Goal: Task Accomplishment & Management: Manage account settings

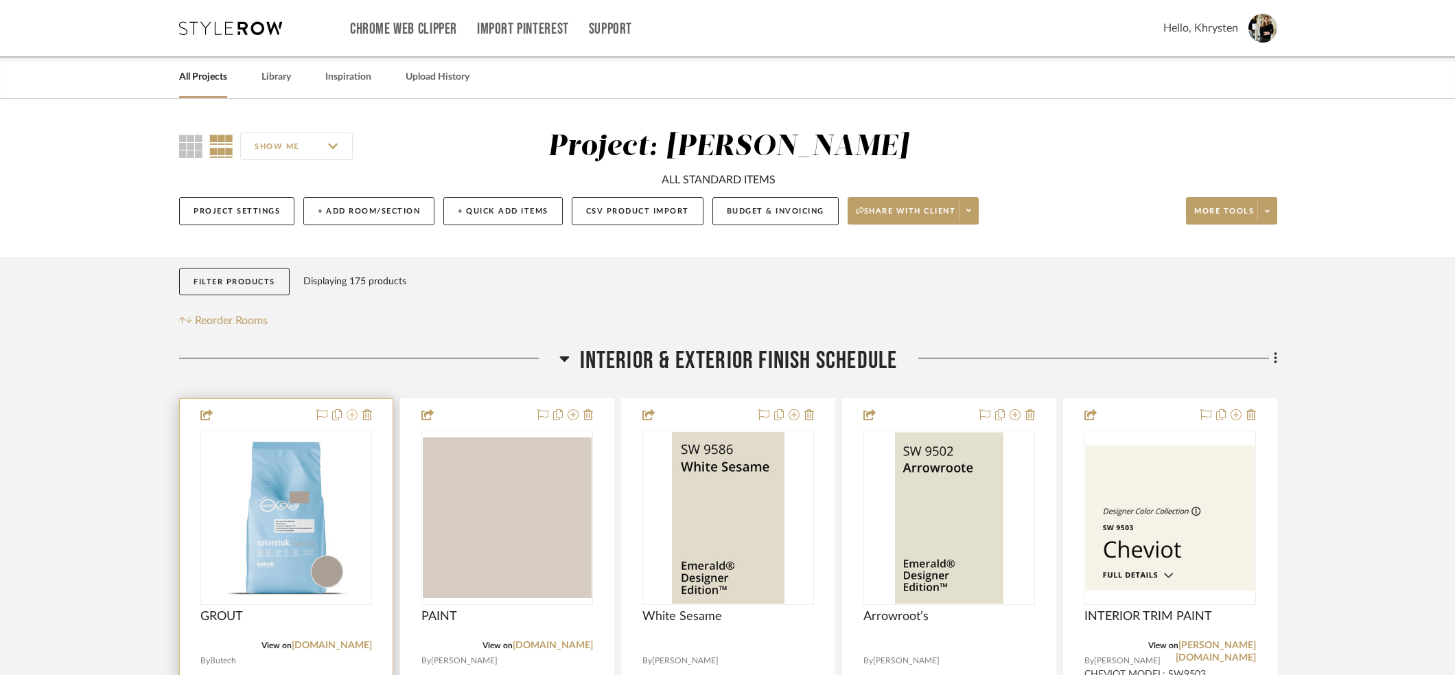
click at [352, 416] on icon at bounding box center [352, 414] width 11 height 11
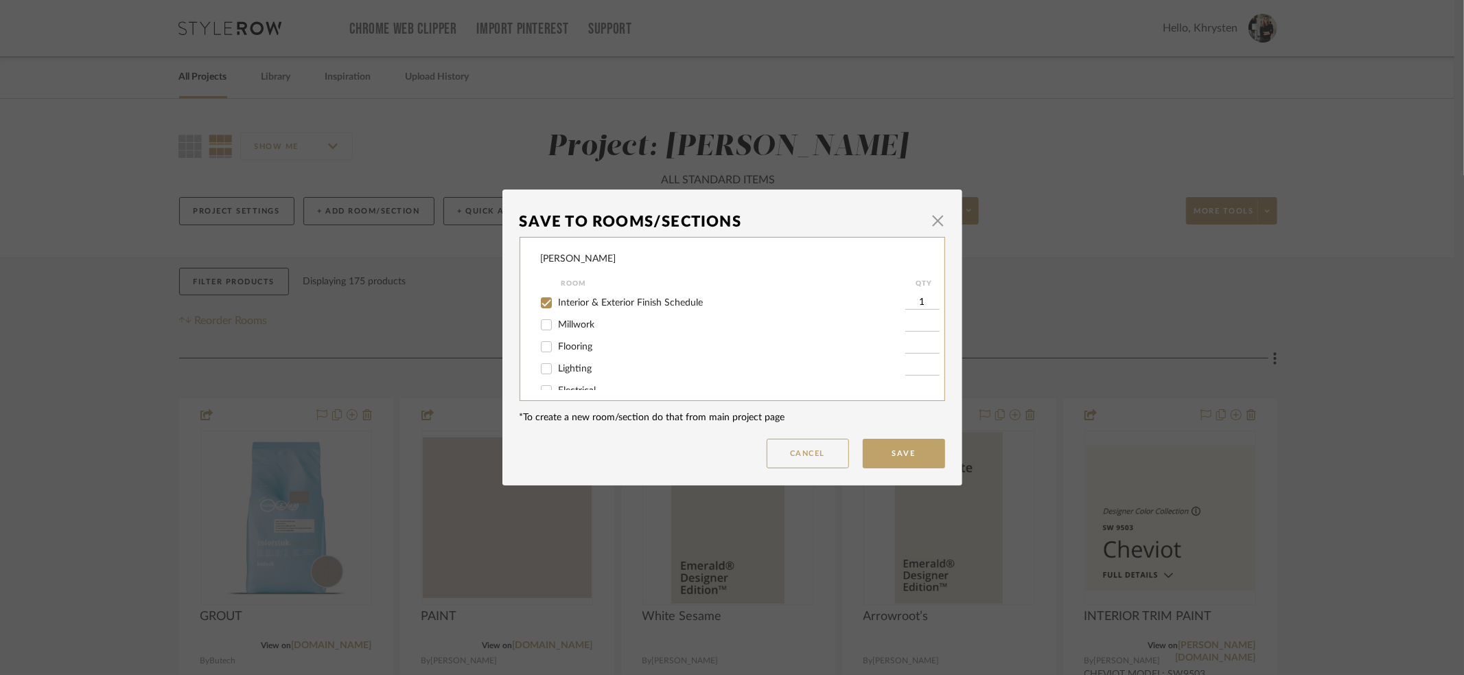
click at [540, 345] on input "Flooring" at bounding box center [546, 347] width 22 height 22
checkbox input "true"
type input "1"
click at [540, 301] on input "Interior & Exterior Finish Schedule" at bounding box center [546, 303] width 22 height 22
checkbox input "false"
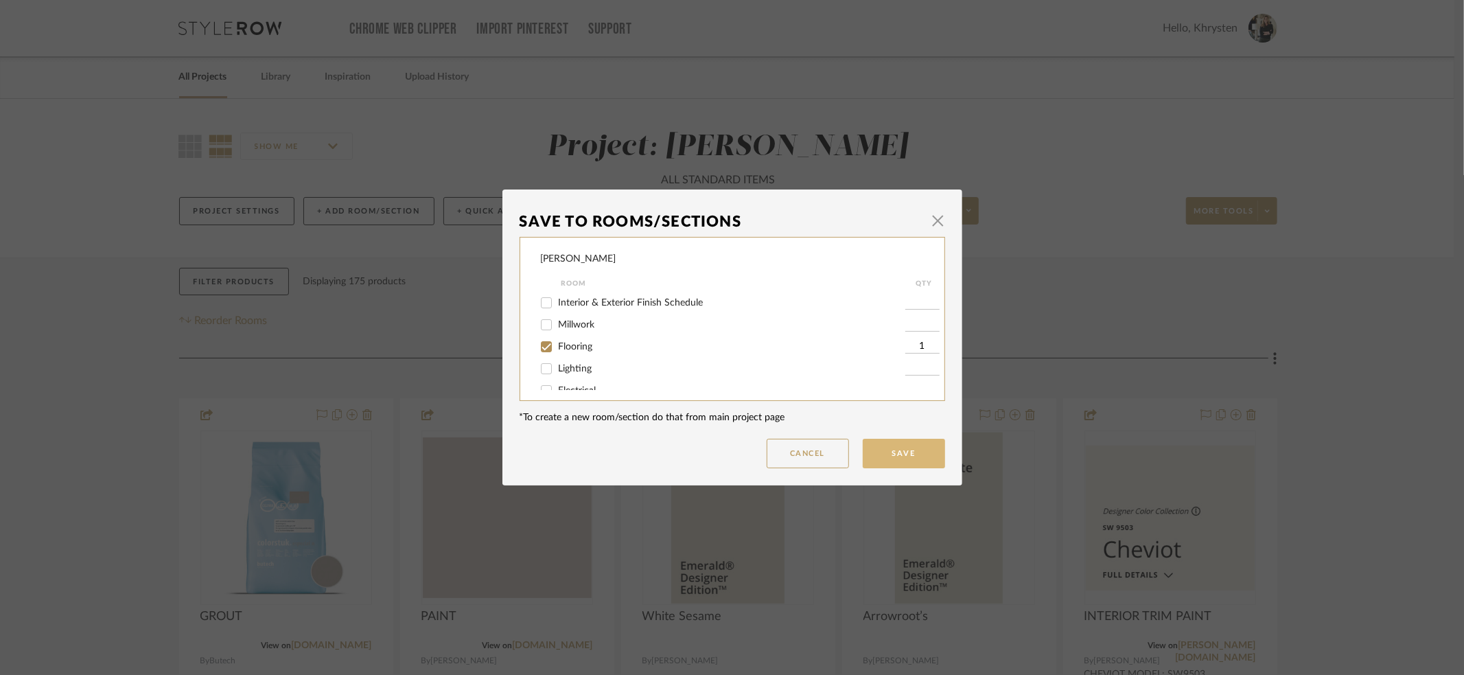
click at [880, 448] on button "Save" at bounding box center [904, 453] width 82 height 30
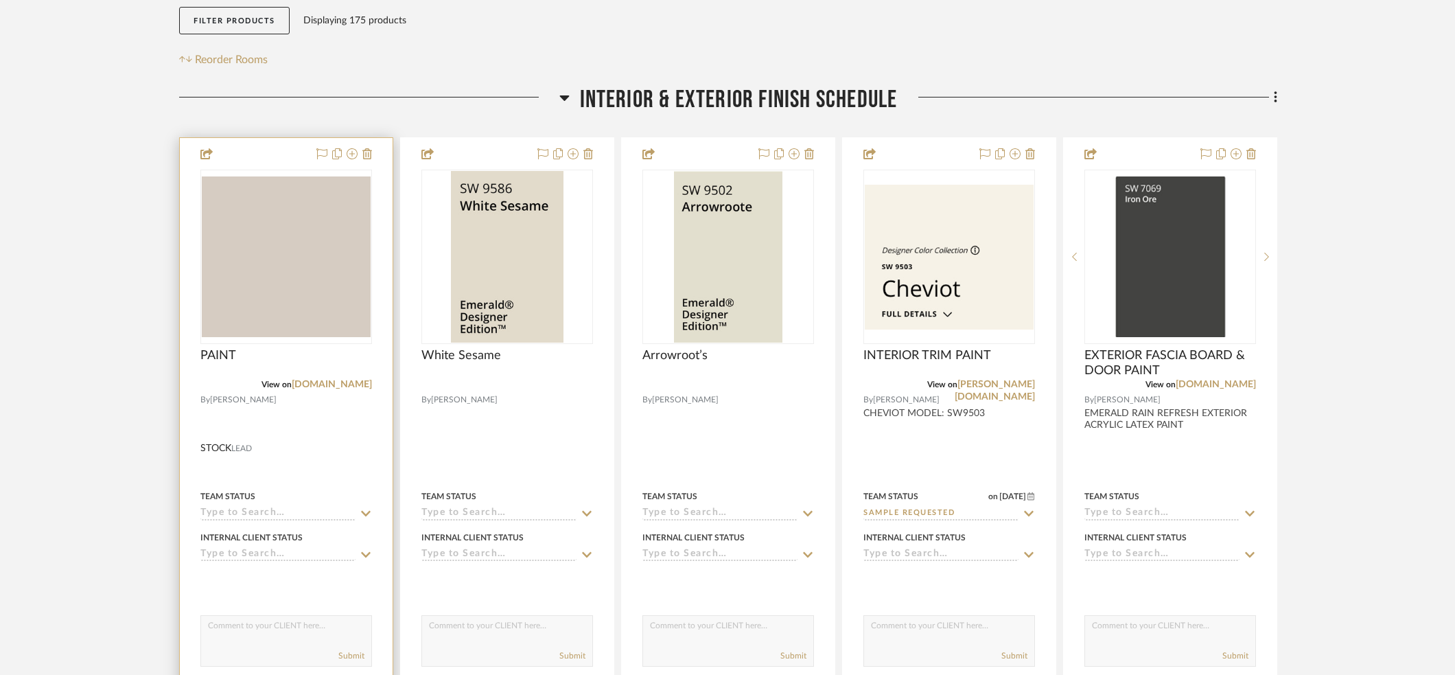
scroll to position [261, 0]
click at [284, 469] on div at bounding box center [286, 437] width 213 height 600
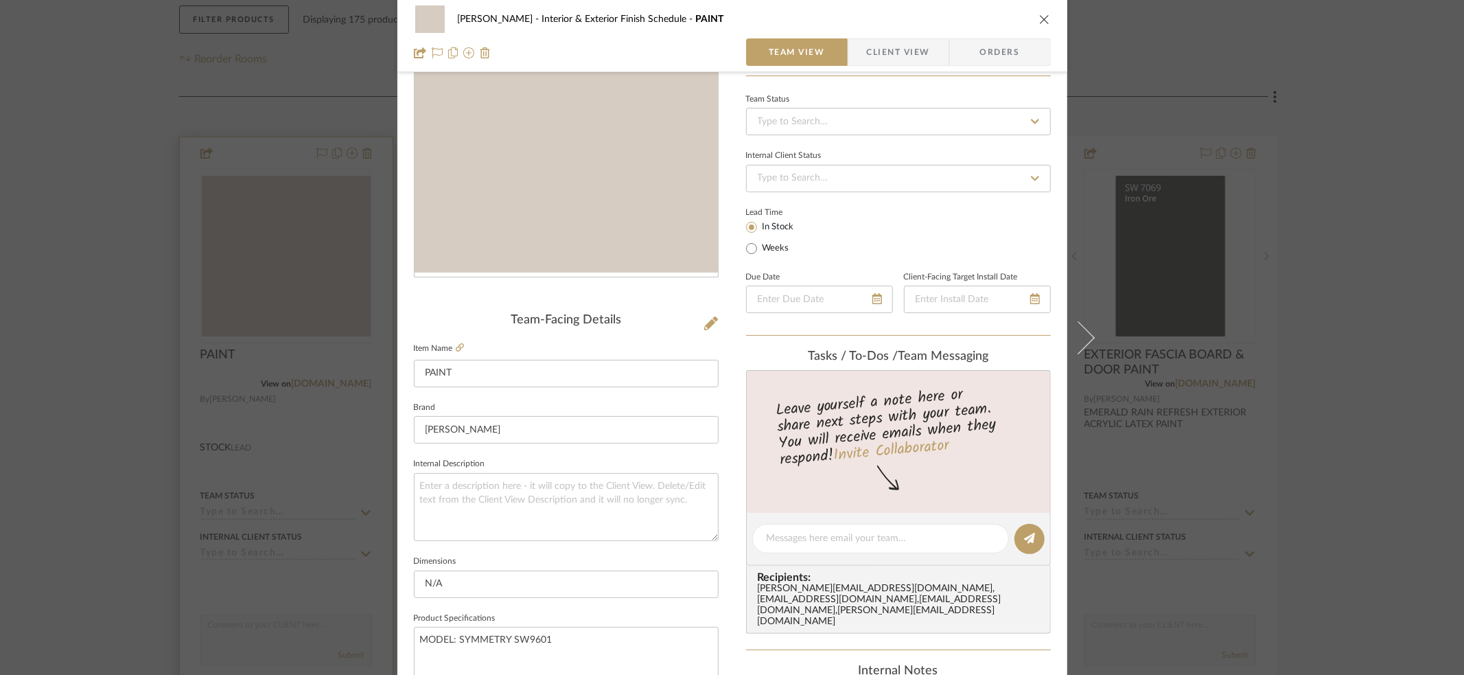
scroll to position [0, 0]
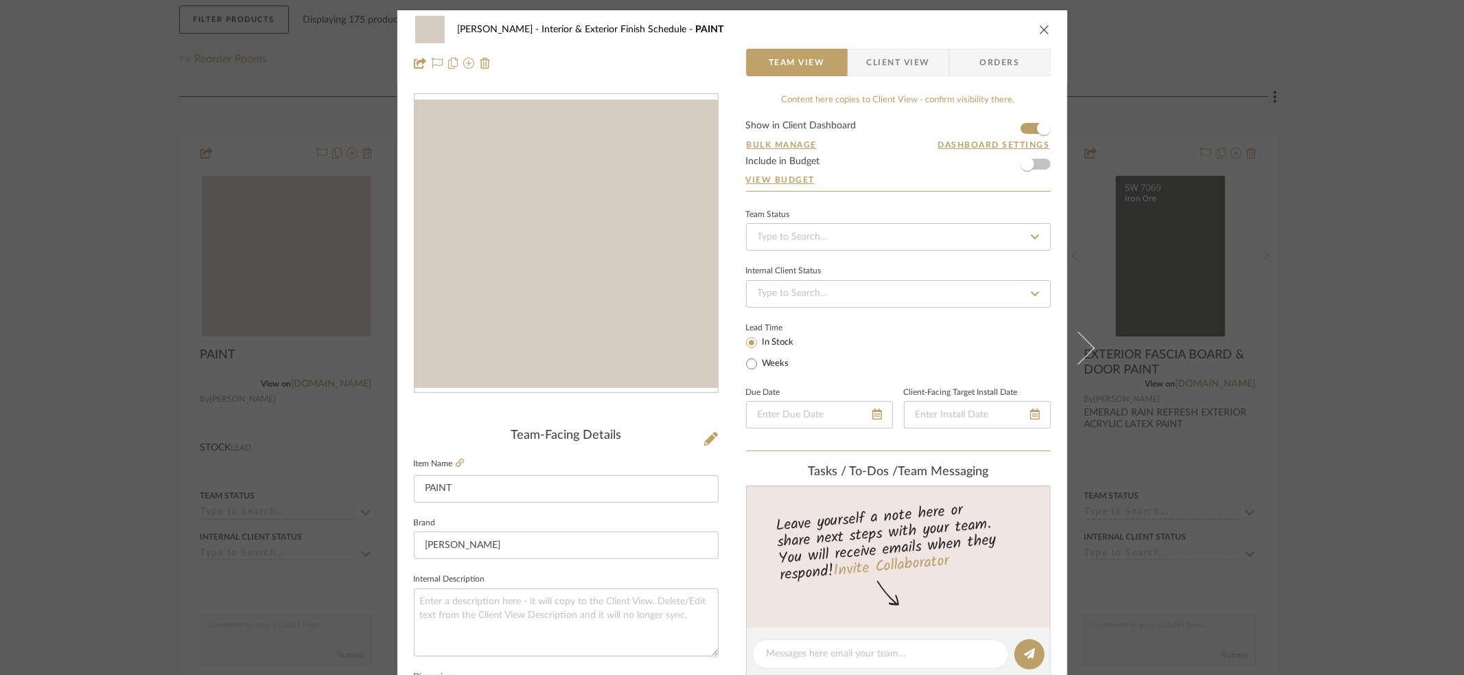
click at [1041, 30] on icon "close" at bounding box center [1044, 29] width 11 height 11
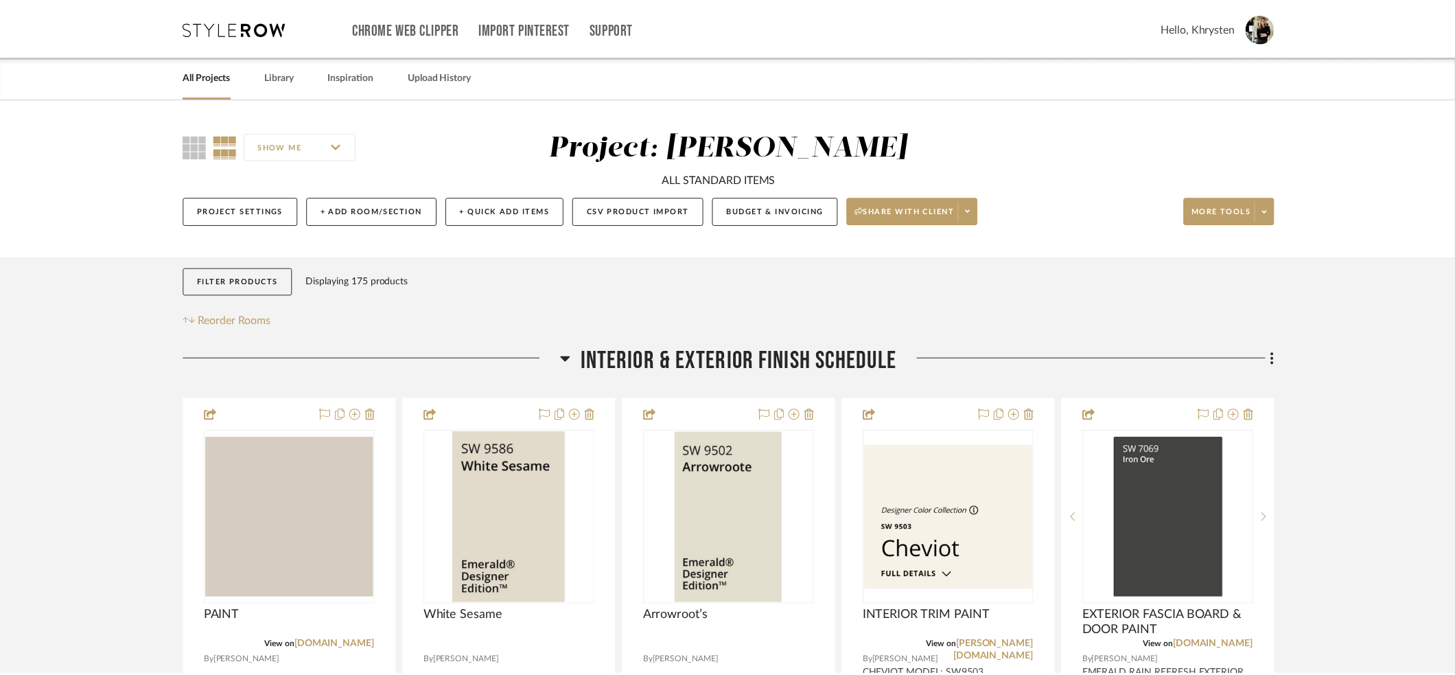
scroll to position [261, 0]
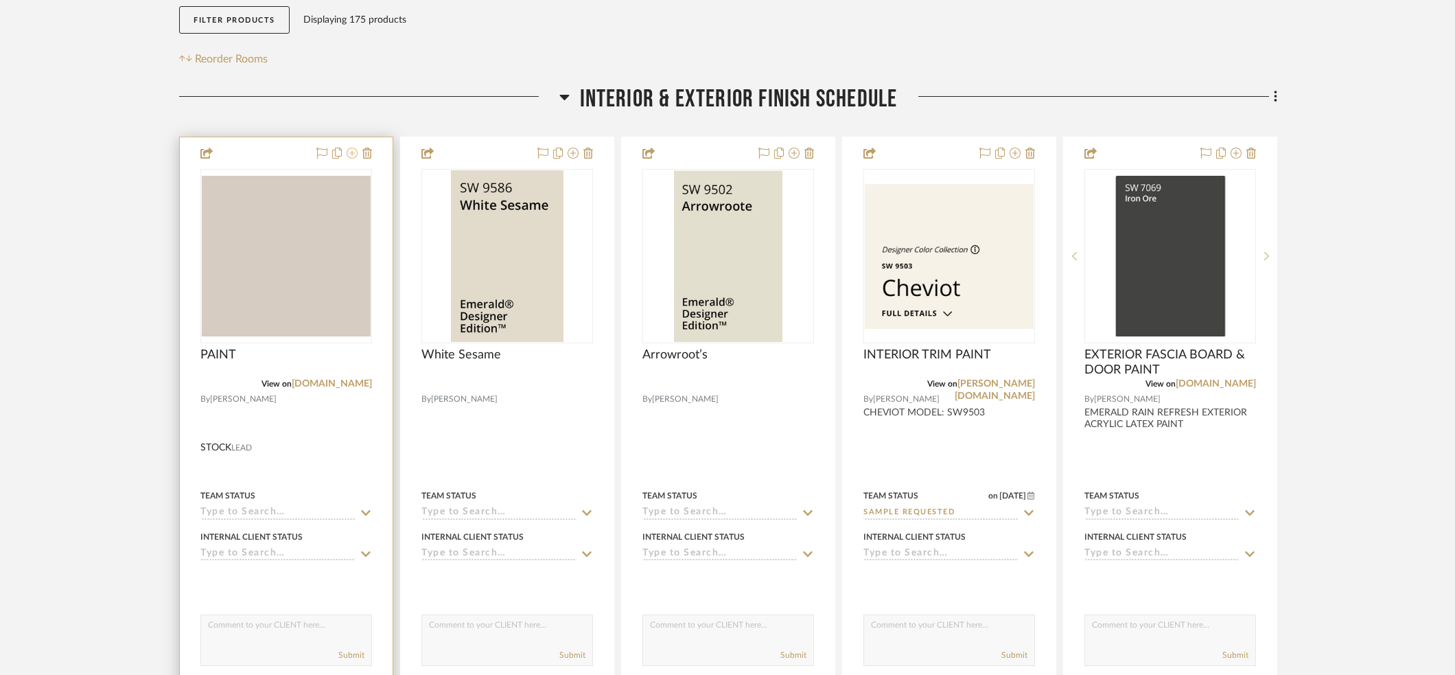
click at [351, 152] on icon at bounding box center [352, 153] width 11 height 11
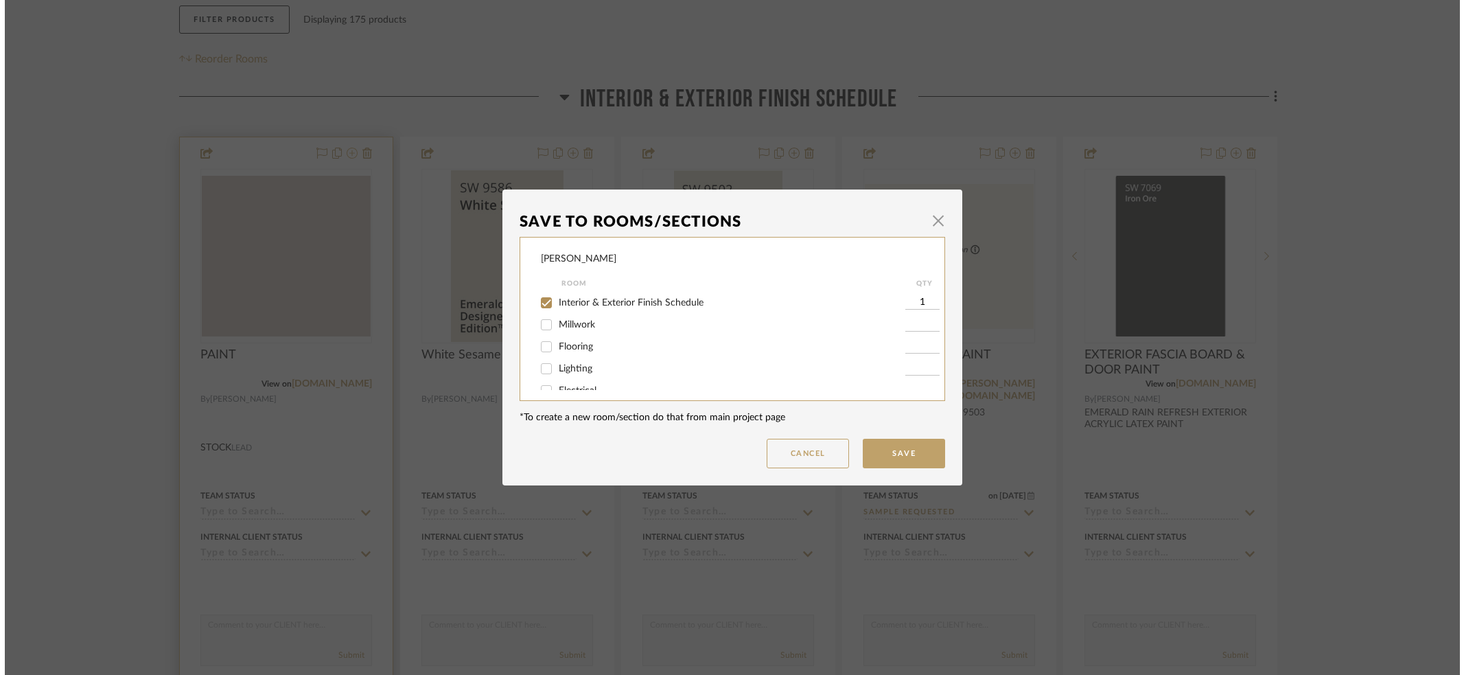
scroll to position [0, 0]
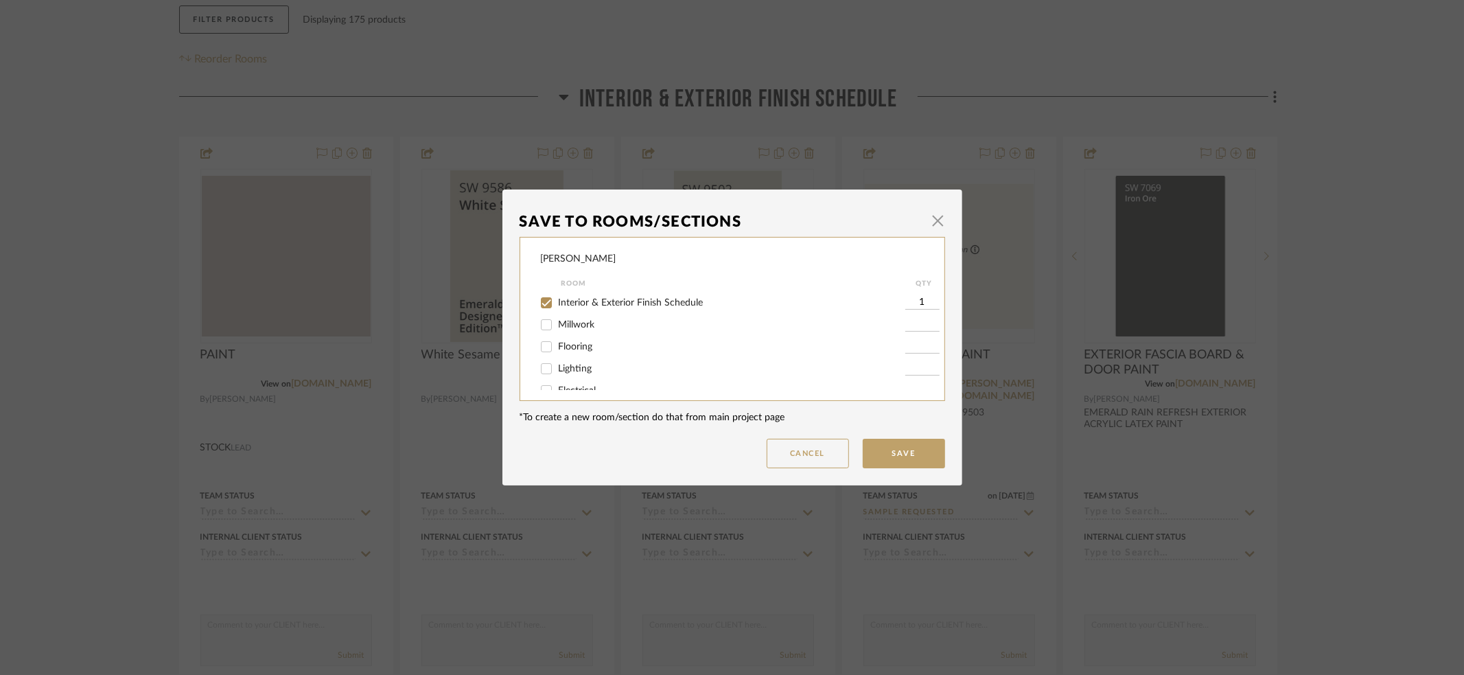
click at [541, 298] on input "Interior & Exterior Finish Schedule" at bounding box center [546, 303] width 22 height 22
checkbox input "false"
click at [545, 338] on input "Kitchen Cabinet & Finish Schedule" at bounding box center [546, 338] width 22 height 22
checkbox input "true"
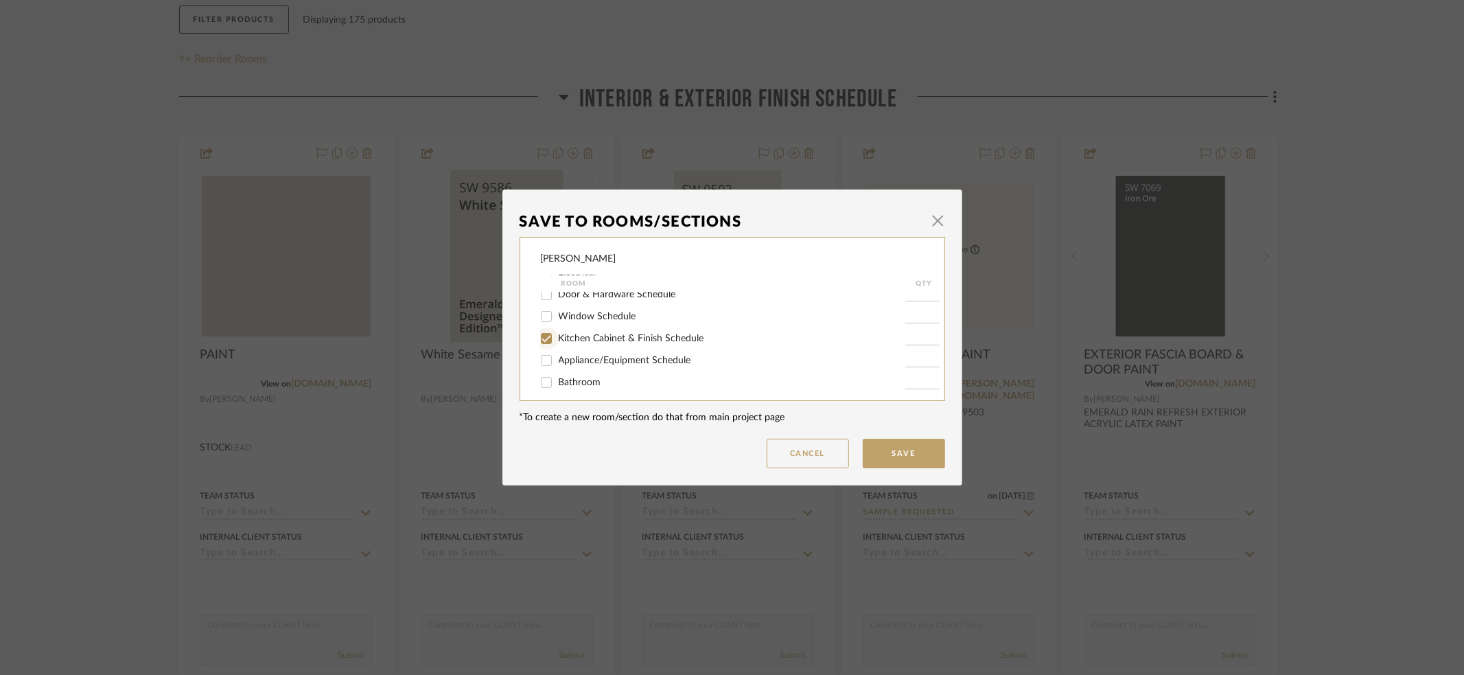
type input "1"
click at [898, 454] on button "Save" at bounding box center [904, 453] width 82 height 30
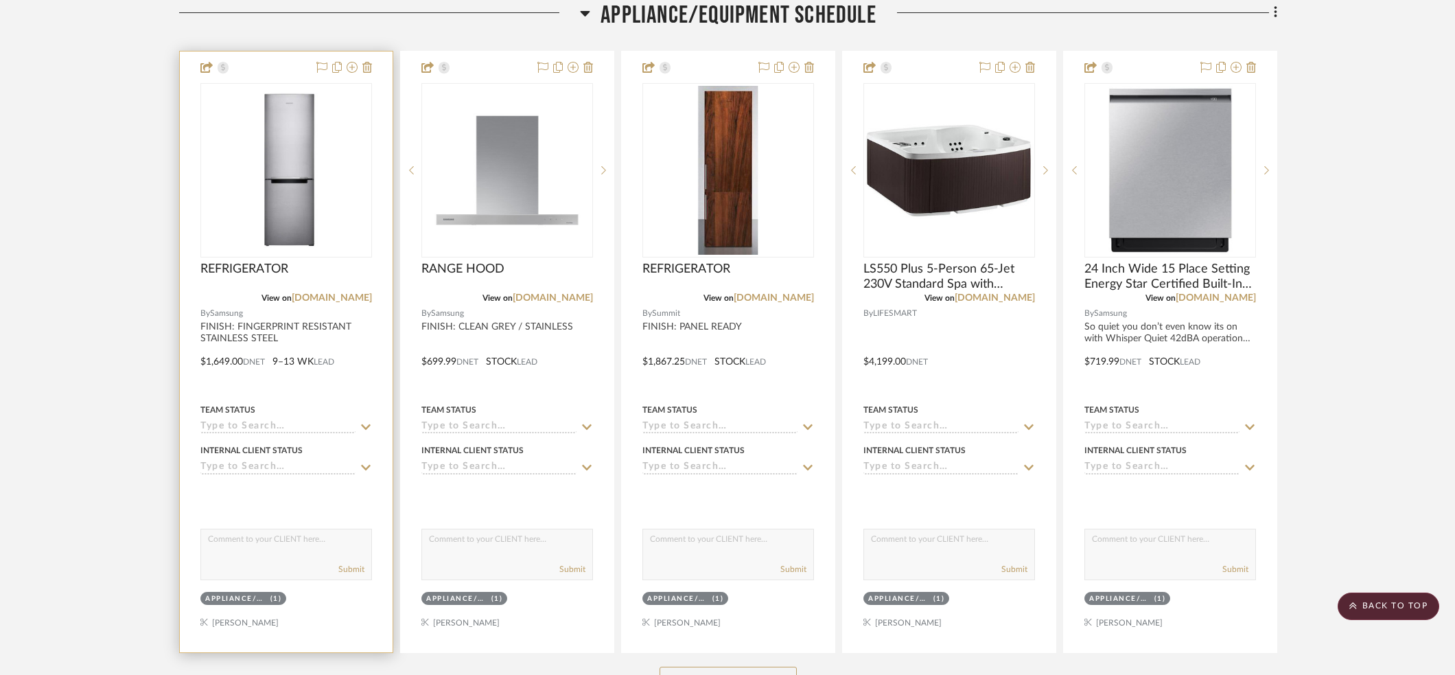
scroll to position [2115, 0]
click at [316, 486] on div at bounding box center [286, 493] width 172 height 27
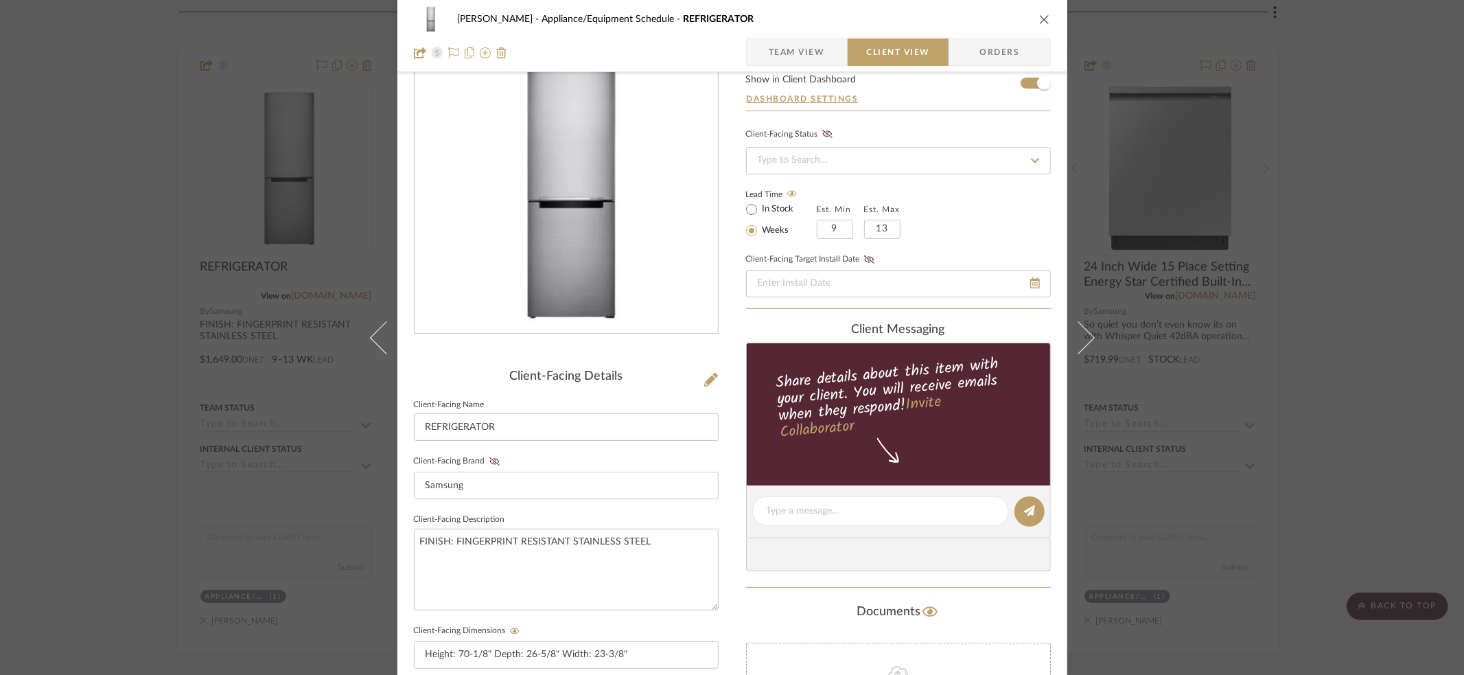
scroll to position [0, 0]
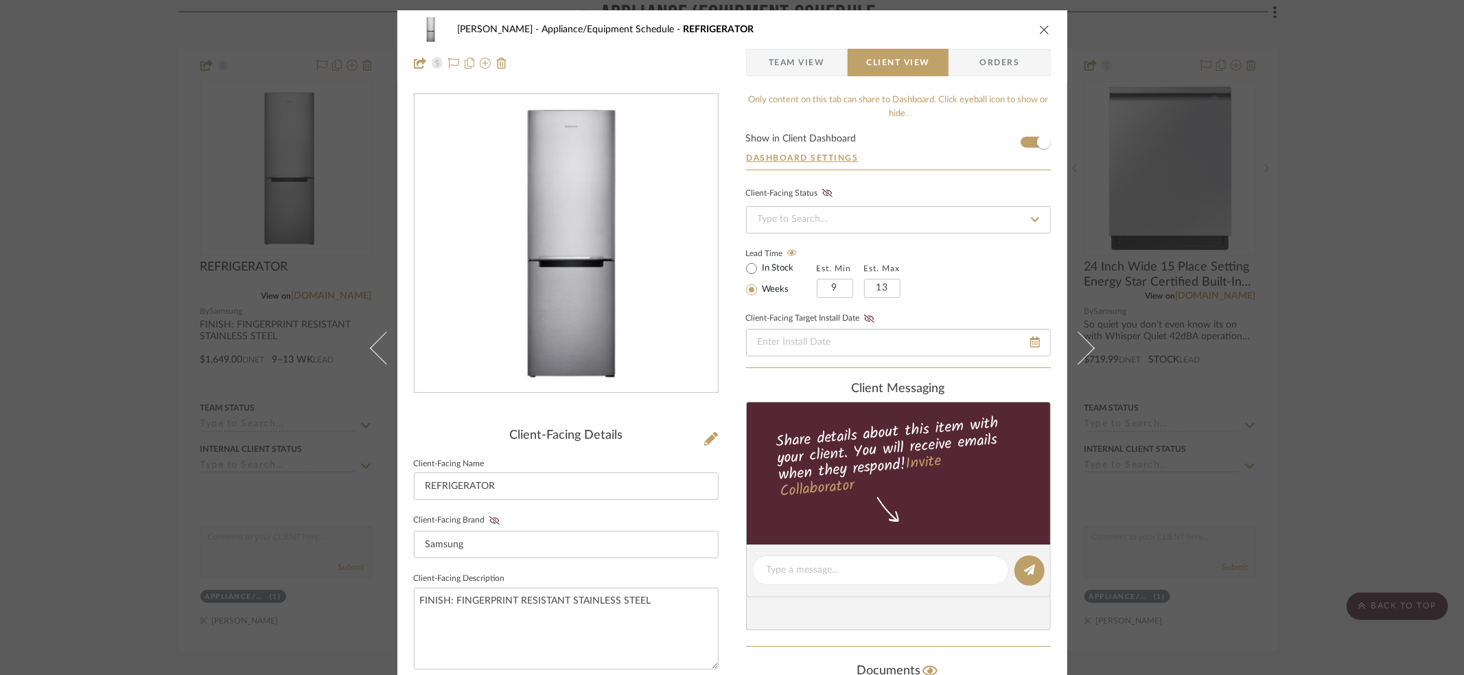
click at [777, 63] on span "Team View" at bounding box center [797, 62] width 56 height 27
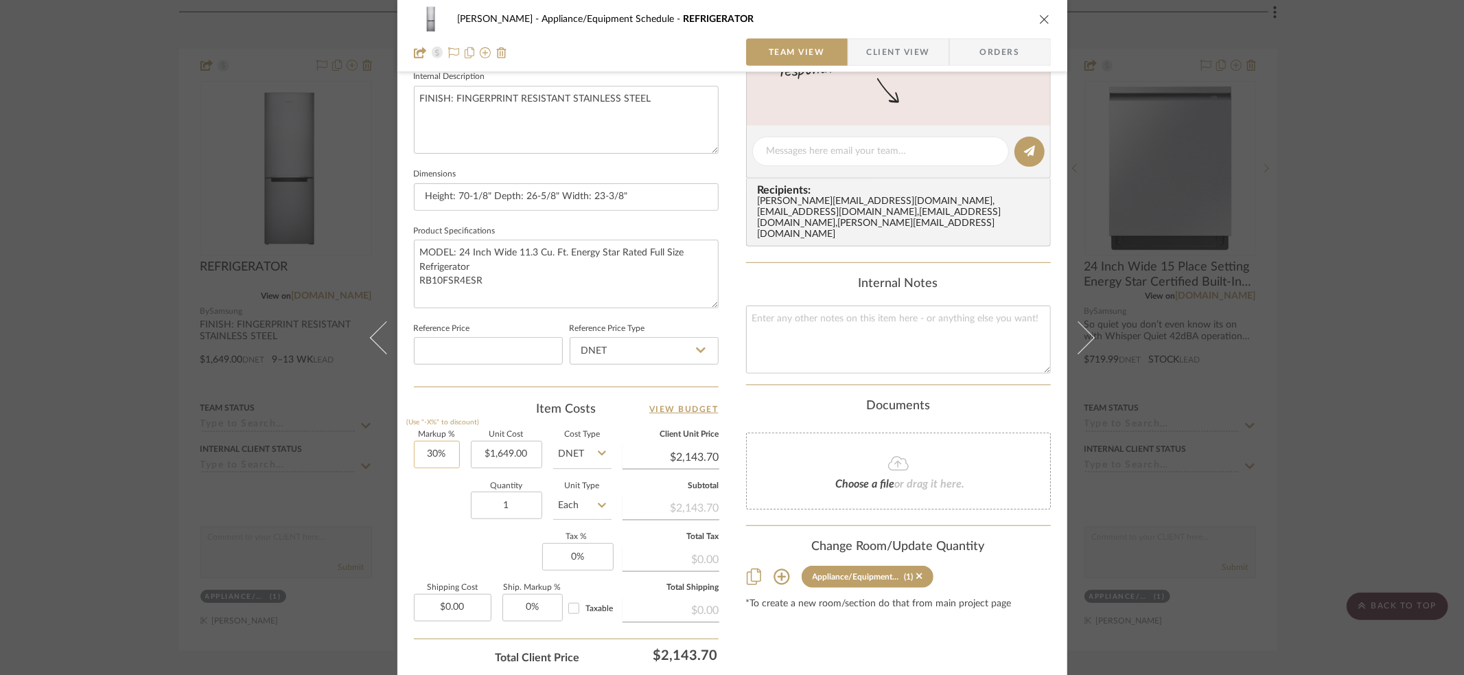
scroll to position [504, 0]
click at [420, 451] on input "30" at bounding box center [437, 451] width 46 height 27
type input "0"
type input "1649.00"
type input "0%"
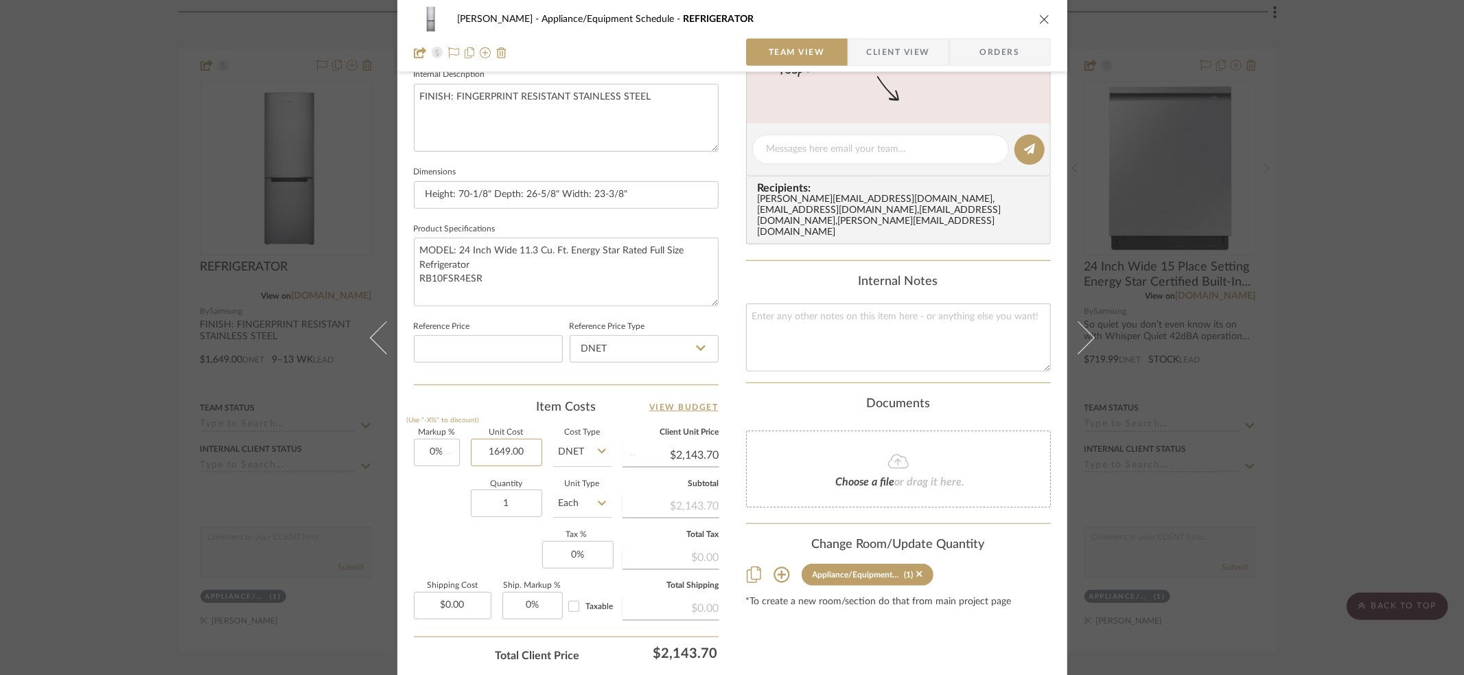
type input "$1,649.00"
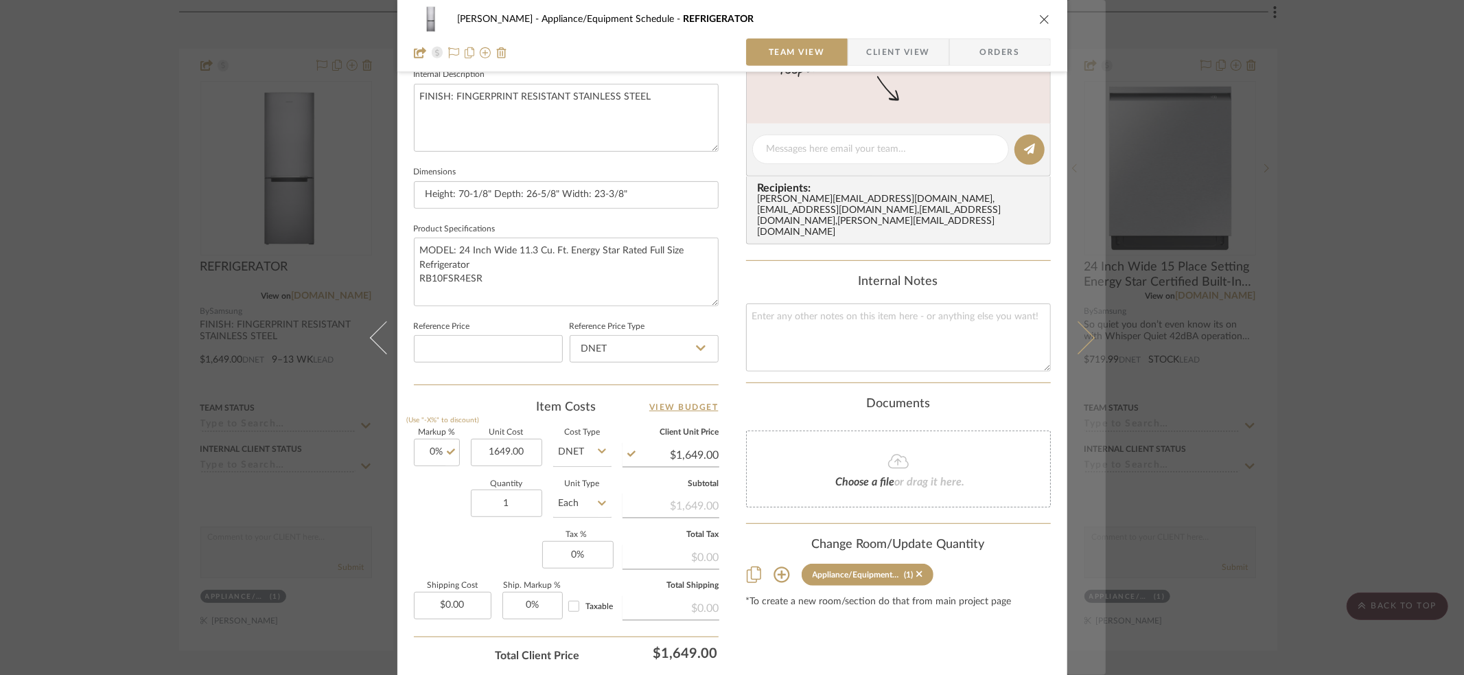
type input "$1,649.00"
click at [1078, 339] on icon at bounding box center [1077, 336] width 33 height 33
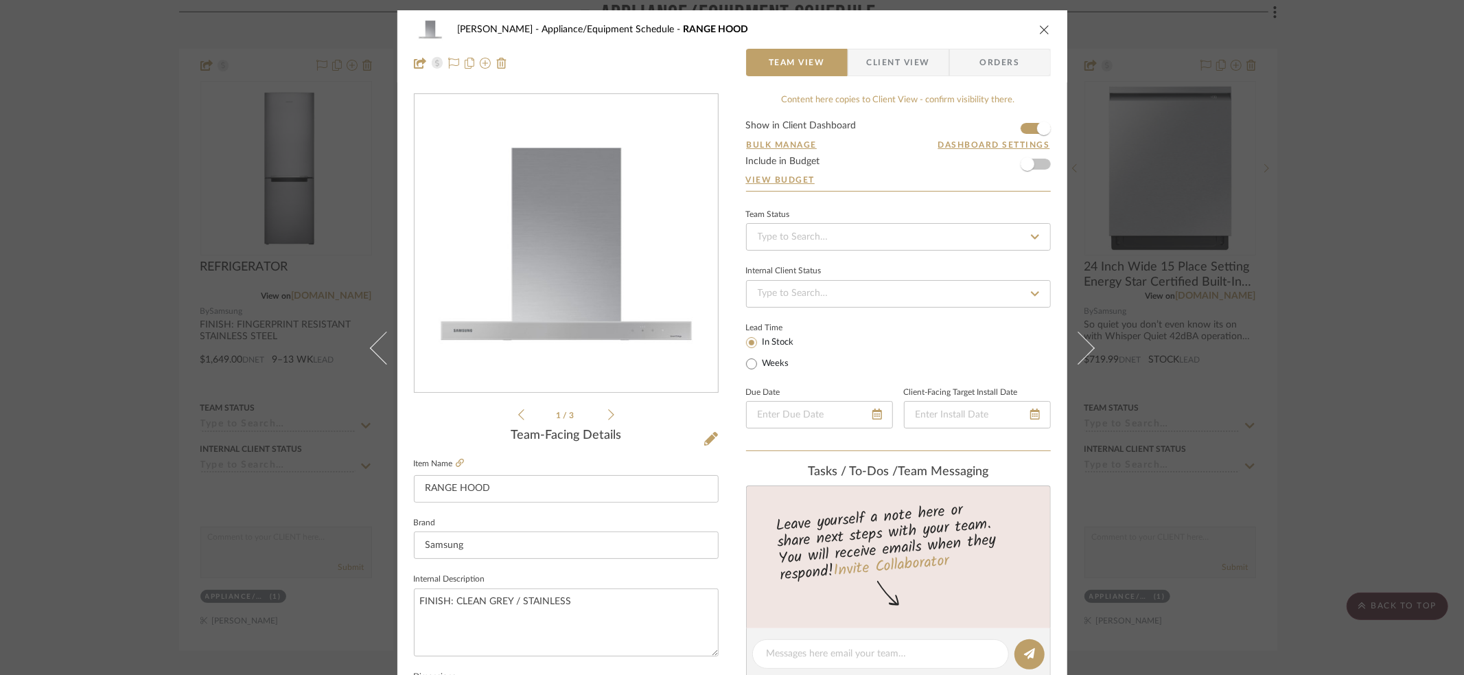
scroll to position [602, 0]
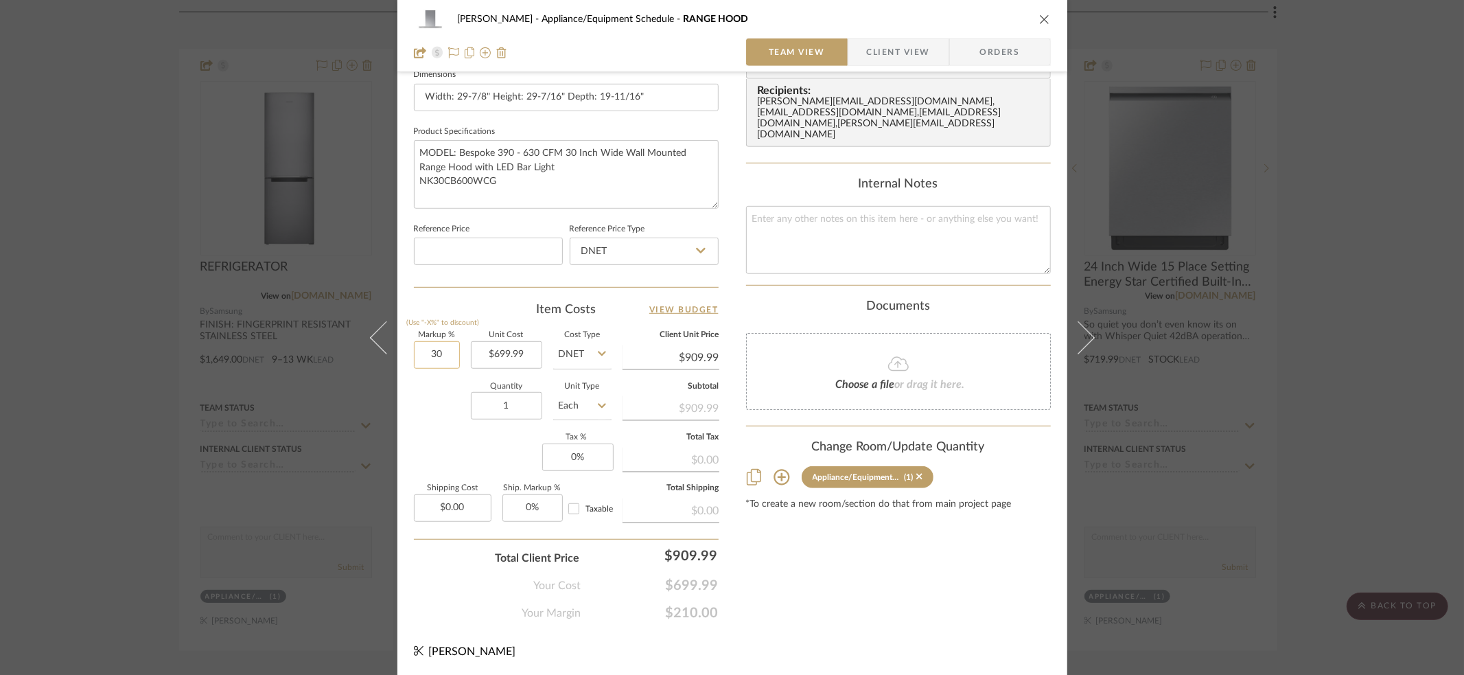
click at [423, 344] on input "30" at bounding box center [437, 354] width 46 height 27
type input "0"
type input "699.99"
type input "0%"
type input "$699.99"
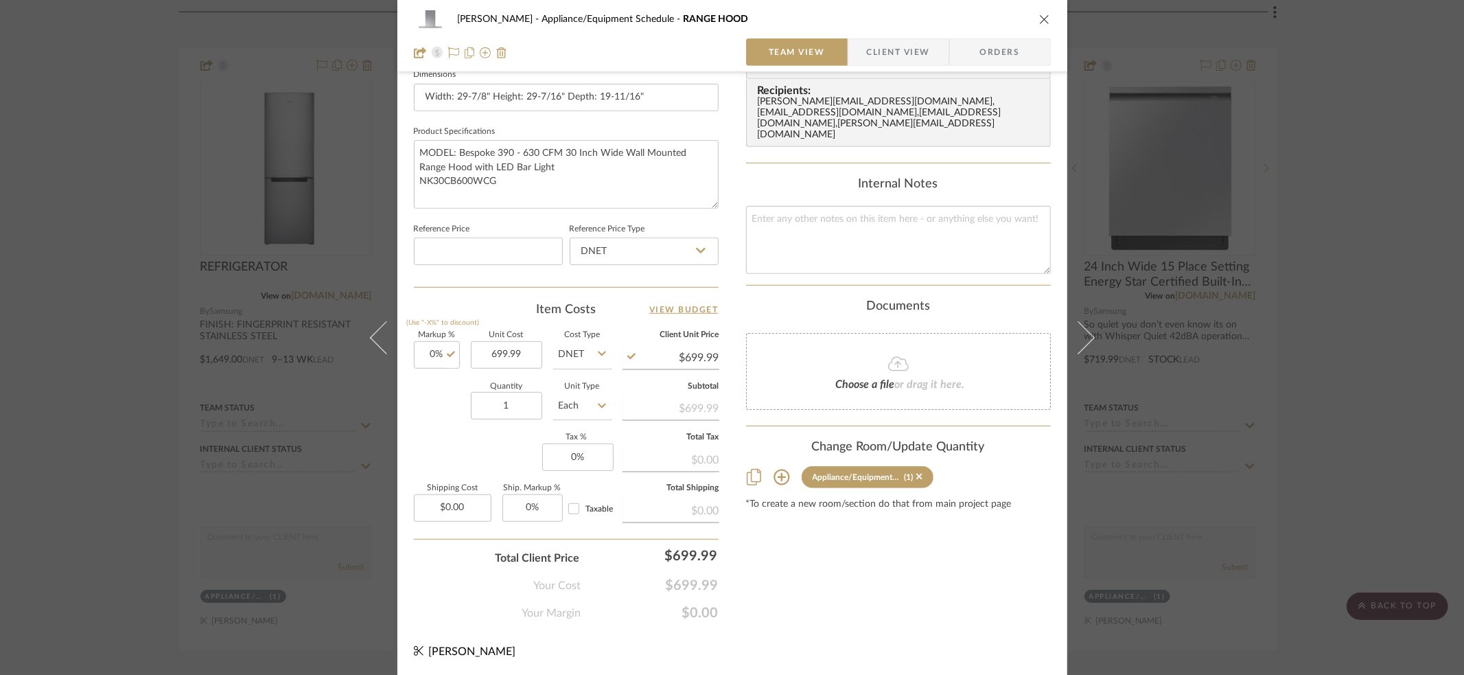
type input "$699.99"
click at [1039, 21] on icon "close" at bounding box center [1044, 19] width 11 height 11
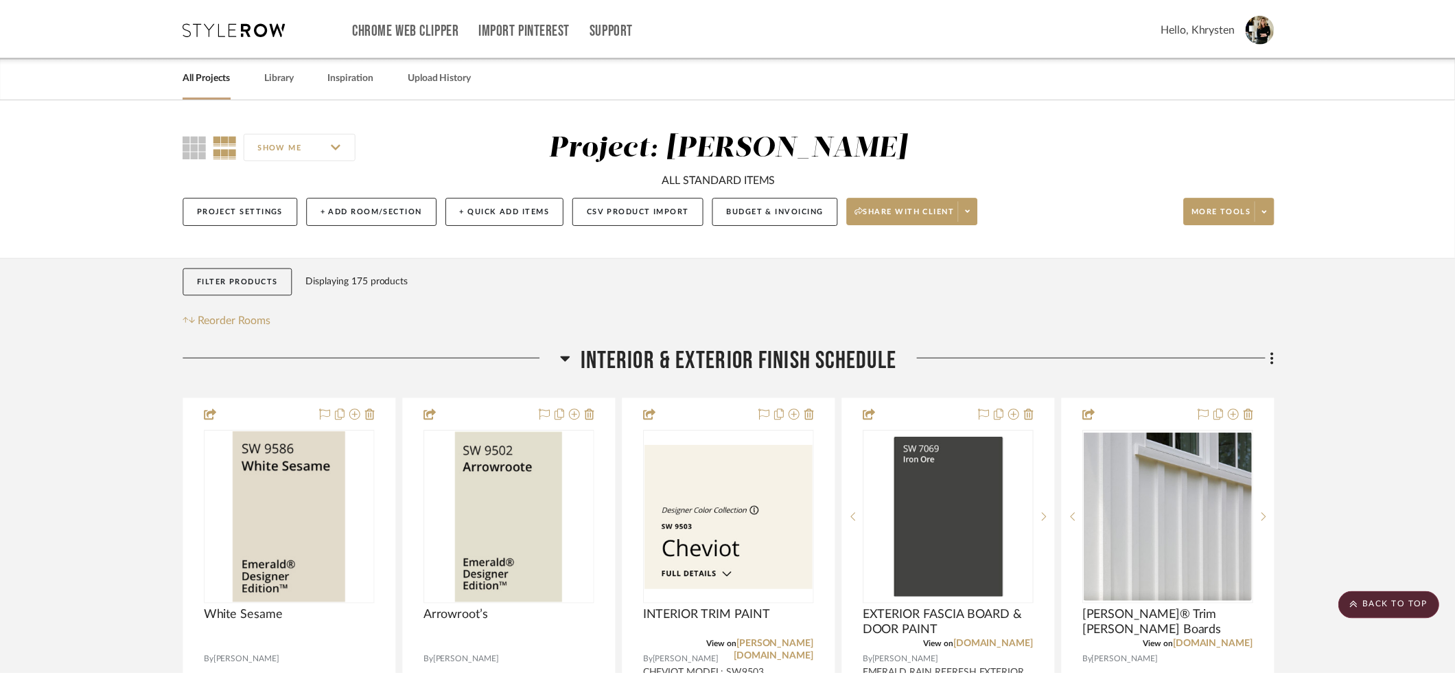
scroll to position [2115, 0]
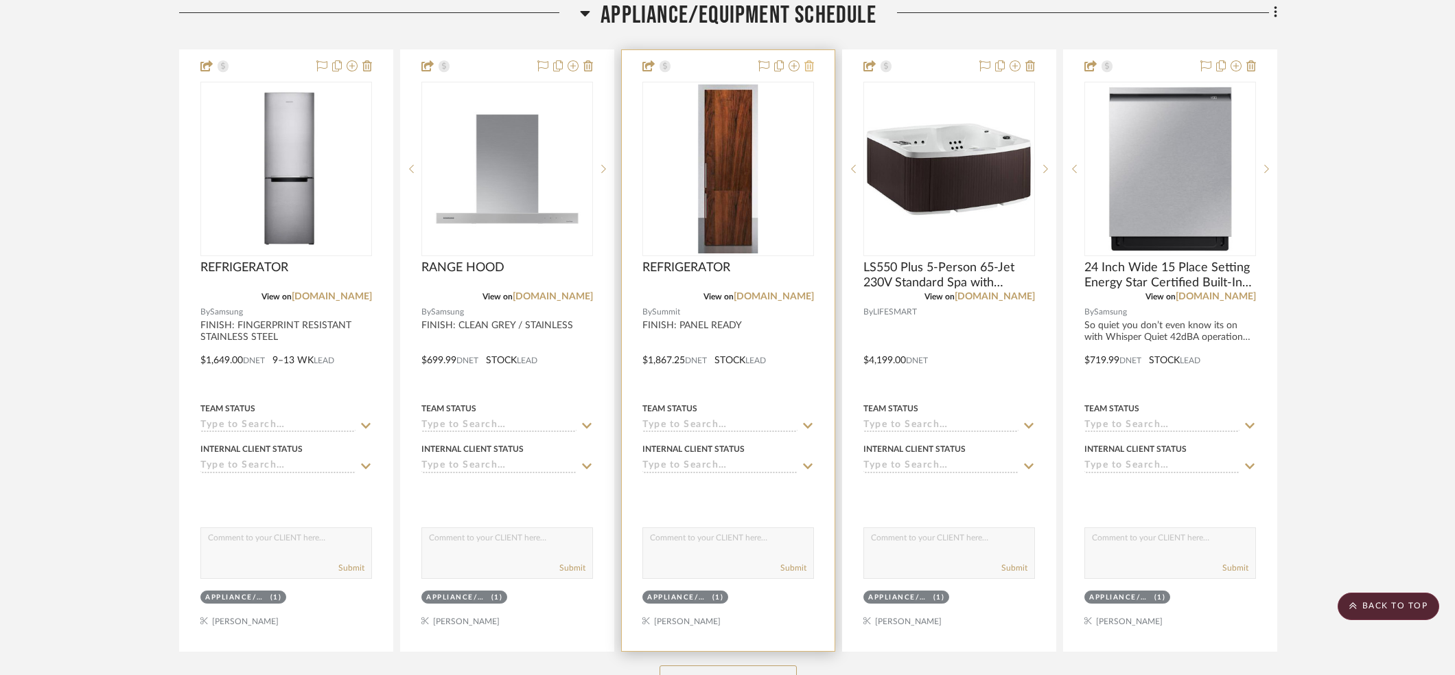
click at [812, 64] on icon at bounding box center [809, 65] width 10 height 11
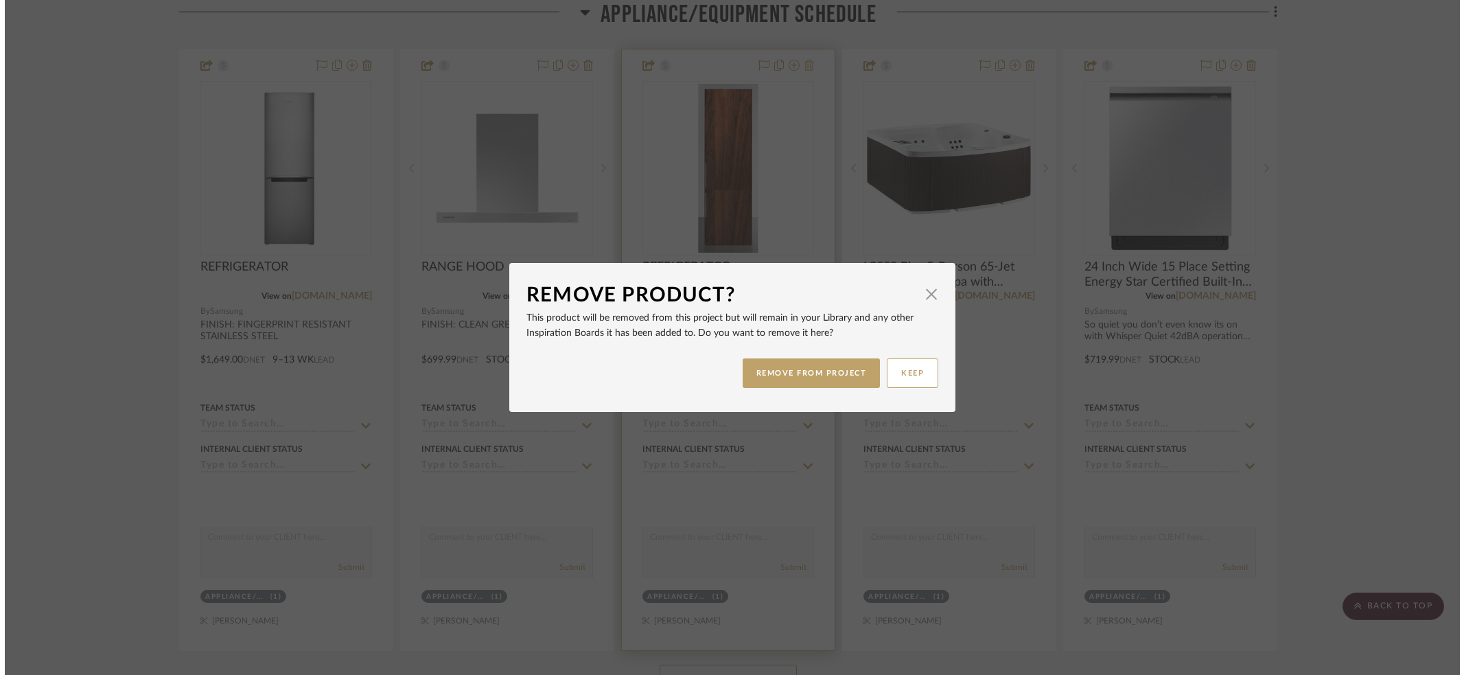
scroll to position [0, 0]
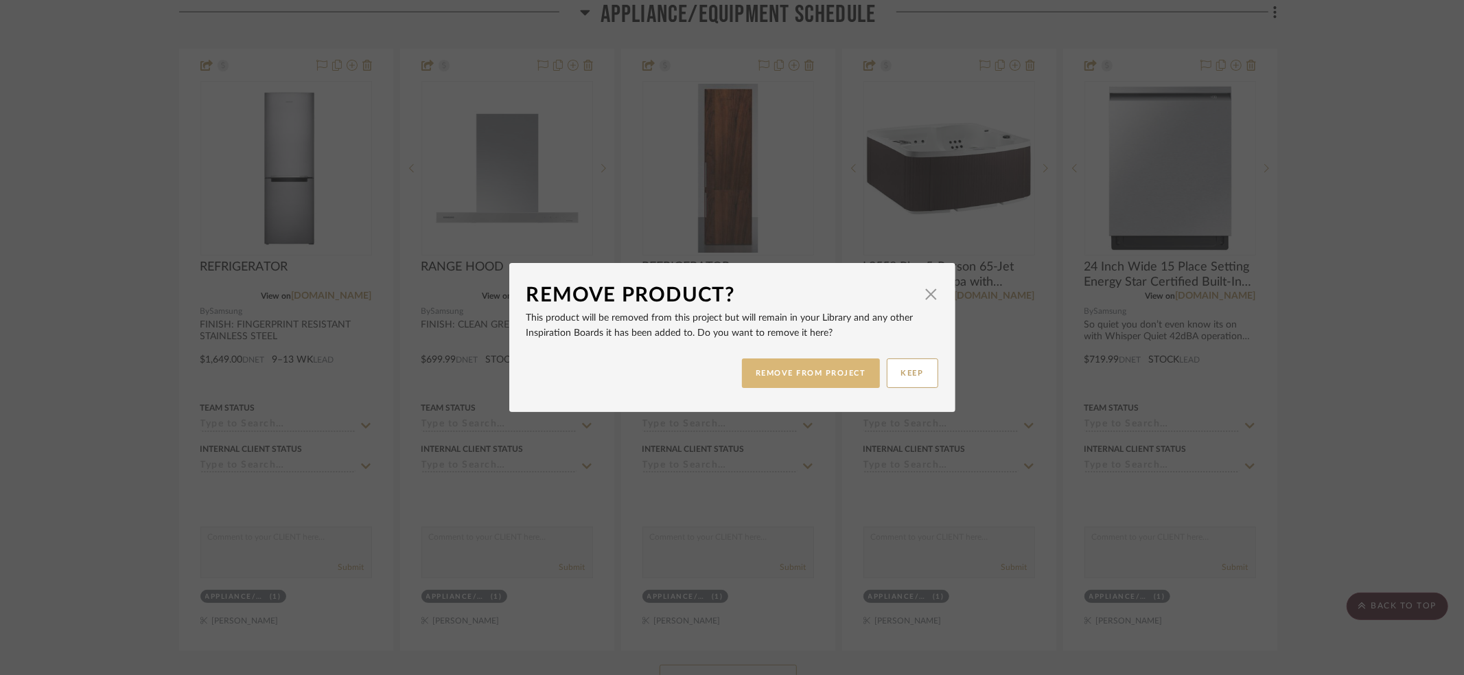
click at [801, 371] on button "REMOVE FROM PROJECT" at bounding box center [811, 373] width 138 height 30
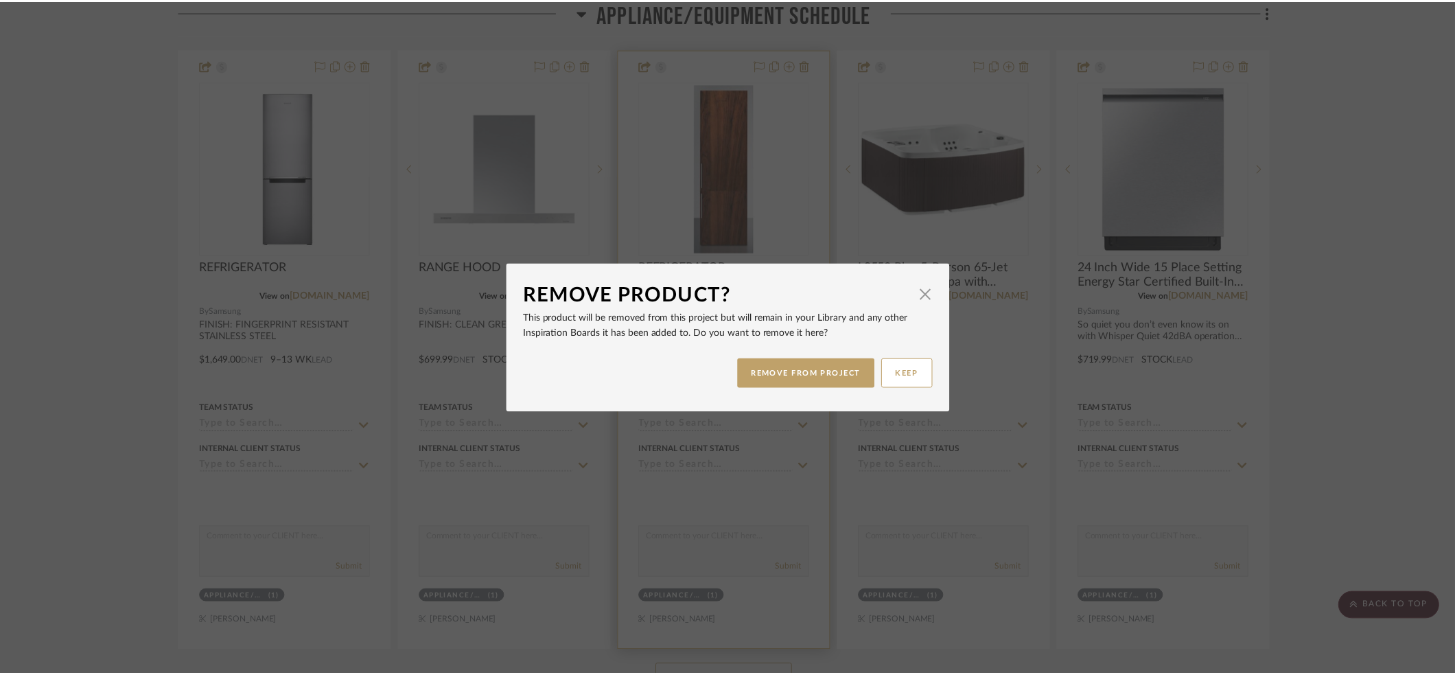
scroll to position [2115, 0]
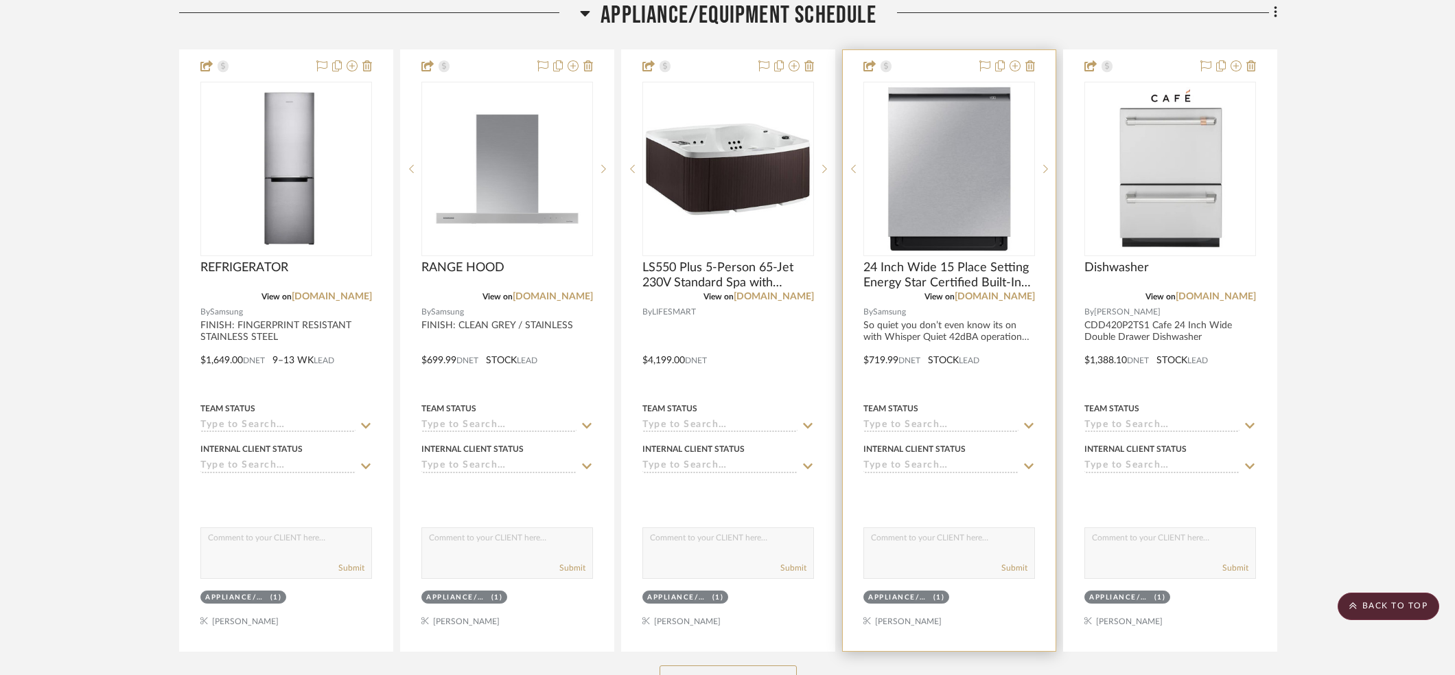
click at [1007, 369] on div at bounding box center [949, 350] width 213 height 600
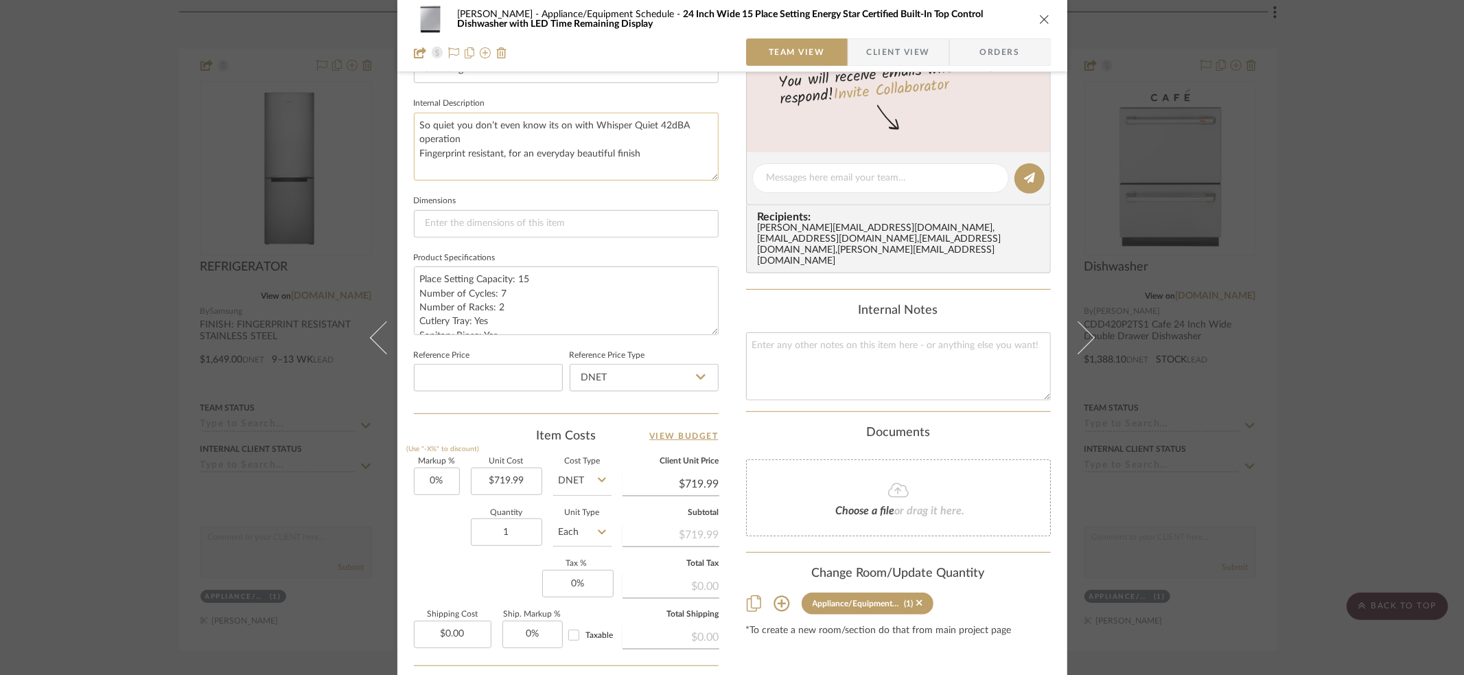
scroll to position [502, 0]
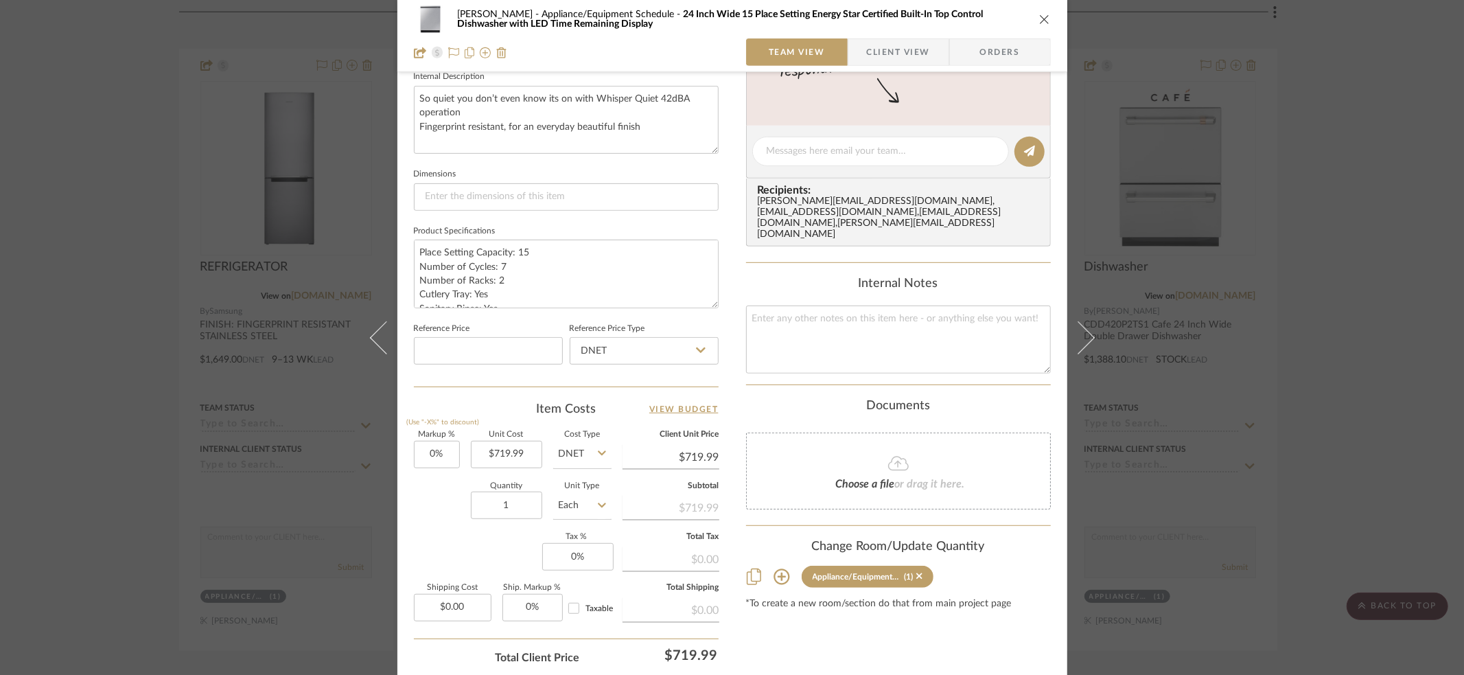
click at [1044, 15] on icon "close" at bounding box center [1044, 19] width 11 height 11
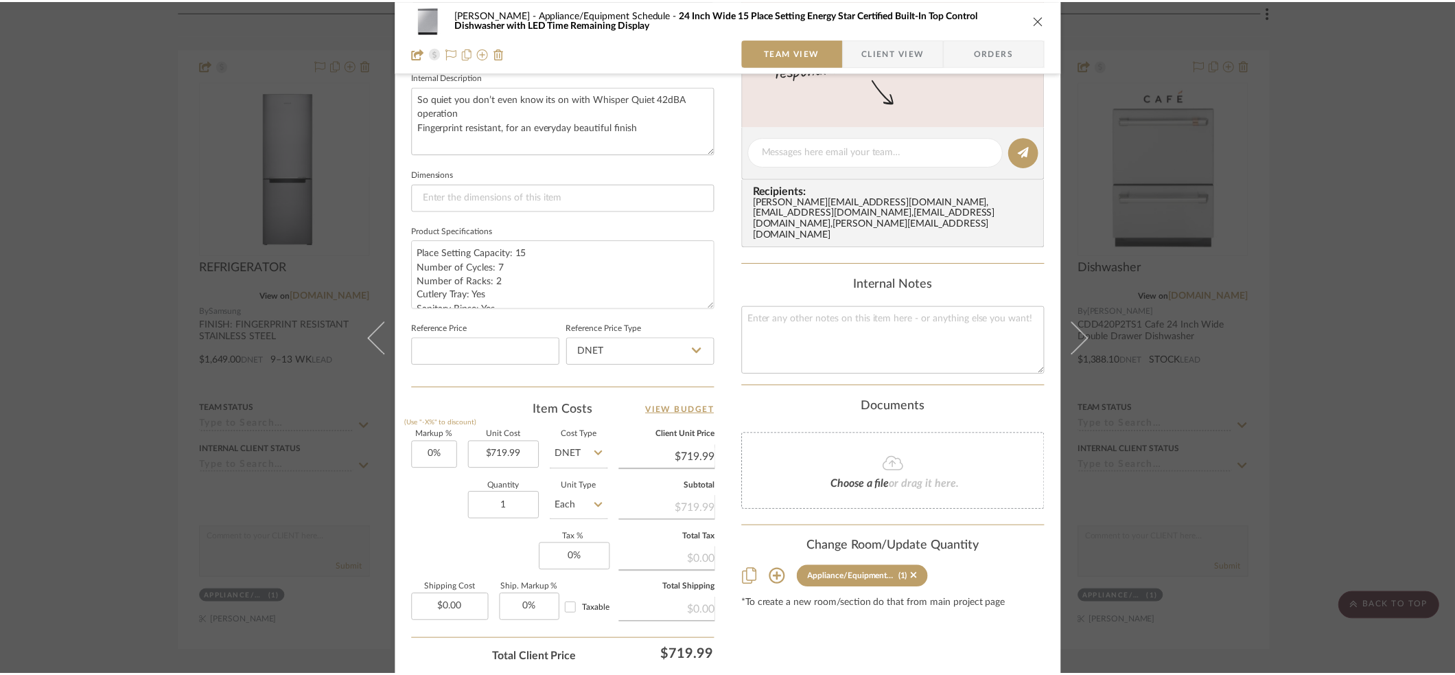
scroll to position [2115, 0]
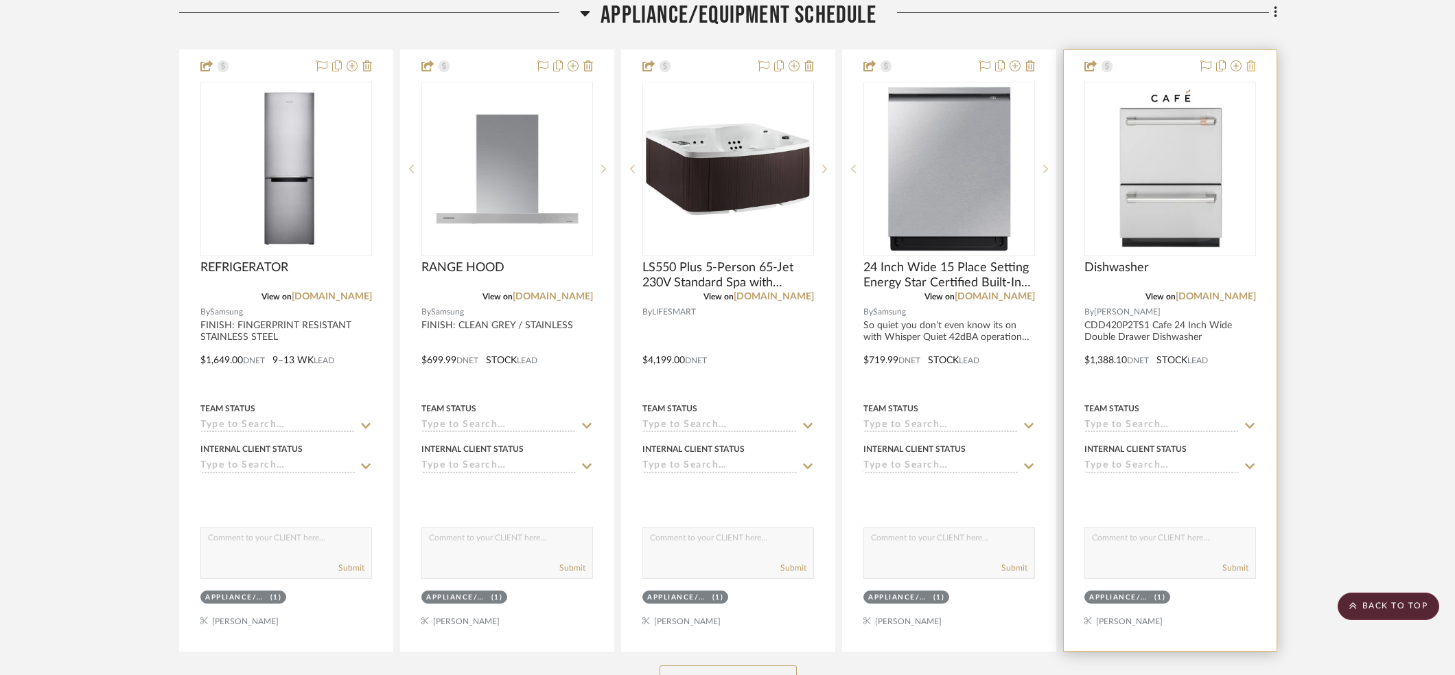
click at [1251, 60] on icon at bounding box center [1251, 65] width 10 height 11
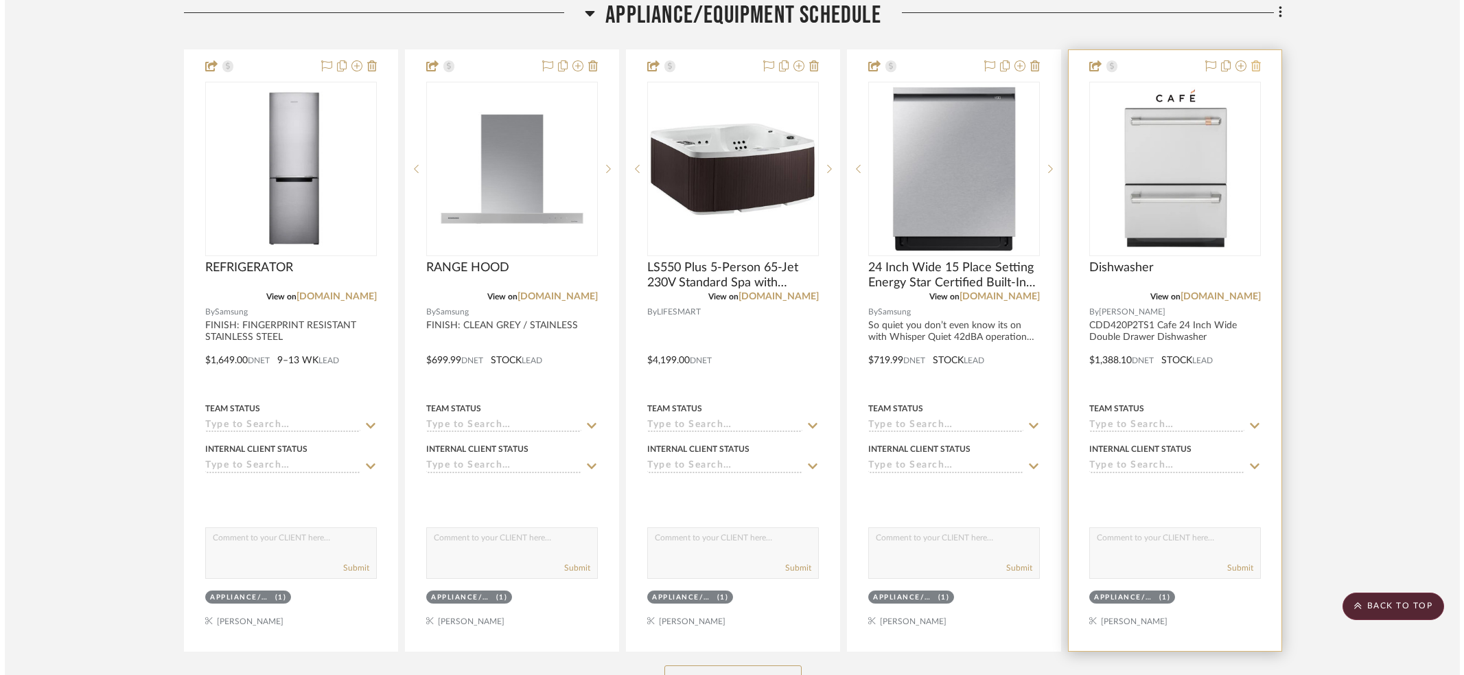
scroll to position [0, 0]
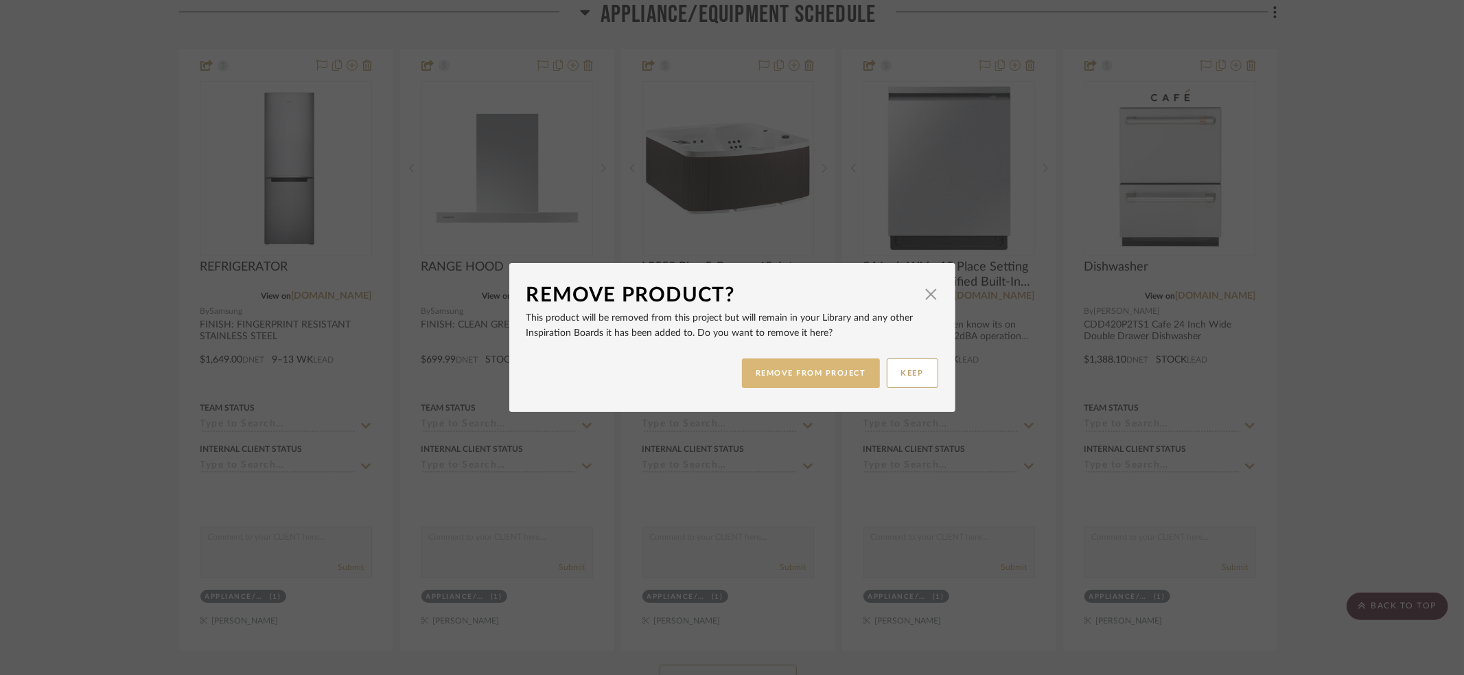
click at [803, 377] on button "REMOVE FROM PROJECT" at bounding box center [811, 373] width 138 height 30
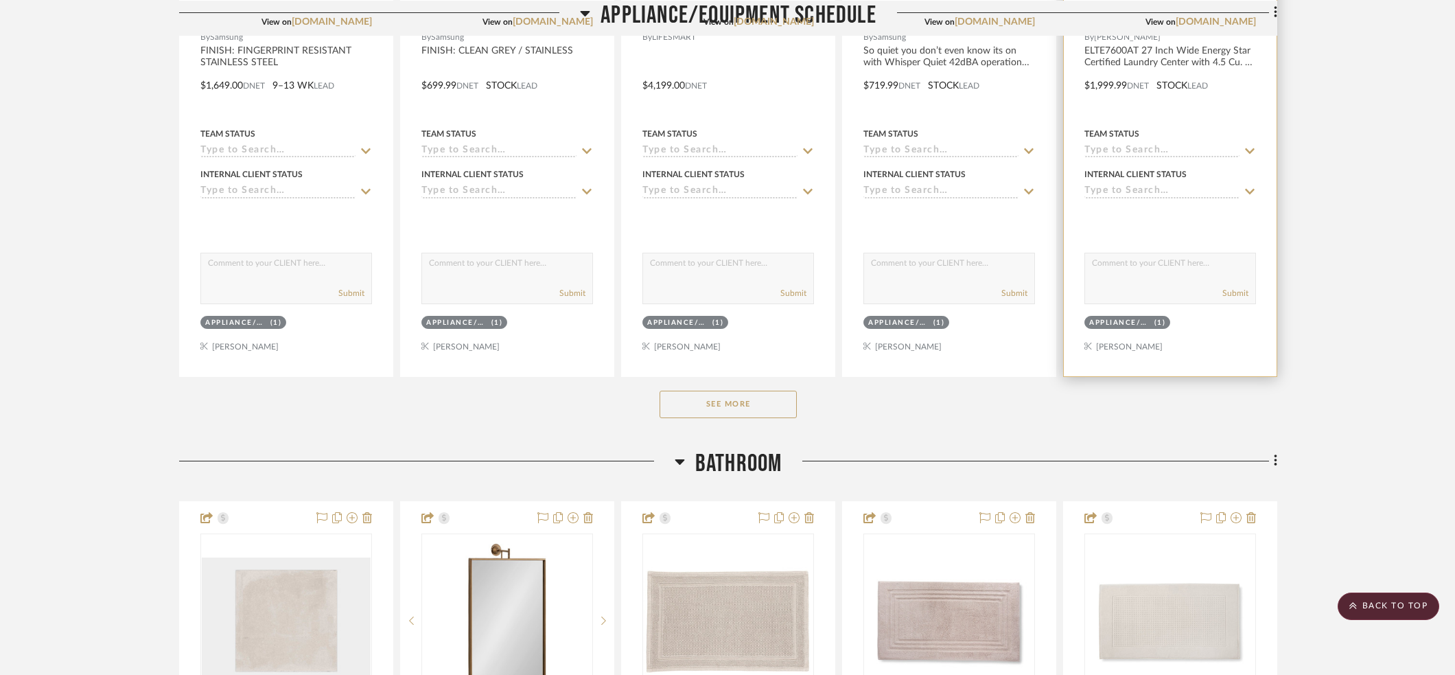
scroll to position [2394, 0]
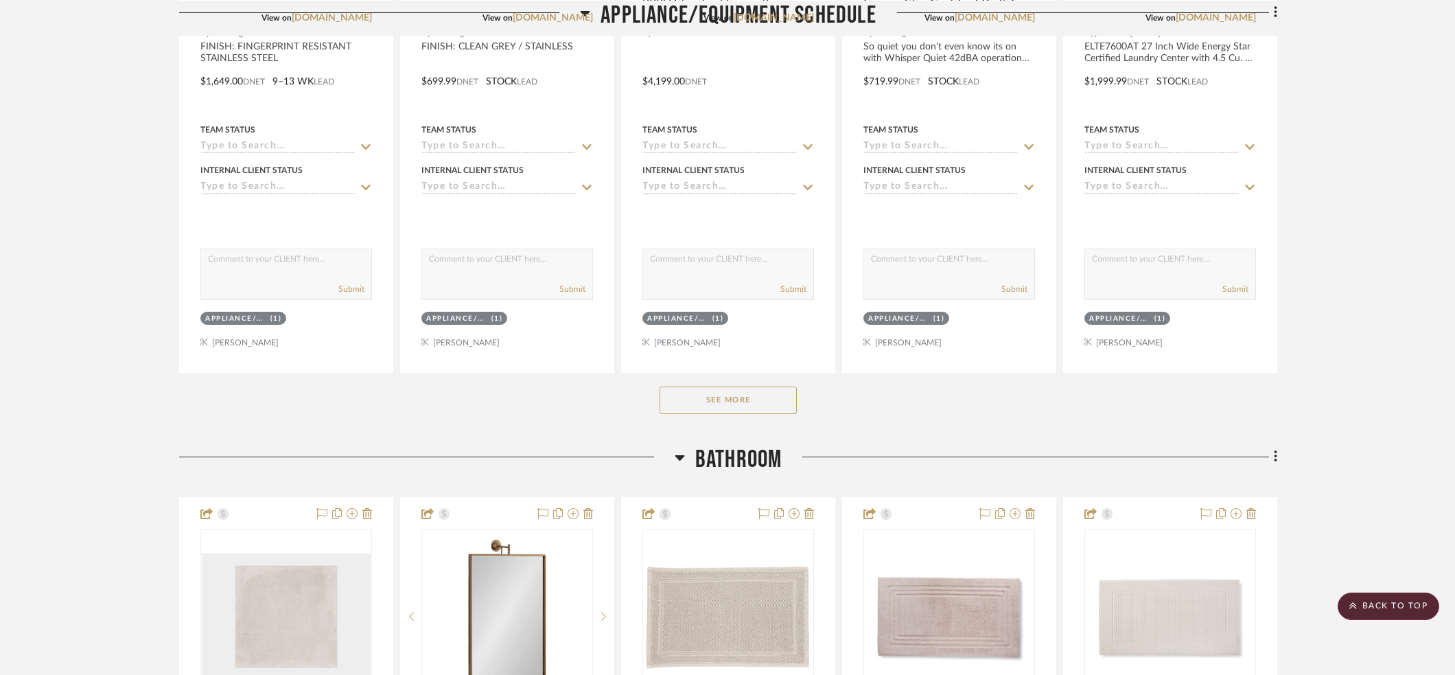
click at [723, 397] on button "See More" at bounding box center [727, 399] width 137 height 27
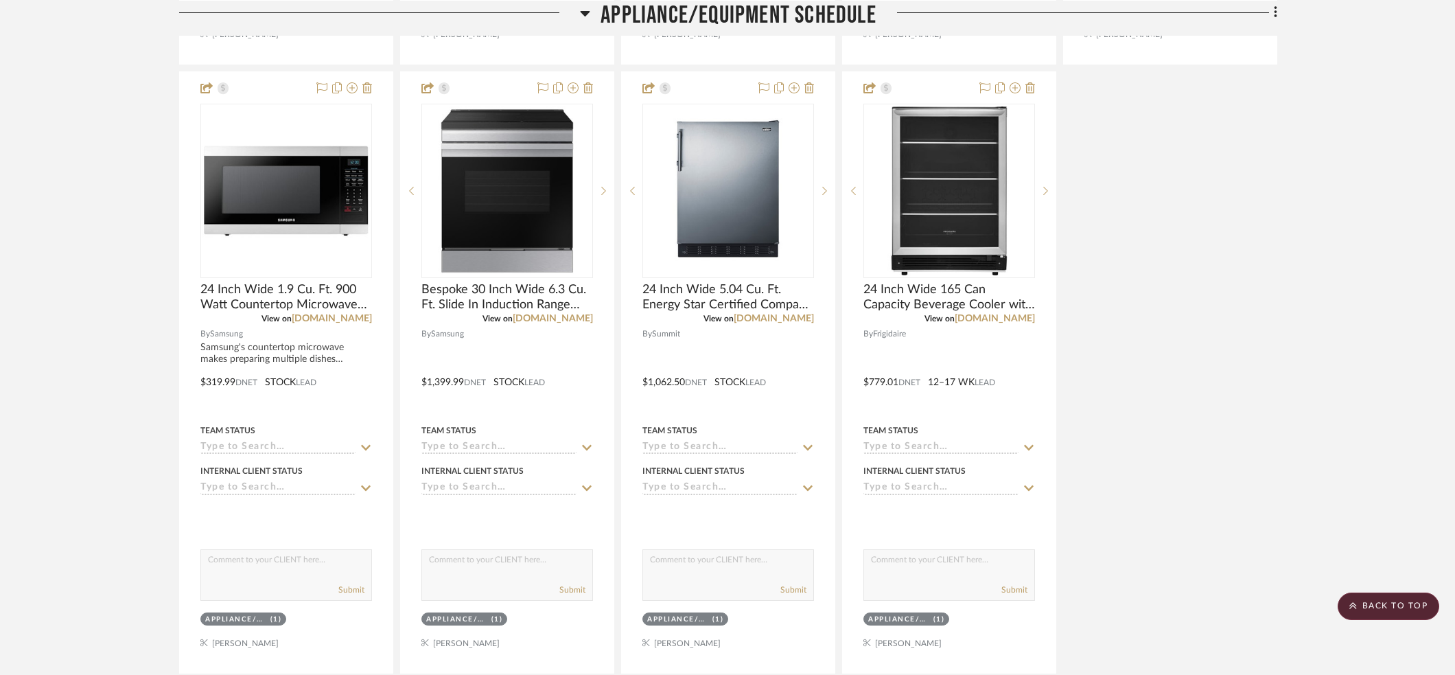
scroll to position [2716, 0]
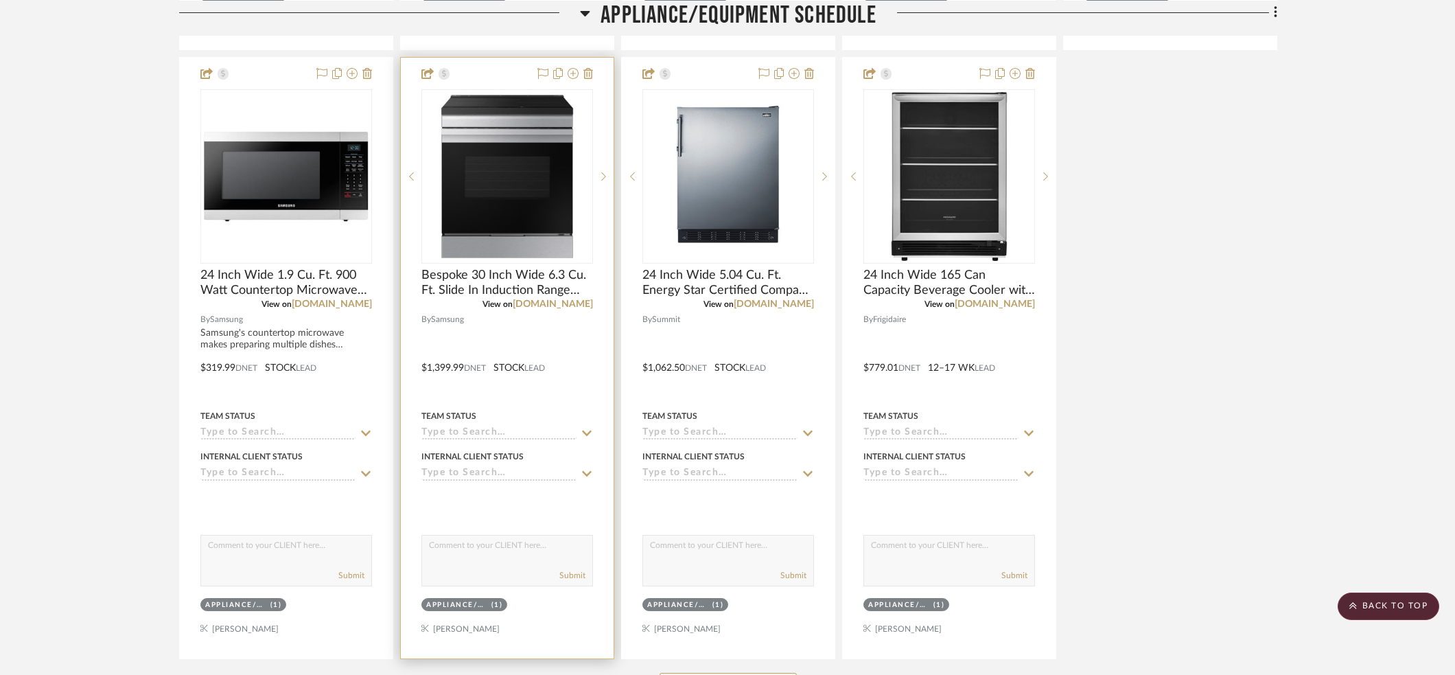
click at [526, 382] on div at bounding box center [507, 358] width 213 height 600
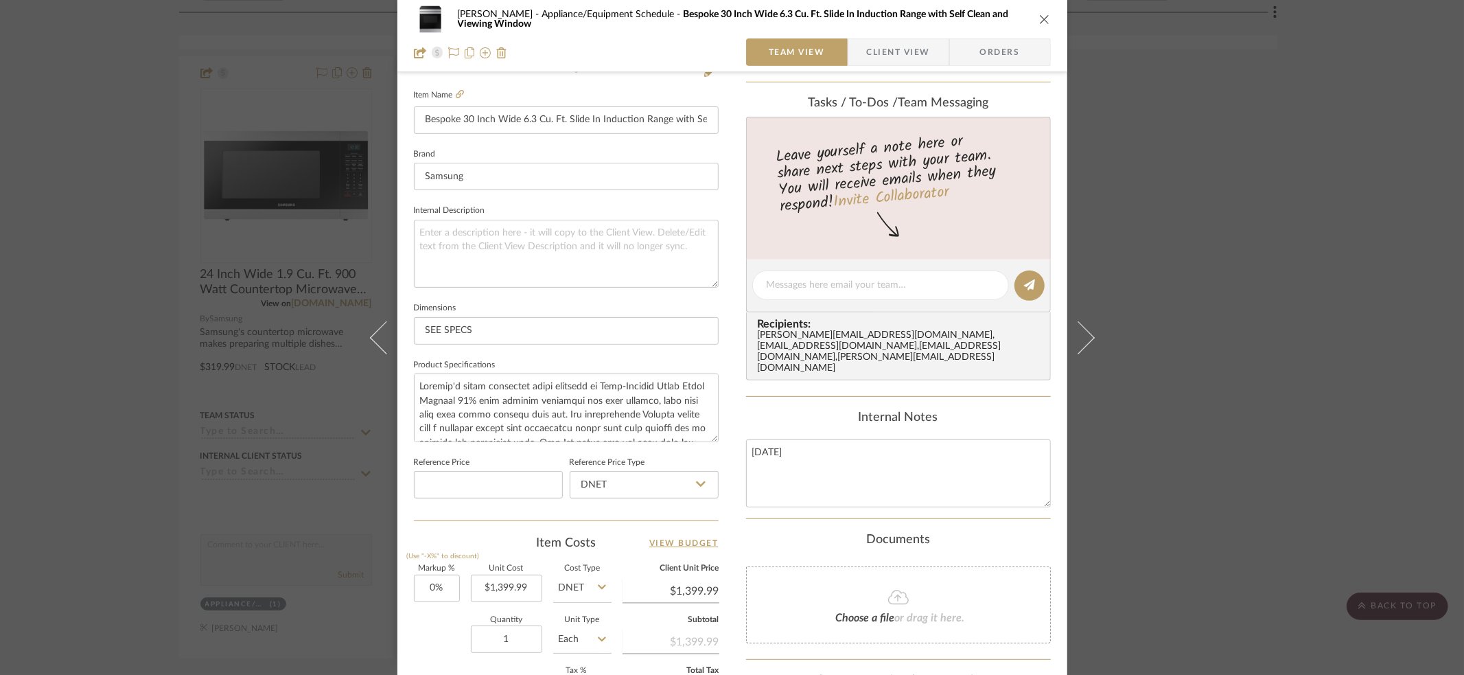
scroll to position [381, 0]
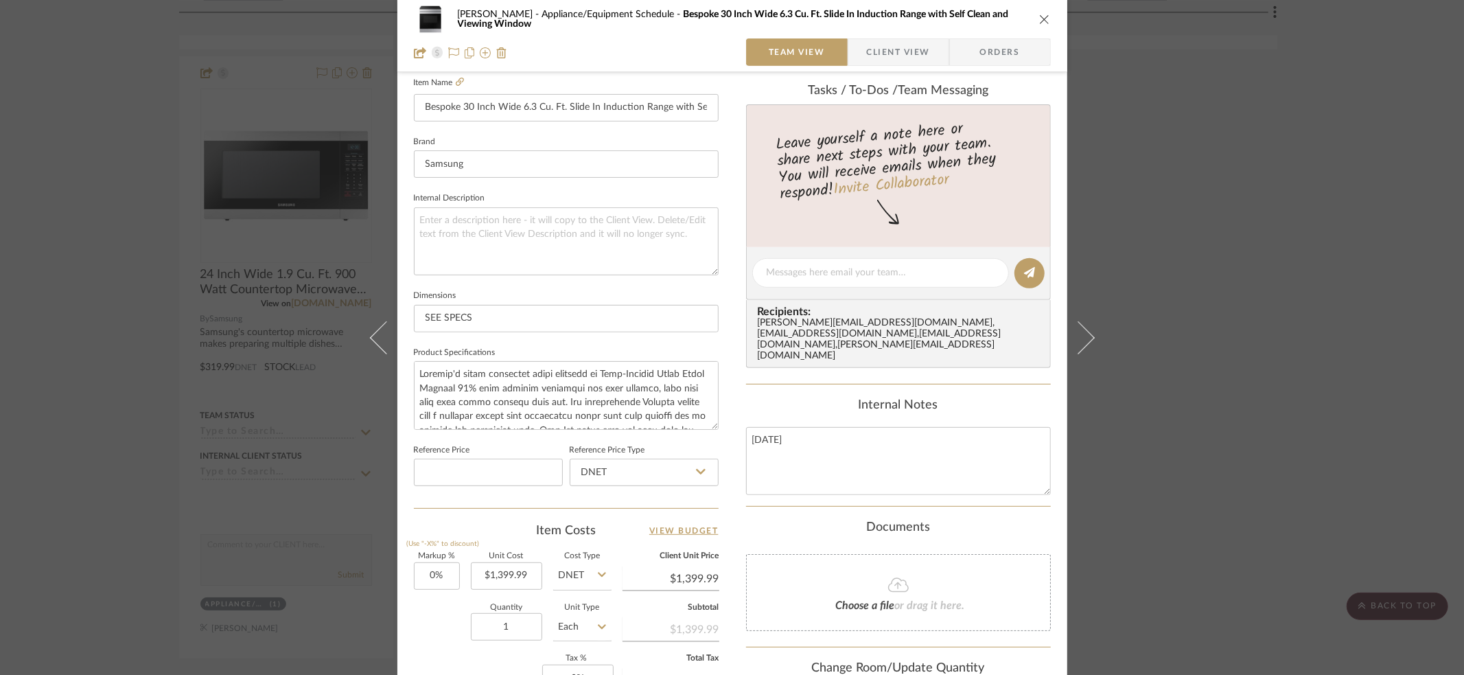
click at [1040, 19] on icon "close" at bounding box center [1044, 19] width 11 height 11
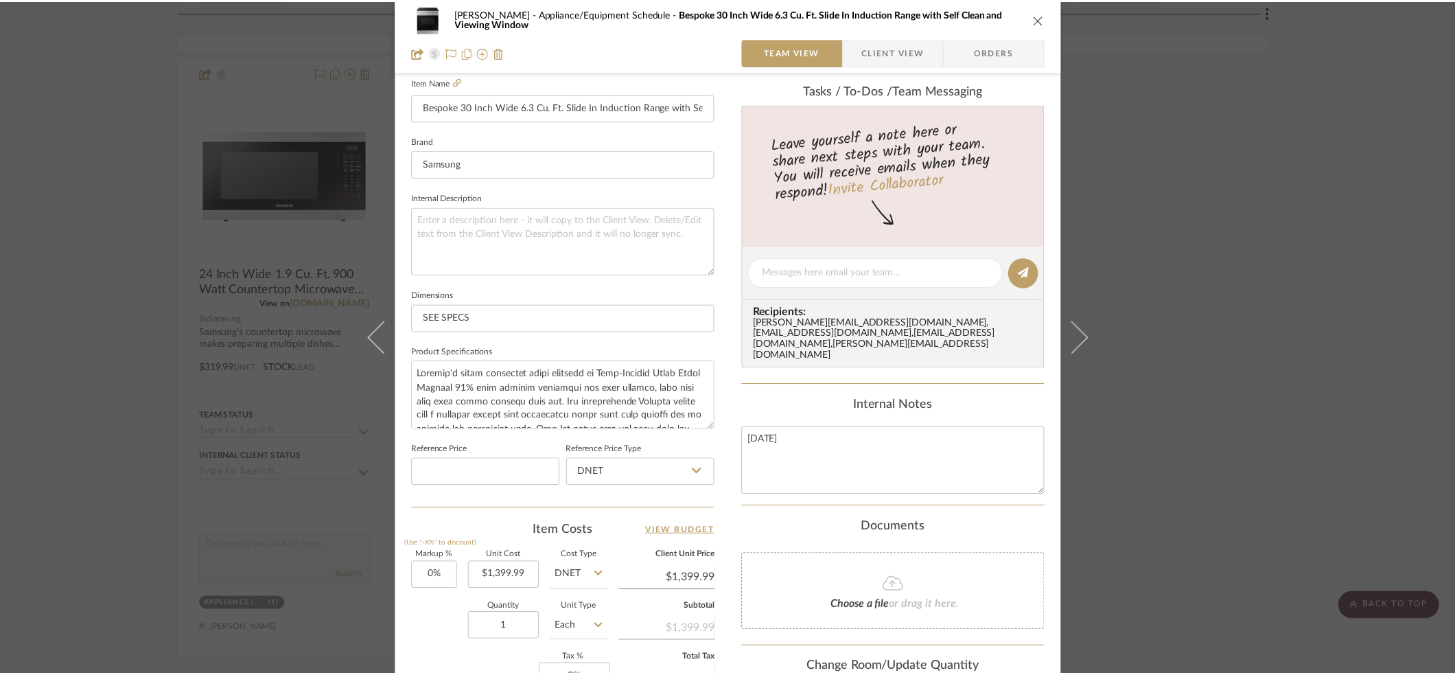
scroll to position [2716, 0]
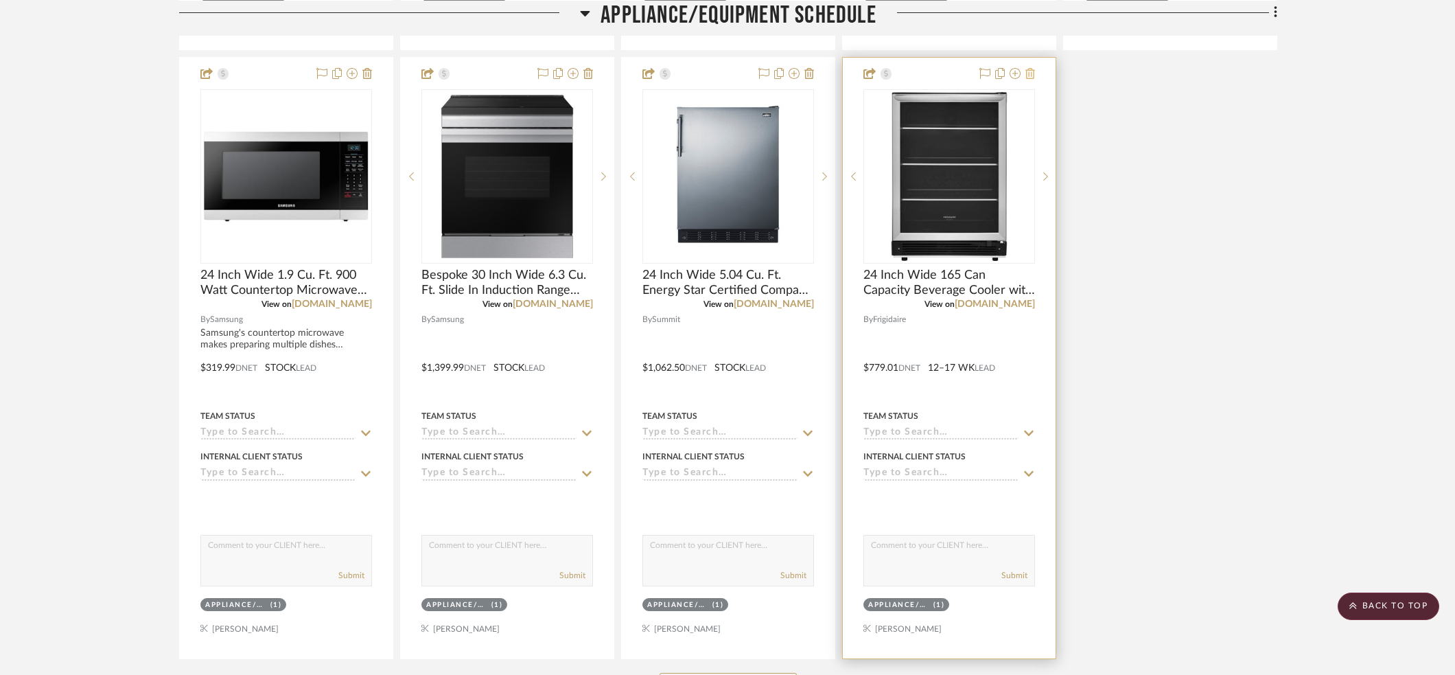
click at [1031, 69] on icon at bounding box center [1030, 73] width 10 height 11
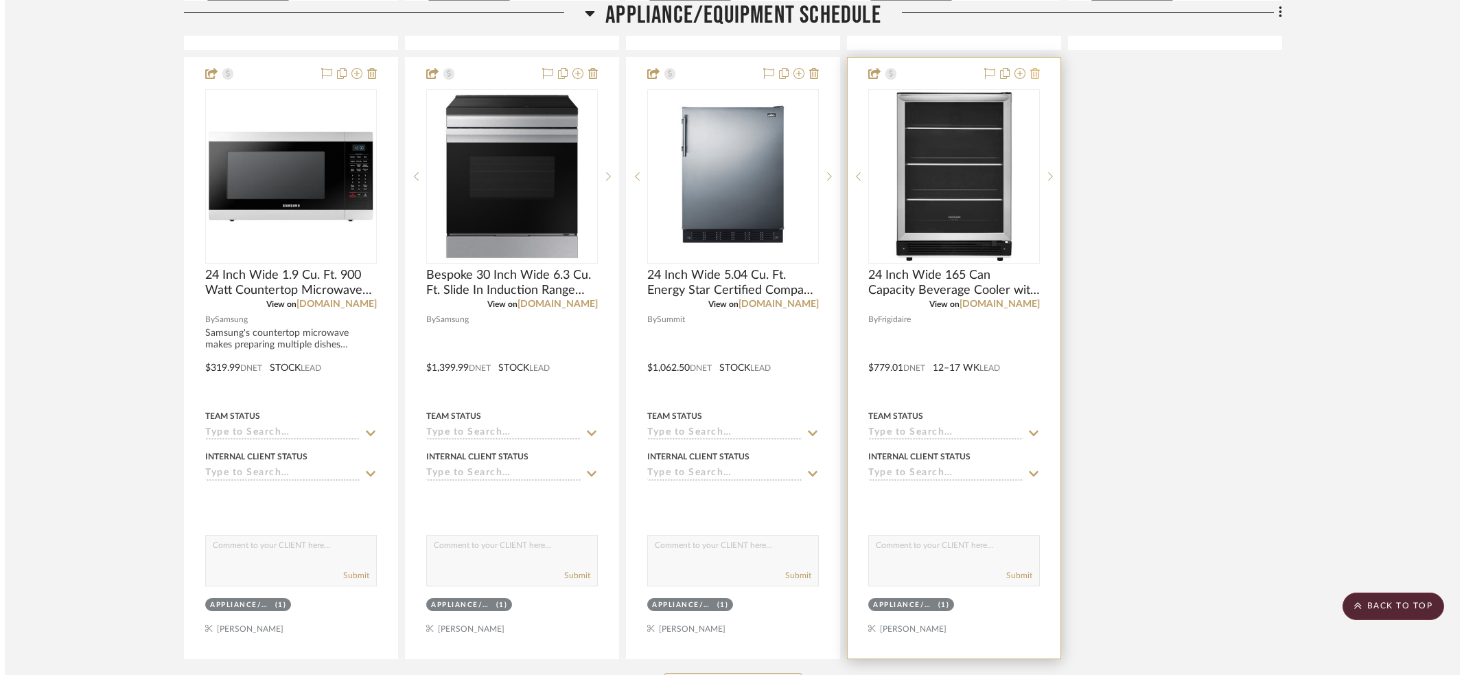
scroll to position [0, 0]
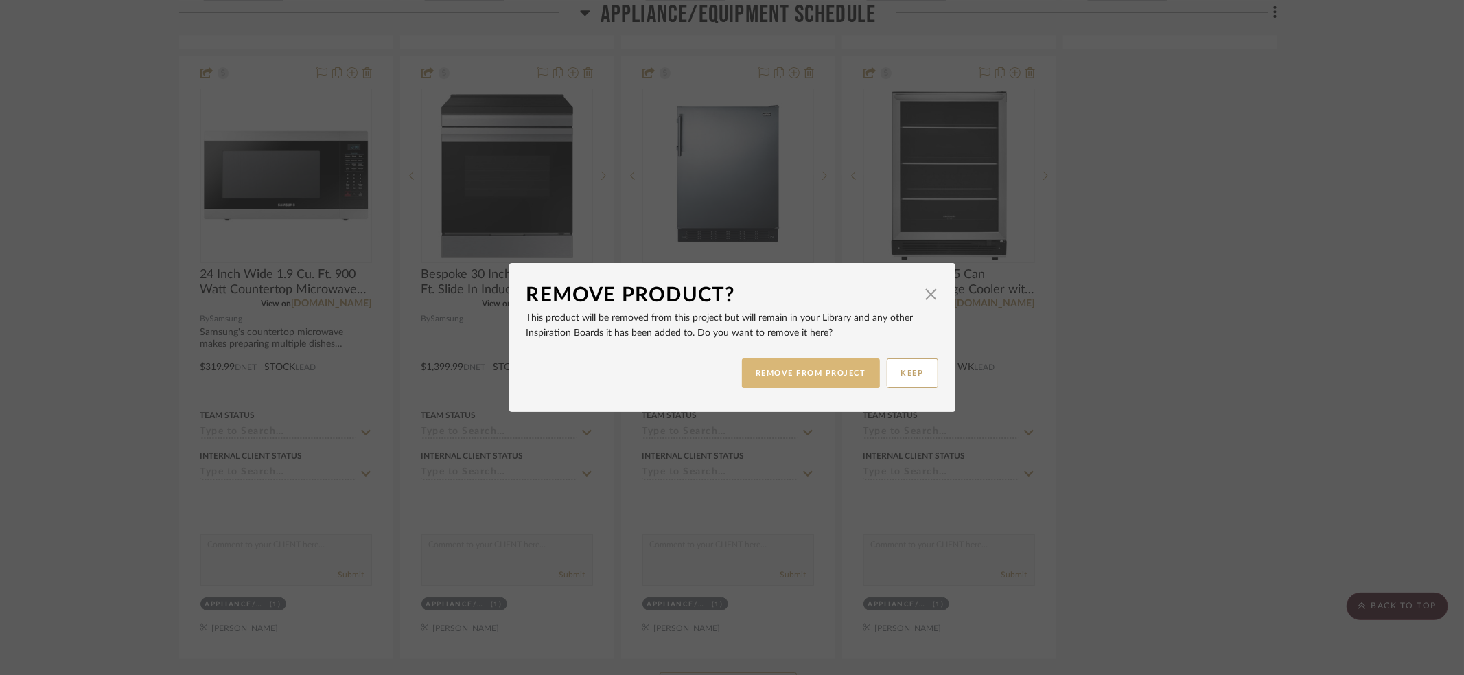
click at [788, 381] on button "REMOVE FROM PROJECT" at bounding box center [811, 373] width 138 height 30
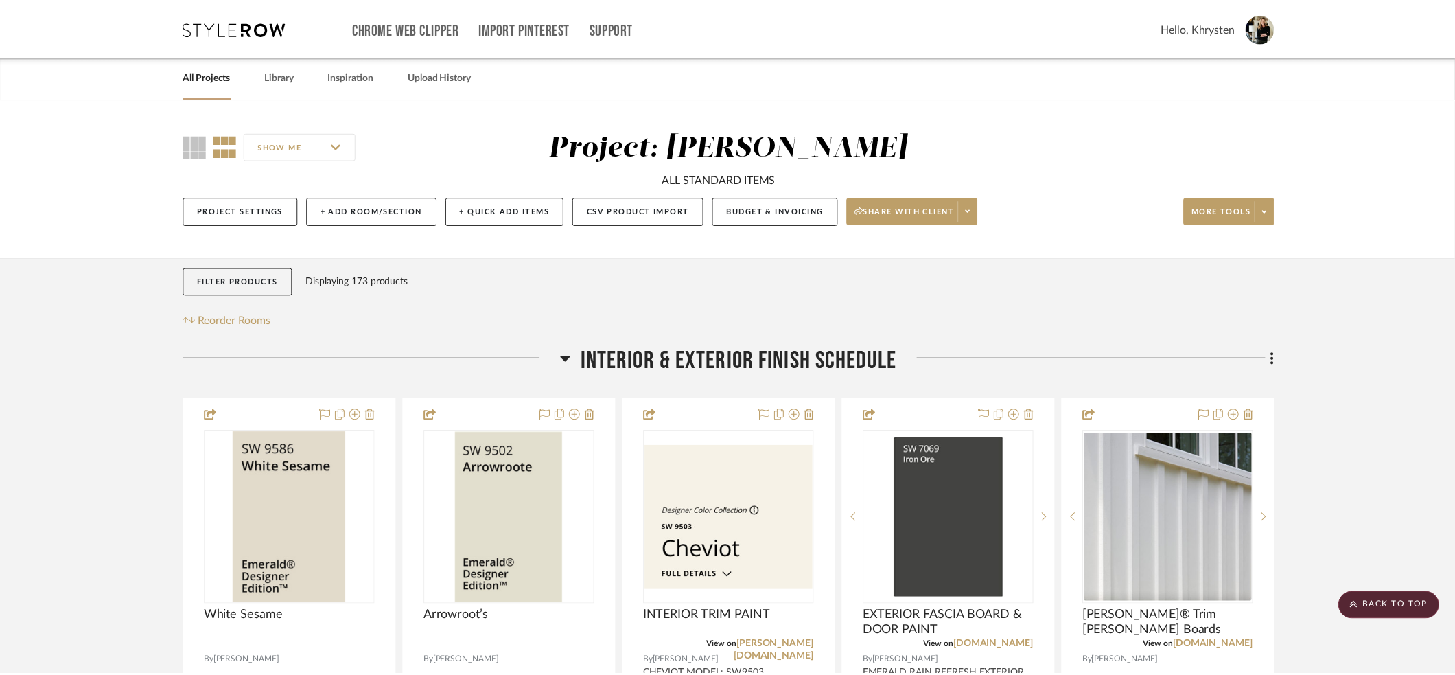
scroll to position [2716, 0]
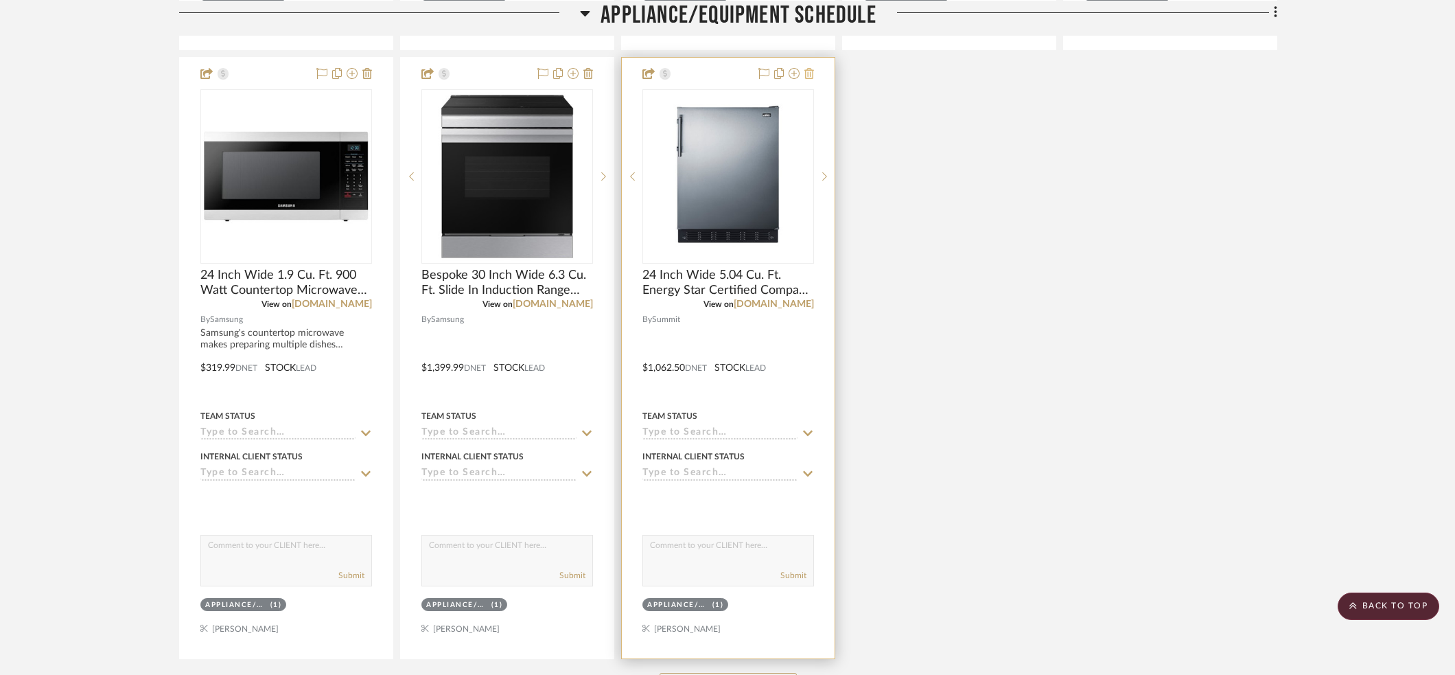
click at [809, 69] on icon at bounding box center [809, 73] width 10 height 11
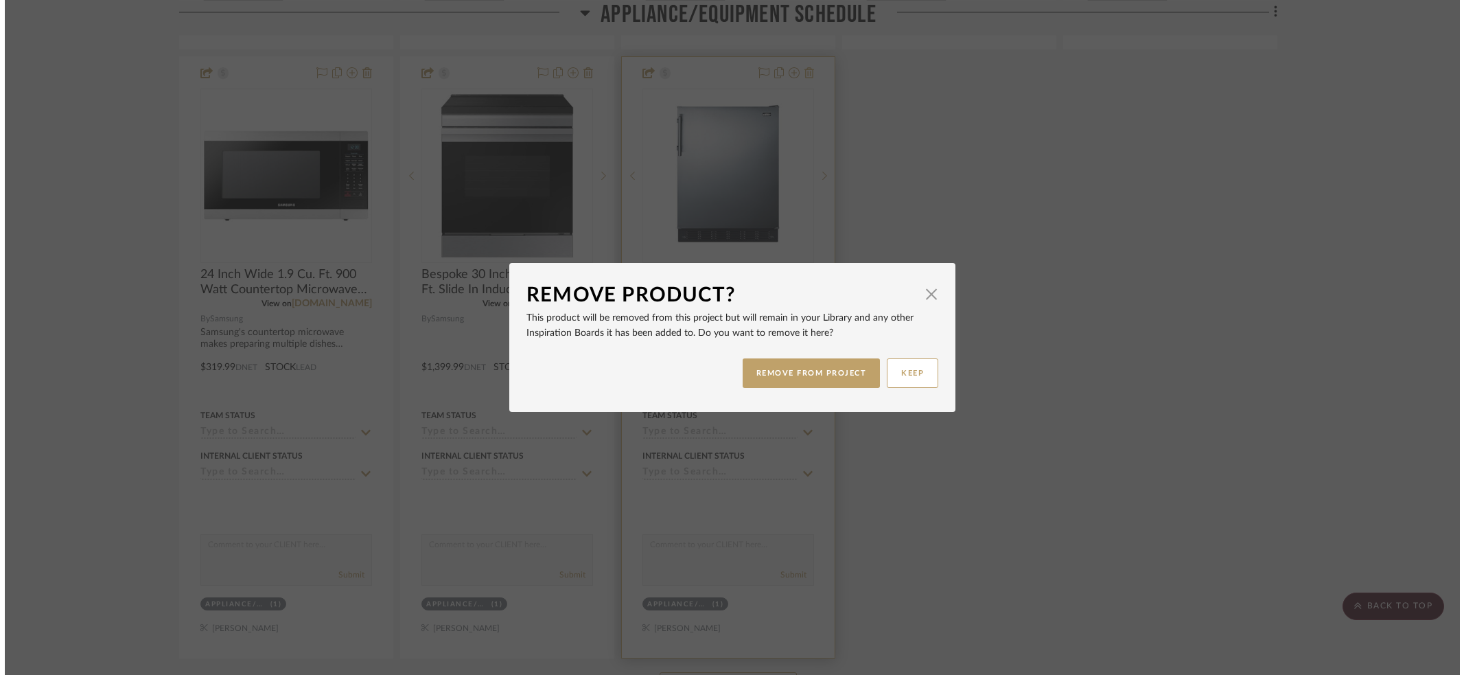
scroll to position [0, 0]
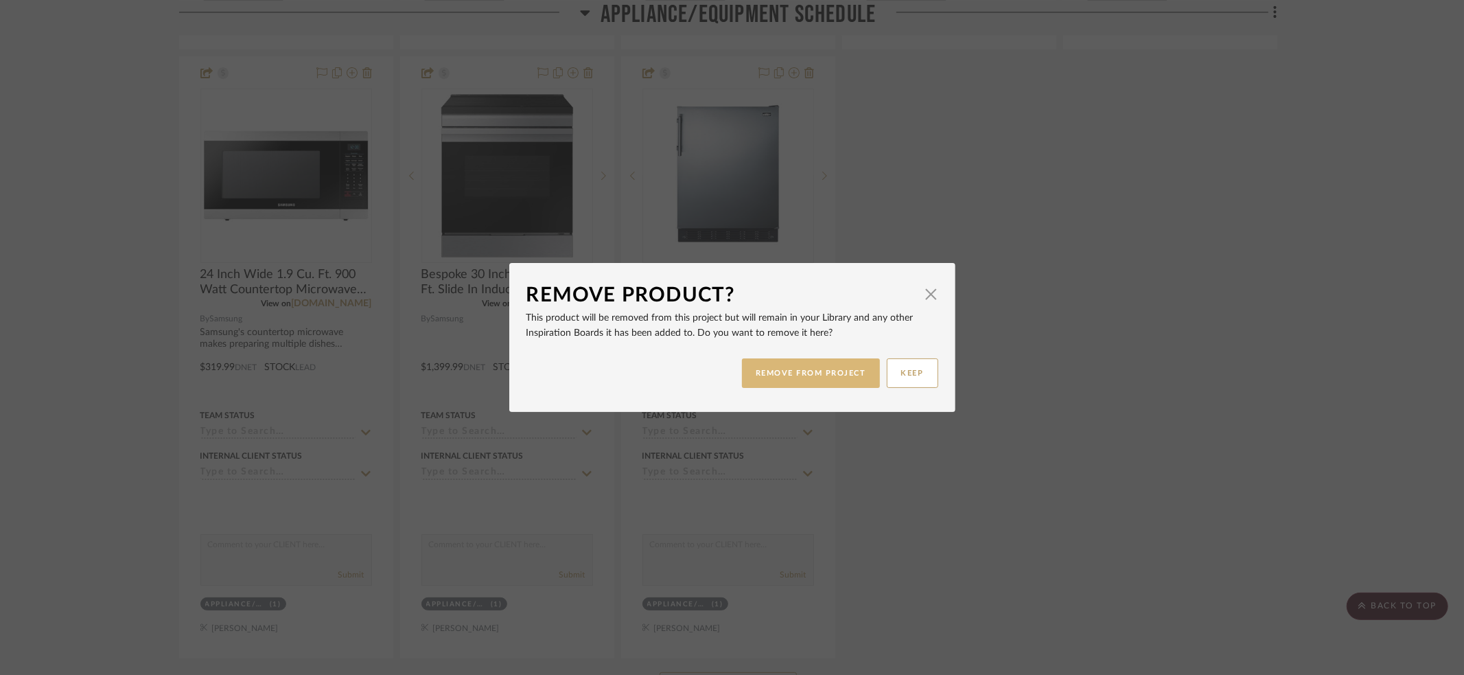
click at [813, 382] on button "REMOVE FROM PROJECT" at bounding box center [811, 373] width 138 height 30
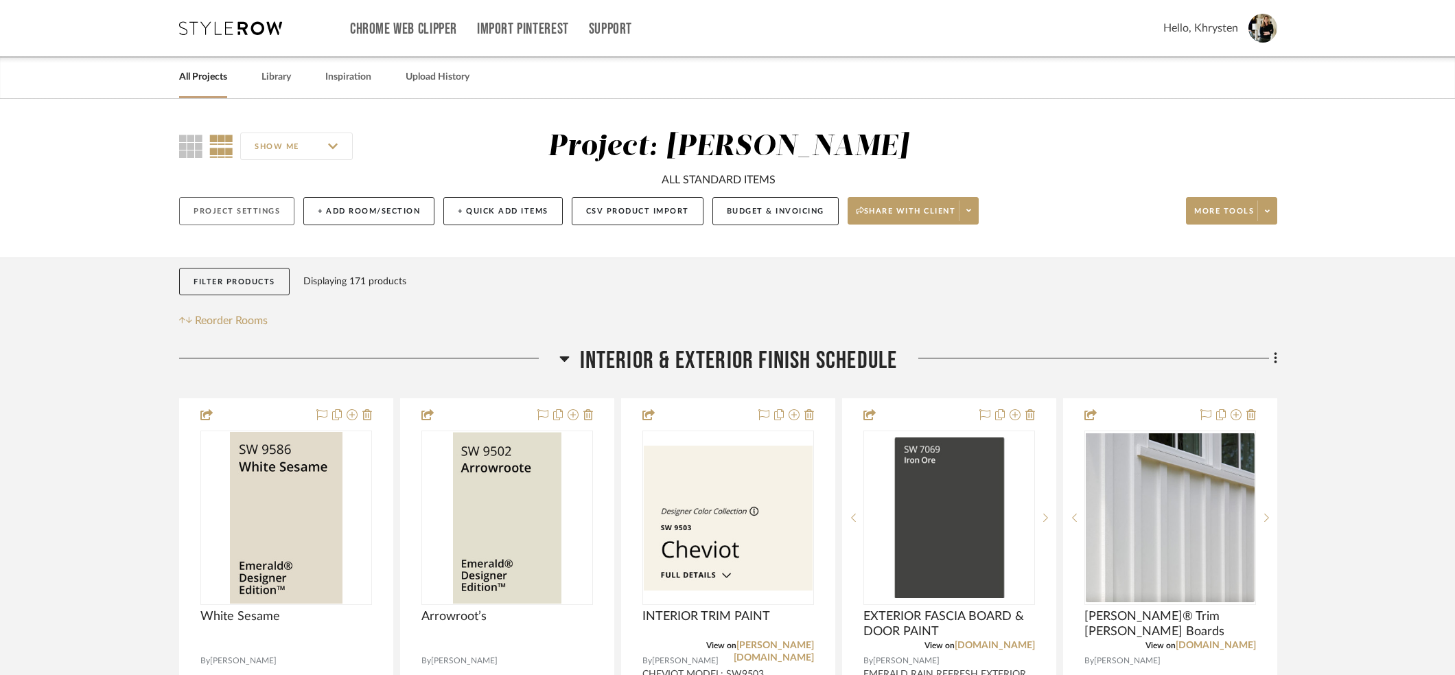
click at [248, 212] on button "Project Settings" at bounding box center [236, 211] width 115 height 28
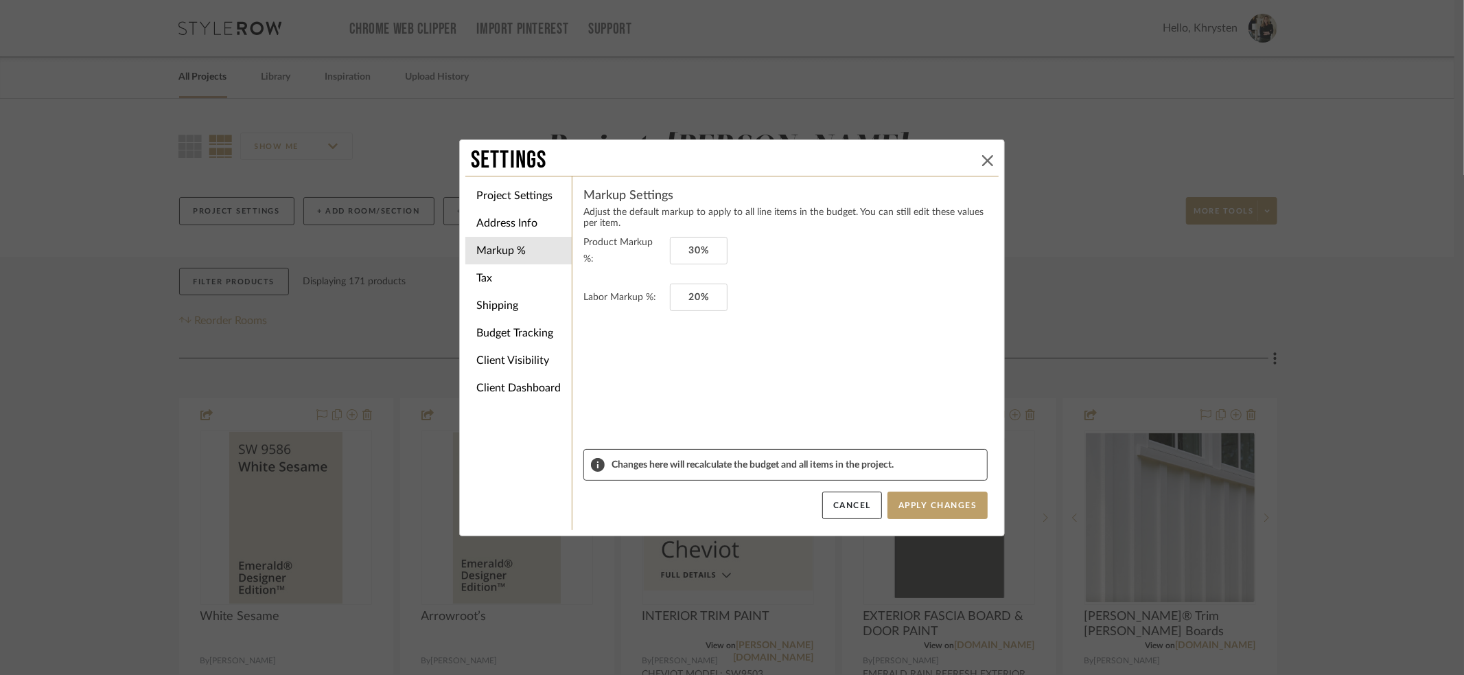
drag, startPoint x: 979, startPoint y: 159, endPoint x: 622, endPoint y: 129, distance: 358.0
click at [979, 156] on button at bounding box center [987, 160] width 16 height 16
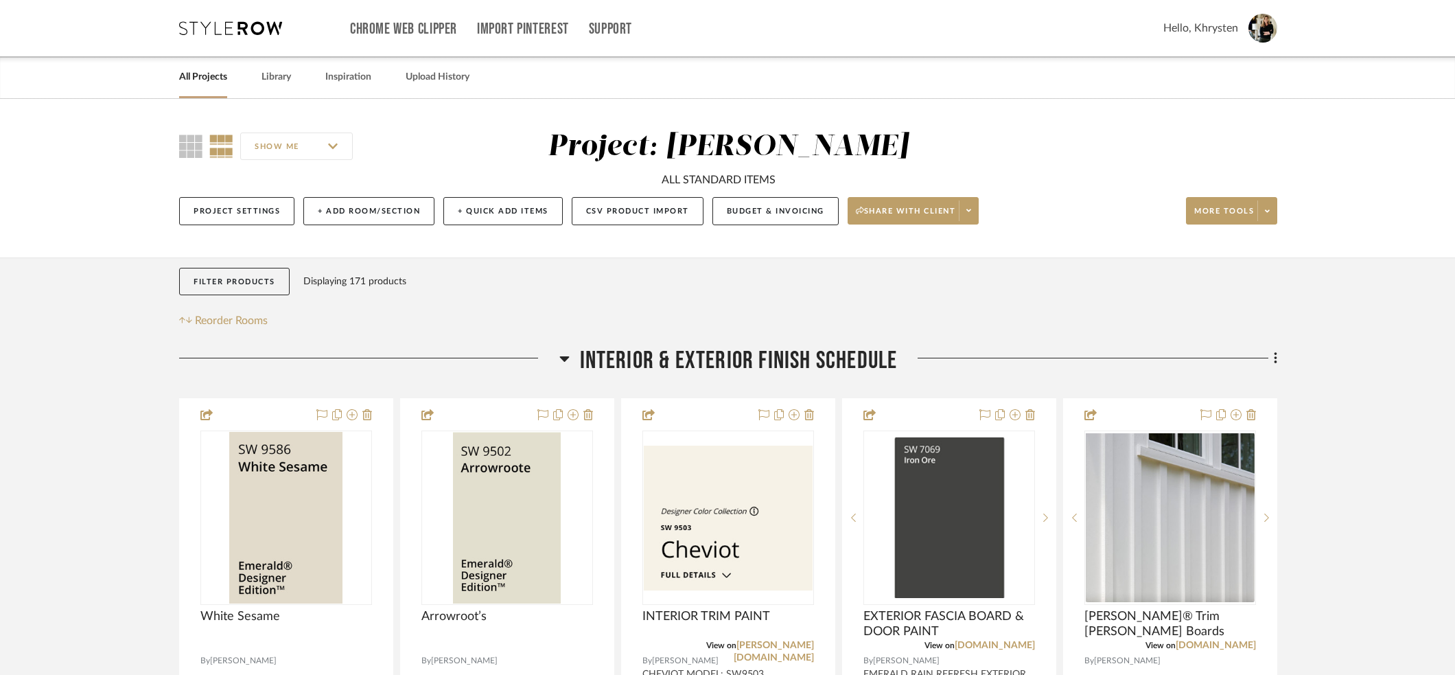
click at [200, 80] on link "All Projects" at bounding box center [203, 77] width 48 height 19
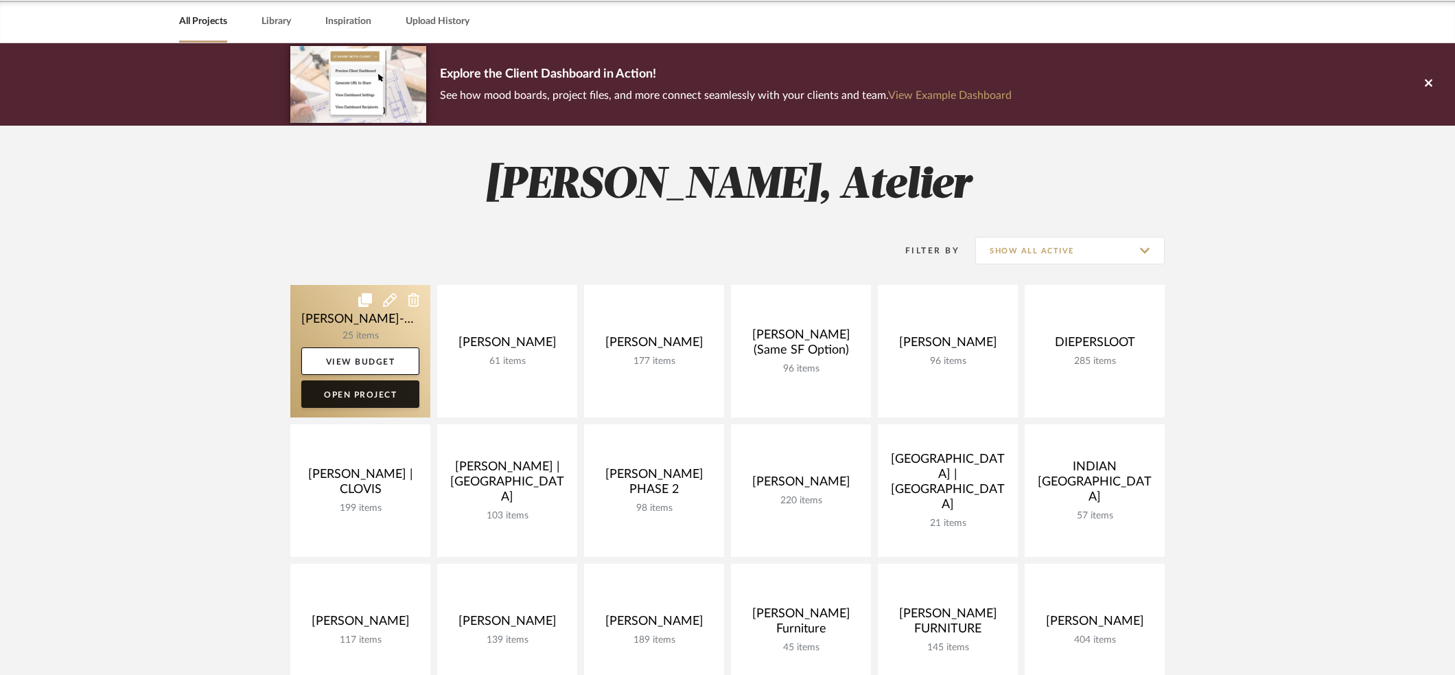
scroll to position [56, 0]
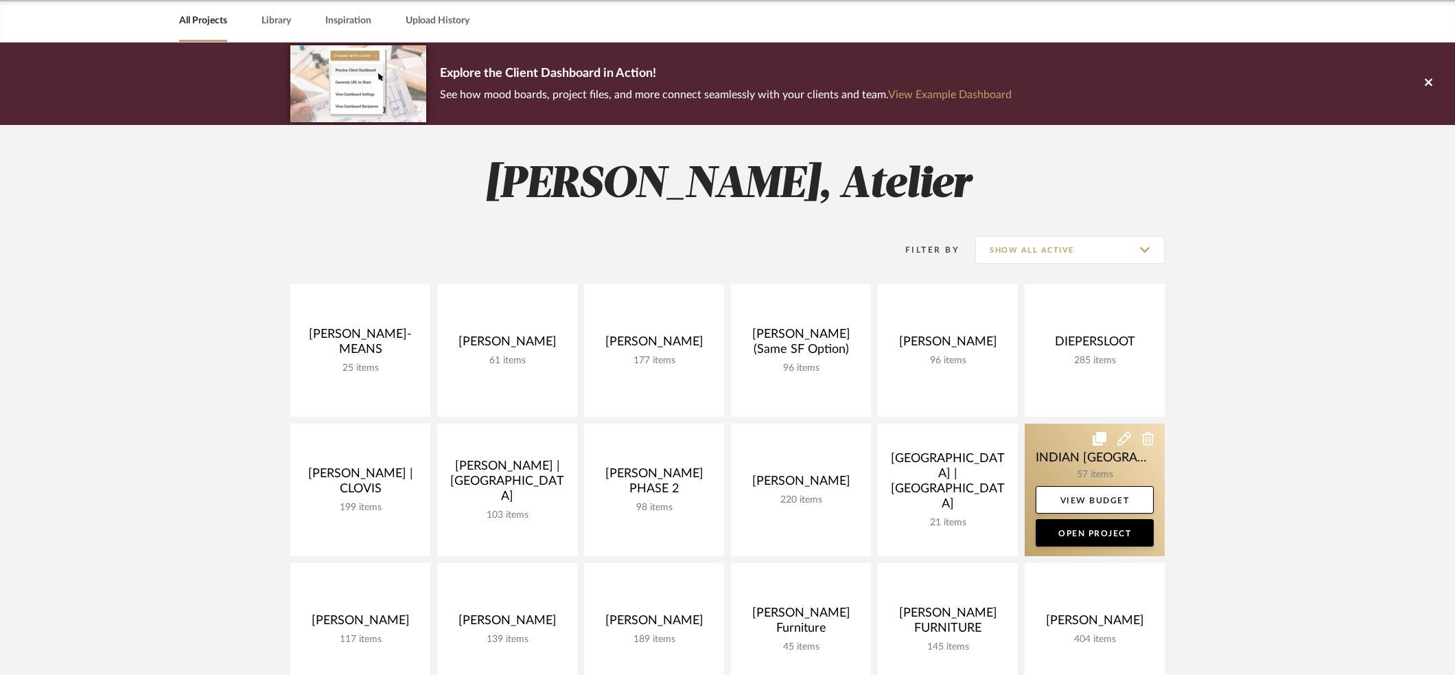
click at [1057, 454] on link at bounding box center [1095, 489] width 140 height 132
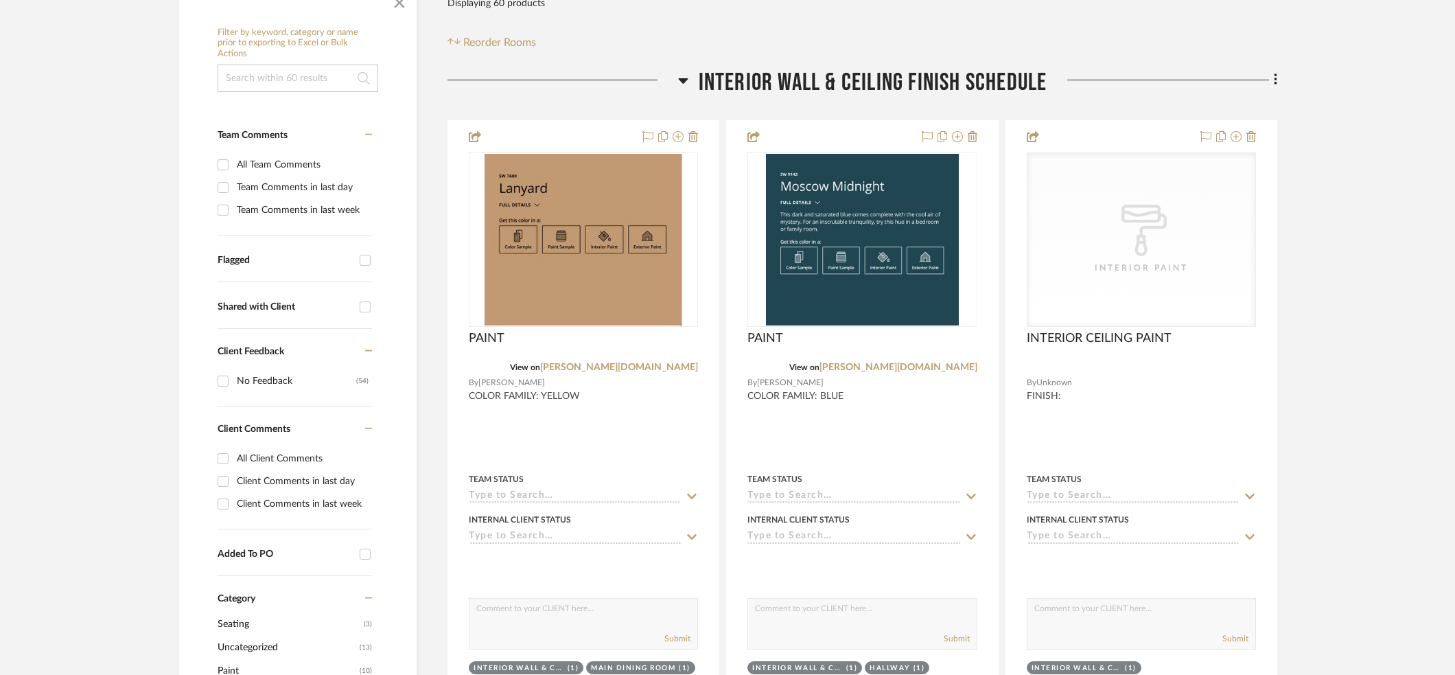
scroll to position [280, 0]
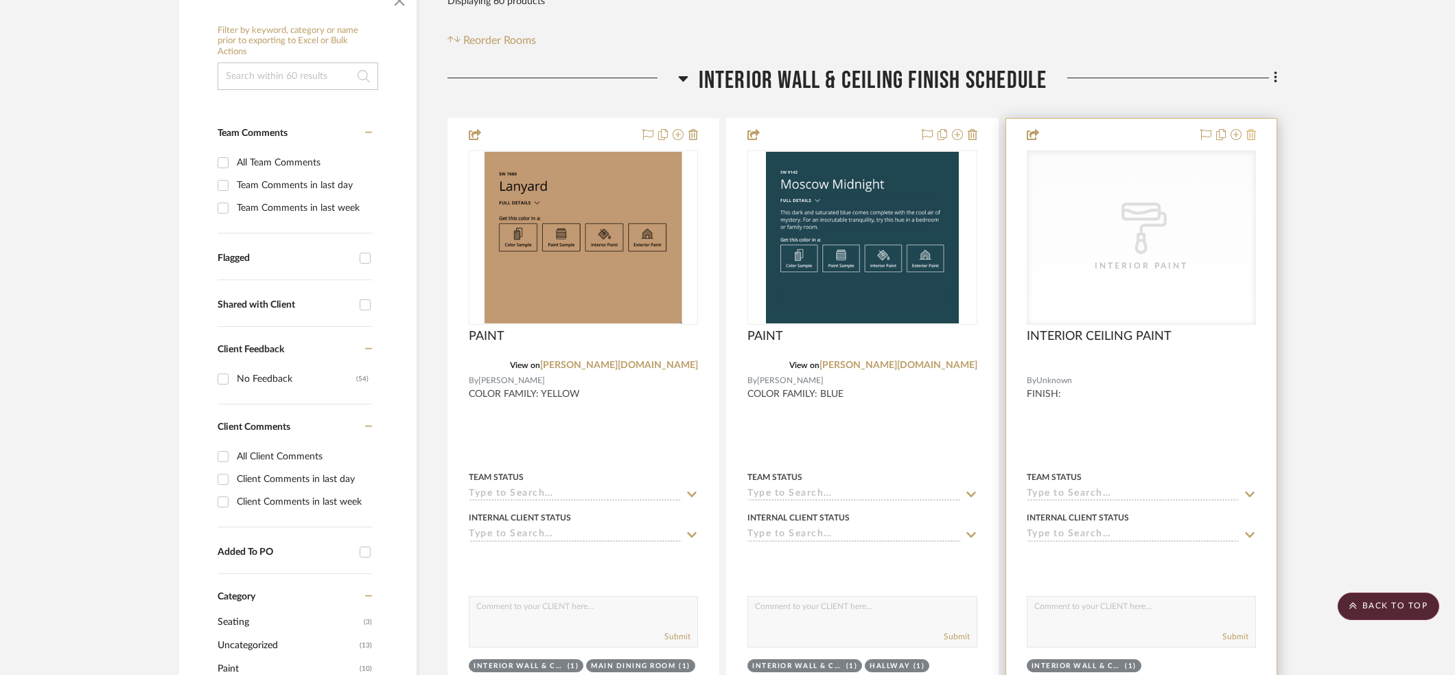
click at [1251, 134] on icon at bounding box center [1251, 134] width 10 height 11
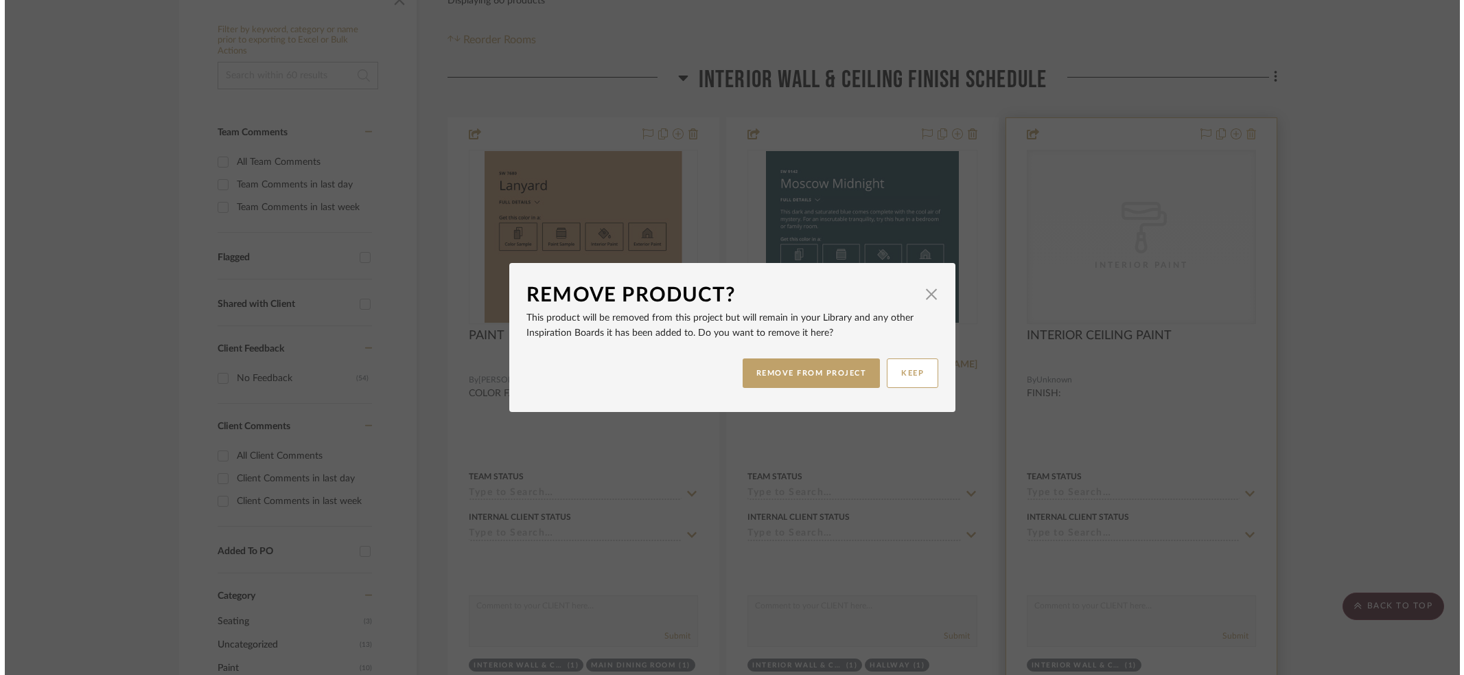
scroll to position [0, 0]
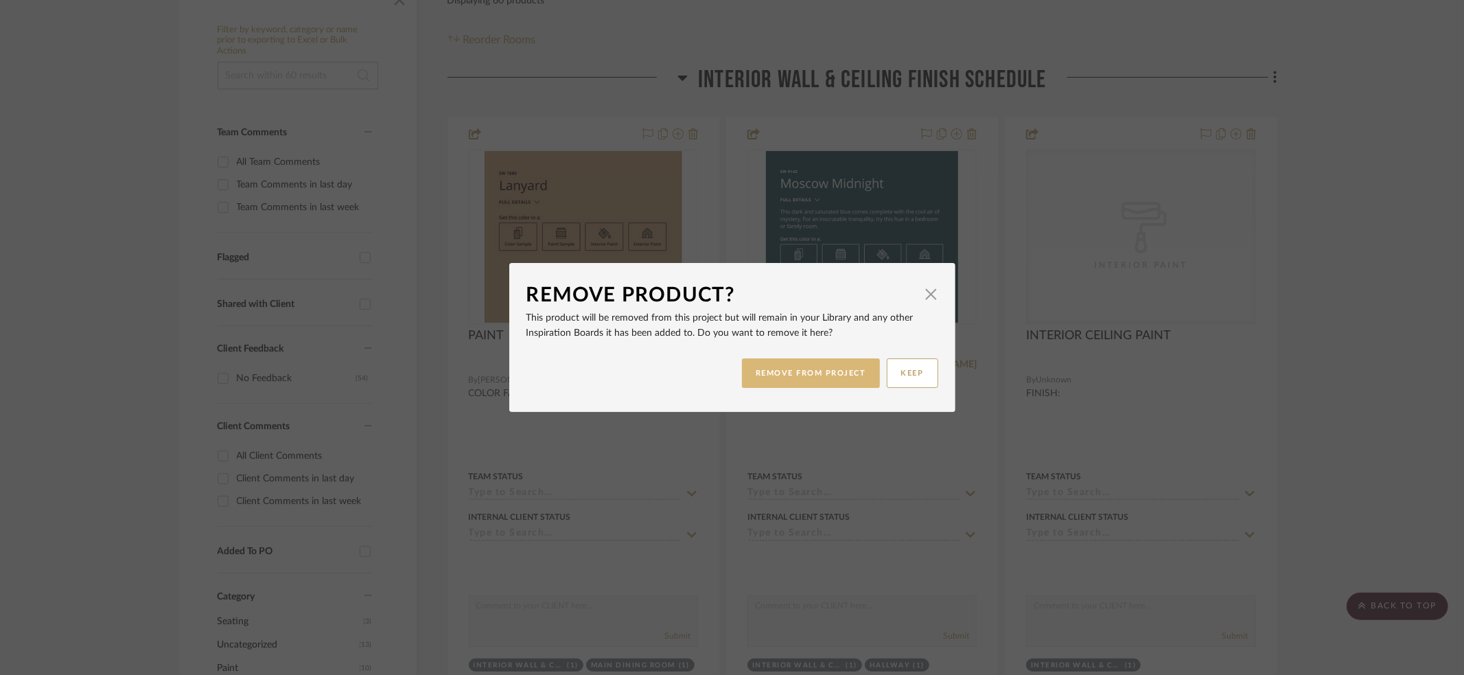
click at [808, 377] on button "REMOVE FROM PROJECT" at bounding box center [811, 373] width 138 height 30
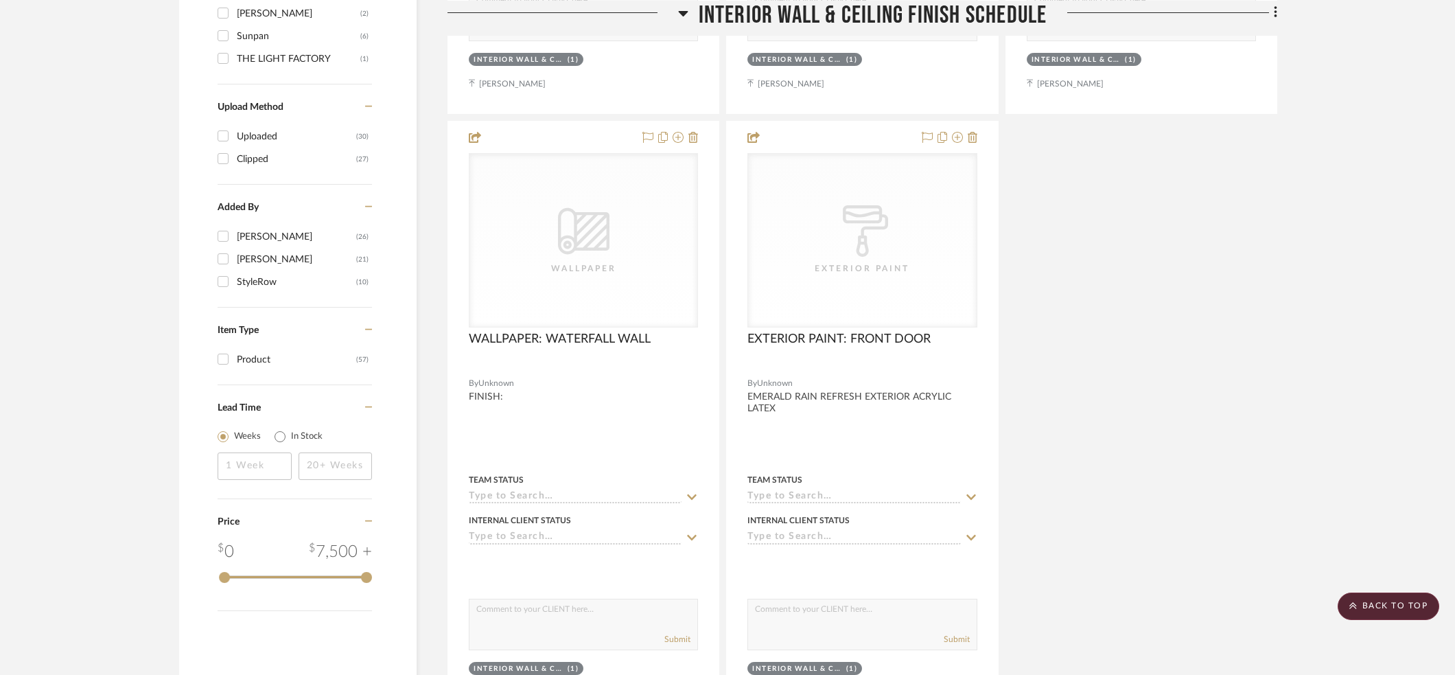
scroll to position [1498, 0]
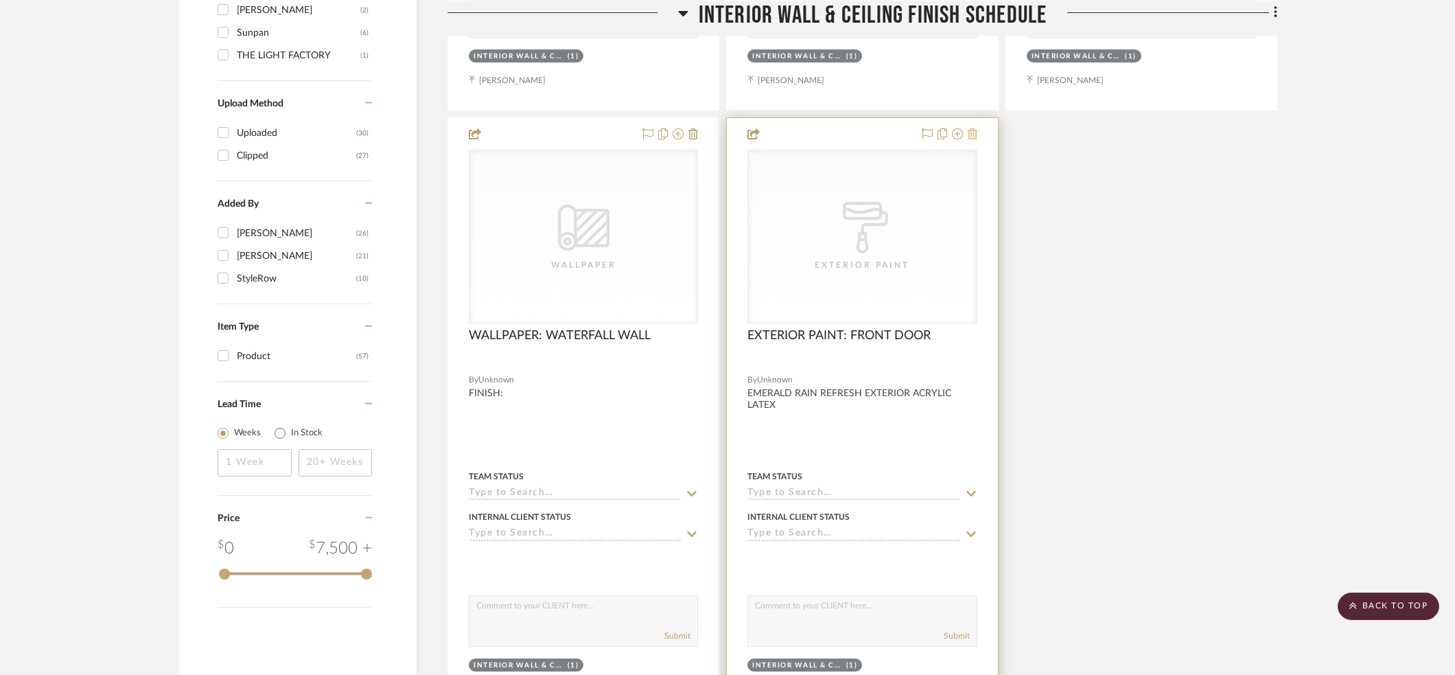
click at [972, 132] on icon at bounding box center [973, 133] width 10 height 11
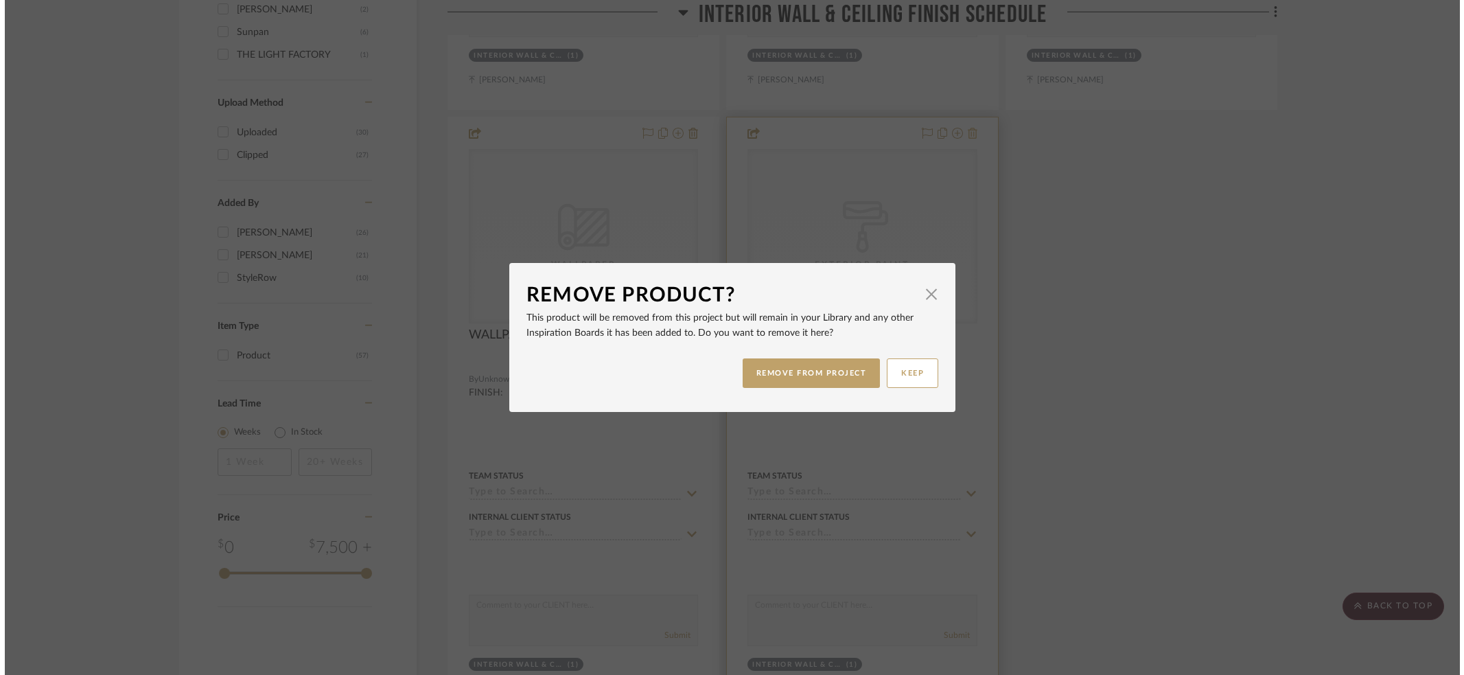
scroll to position [0, 0]
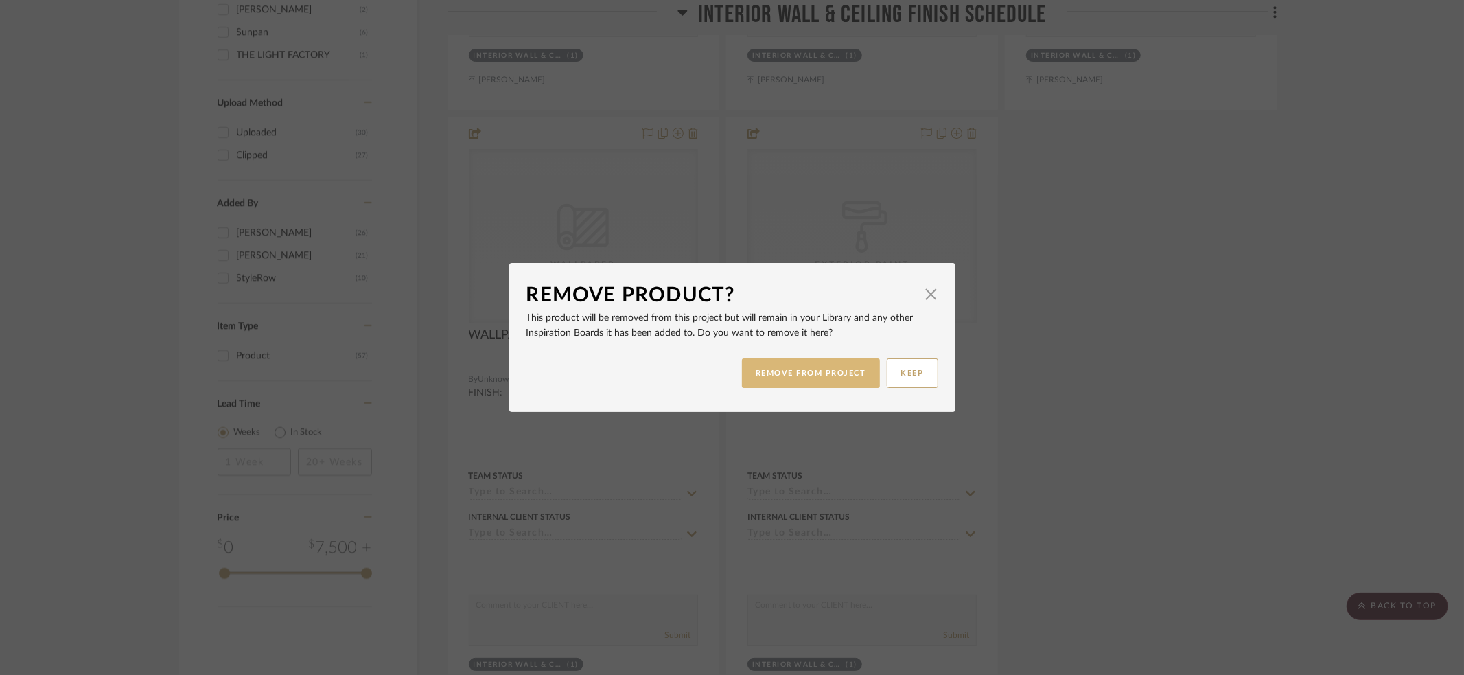
click at [804, 368] on button "REMOVE FROM PROJECT" at bounding box center [811, 373] width 138 height 30
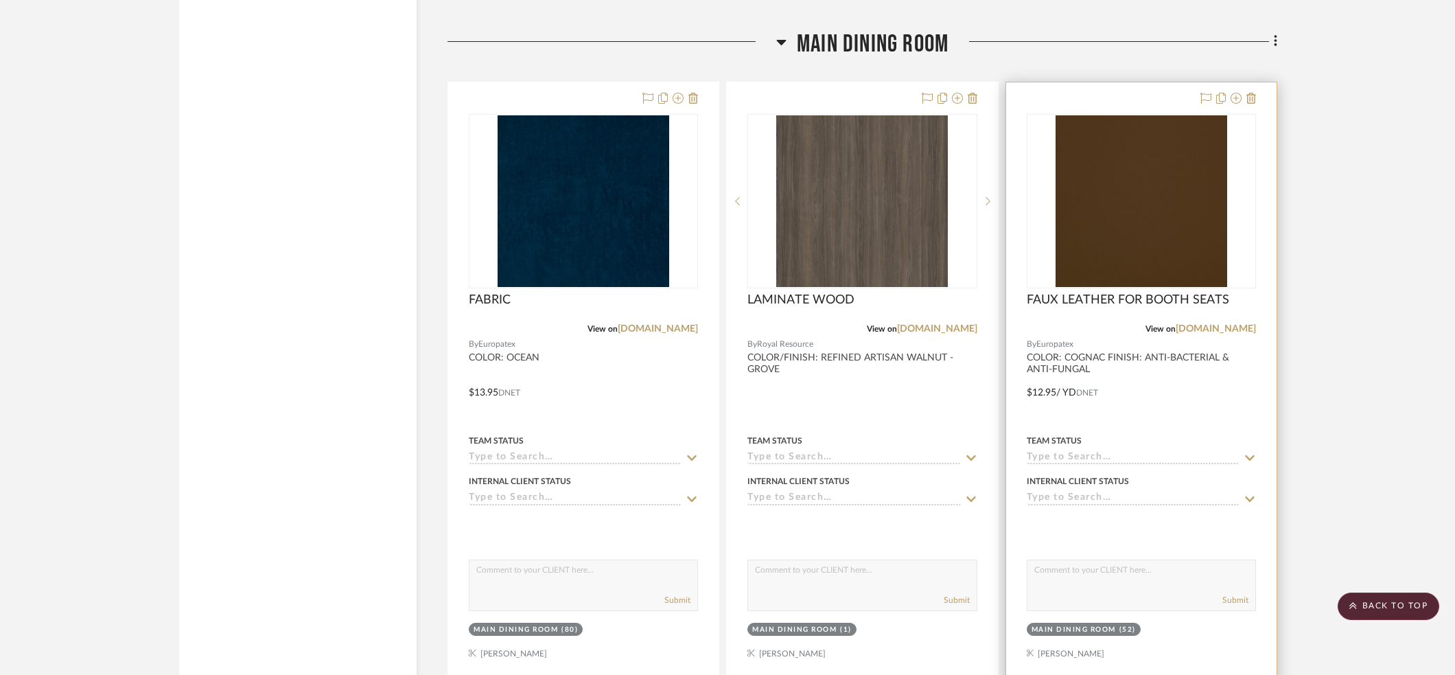
scroll to position [2261, 0]
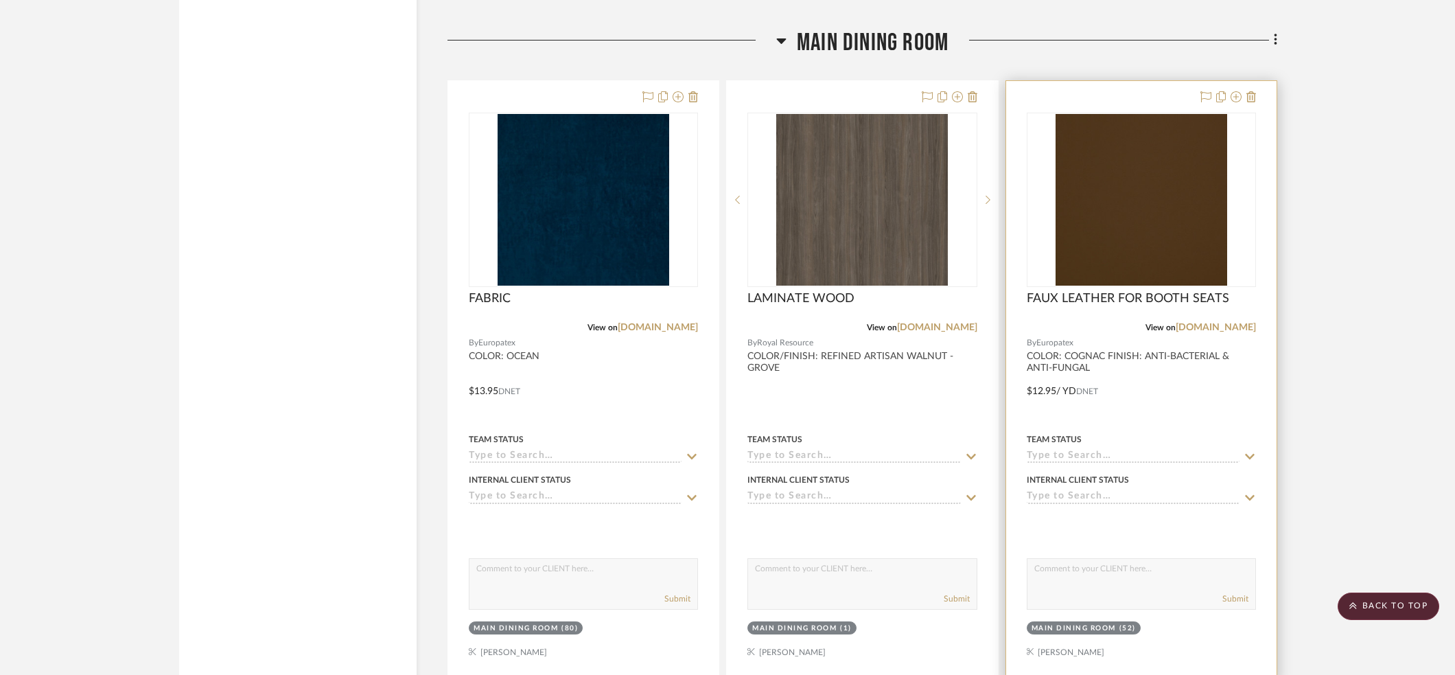
click at [1174, 383] on div at bounding box center [1141, 381] width 270 height 600
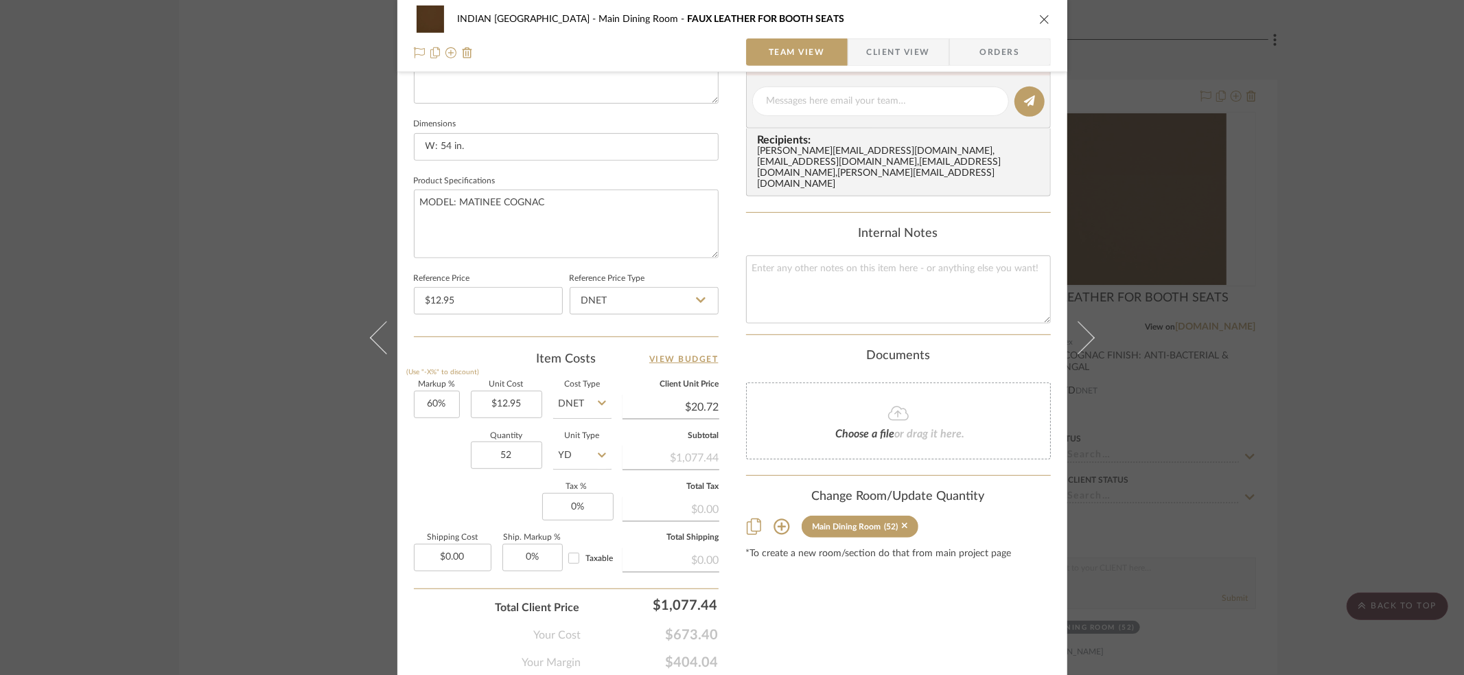
scroll to position [602, 0]
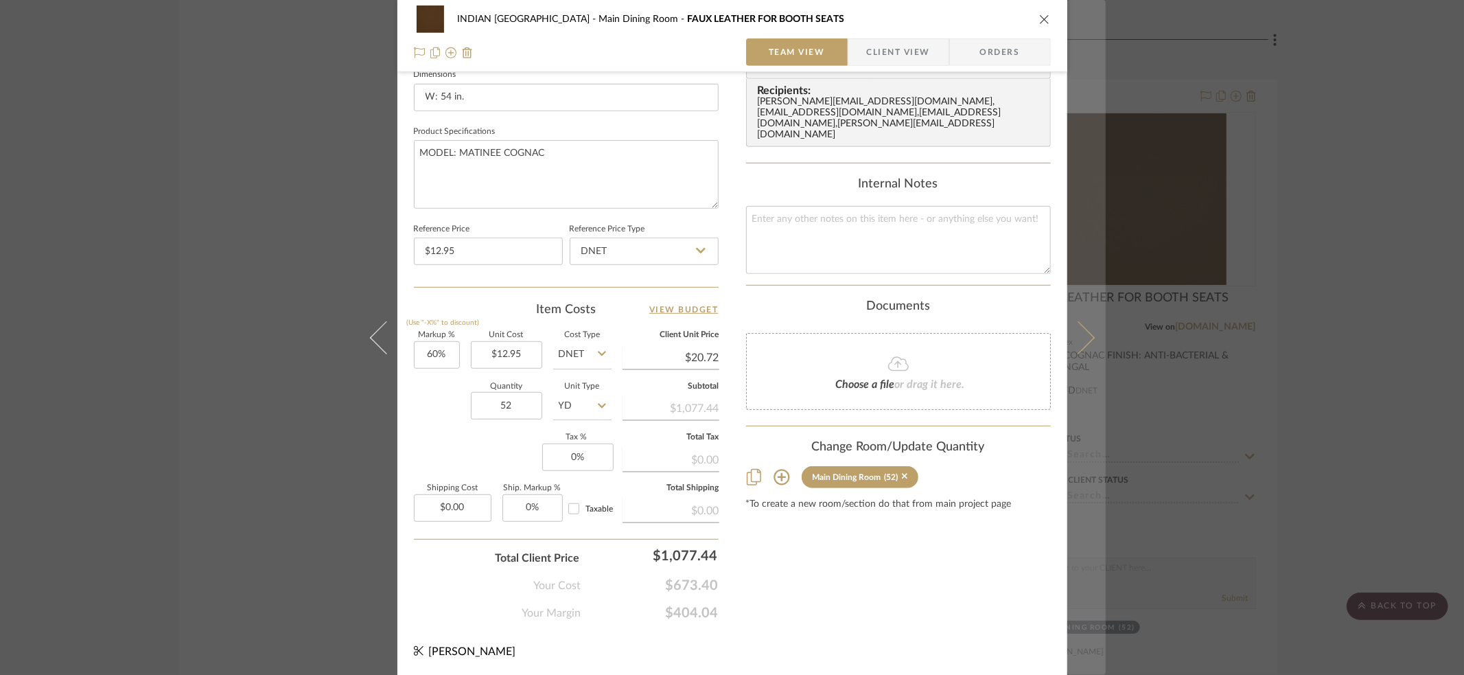
click at [1081, 339] on icon at bounding box center [1077, 336] width 33 height 33
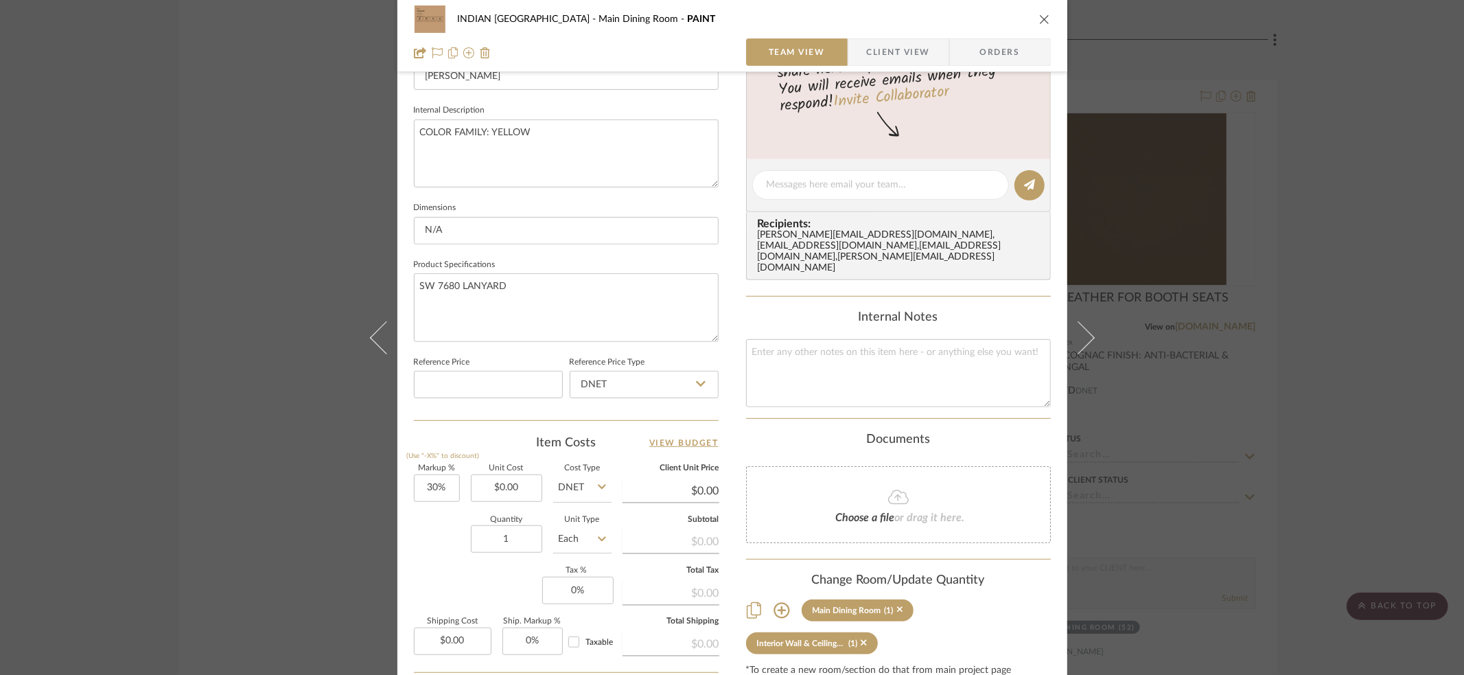
scroll to position [0, 0]
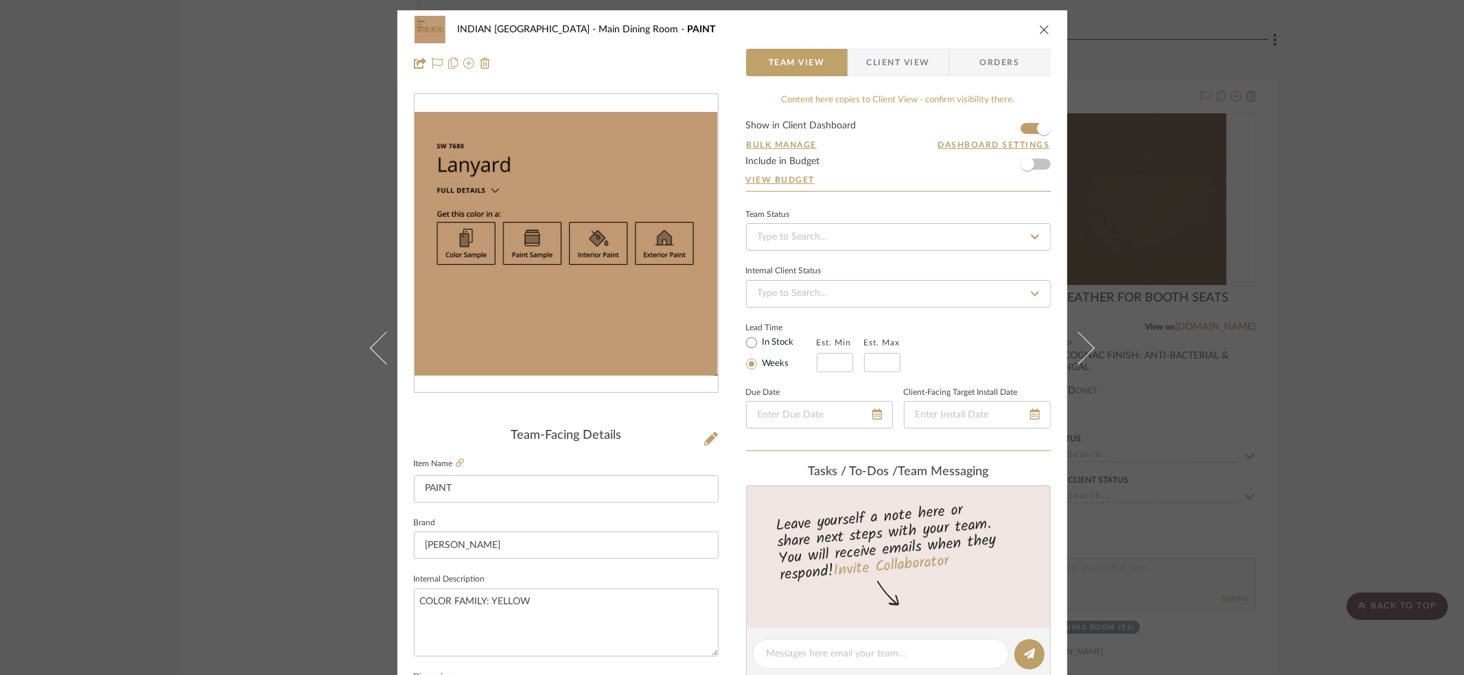
click at [1044, 27] on icon "close" at bounding box center [1044, 29] width 11 height 11
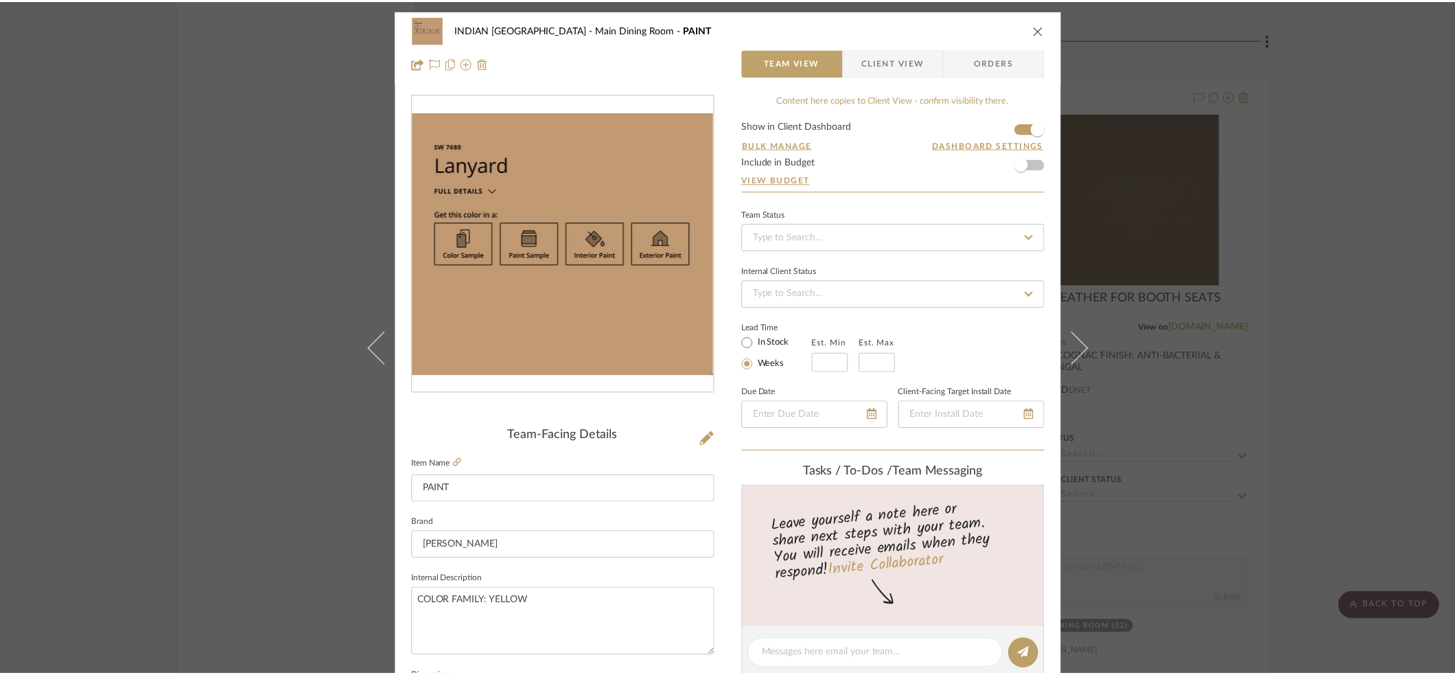
scroll to position [2261, 0]
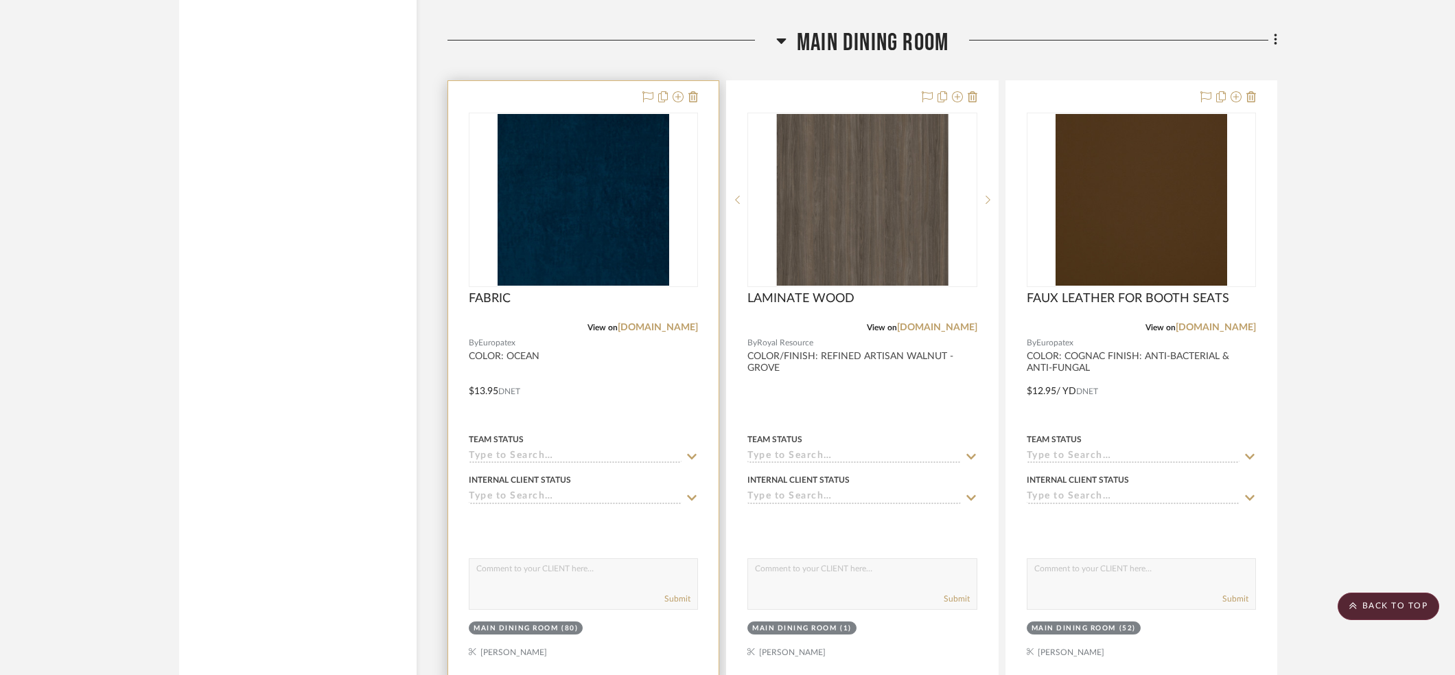
click at [613, 360] on div at bounding box center [583, 381] width 270 height 600
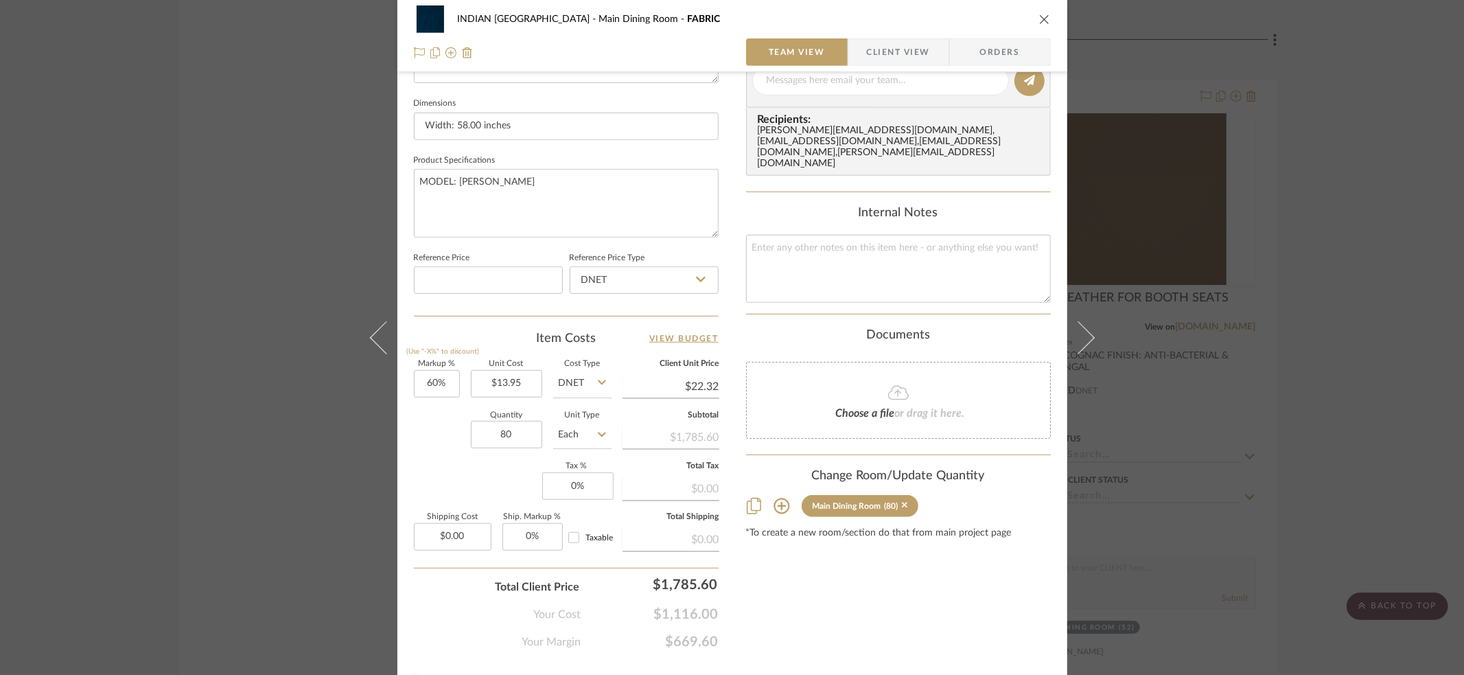
scroll to position [602, 0]
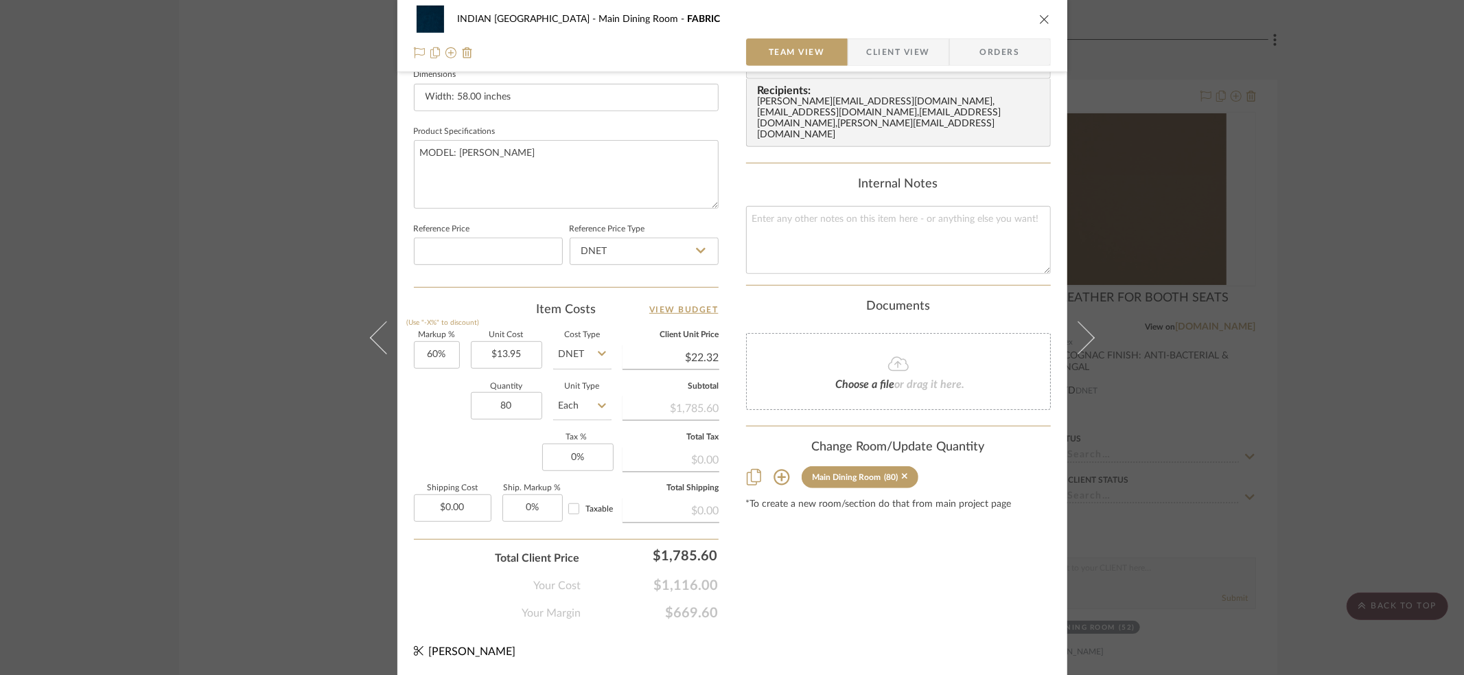
click at [1040, 16] on icon "close" at bounding box center [1044, 19] width 11 height 11
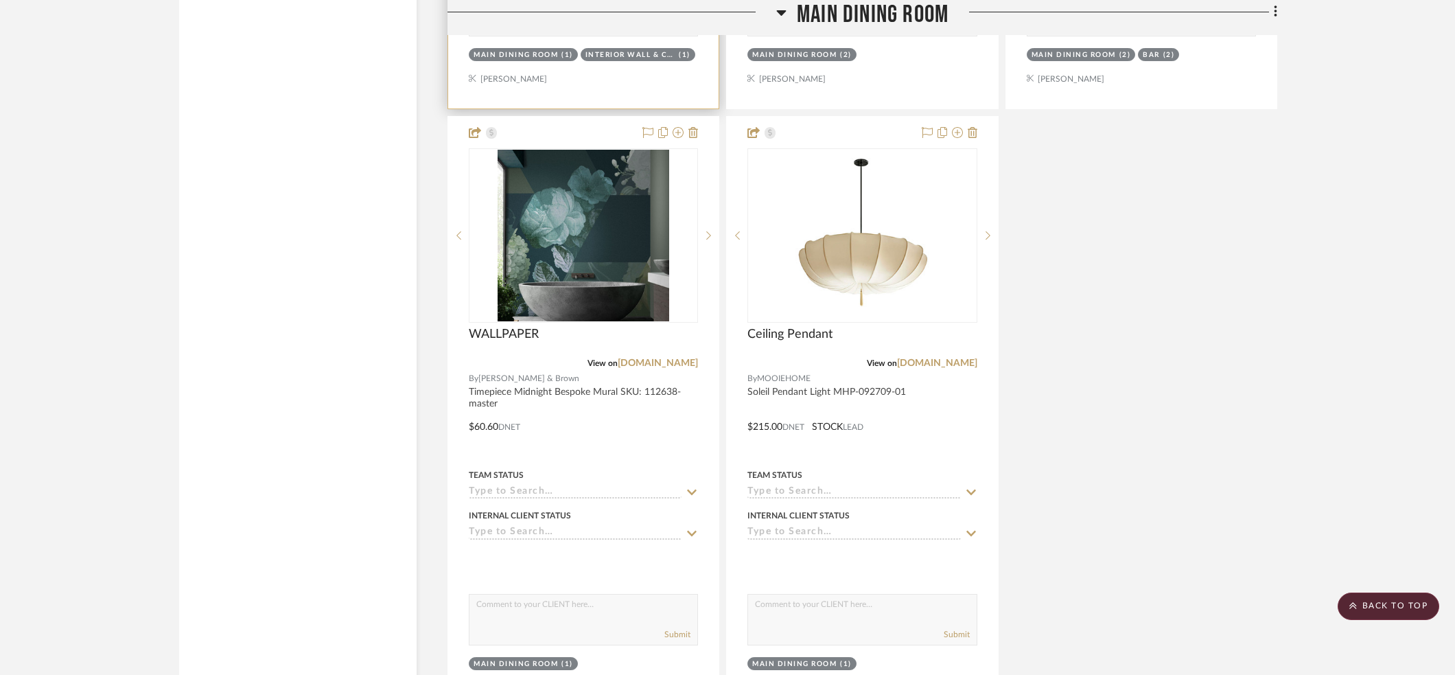
scroll to position [3463, 0]
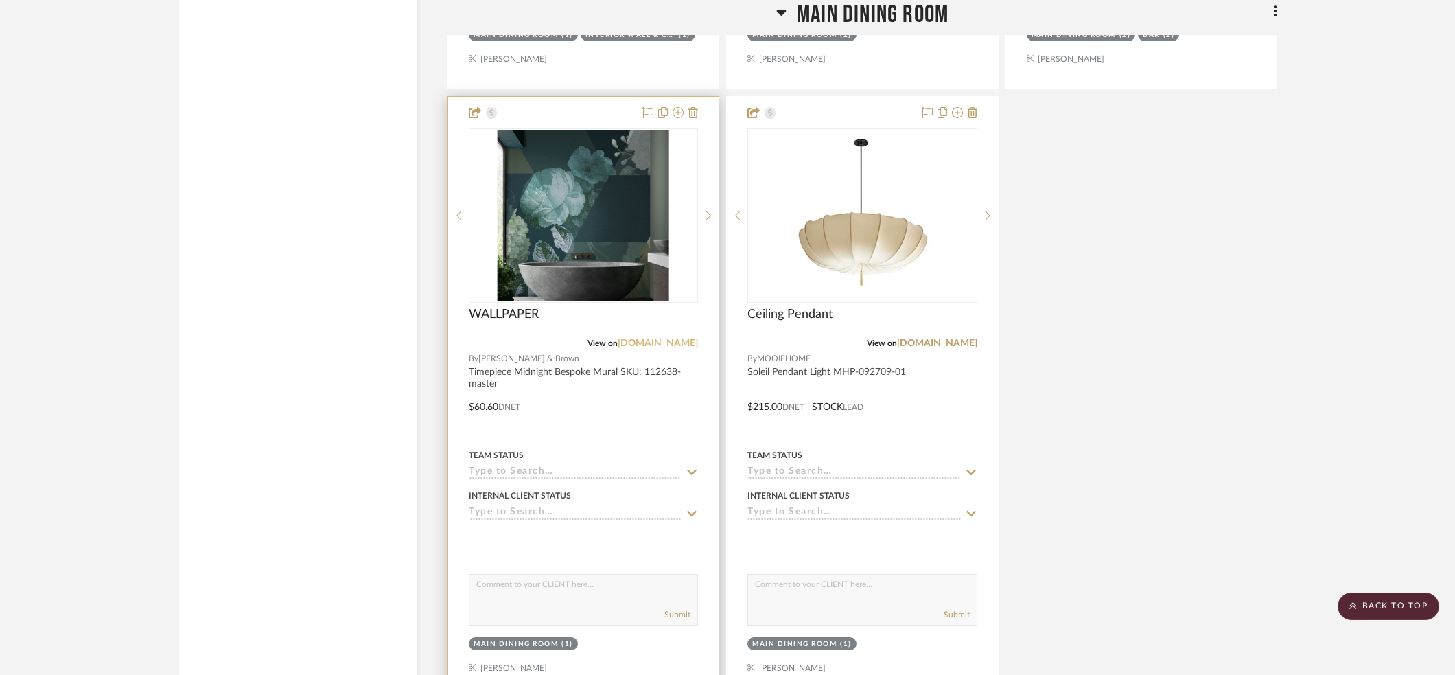
click at [637, 338] on link "[DOMAIN_NAME]" at bounding box center [658, 343] width 80 height 10
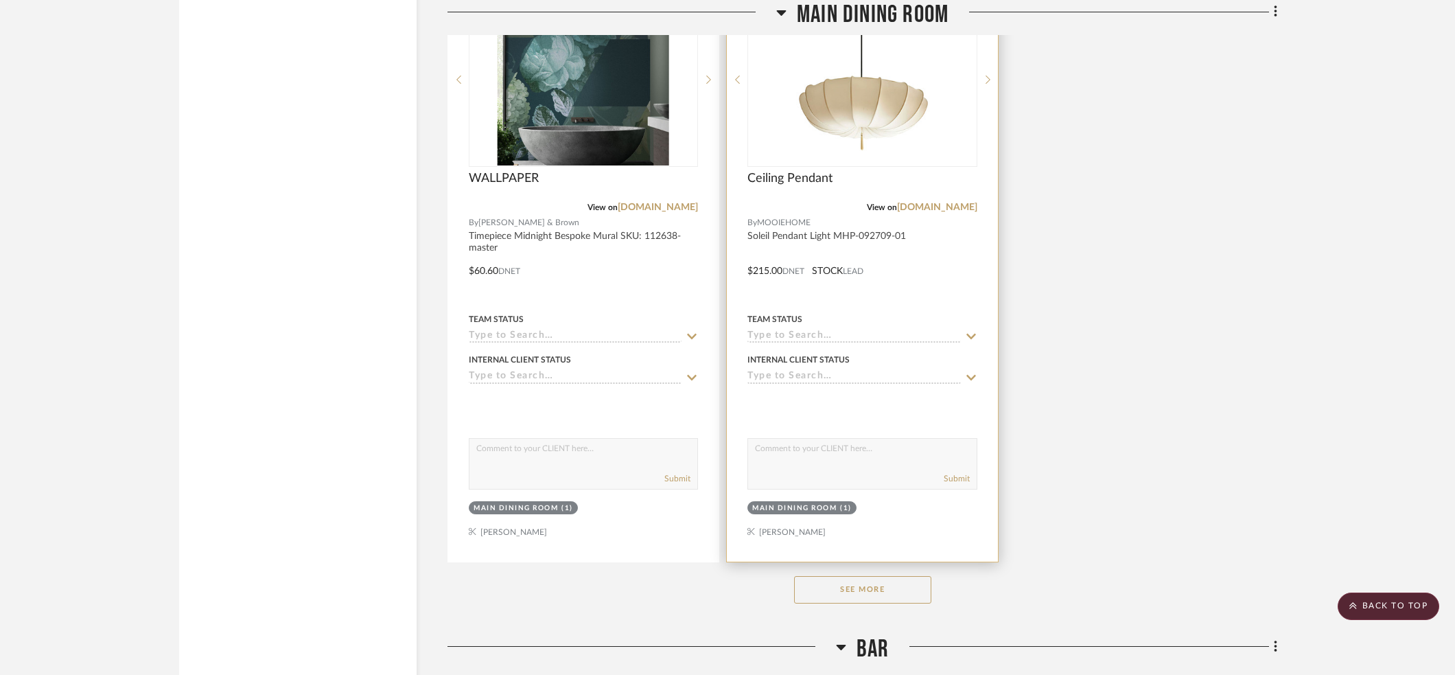
scroll to position [3612, 0]
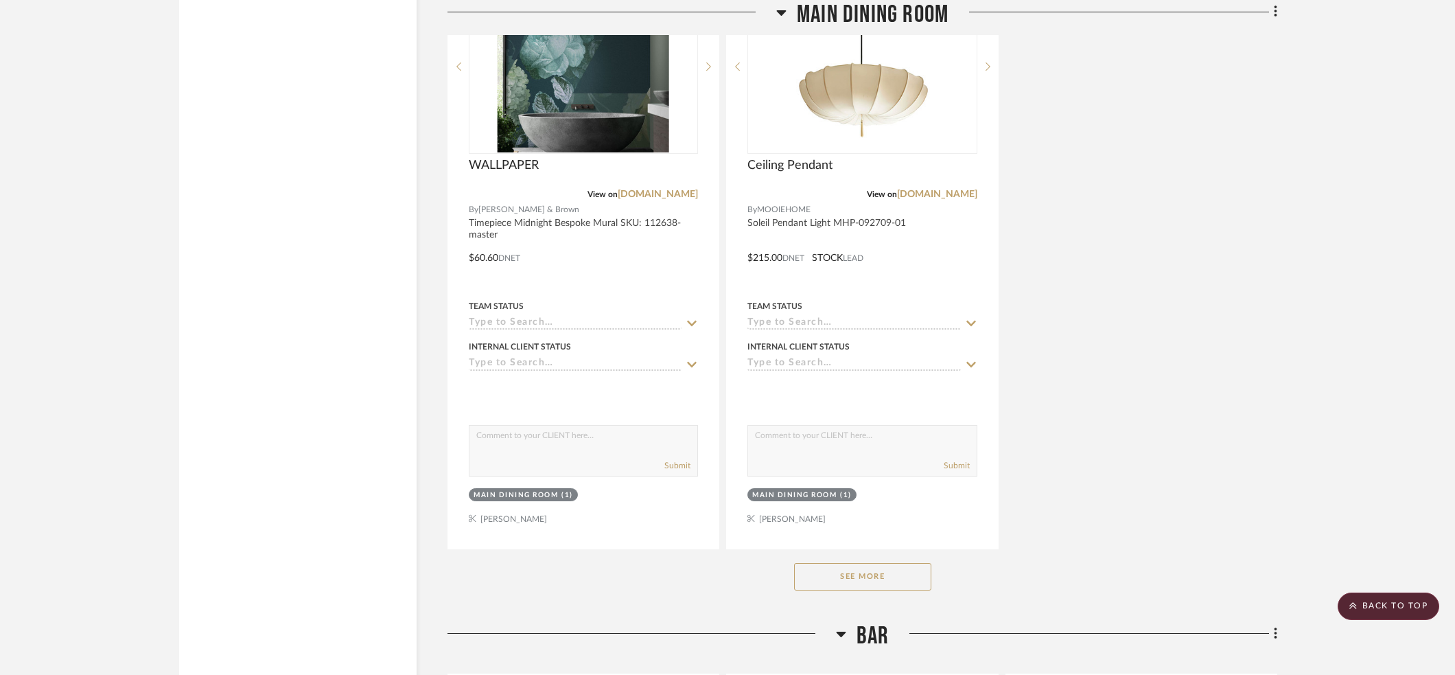
click at [836, 565] on button "See More" at bounding box center [862, 576] width 137 height 27
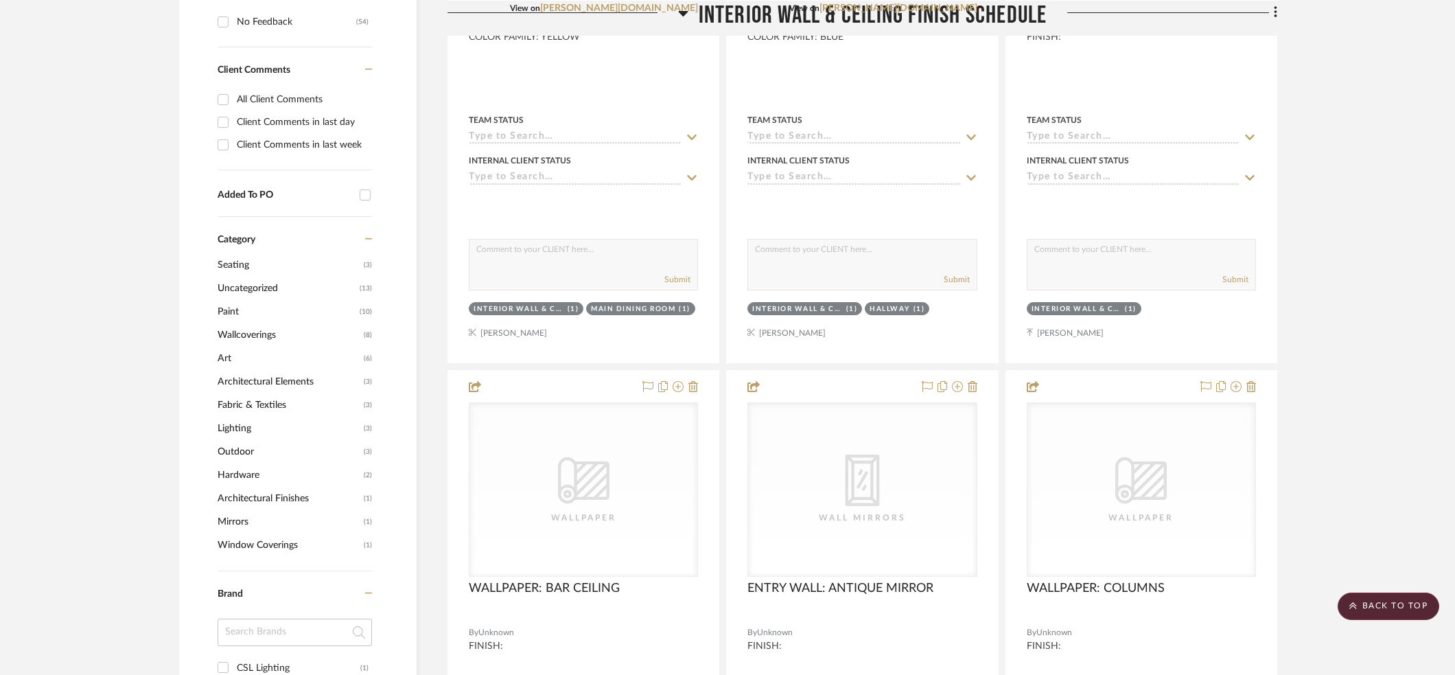
scroll to position [0, 0]
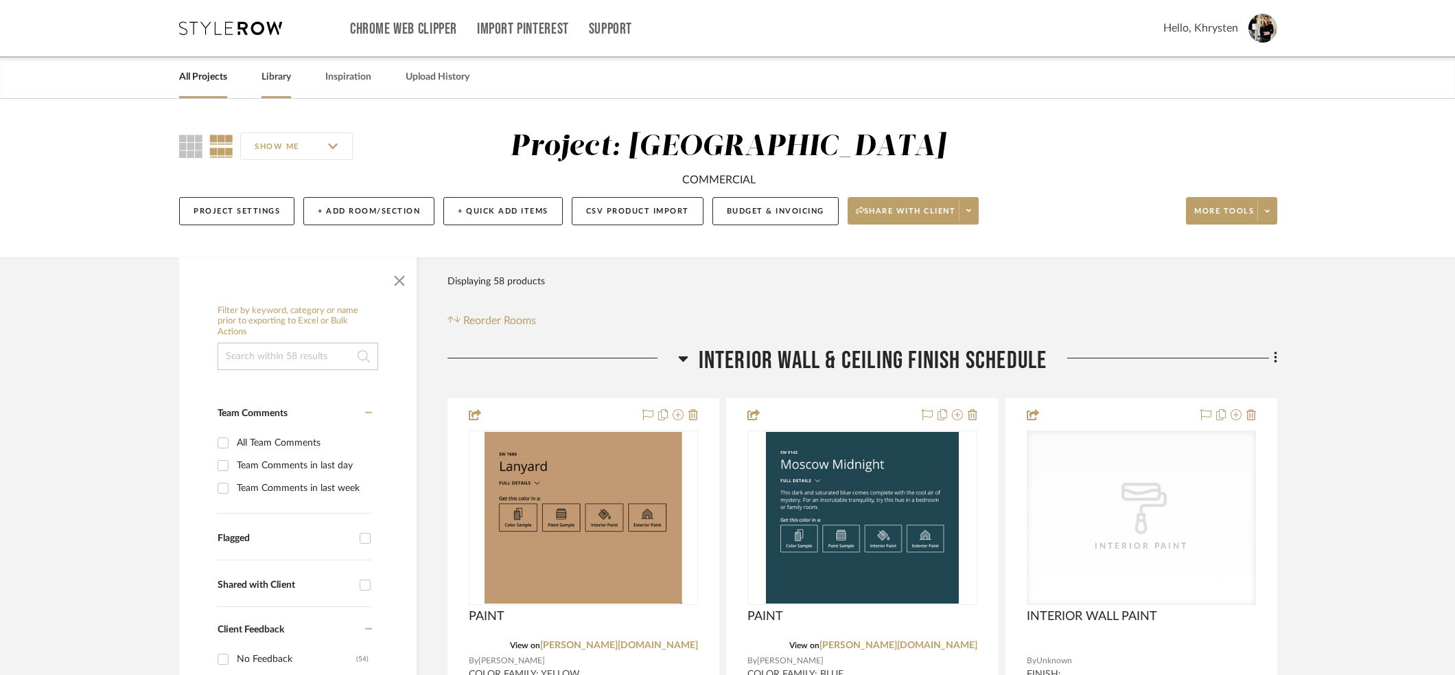
click at [274, 73] on link "Library" at bounding box center [276, 77] width 30 height 19
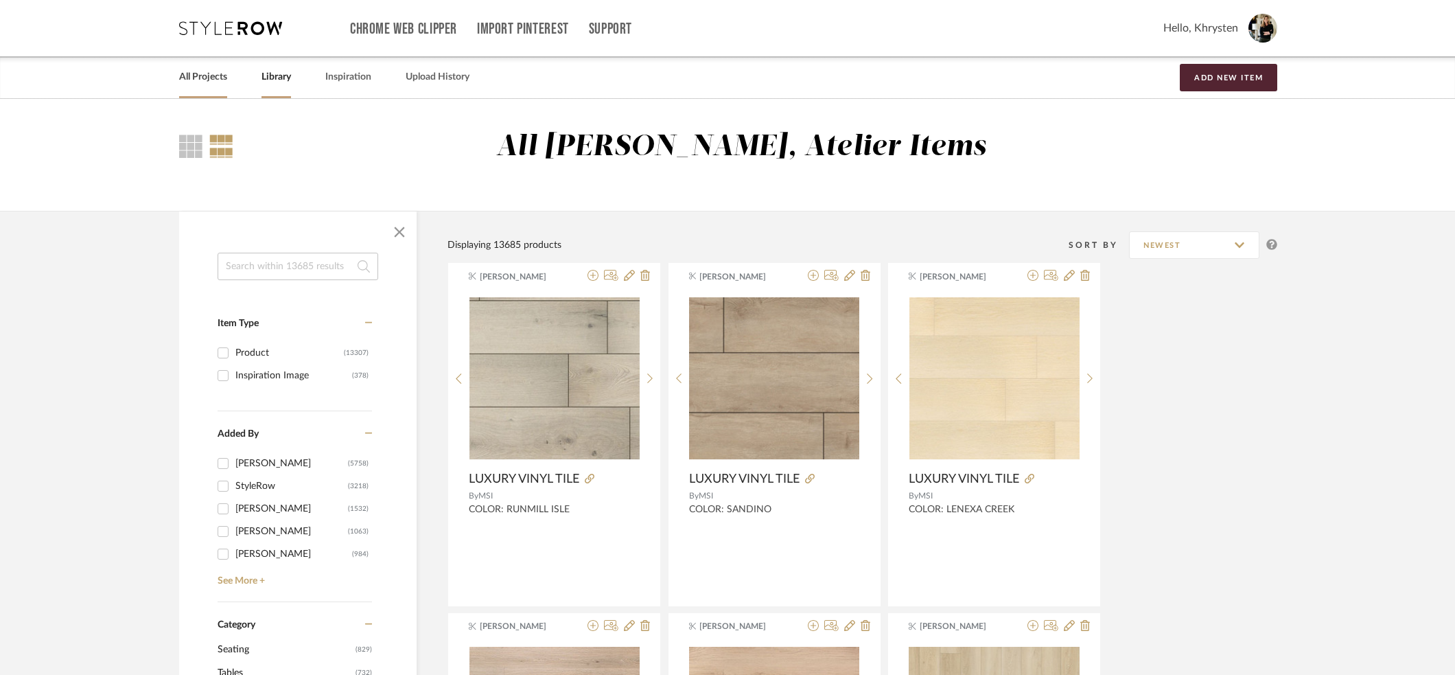
click at [200, 77] on link "All Projects" at bounding box center [203, 77] width 48 height 19
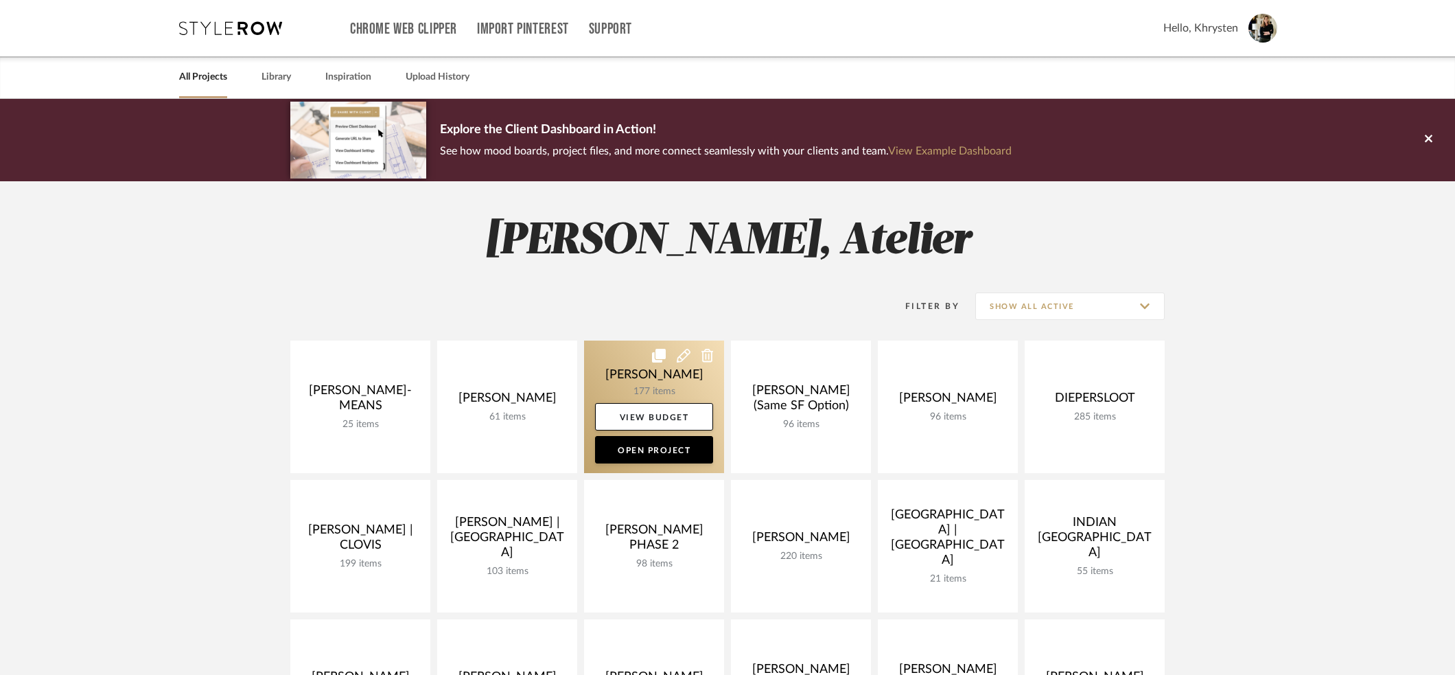
click at [653, 376] on link at bounding box center [654, 406] width 140 height 132
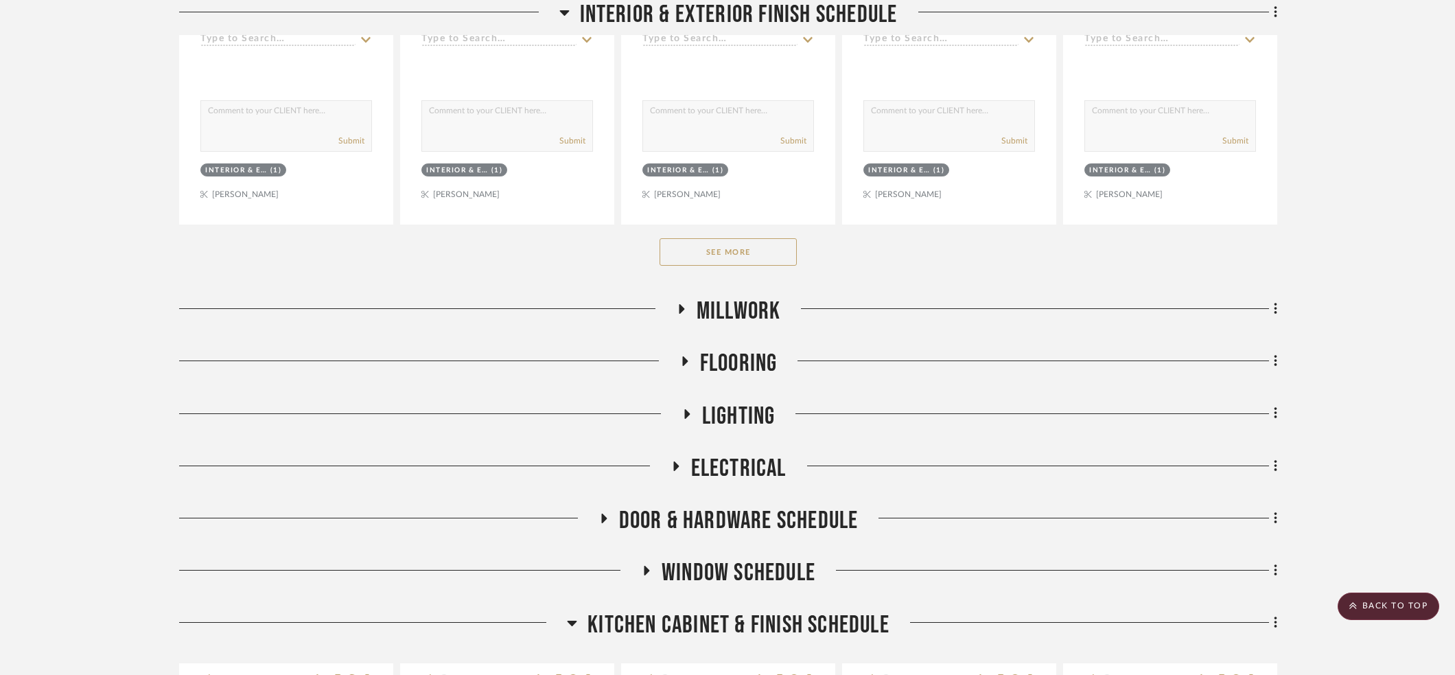
scroll to position [778, 0]
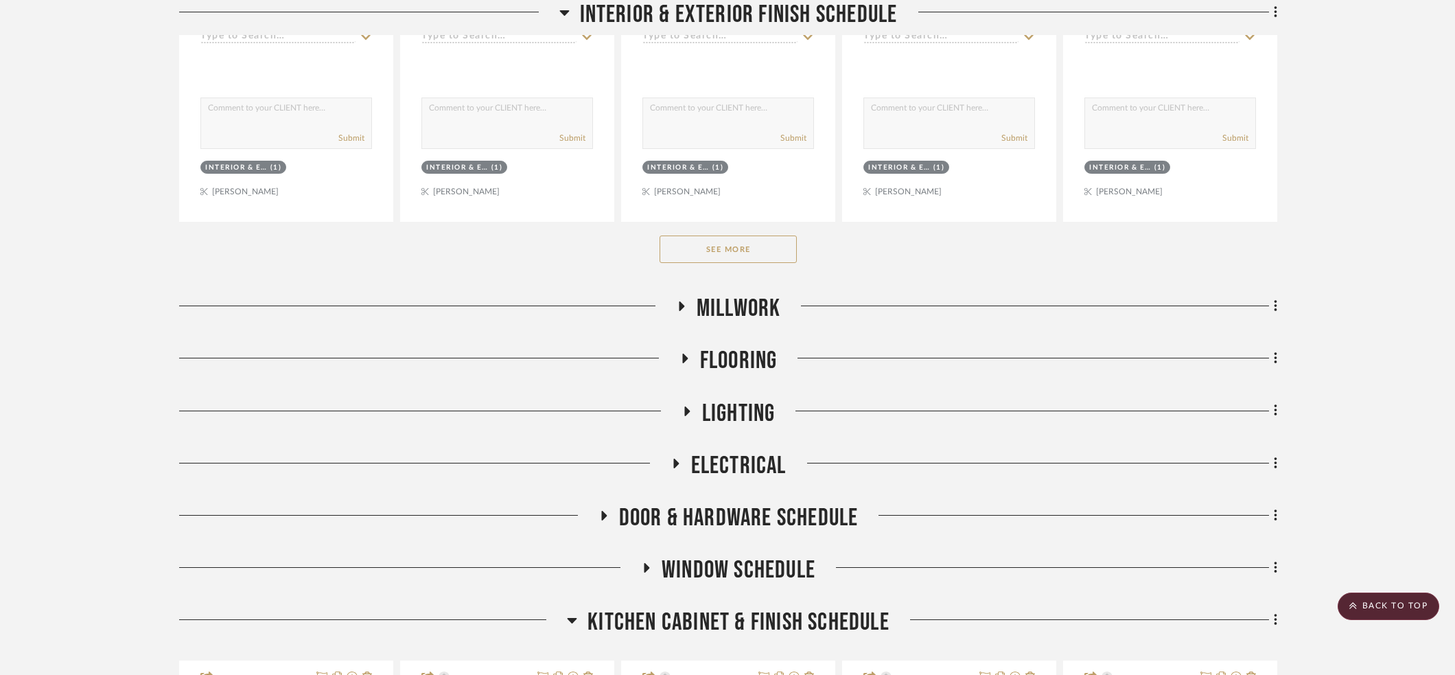
click at [703, 239] on button "See More" at bounding box center [727, 248] width 137 height 27
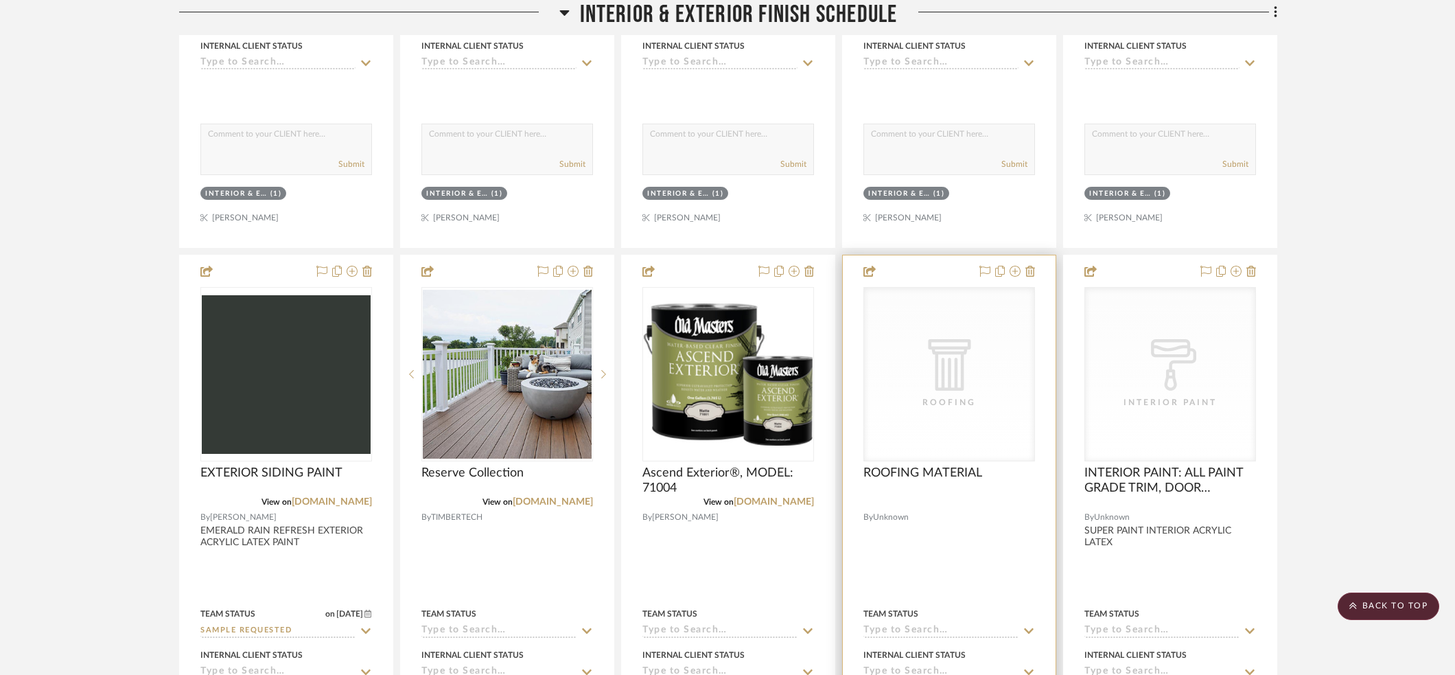
scroll to position [745, 0]
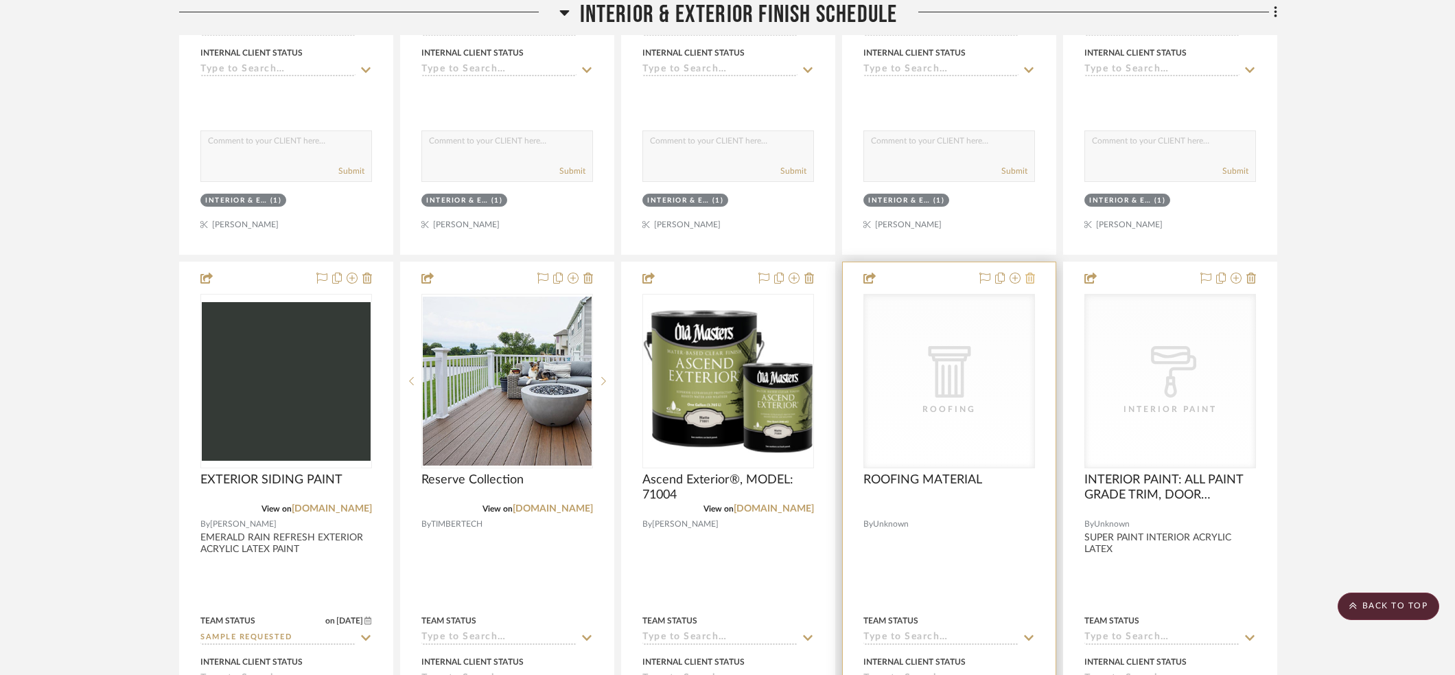
click at [1031, 278] on icon at bounding box center [1030, 277] width 10 height 11
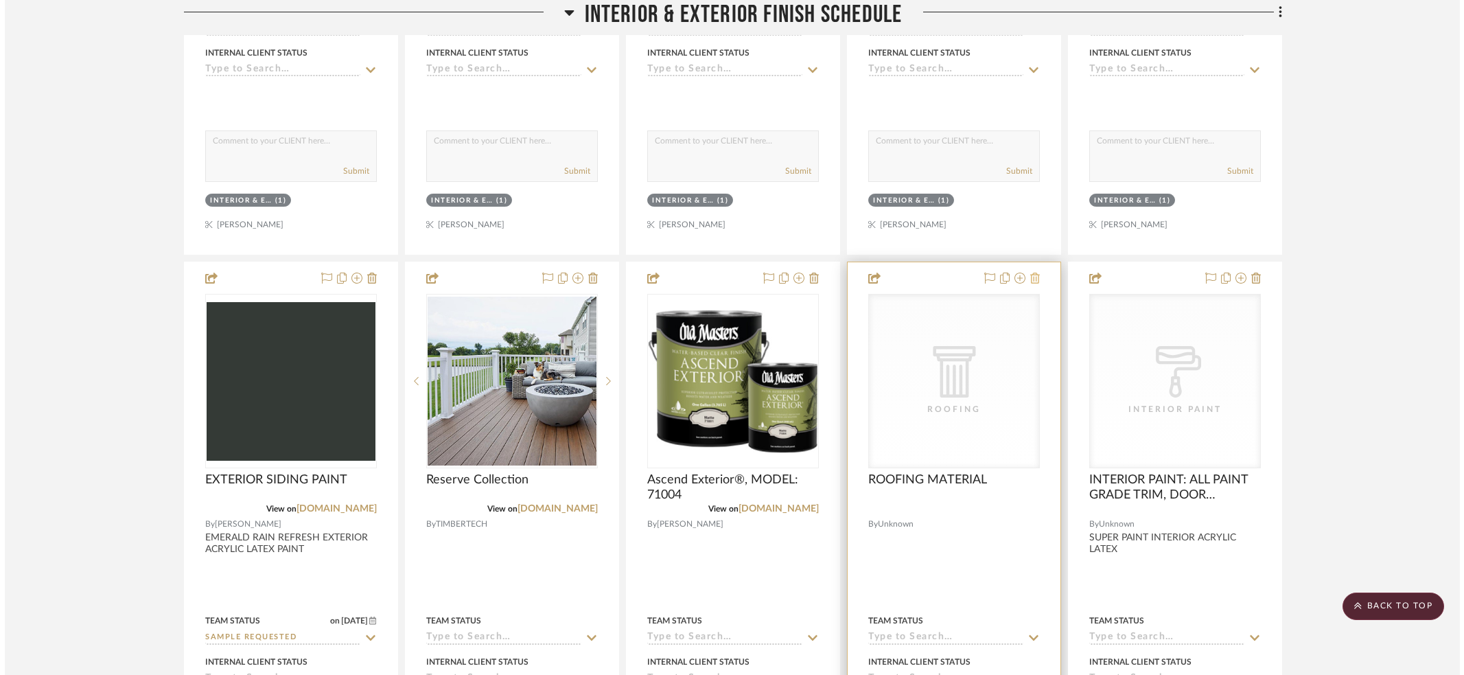
scroll to position [0, 0]
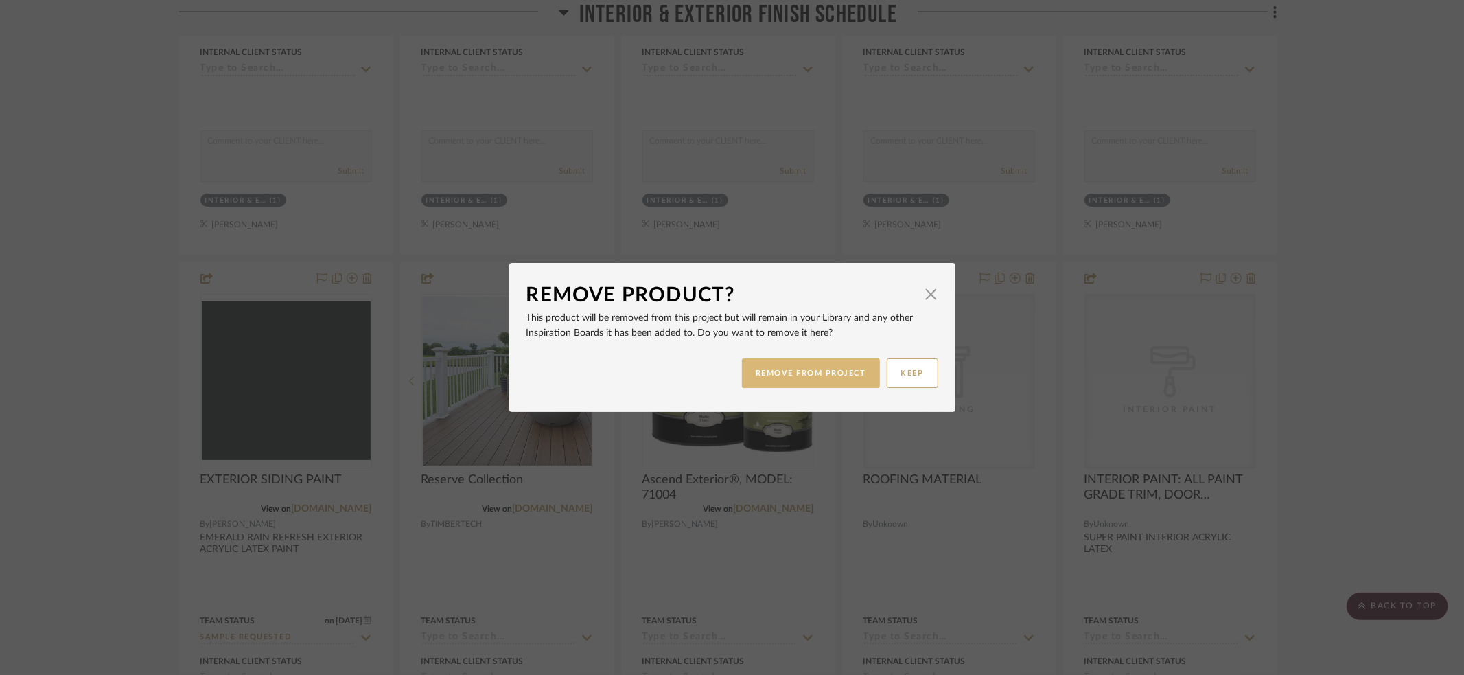
click at [789, 371] on button "REMOVE FROM PROJECT" at bounding box center [811, 373] width 138 height 30
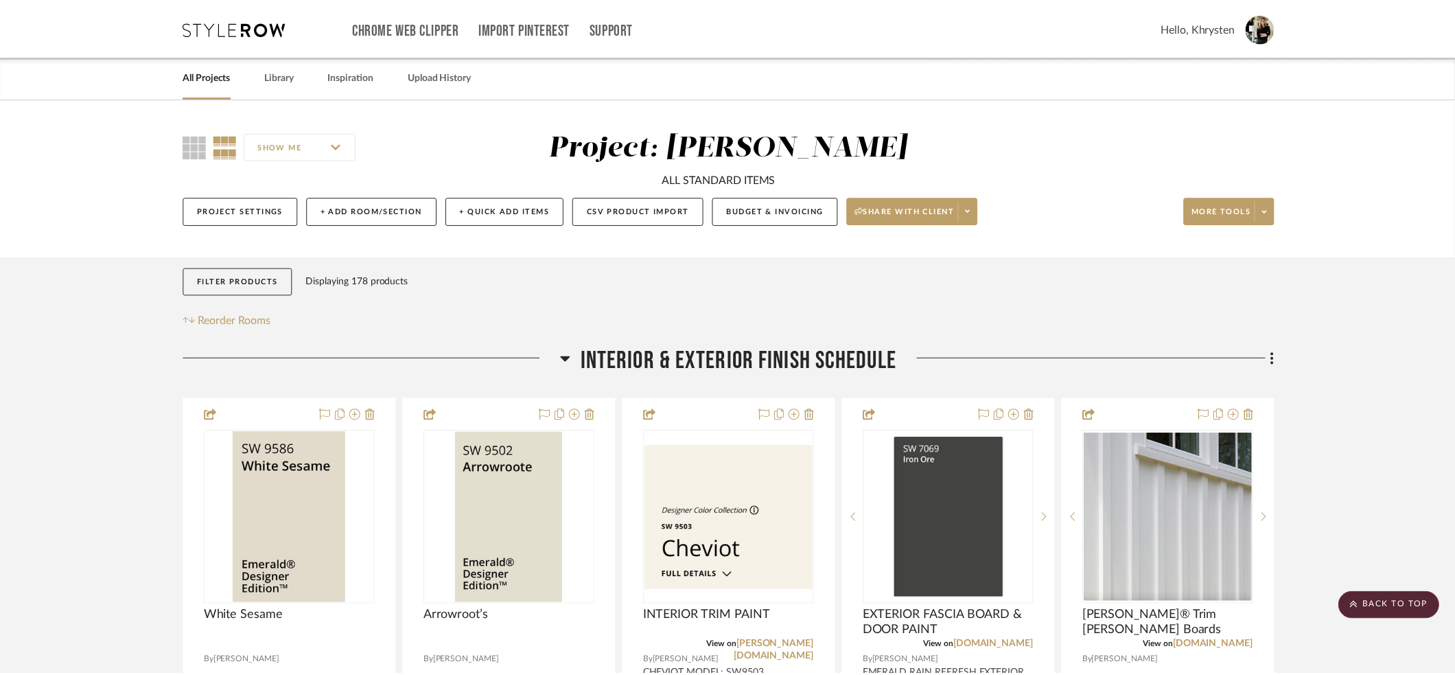
scroll to position [745, 0]
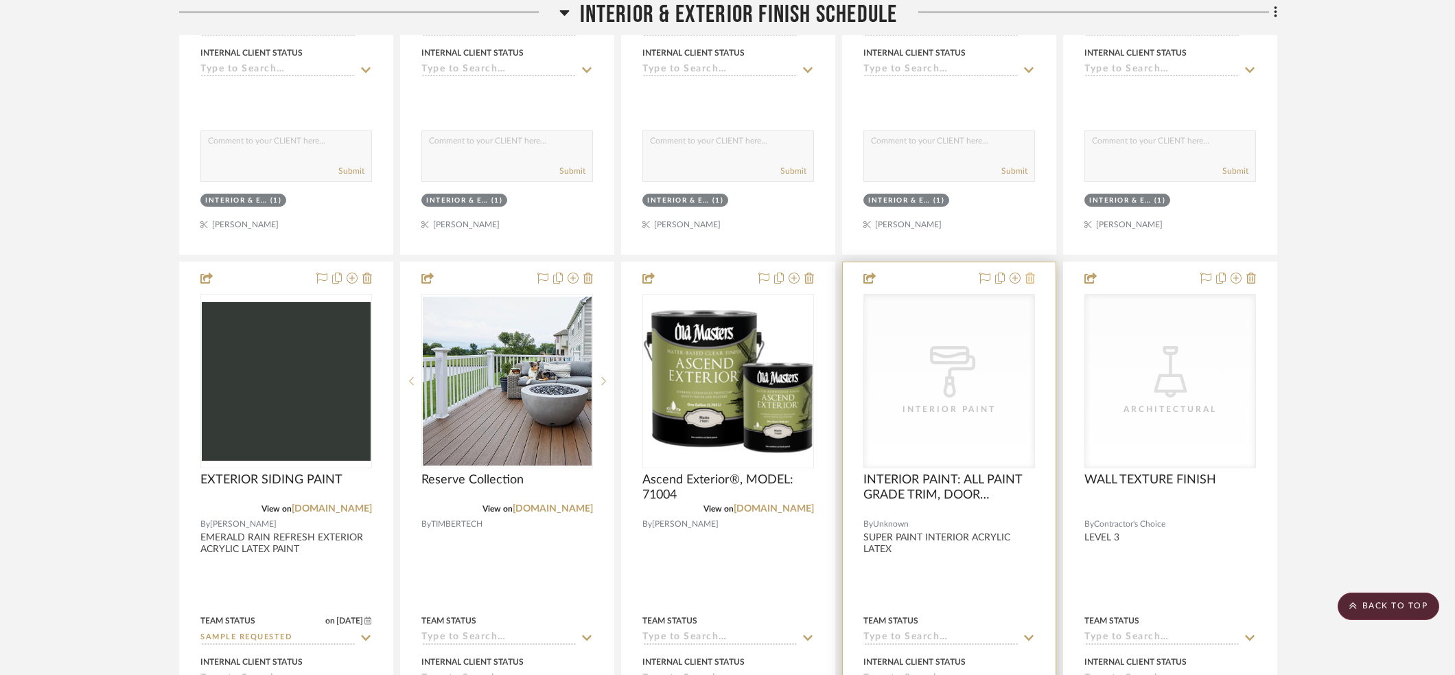
click at [1031, 277] on icon at bounding box center [1030, 277] width 10 height 11
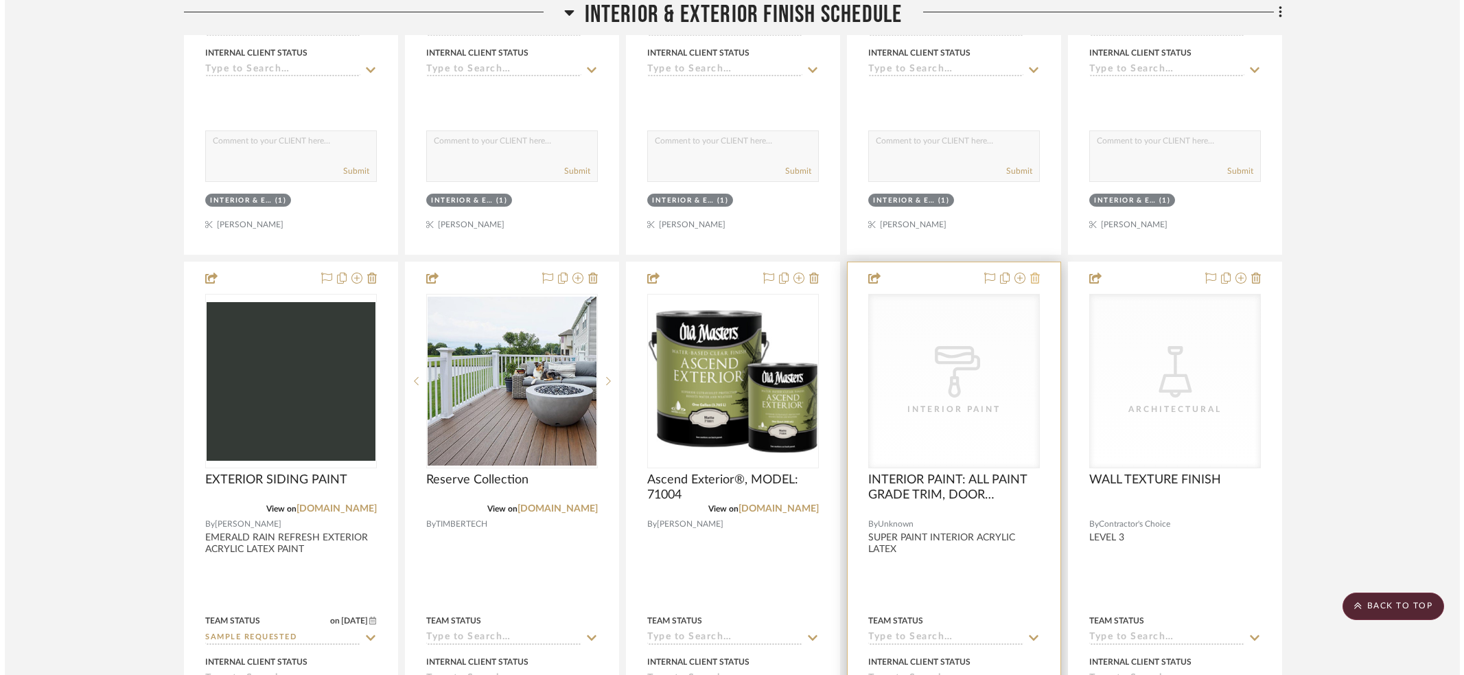
scroll to position [0, 0]
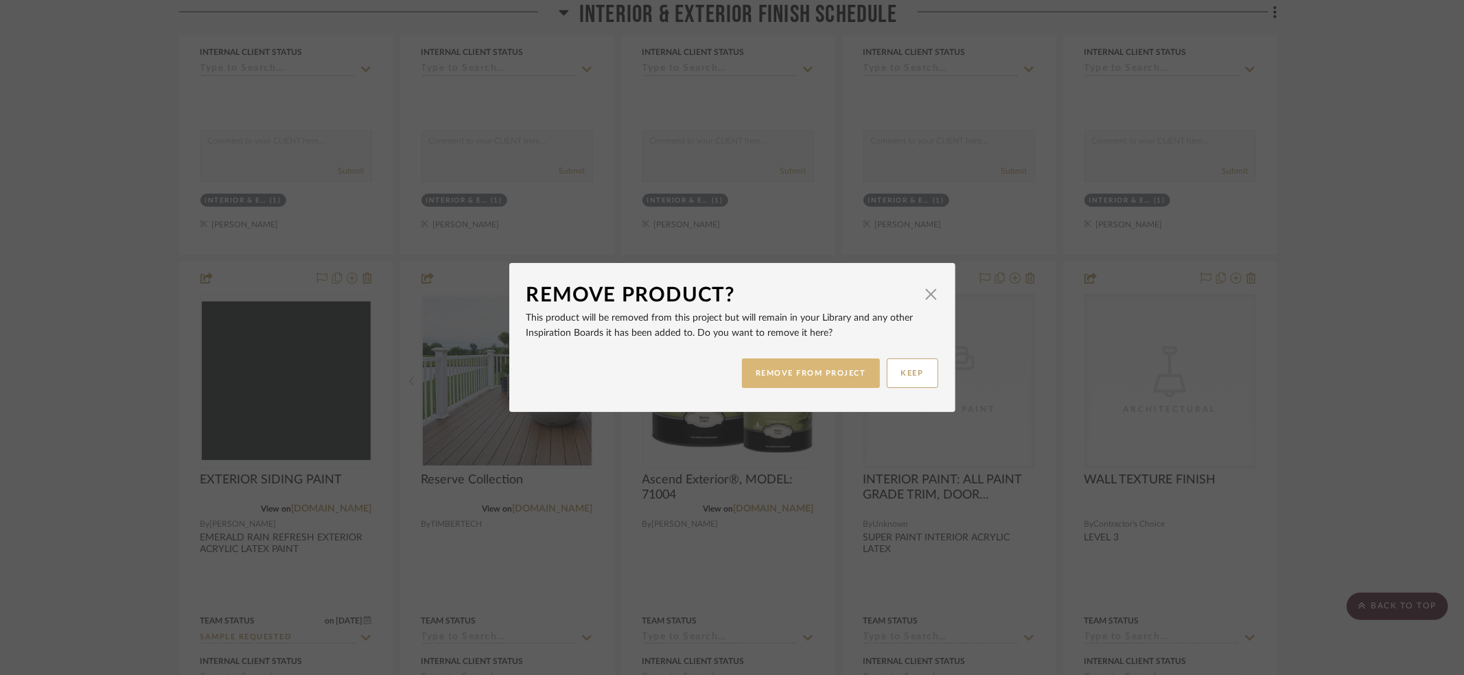
click at [768, 366] on button "REMOVE FROM PROJECT" at bounding box center [811, 373] width 138 height 30
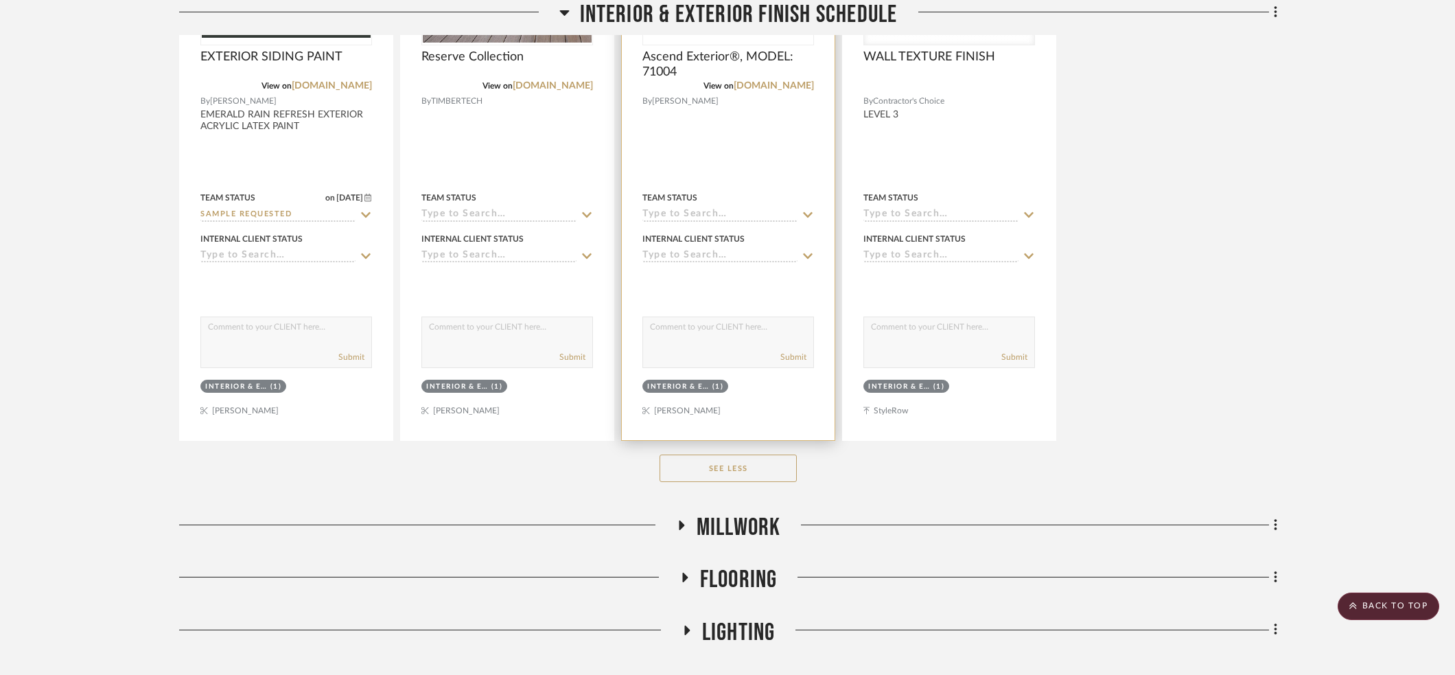
scroll to position [1171, 0]
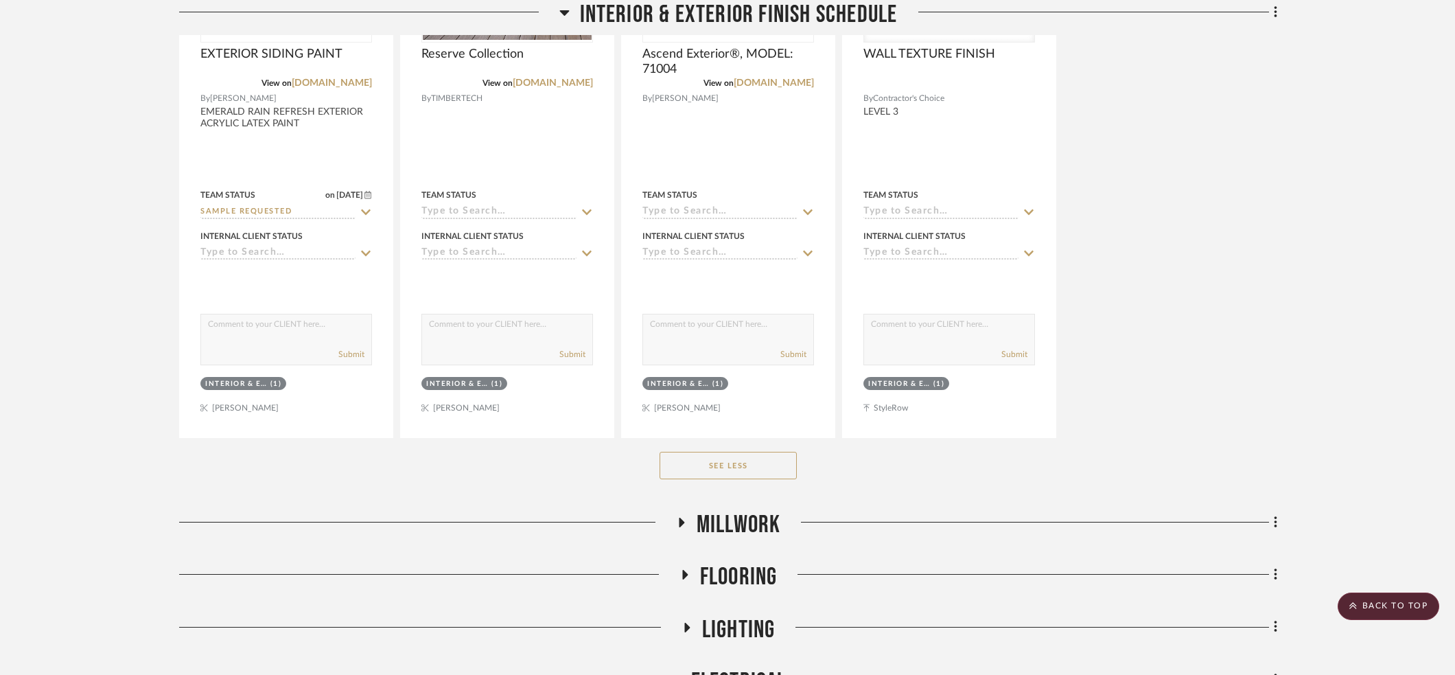
click at [684, 519] on icon at bounding box center [680, 522] width 16 height 10
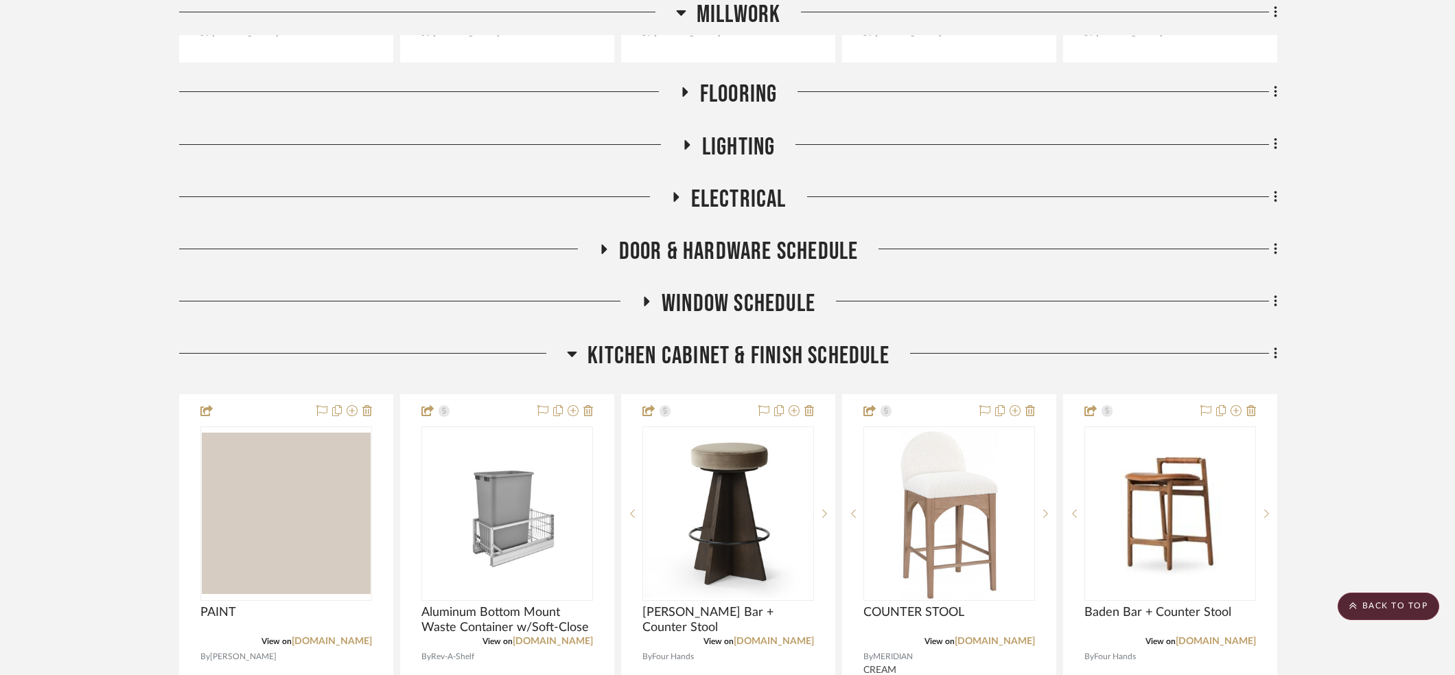
scroll to position [2273, 0]
click at [682, 86] on icon at bounding box center [684, 91] width 5 height 10
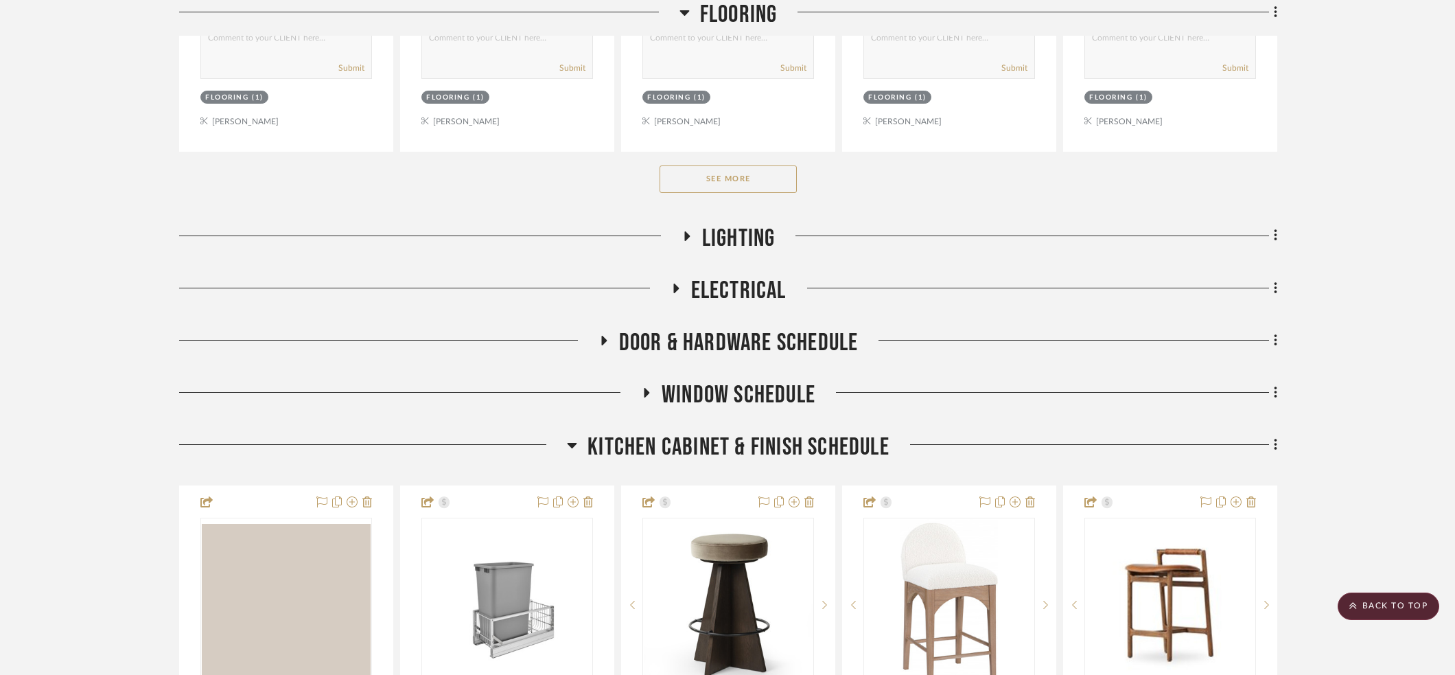
scroll to position [2956, 0]
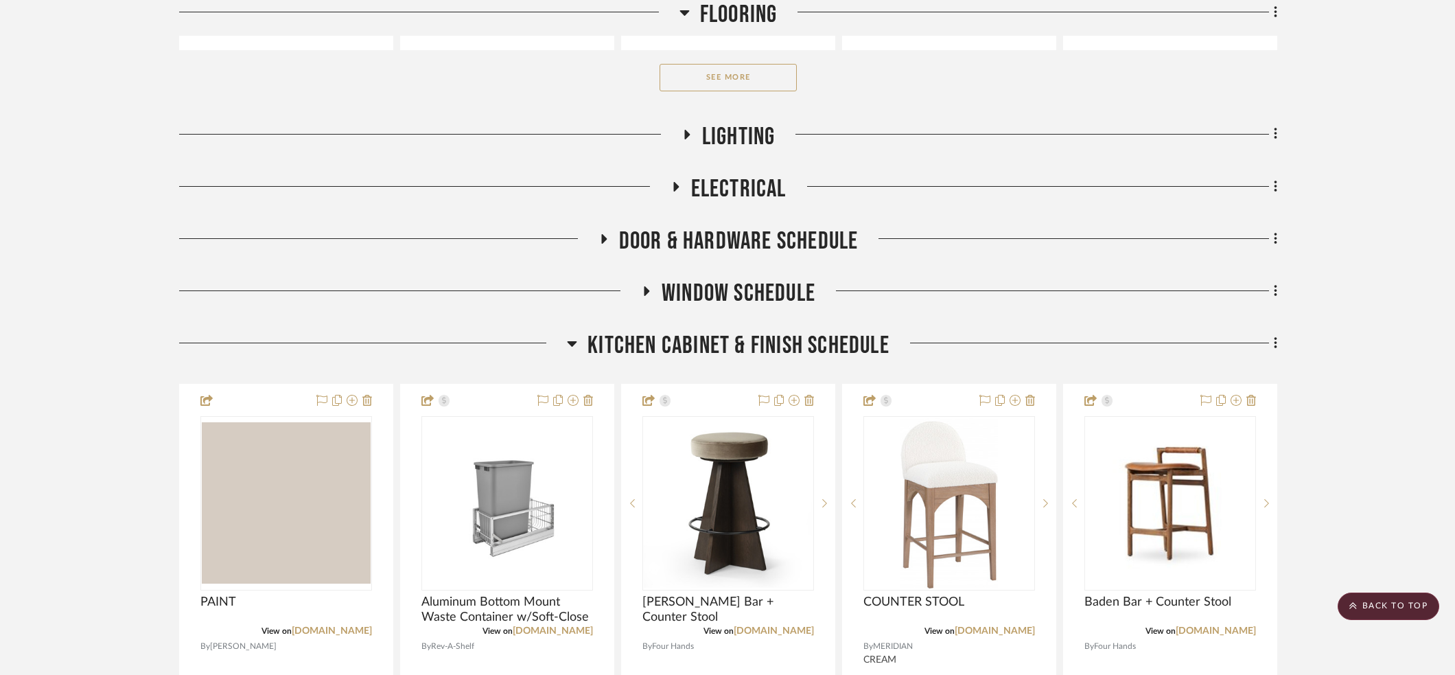
click at [693, 64] on button "See More" at bounding box center [727, 77] width 137 height 27
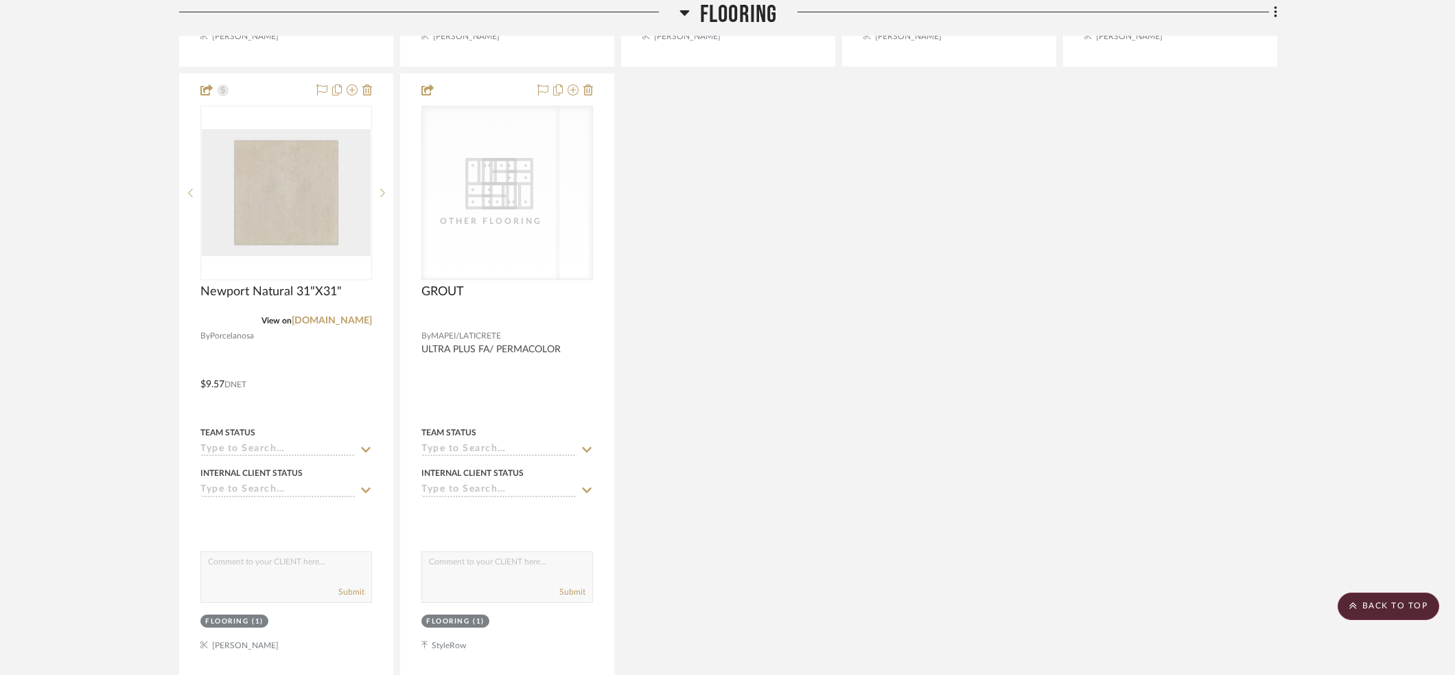
scroll to position [3535, 0]
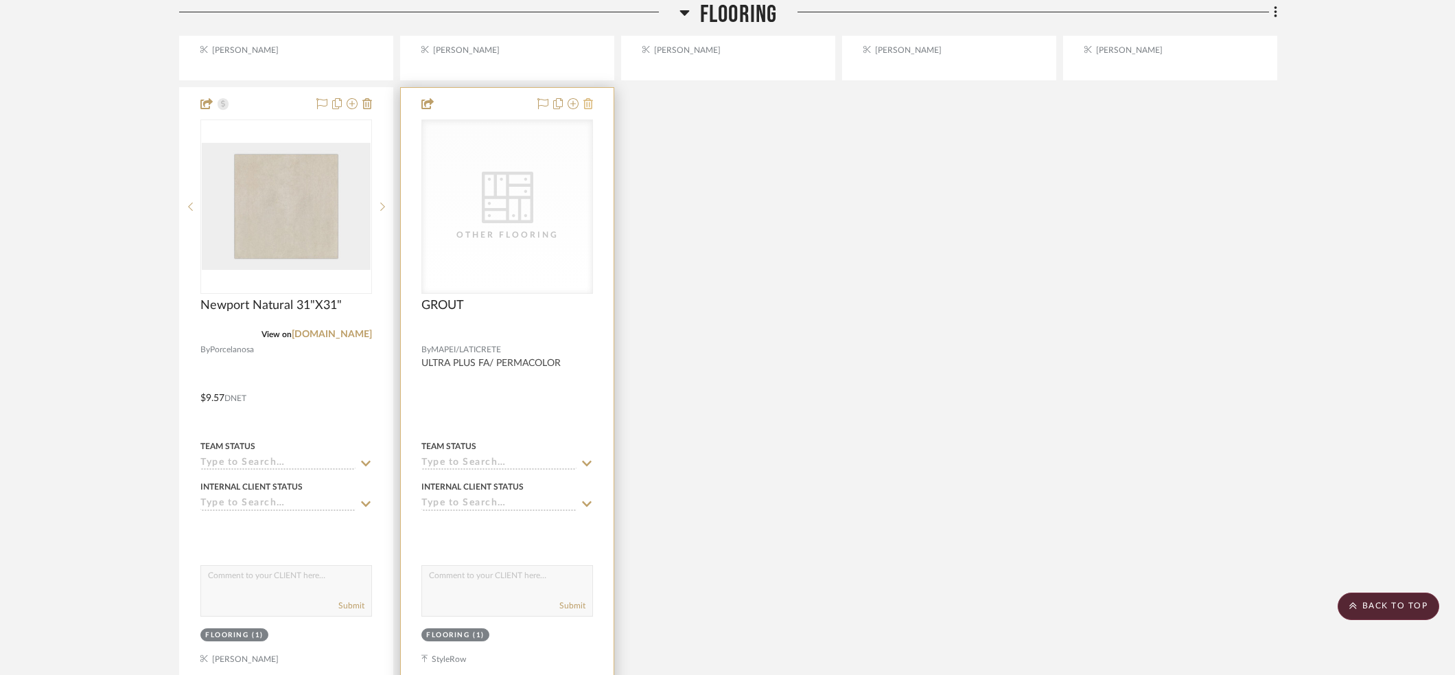
click at [587, 98] on icon at bounding box center [588, 103] width 10 height 11
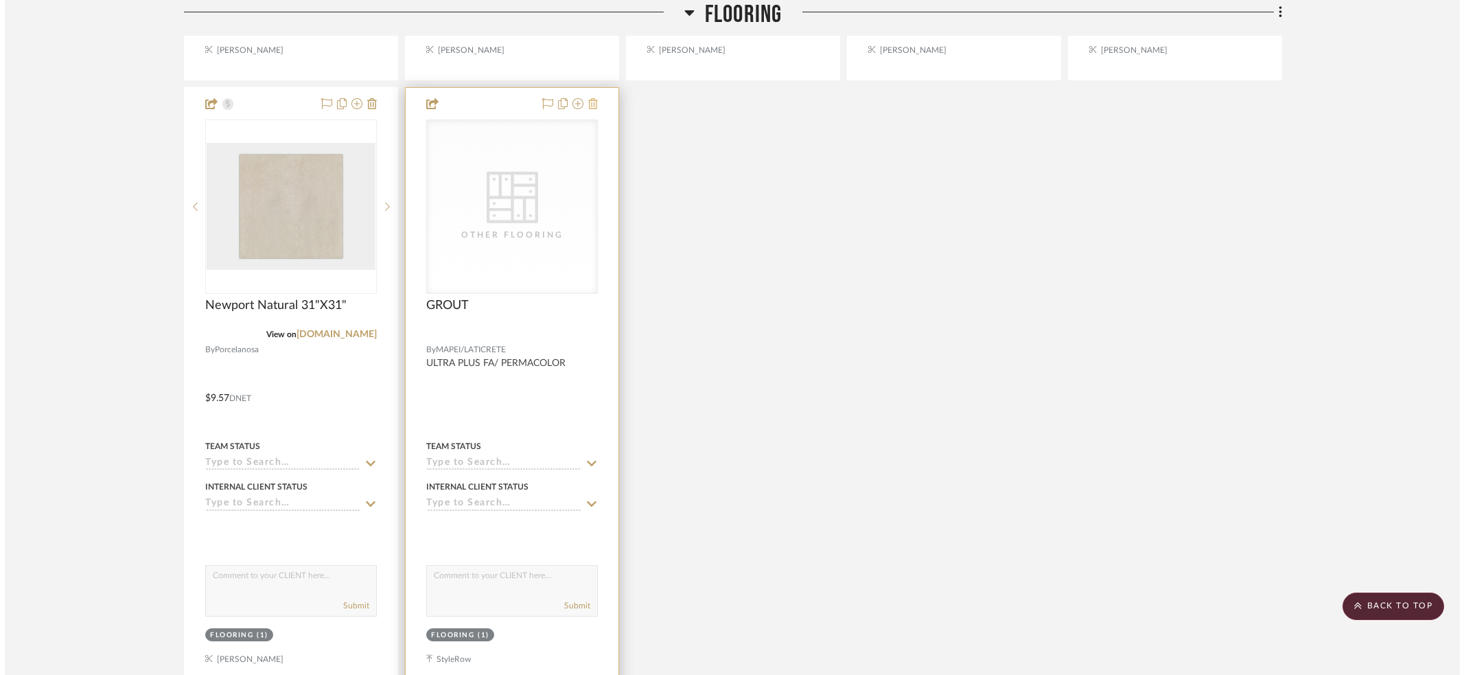
scroll to position [0, 0]
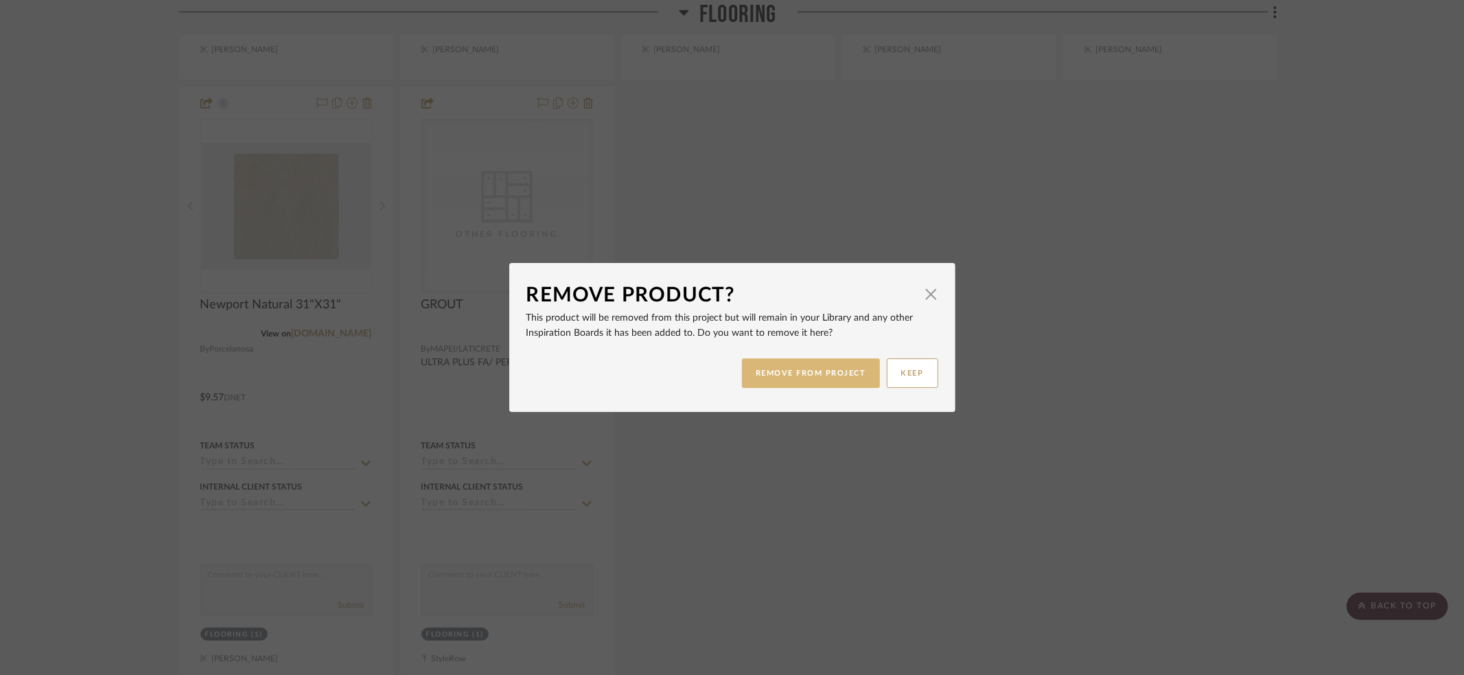
click at [795, 362] on button "REMOVE FROM PROJECT" at bounding box center [811, 373] width 138 height 30
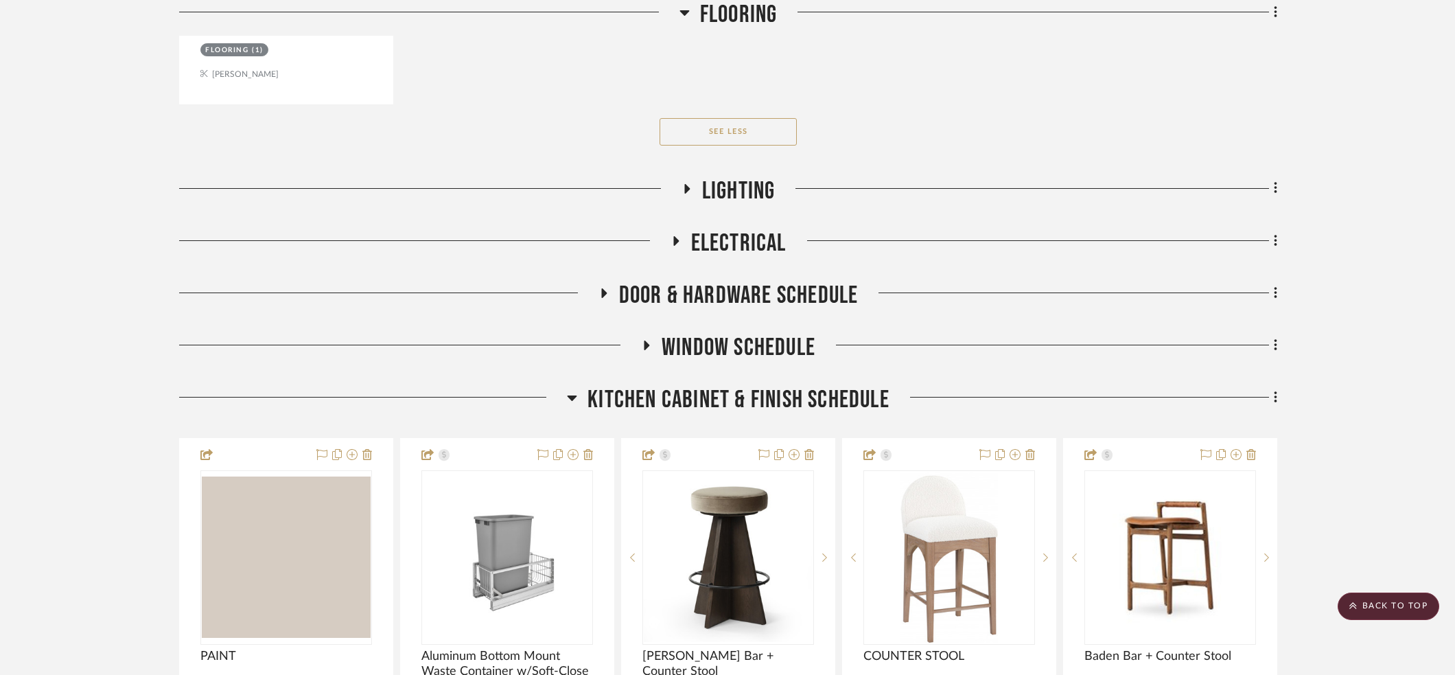
scroll to position [4152, 0]
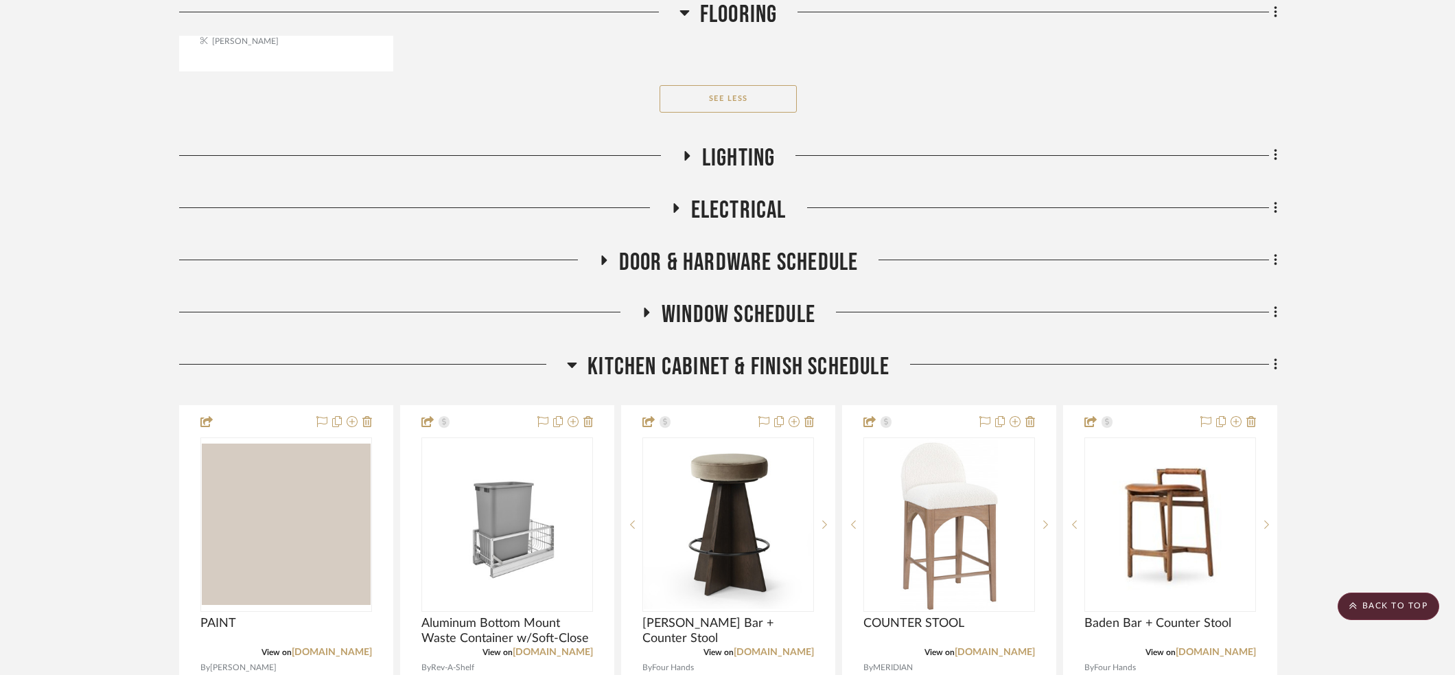
click at [686, 151] on icon at bounding box center [686, 156] width 5 height 10
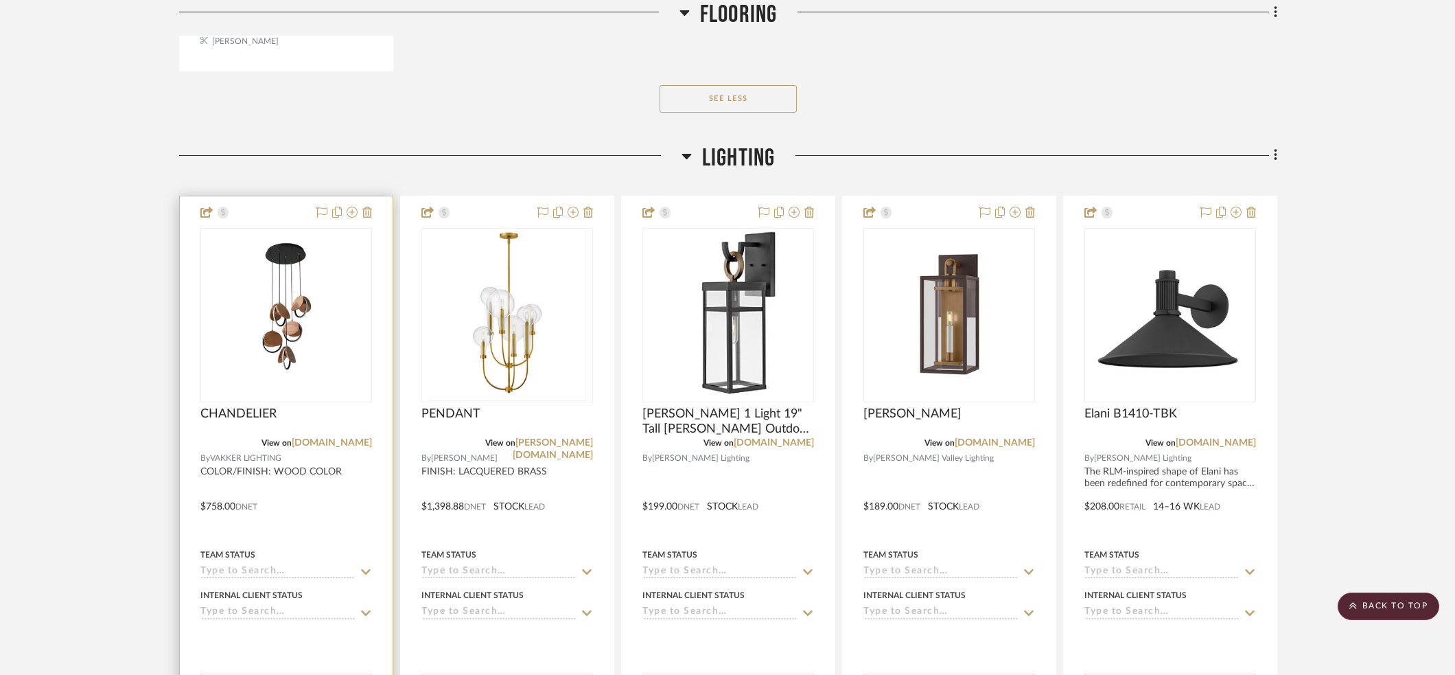
click at [310, 522] on div at bounding box center [286, 496] width 213 height 600
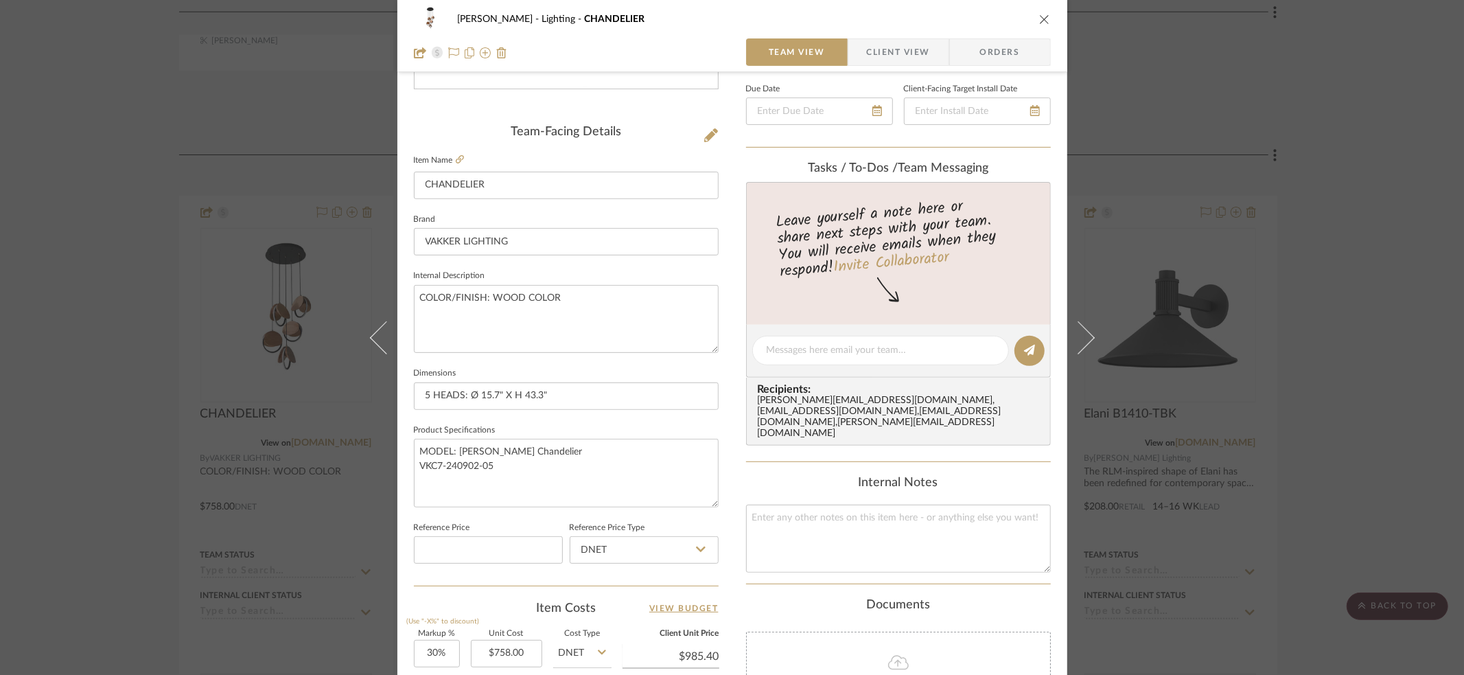
scroll to position [348, 0]
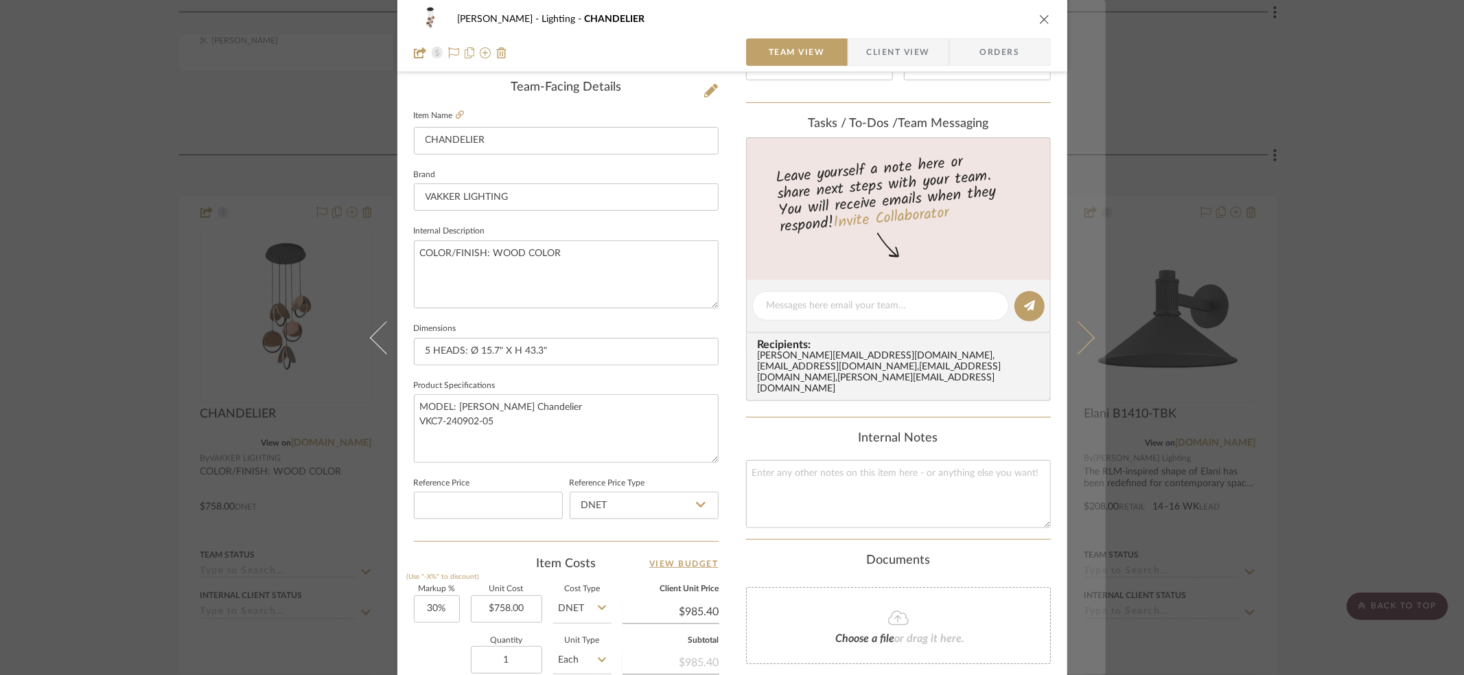
click at [1079, 329] on icon at bounding box center [1077, 336] width 33 height 33
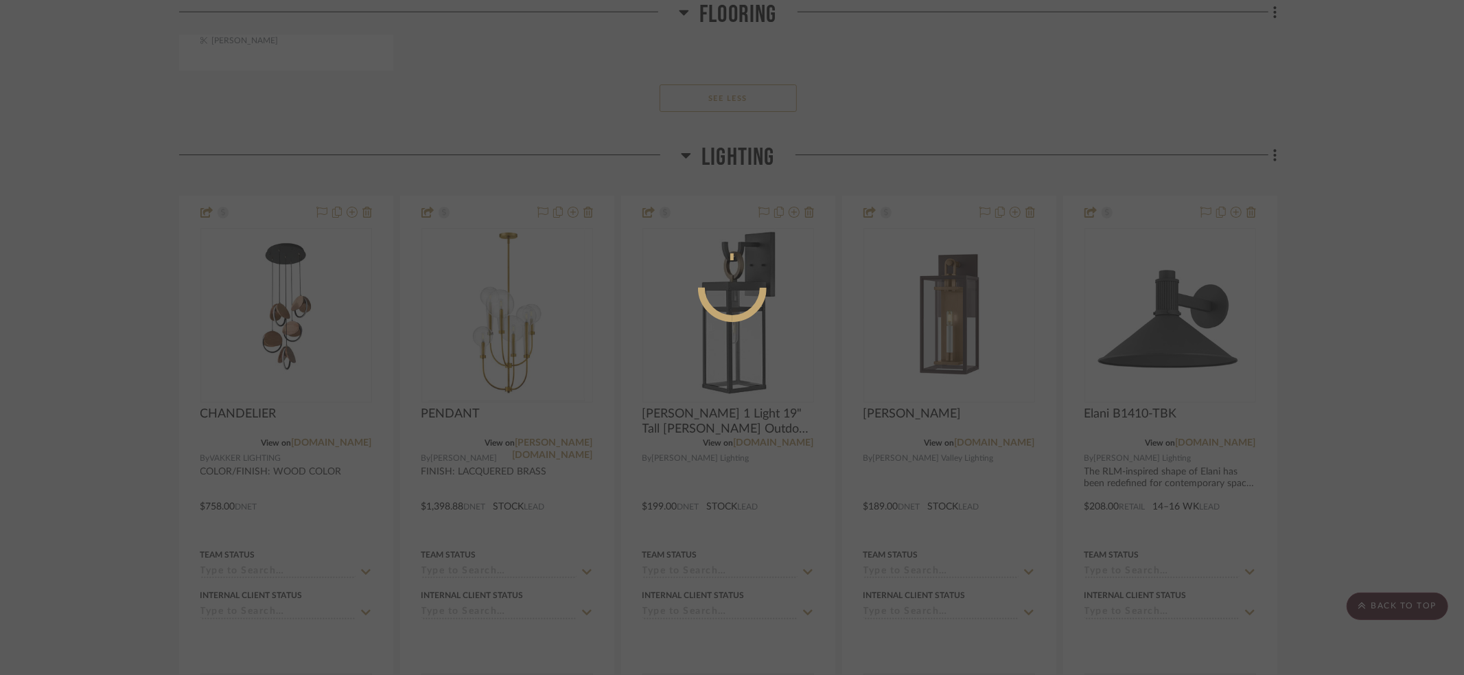
scroll to position [0, 0]
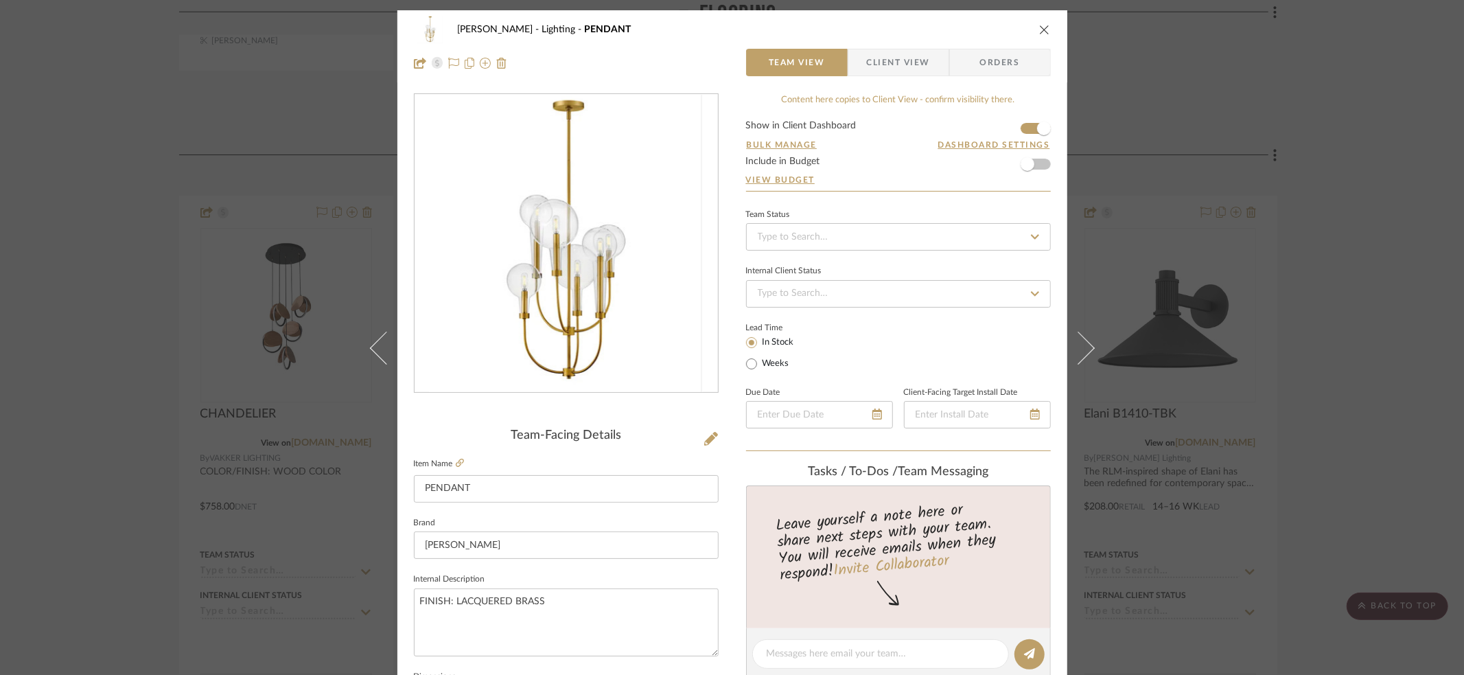
click at [1042, 28] on icon "close" at bounding box center [1044, 29] width 11 height 11
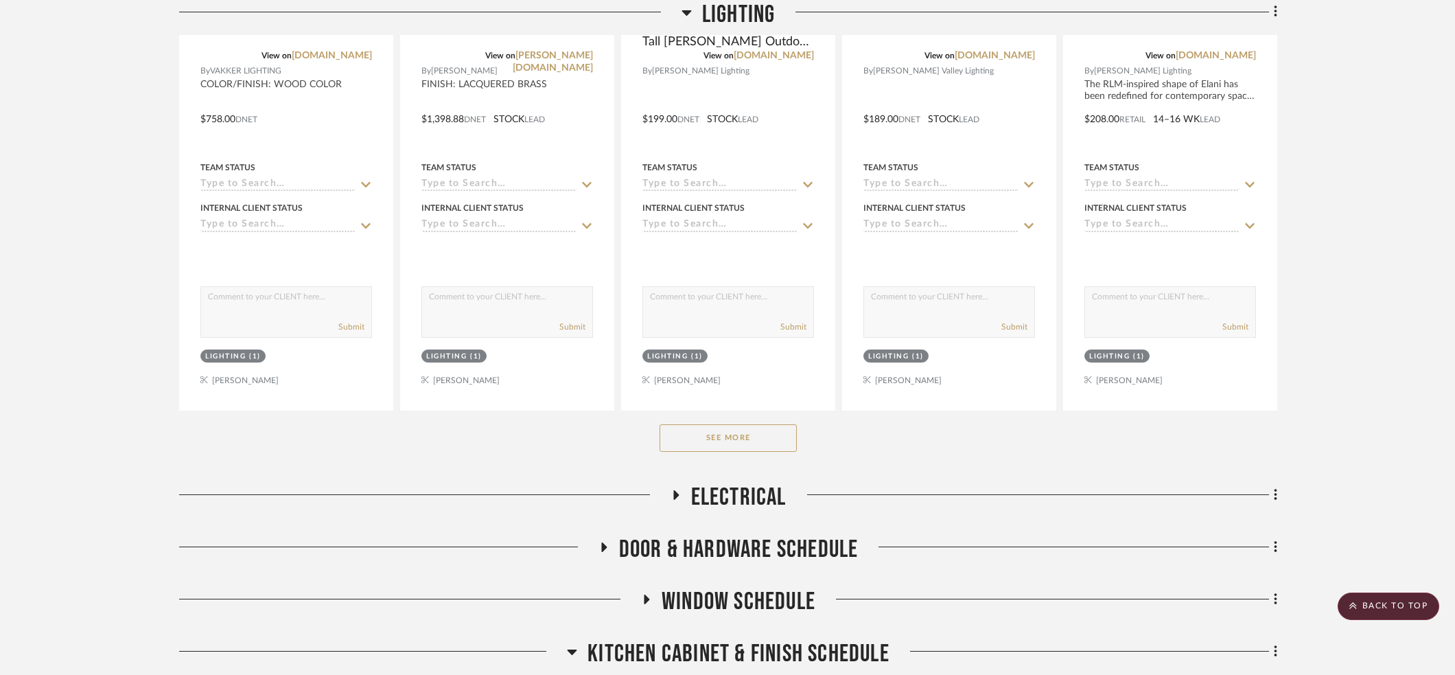
scroll to position [4543, 0]
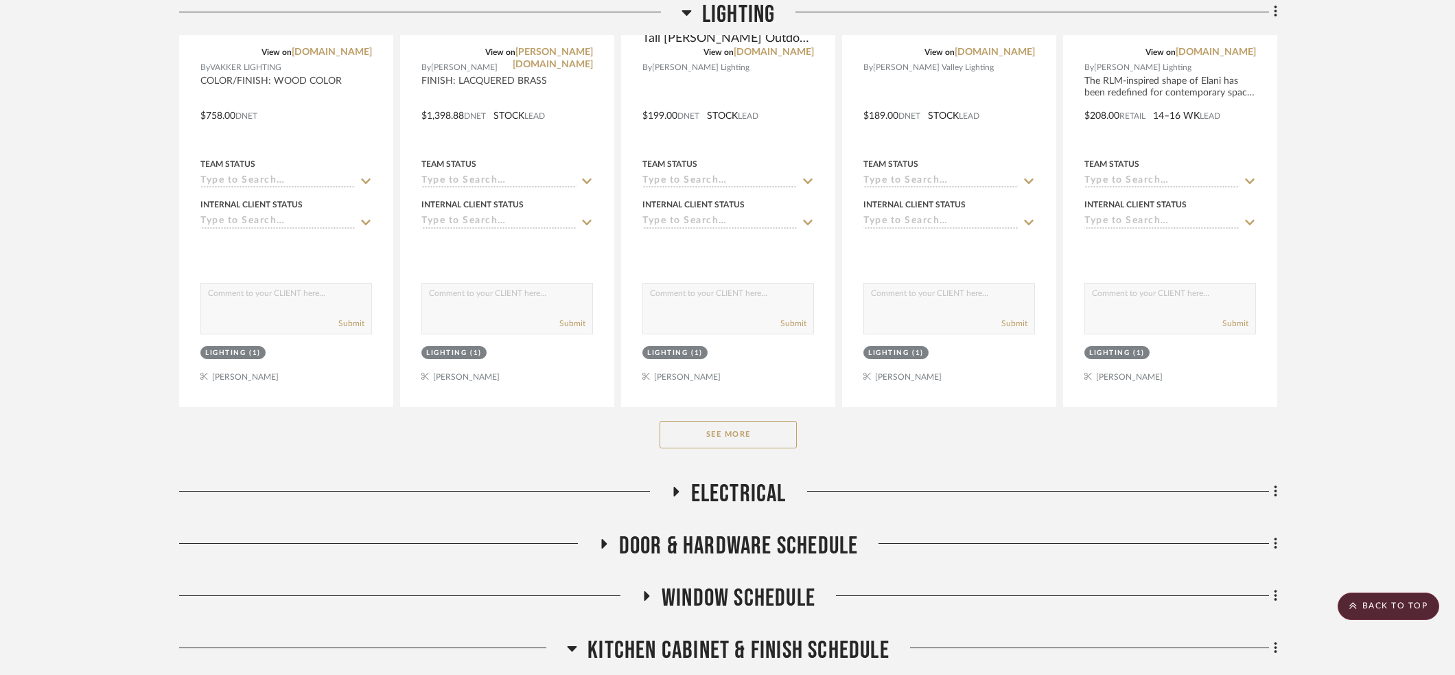
click at [707, 423] on button "See More" at bounding box center [727, 434] width 137 height 27
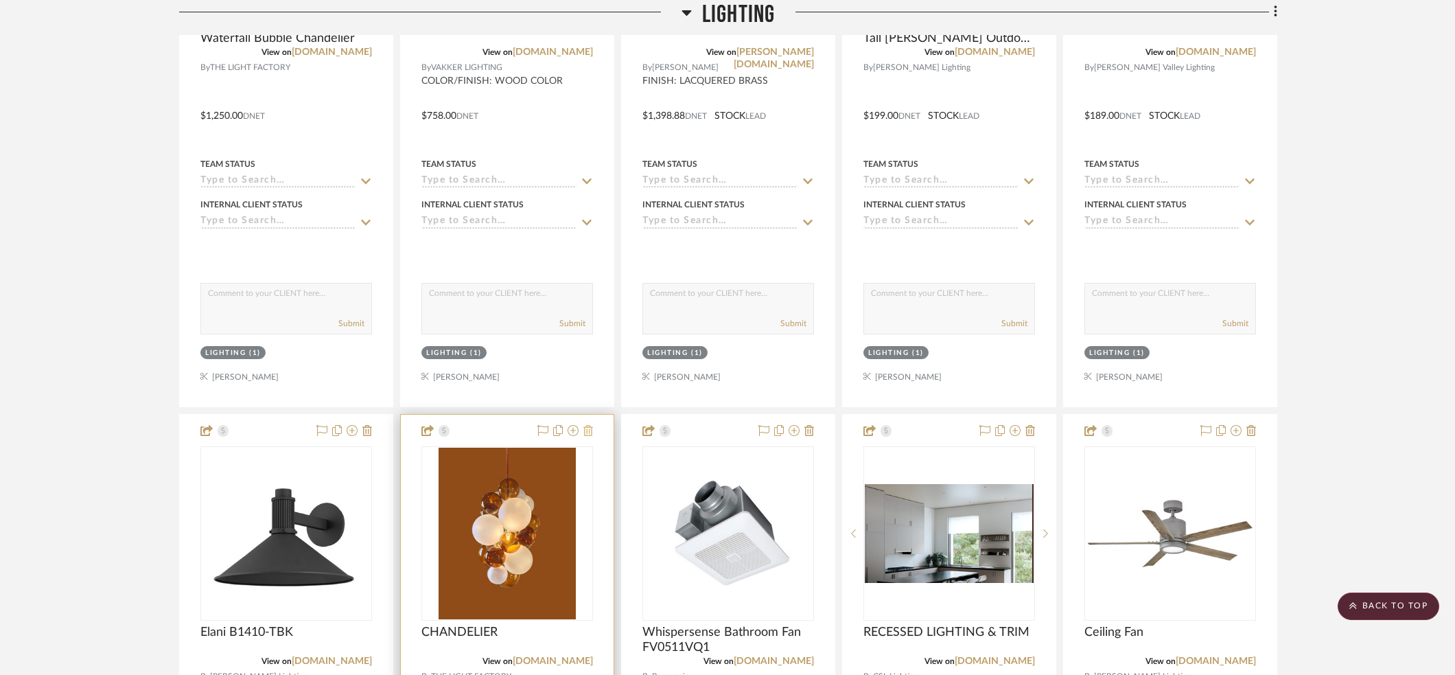
click at [588, 425] on icon at bounding box center [588, 430] width 10 height 11
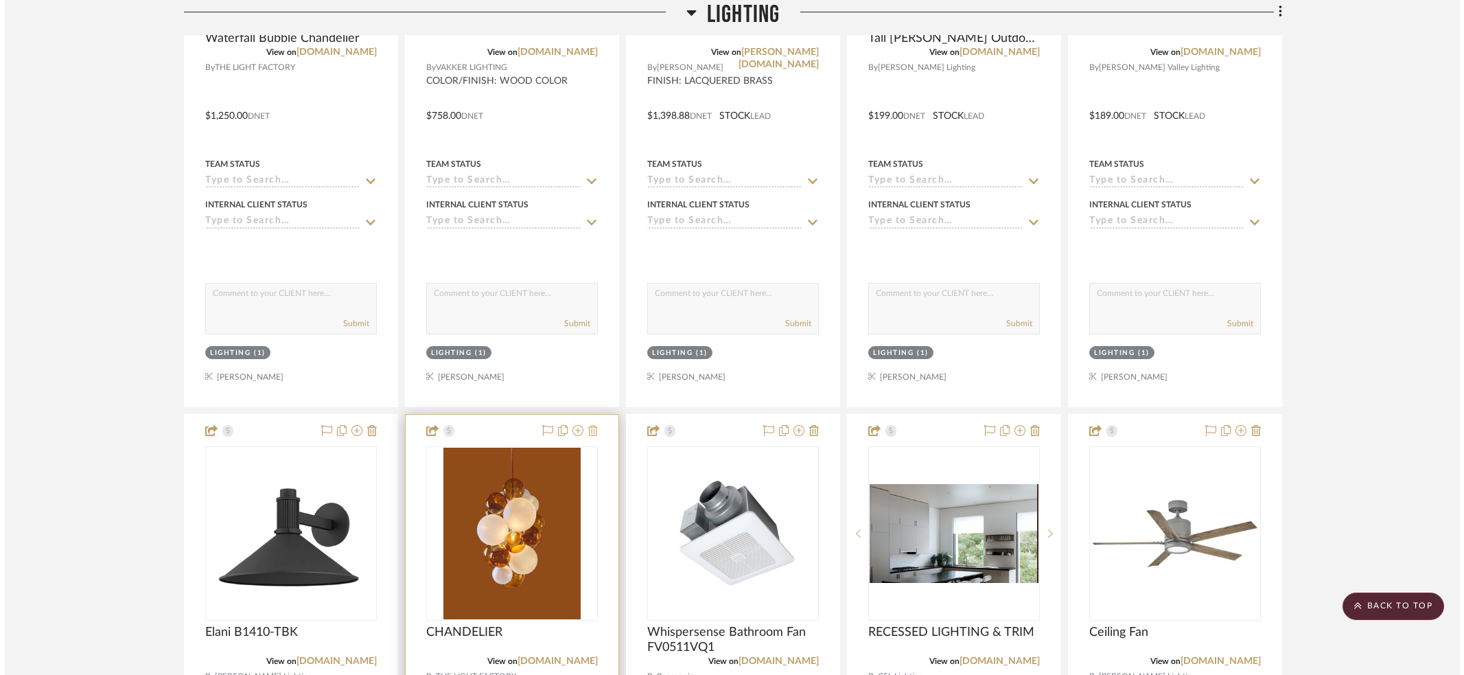
scroll to position [0, 0]
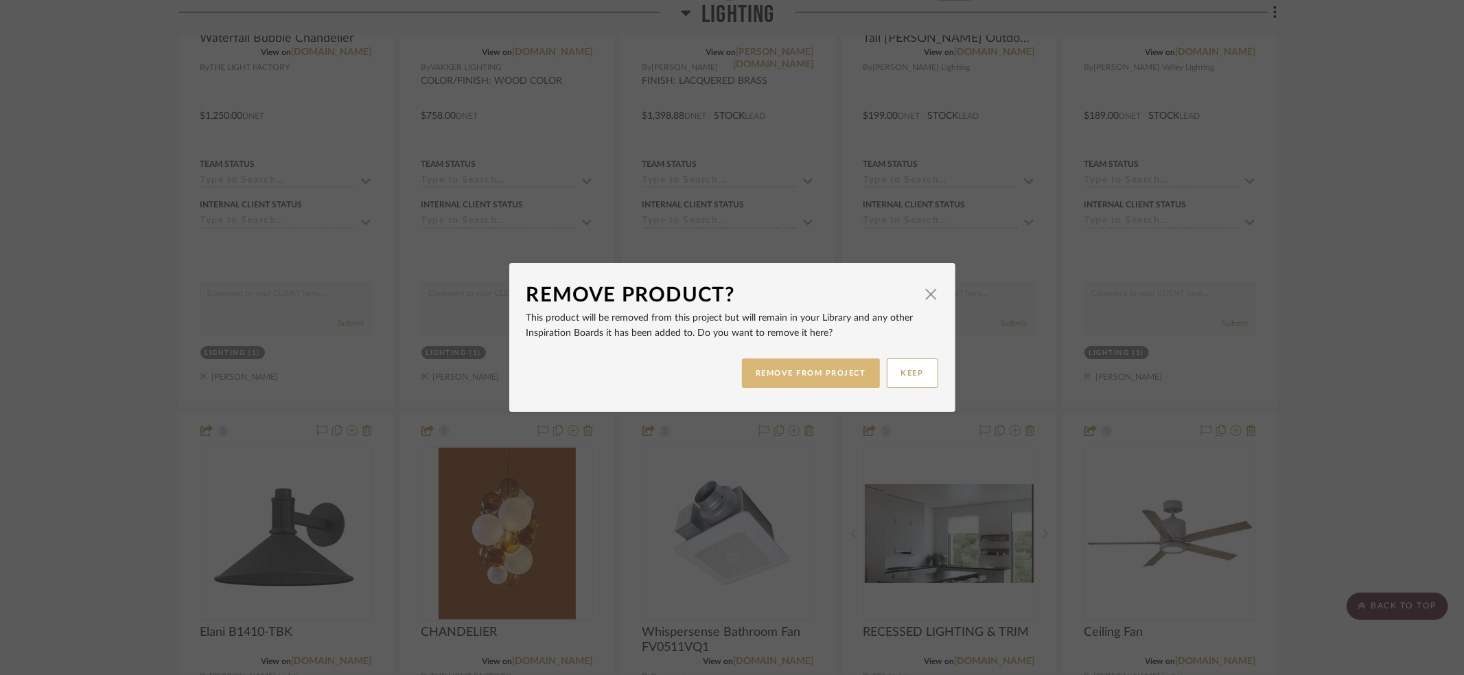
click at [751, 369] on button "REMOVE FROM PROJECT" at bounding box center [811, 373] width 138 height 30
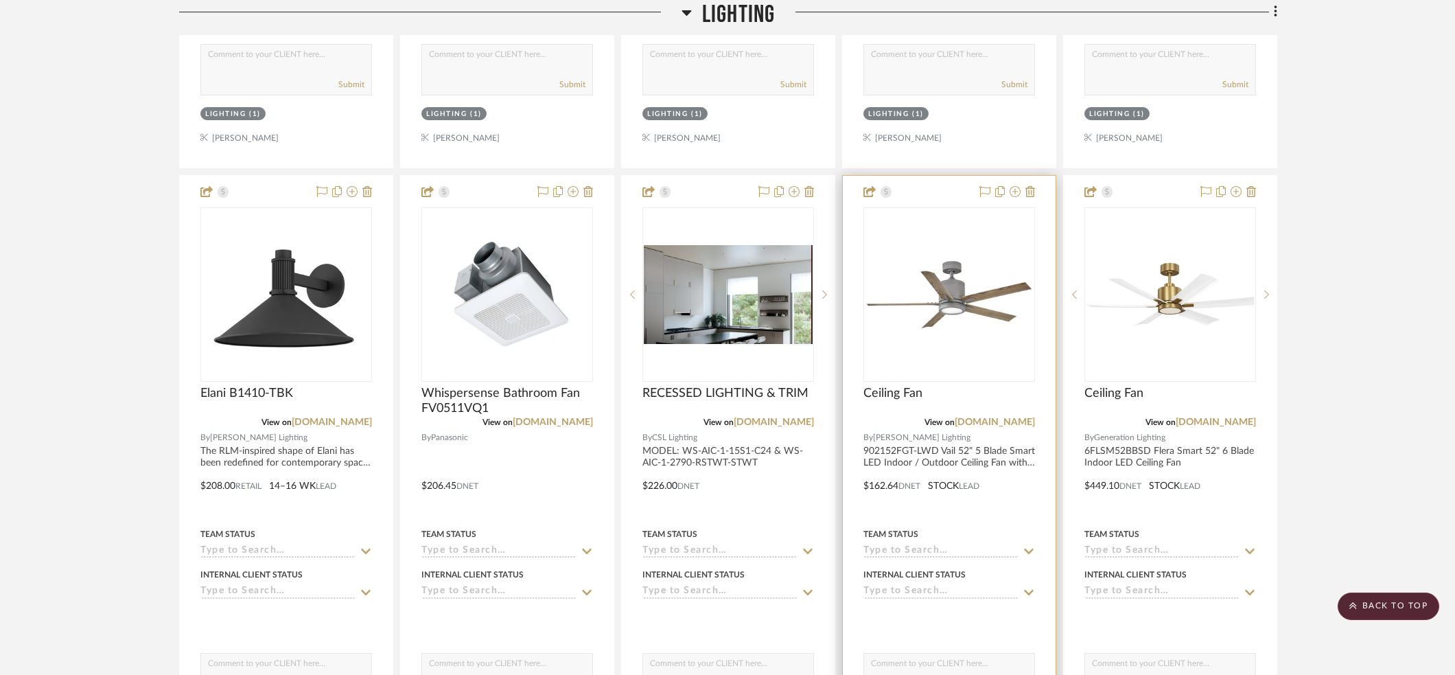
scroll to position [4780, 0]
click at [1018, 419] on link "[DOMAIN_NAME]" at bounding box center [995, 424] width 80 height 10
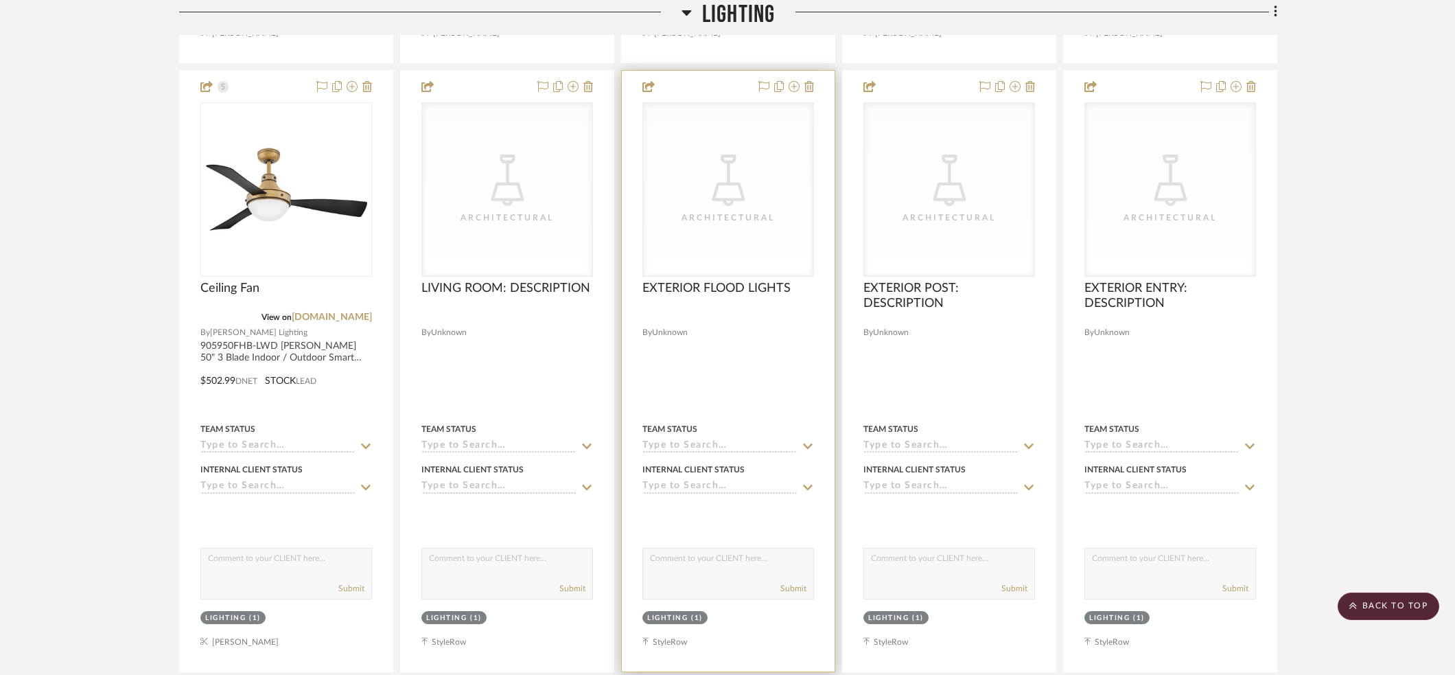
scroll to position [5499, 0]
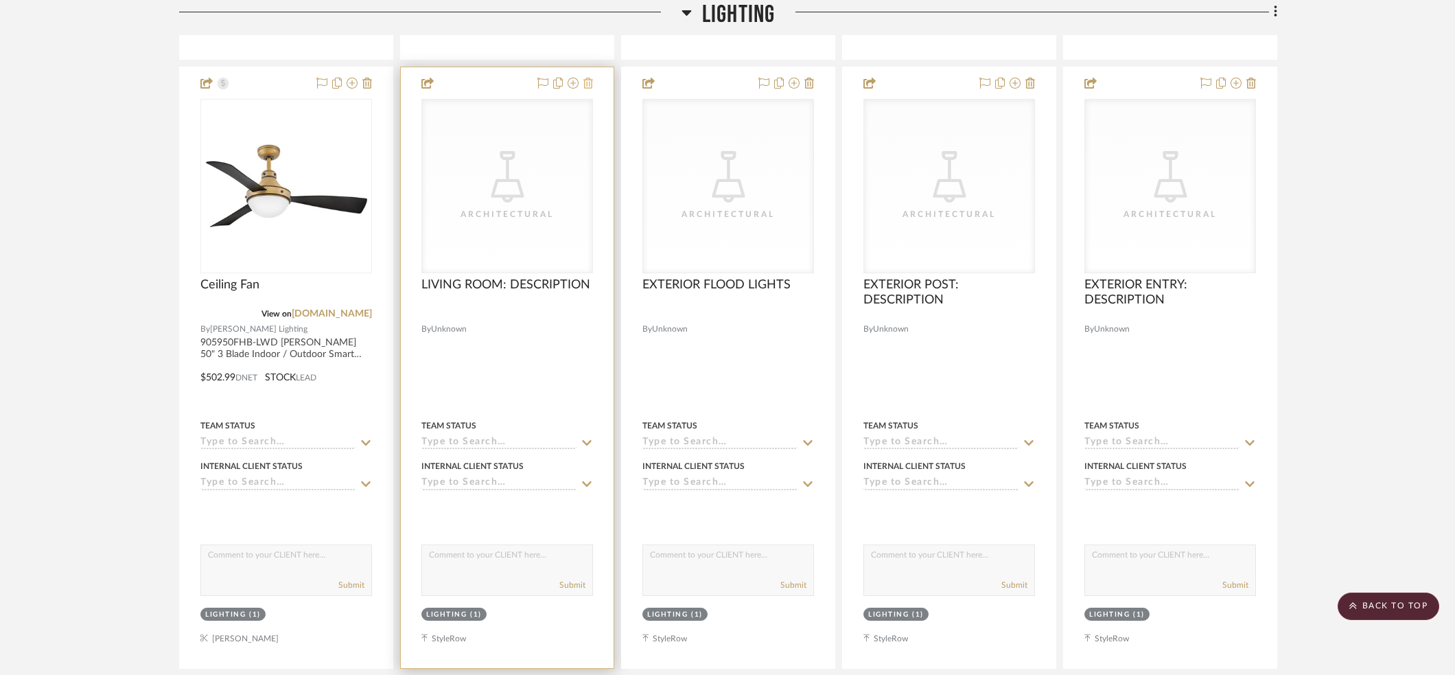
click at [588, 78] on icon at bounding box center [588, 83] width 10 height 11
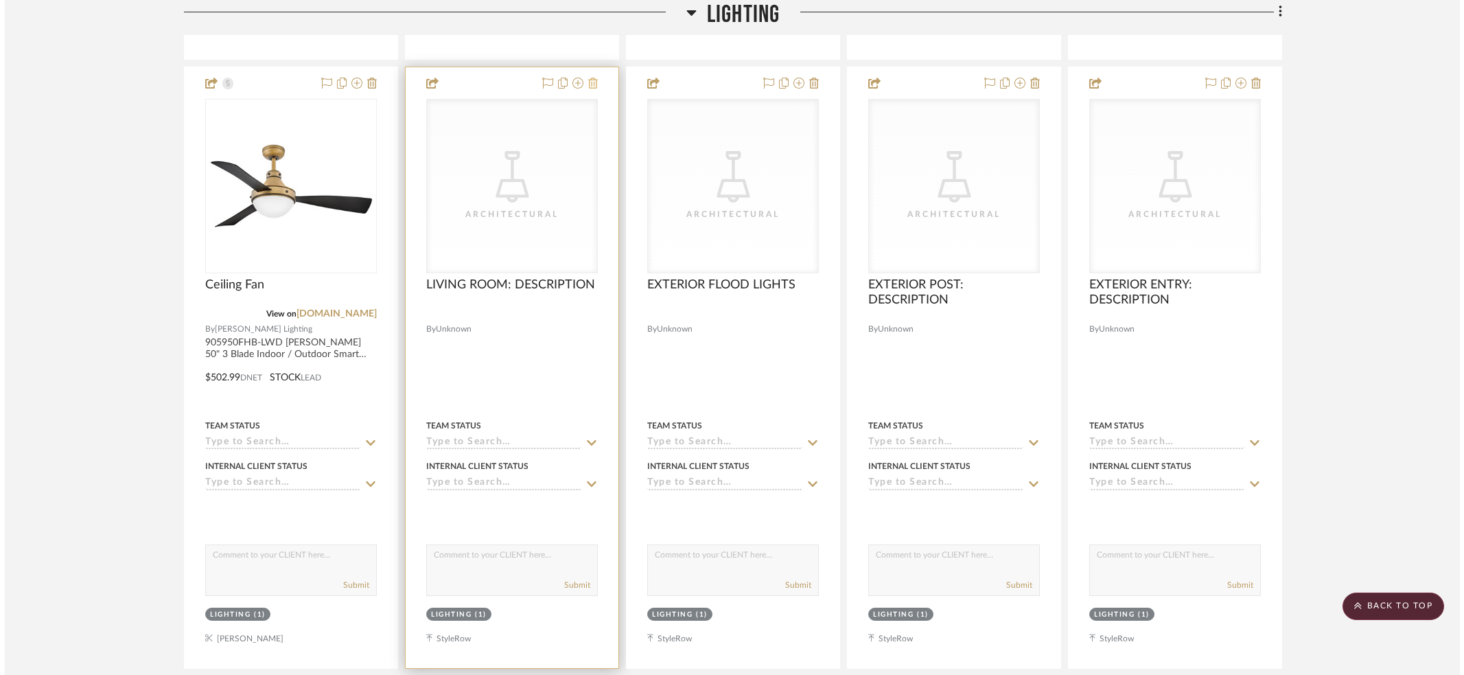
scroll to position [0, 0]
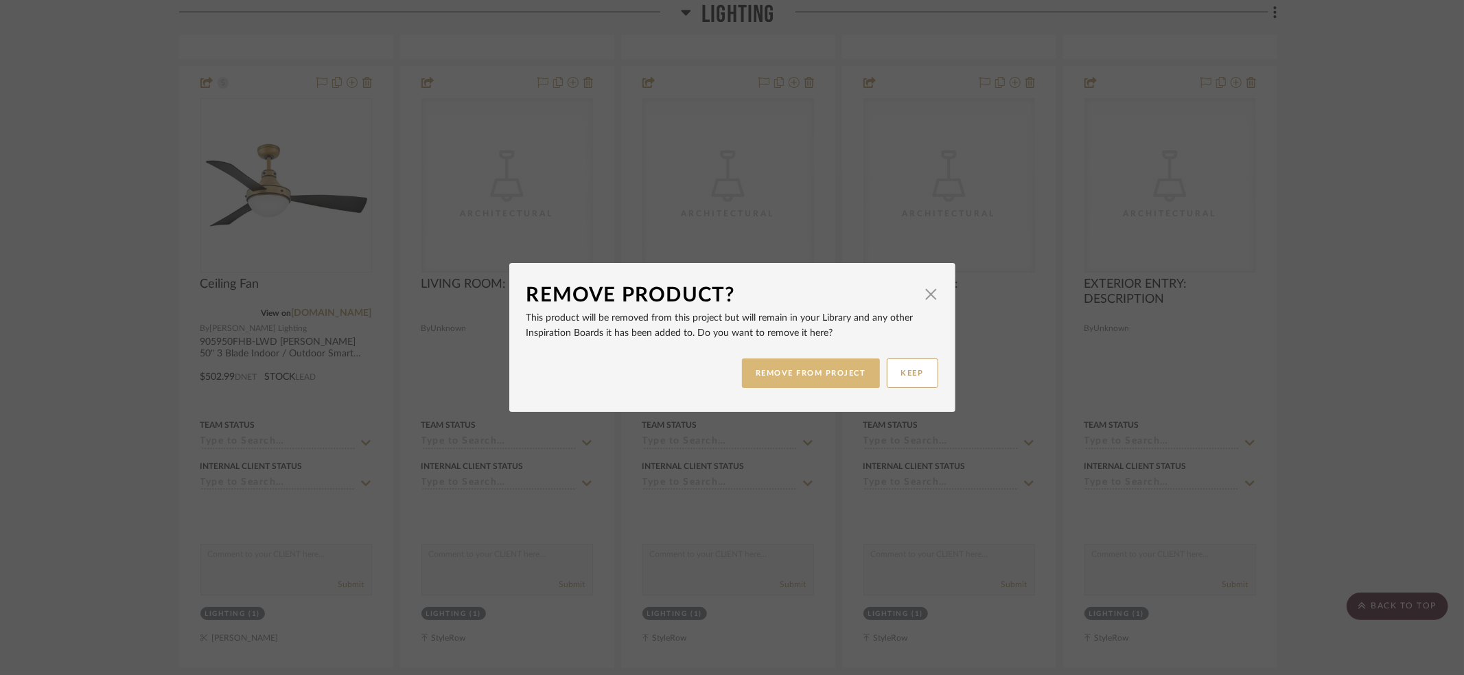
click at [779, 370] on button "REMOVE FROM PROJECT" at bounding box center [811, 373] width 138 height 30
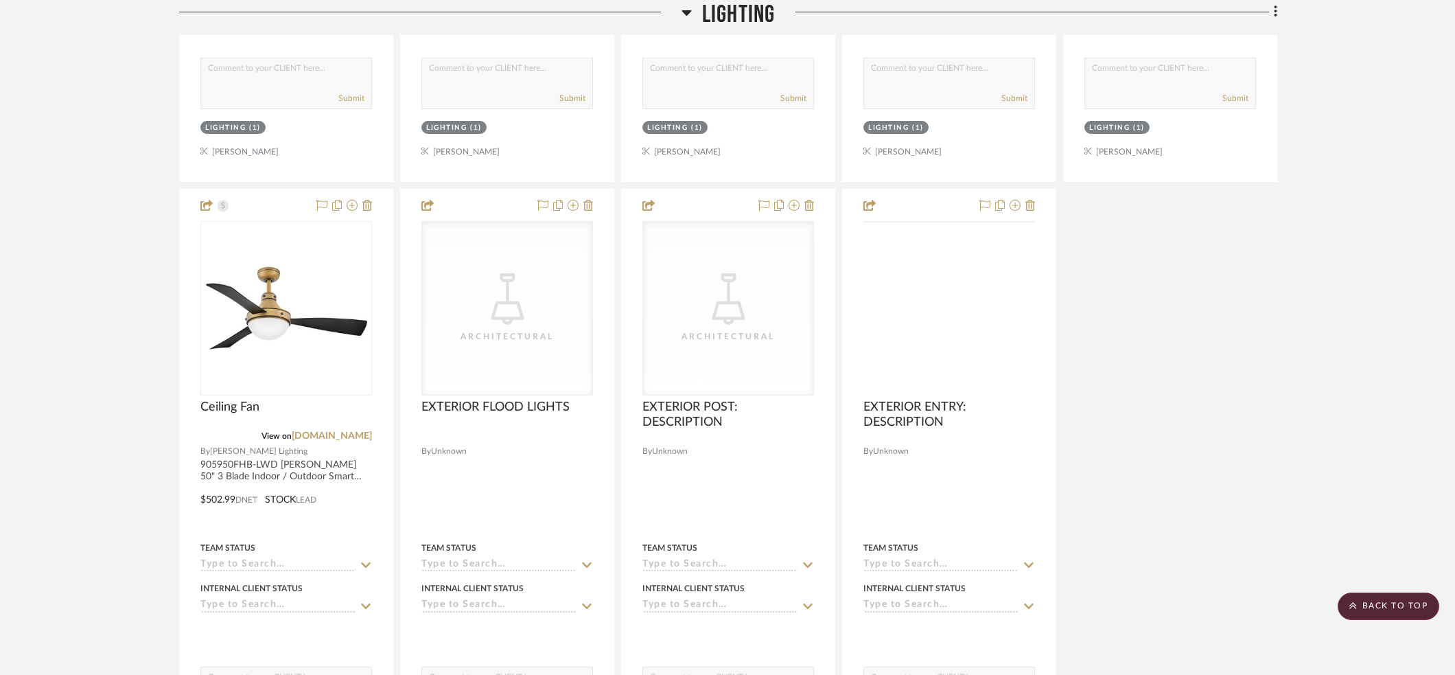
scroll to position [5300, 0]
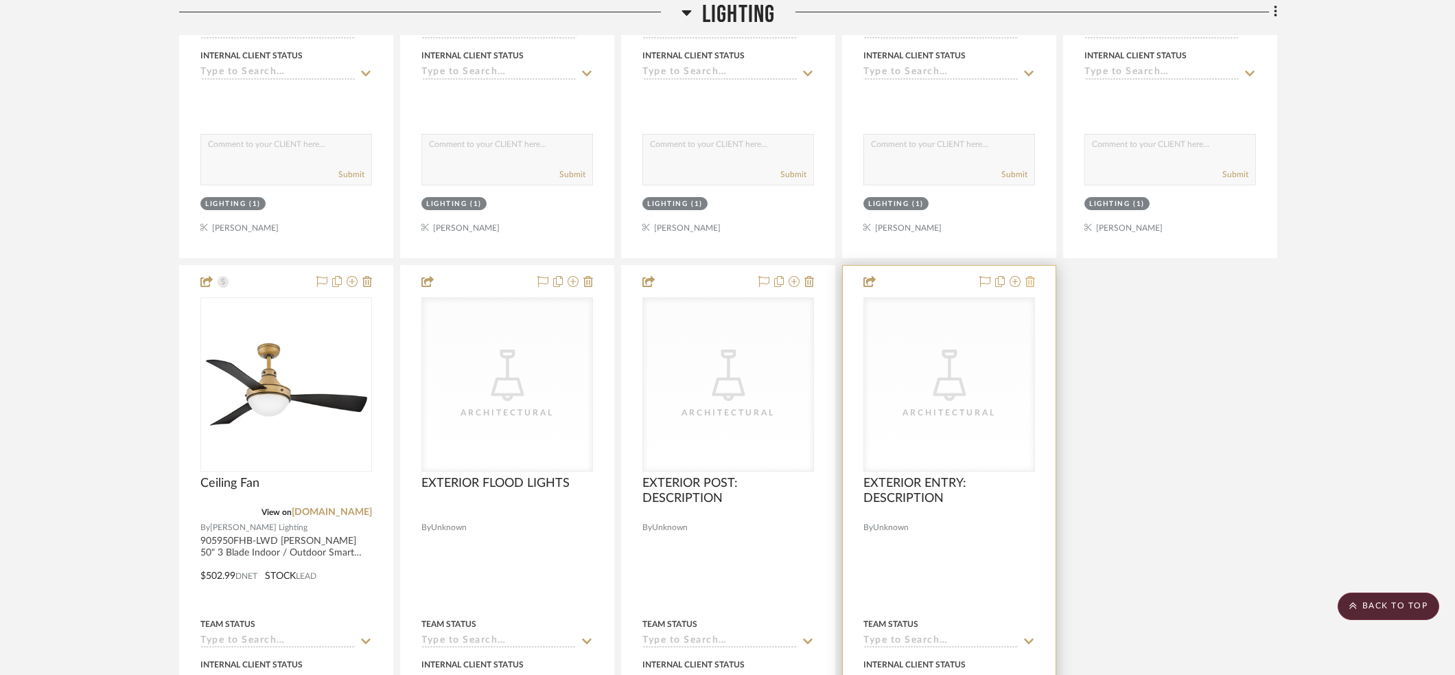
click at [1031, 276] on icon at bounding box center [1030, 281] width 10 height 11
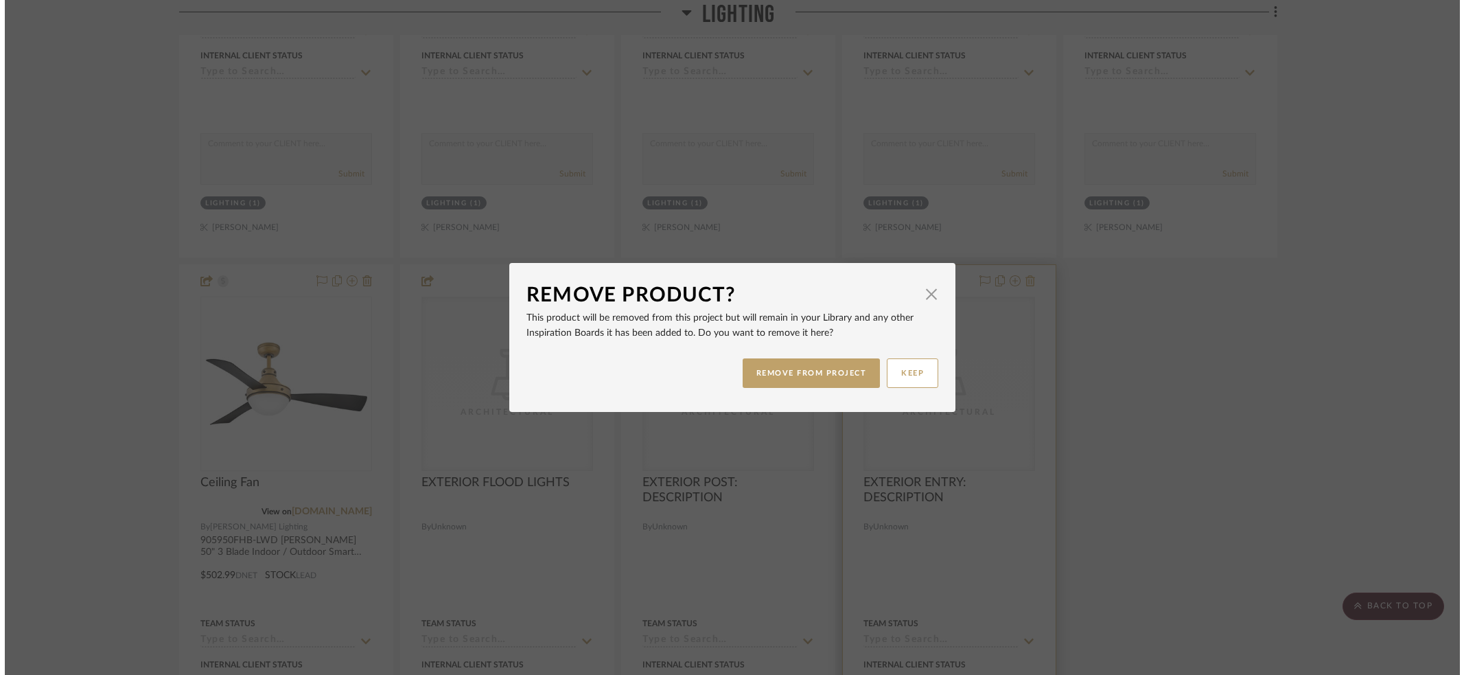
scroll to position [0, 0]
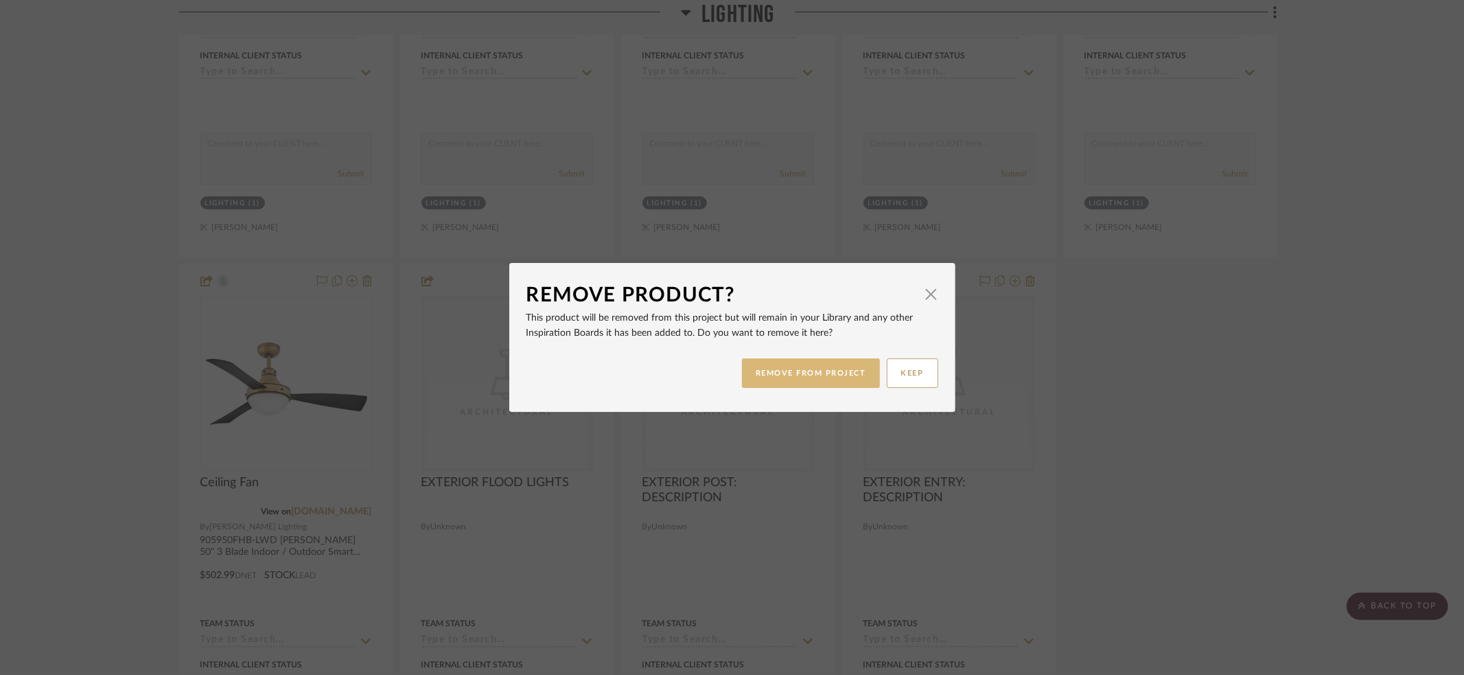
click at [791, 370] on button "REMOVE FROM PROJECT" at bounding box center [811, 373] width 138 height 30
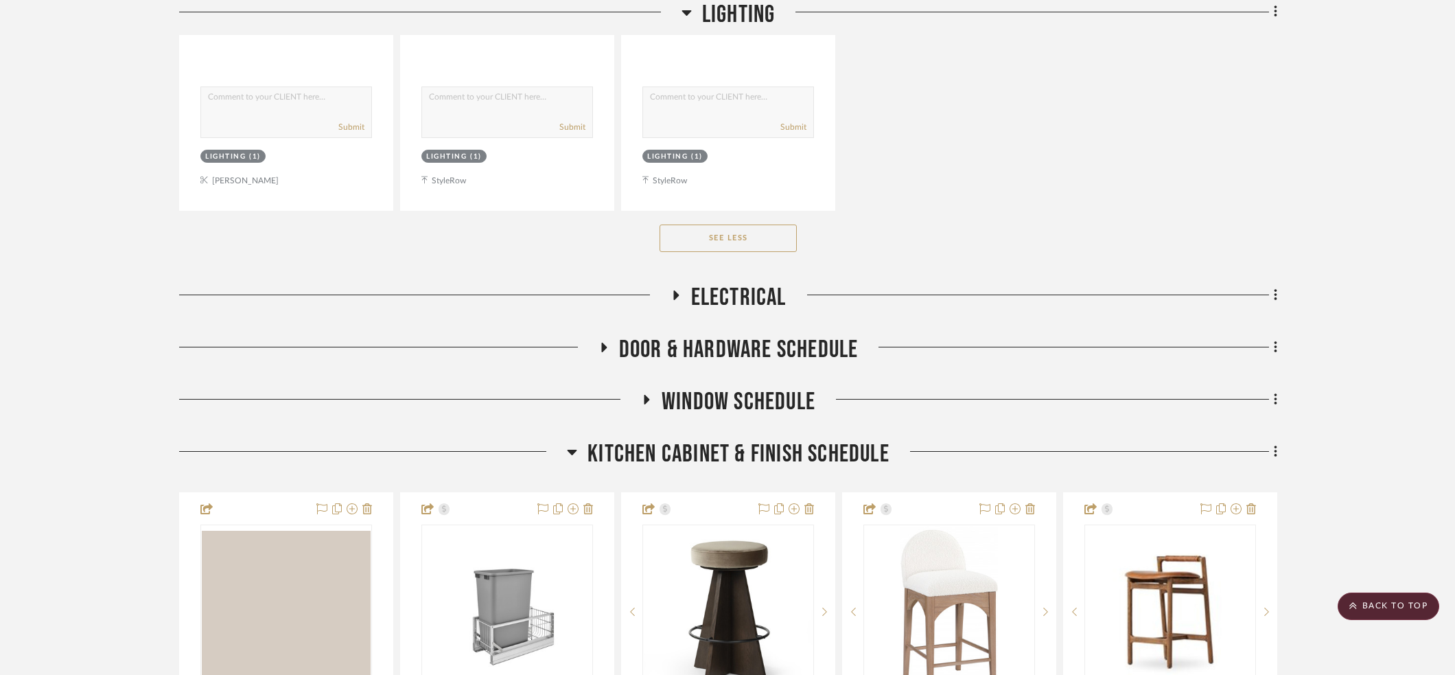
scroll to position [5996, 0]
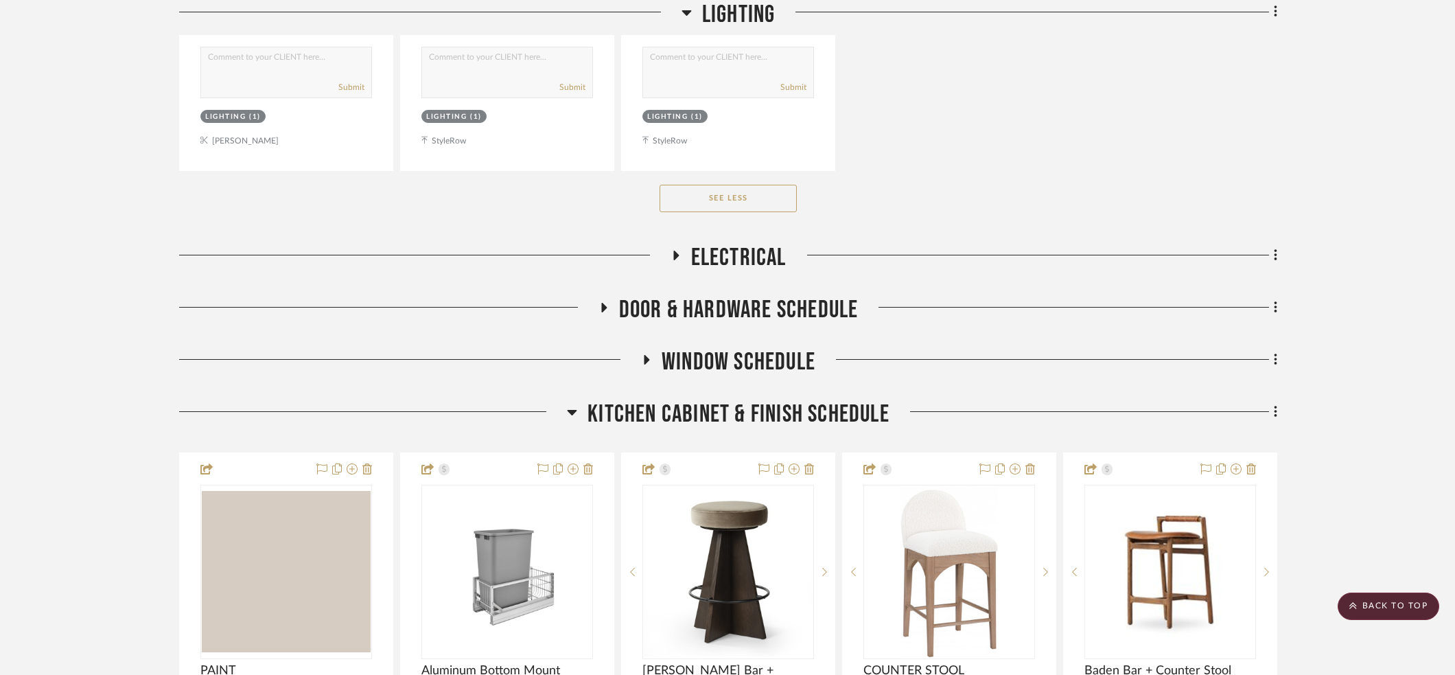
click at [600, 302] on icon at bounding box center [603, 307] width 16 height 10
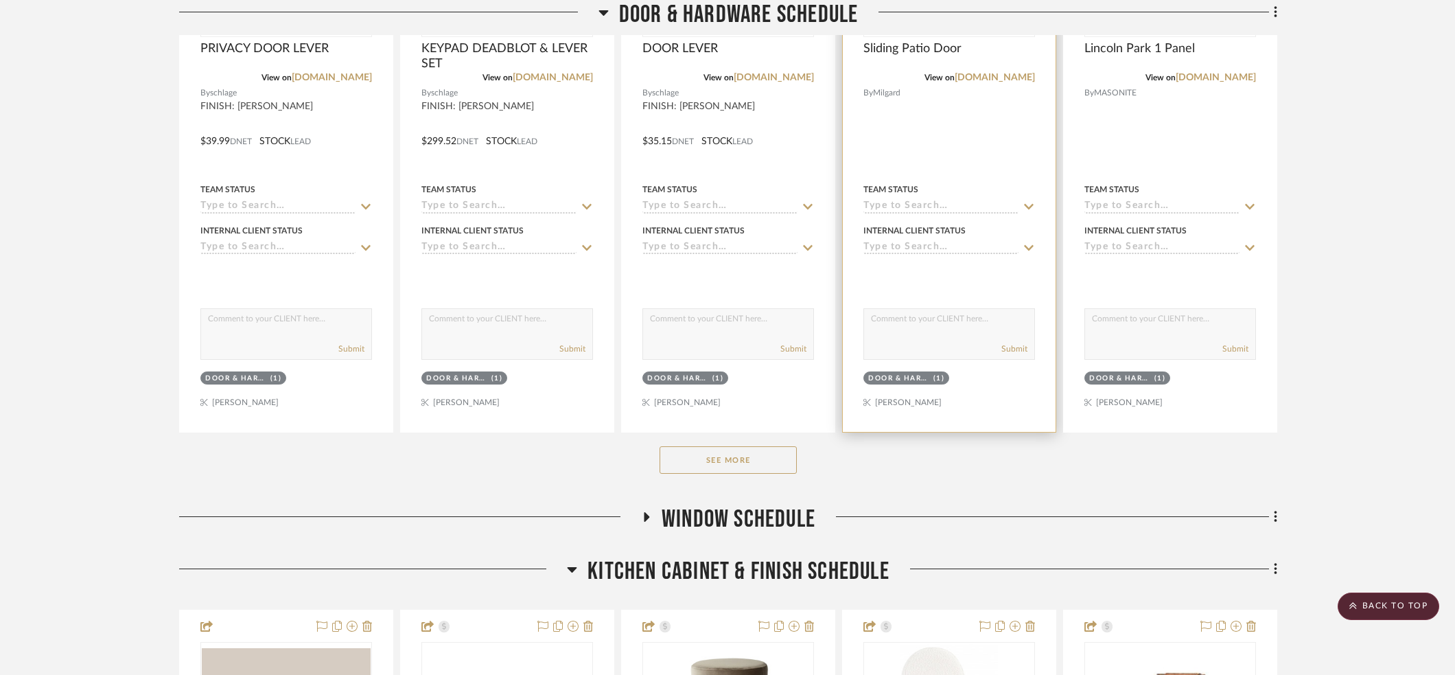
scroll to position [6514, 0]
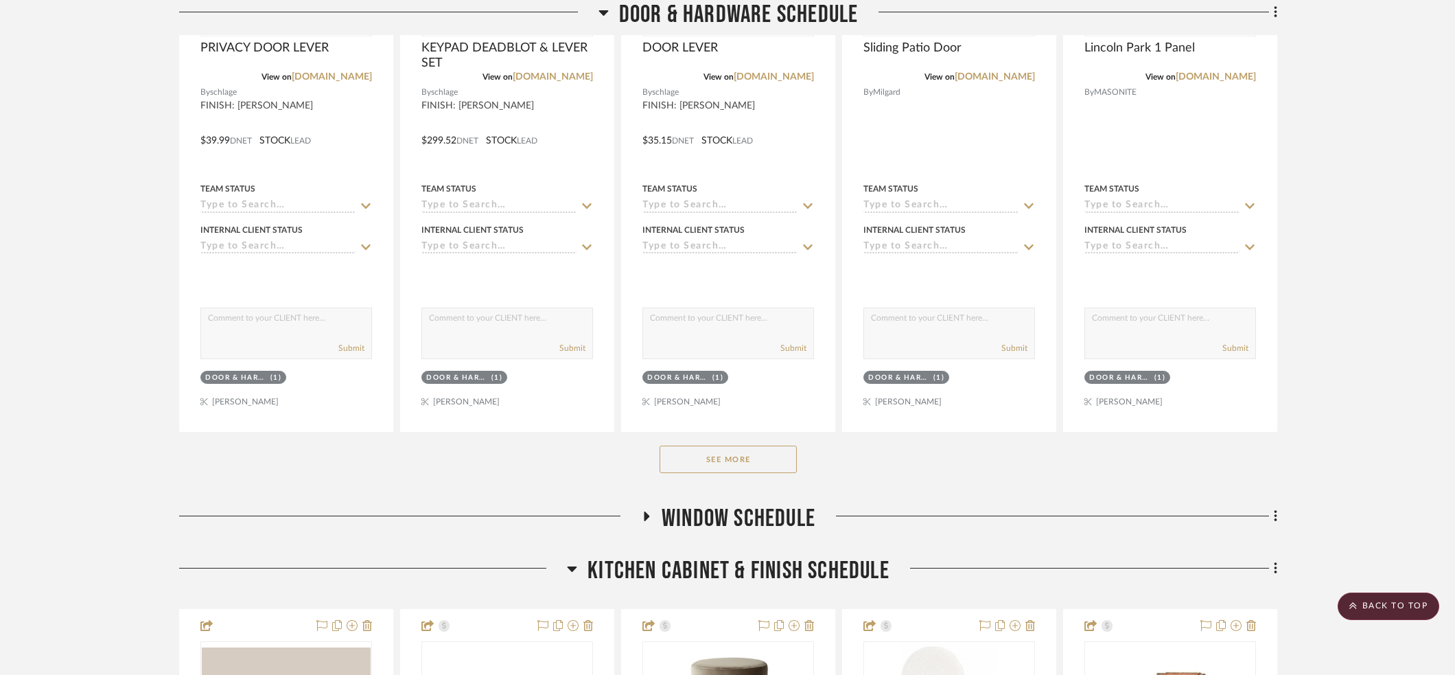
click at [742, 445] on button "See More" at bounding box center [727, 458] width 137 height 27
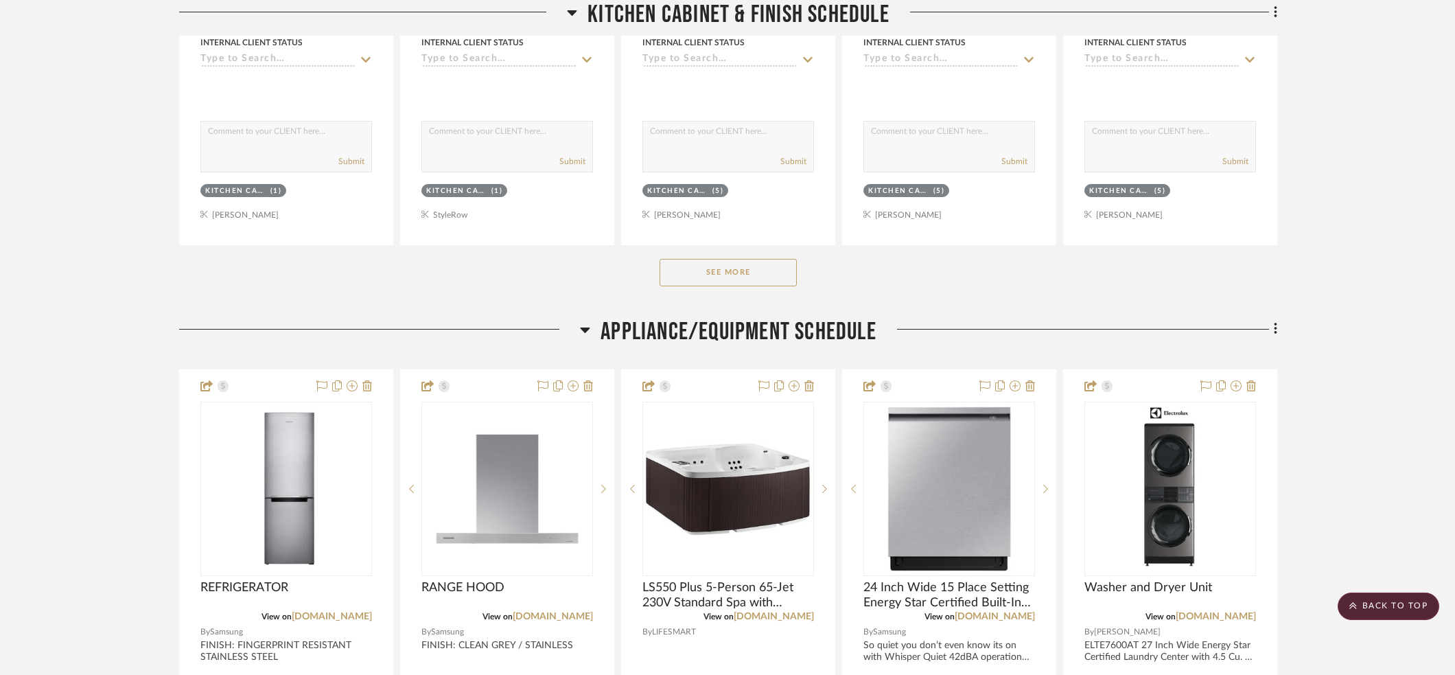
scroll to position [8092, 0]
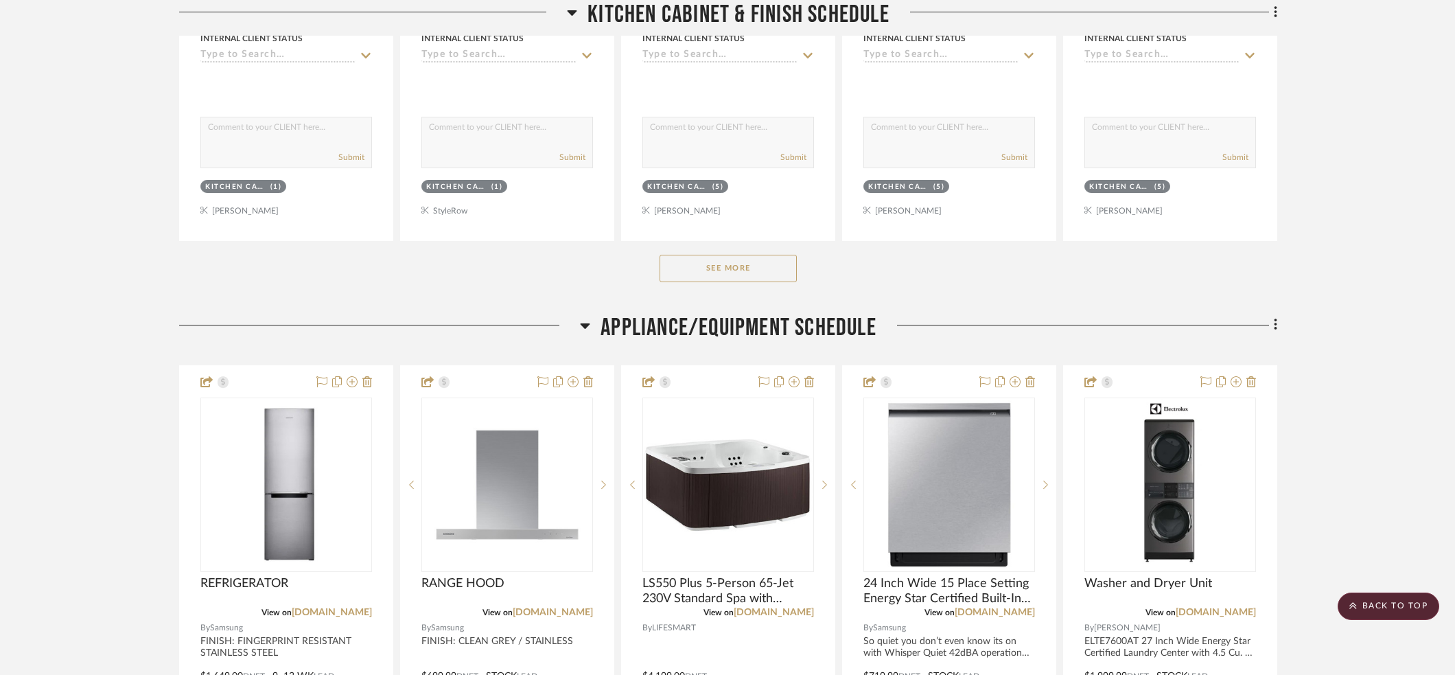
click at [694, 255] on button "See More" at bounding box center [727, 268] width 137 height 27
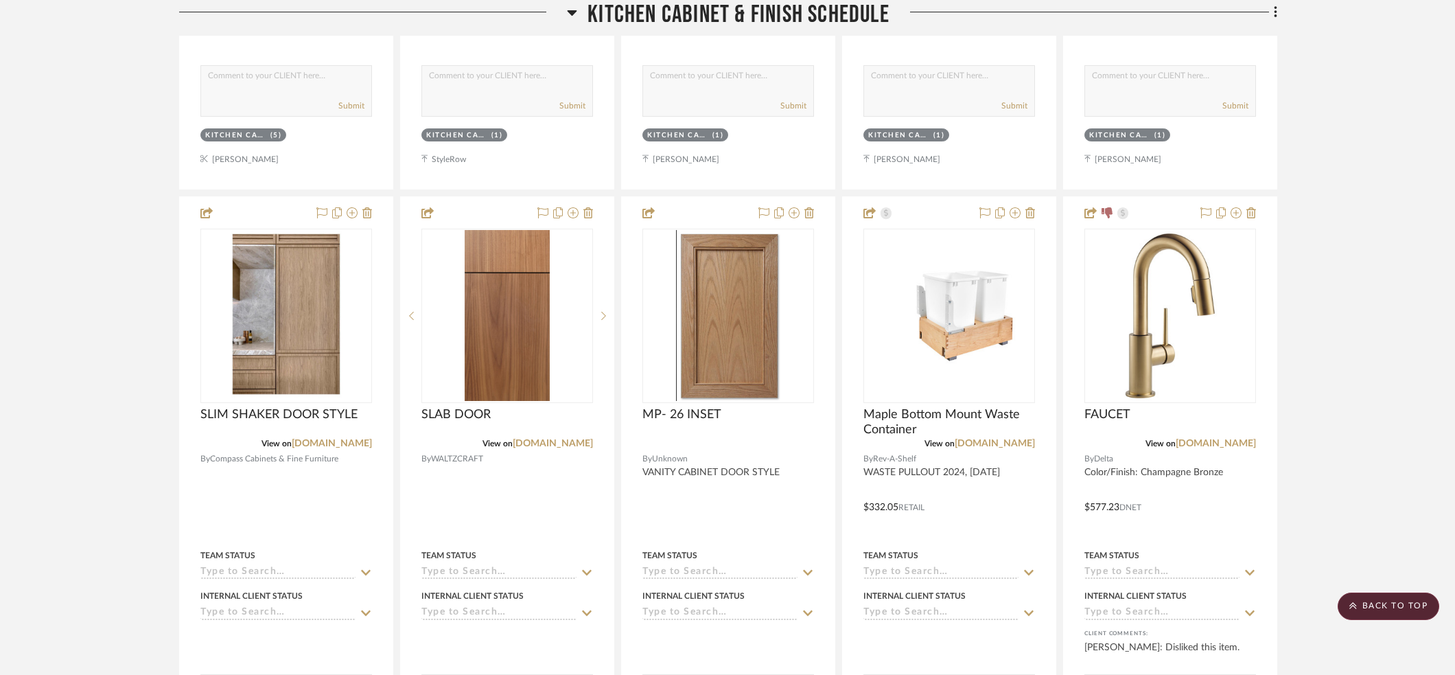
scroll to position [8754, 0]
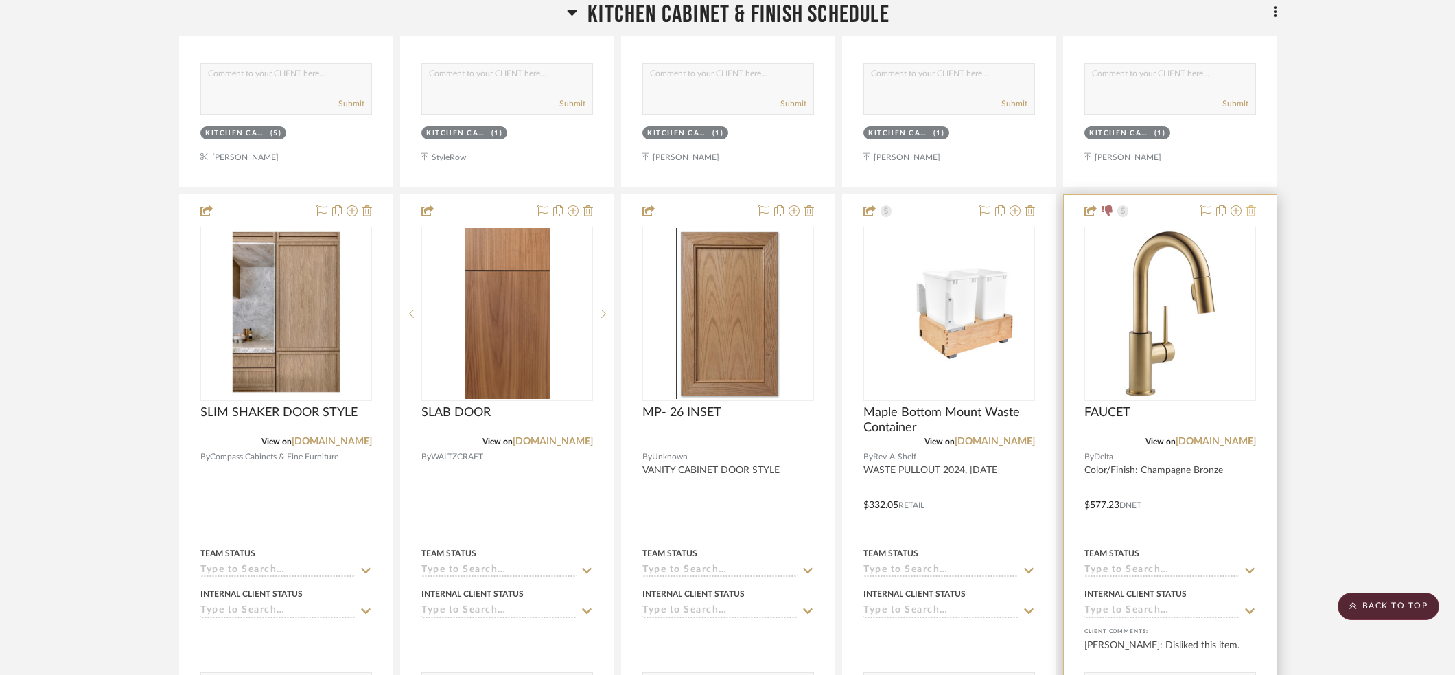
click at [1250, 205] on icon at bounding box center [1251, 210] width 10 height 11
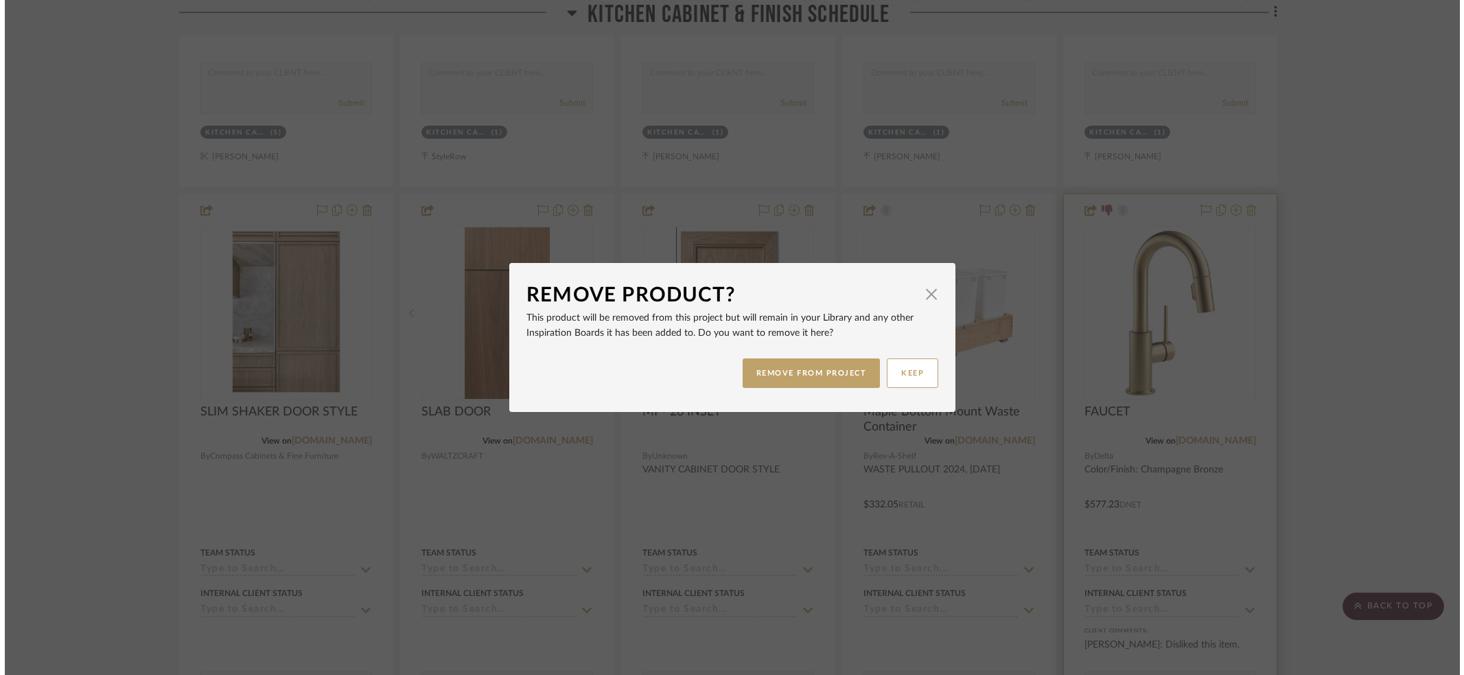
scroll to position [0, 0]
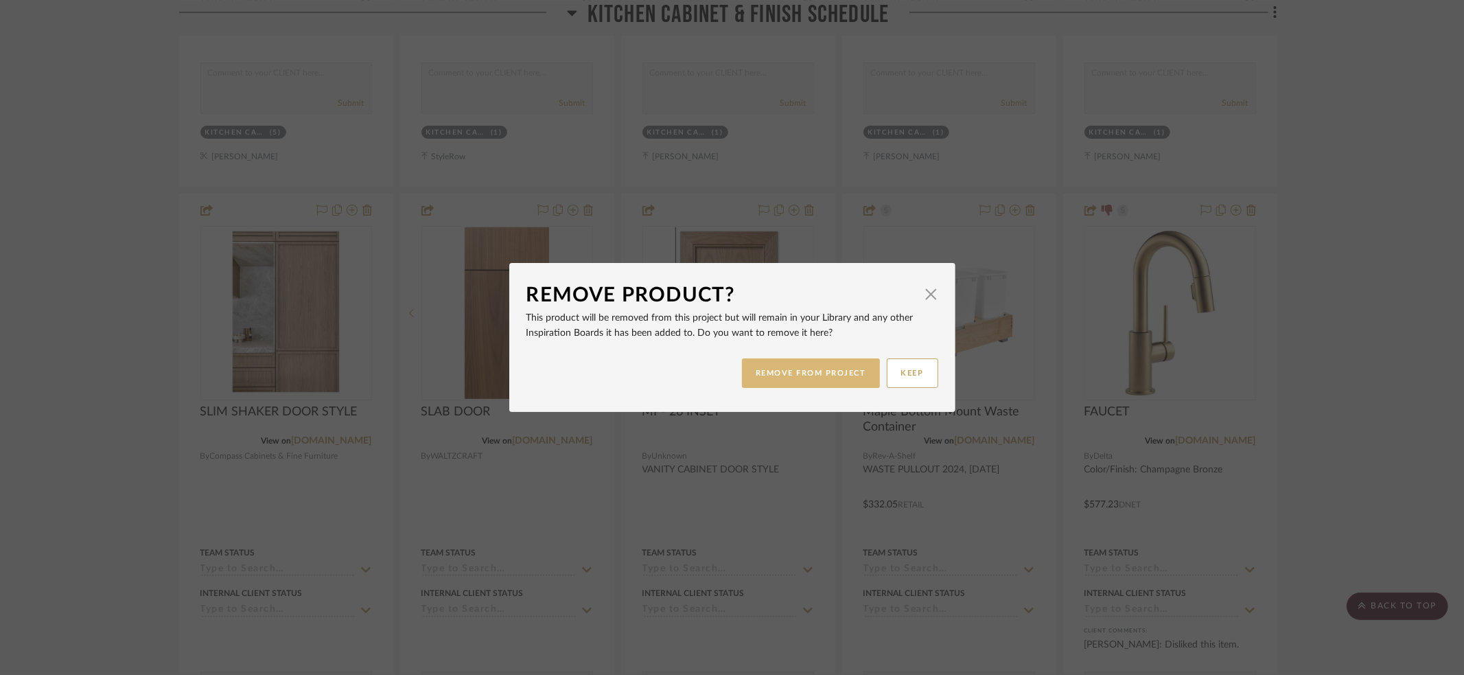
click at [765, 373] on button "REMOVE FROM PROJECT" at bounding box center [811, 373] width 138 height 30
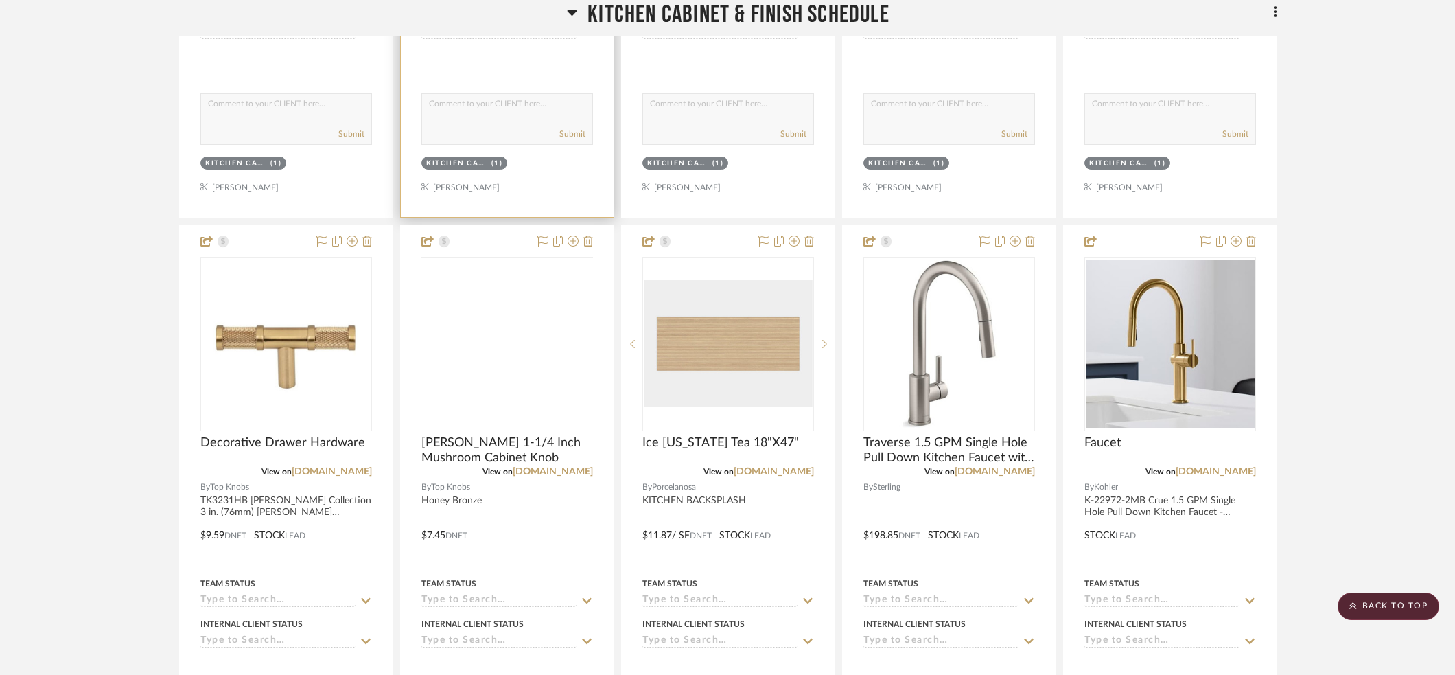
scroll to position [10550, 0]
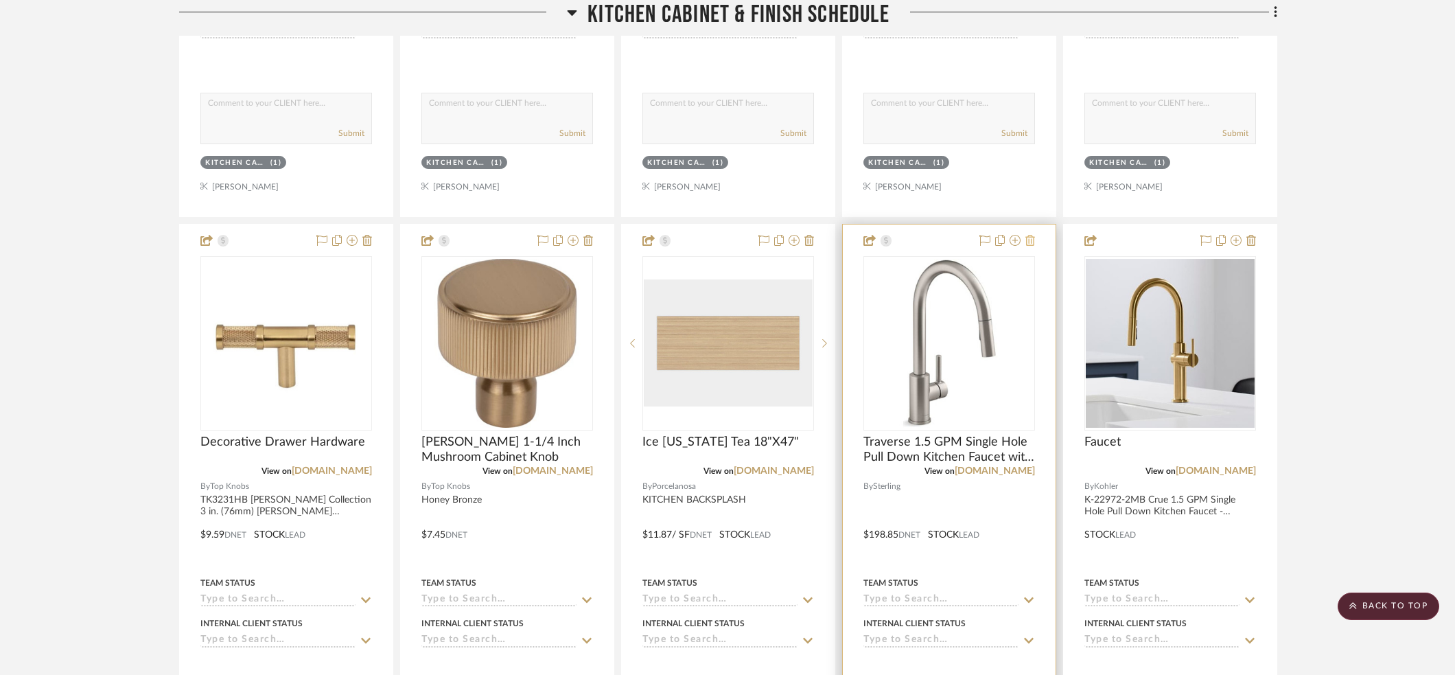
click at [1031, 235] on icon at bounding box center [1030, 240] width 10 height 11
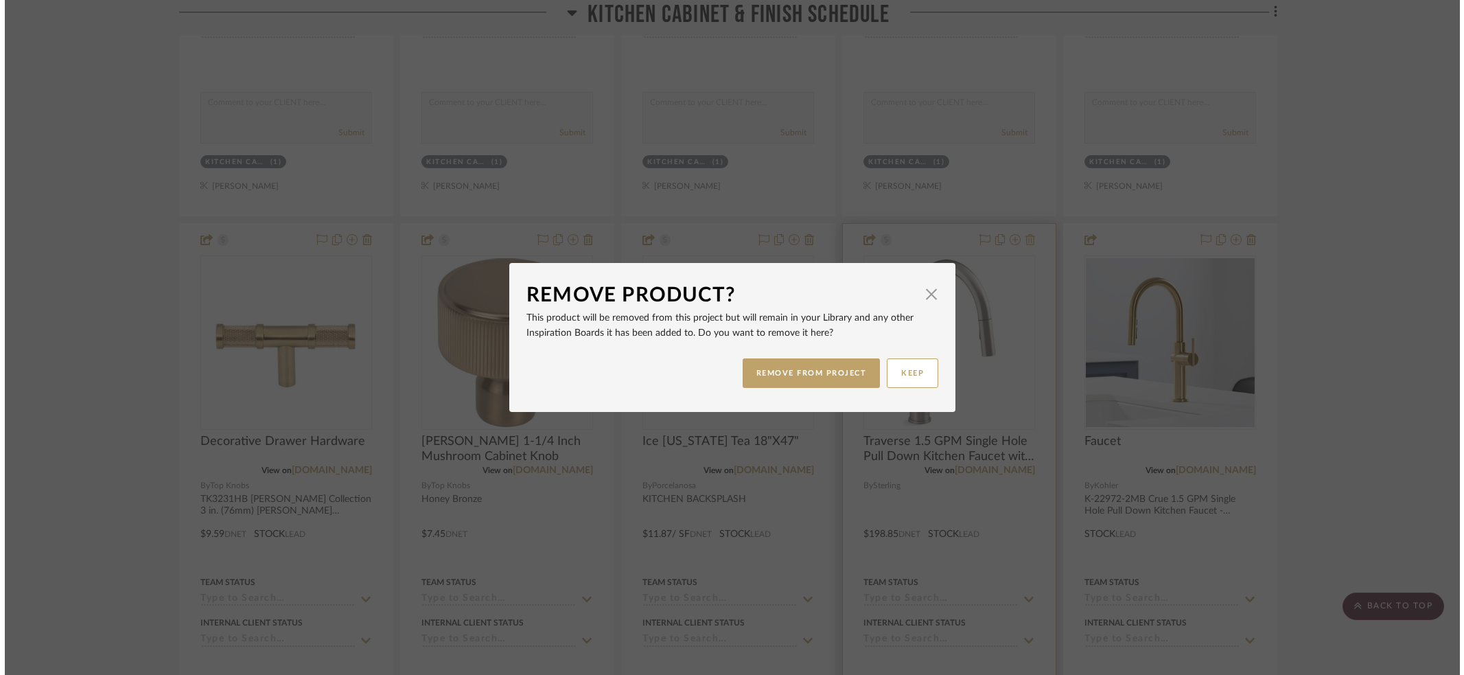
scroll to position [0, 0]
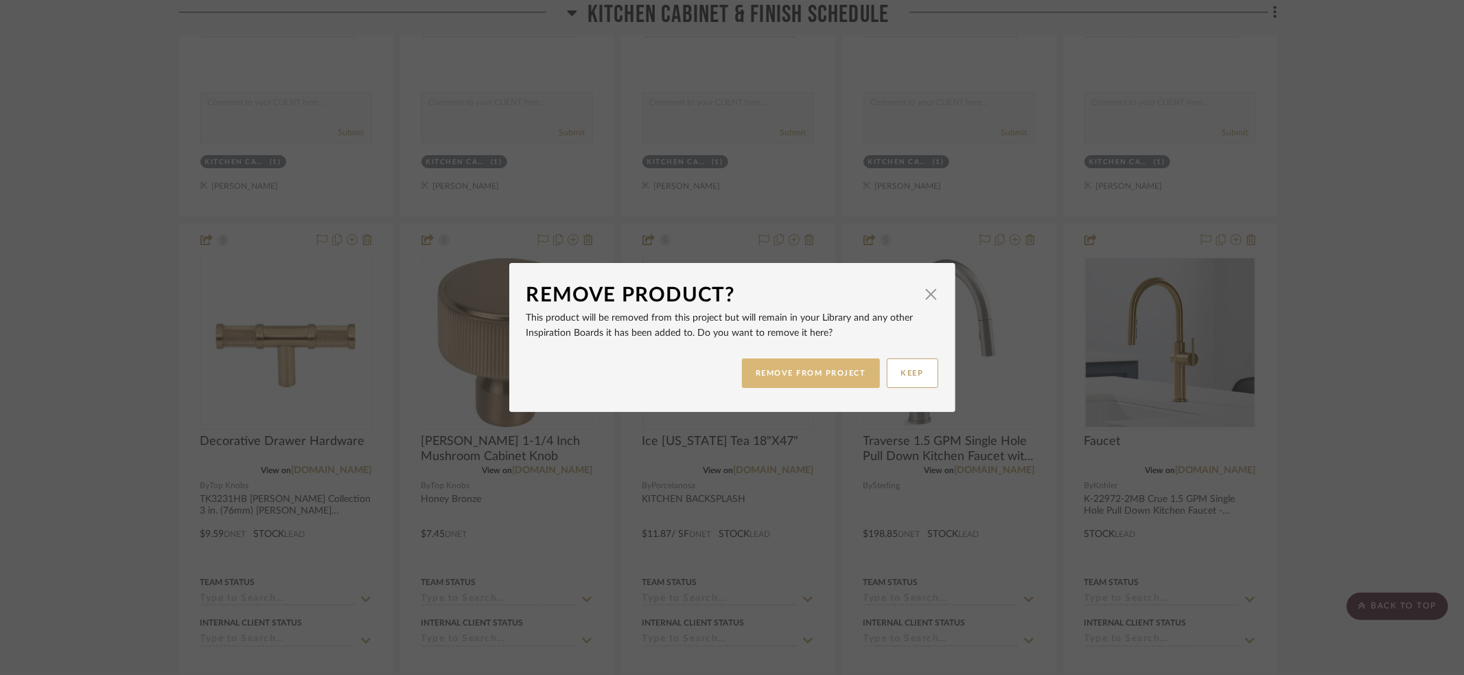
click at [816, 371] on button "REMOVE FROM PROJECT" at bounding box center [811, 373] width 138 height 30
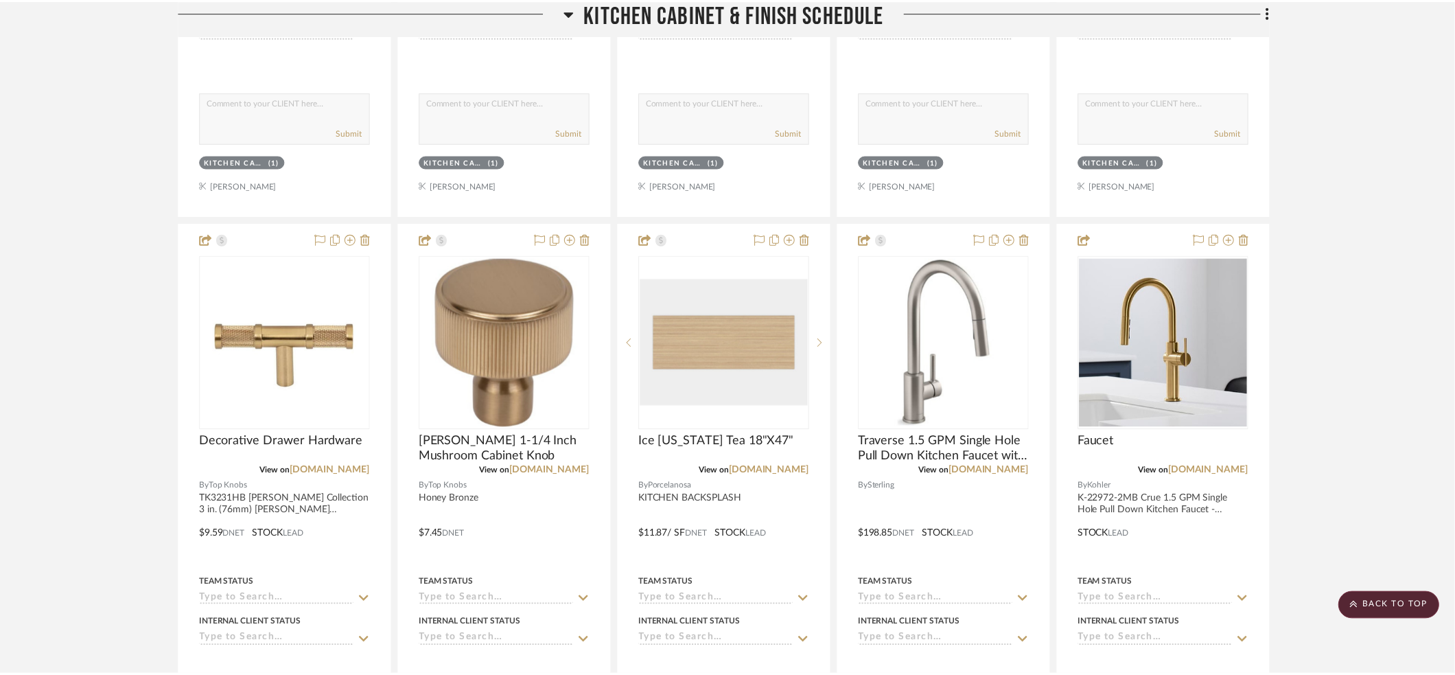
scroll to position [10550, 0]
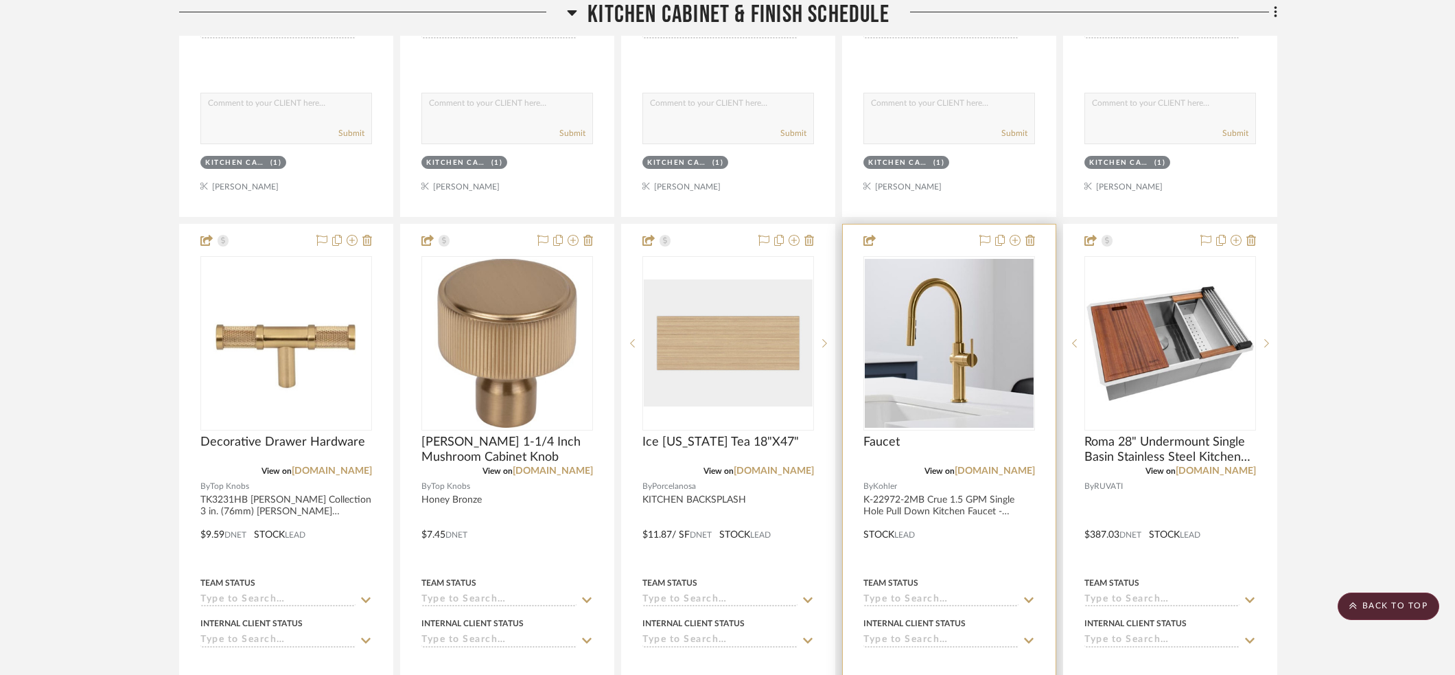
click at [952, 515] on div at bounding box center [949, 524] width 213 height 600
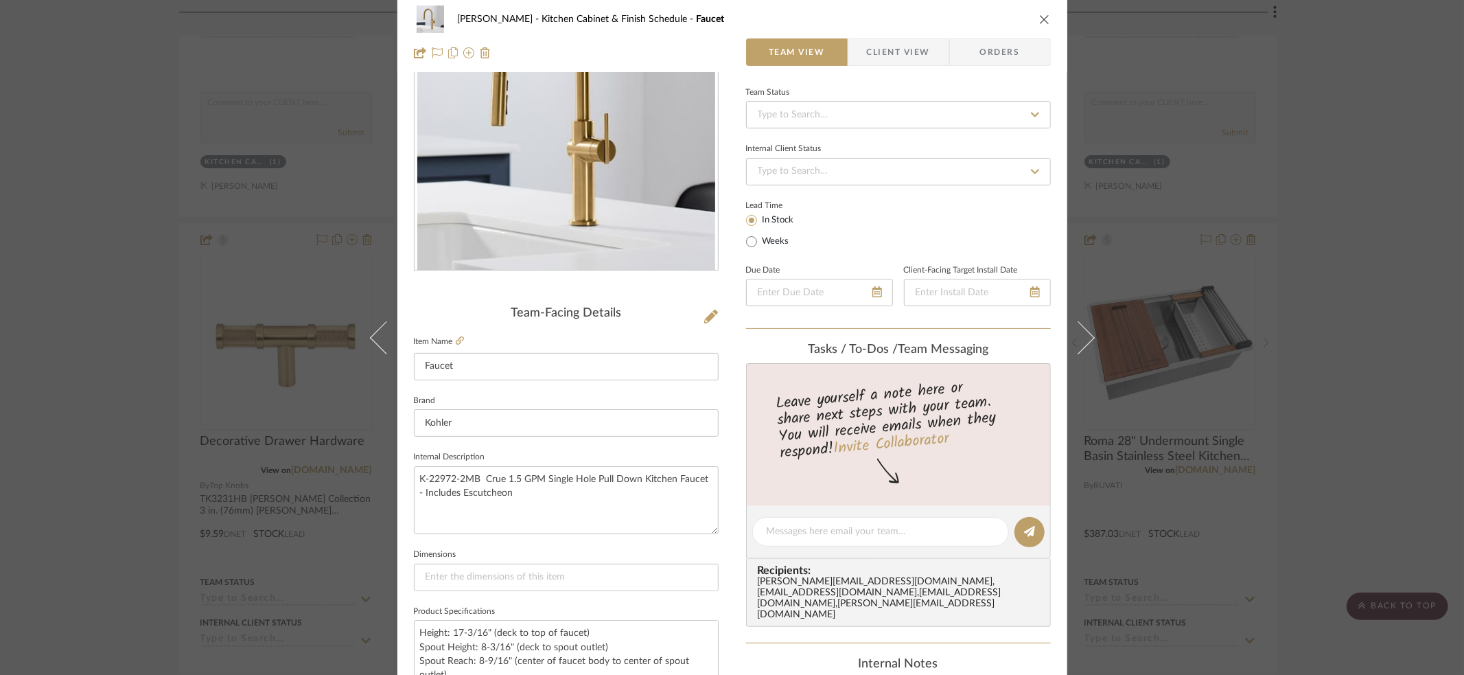
scroll to position [0, 0]
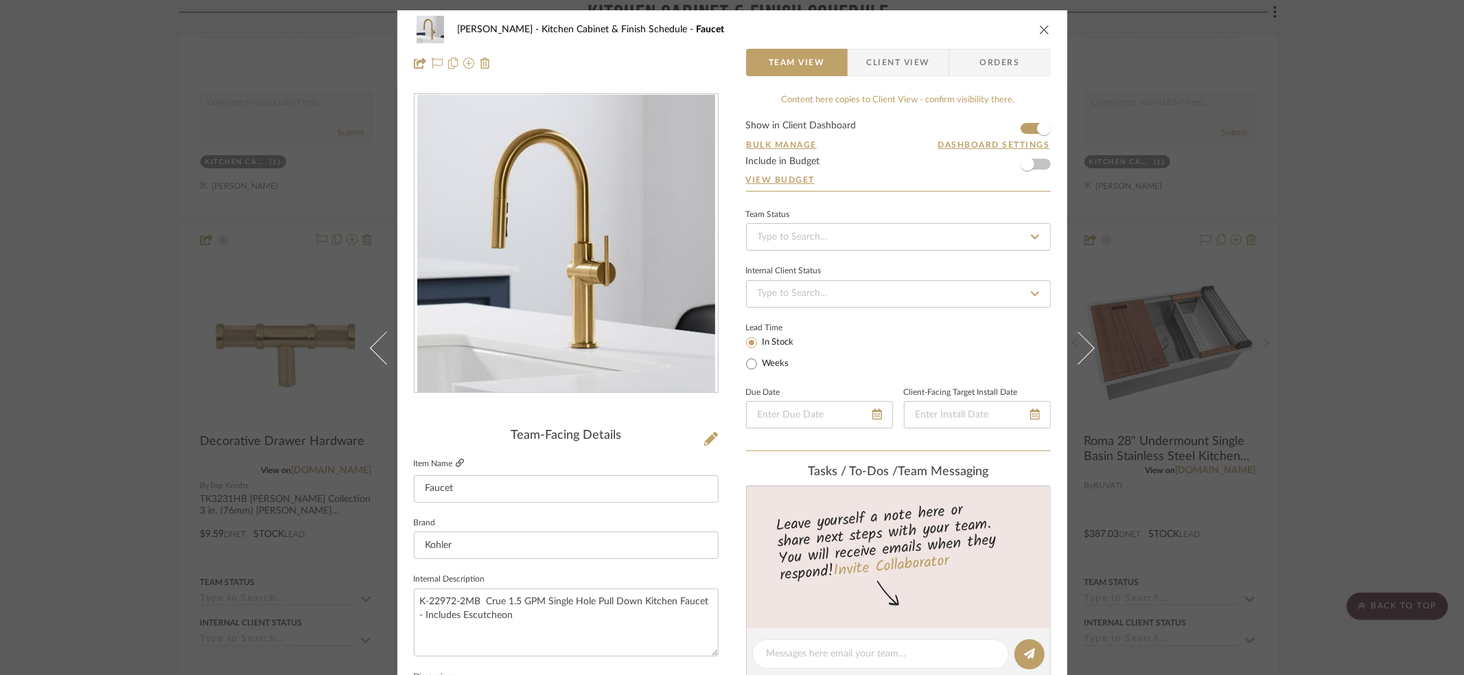
click at [456, 463] on icon at bounding box center [460, 462] width 8 height 8
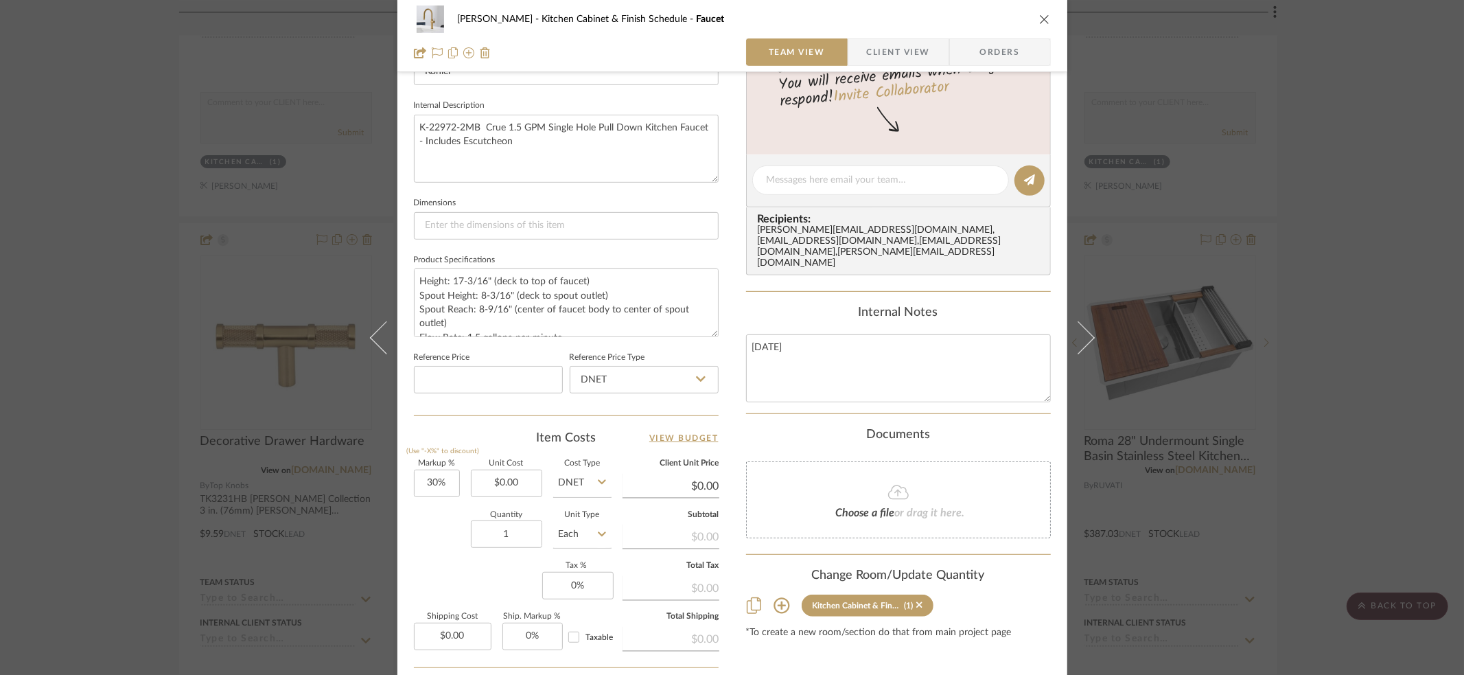
scroll to position [585, 0]
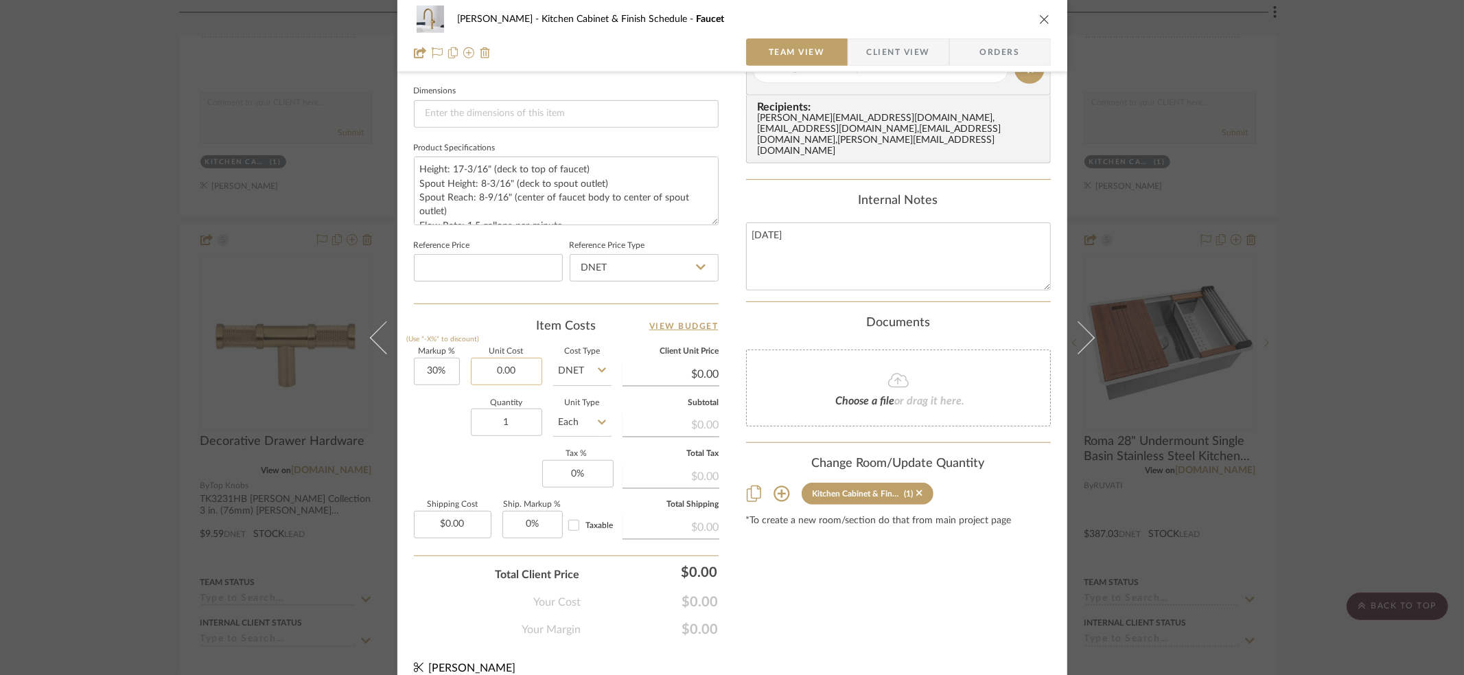
click at [489, 368] on input "0.00" at bounding box center [506, 371] width 71 height 27
type input "$606.55"
type input "$788.52"
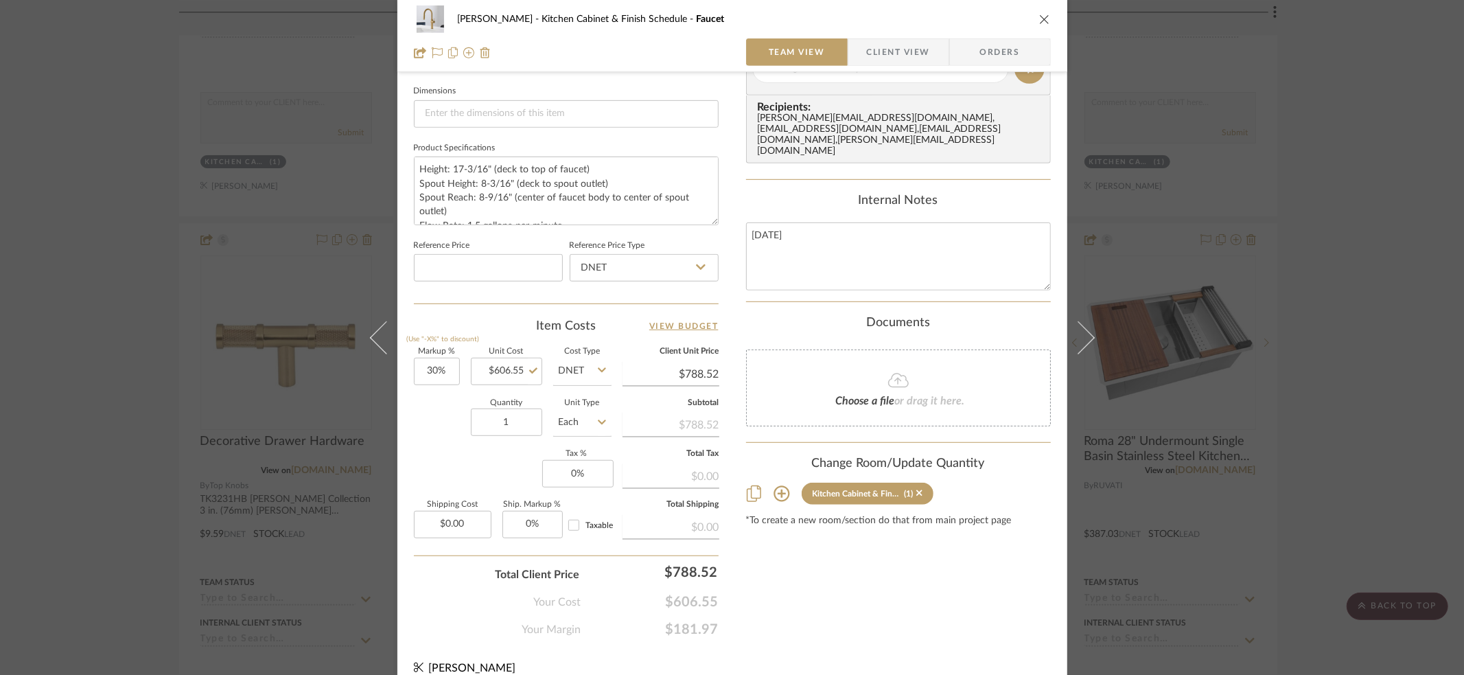
click at [898, 583] on div "Content here copies to Client View - confirm visibility there. Show in Client D…" at bounding box center [898, 73] width 305 height 1130
click at [1039, 20] on icon "close" at bounding box center [1044, 19] width 11 height 11
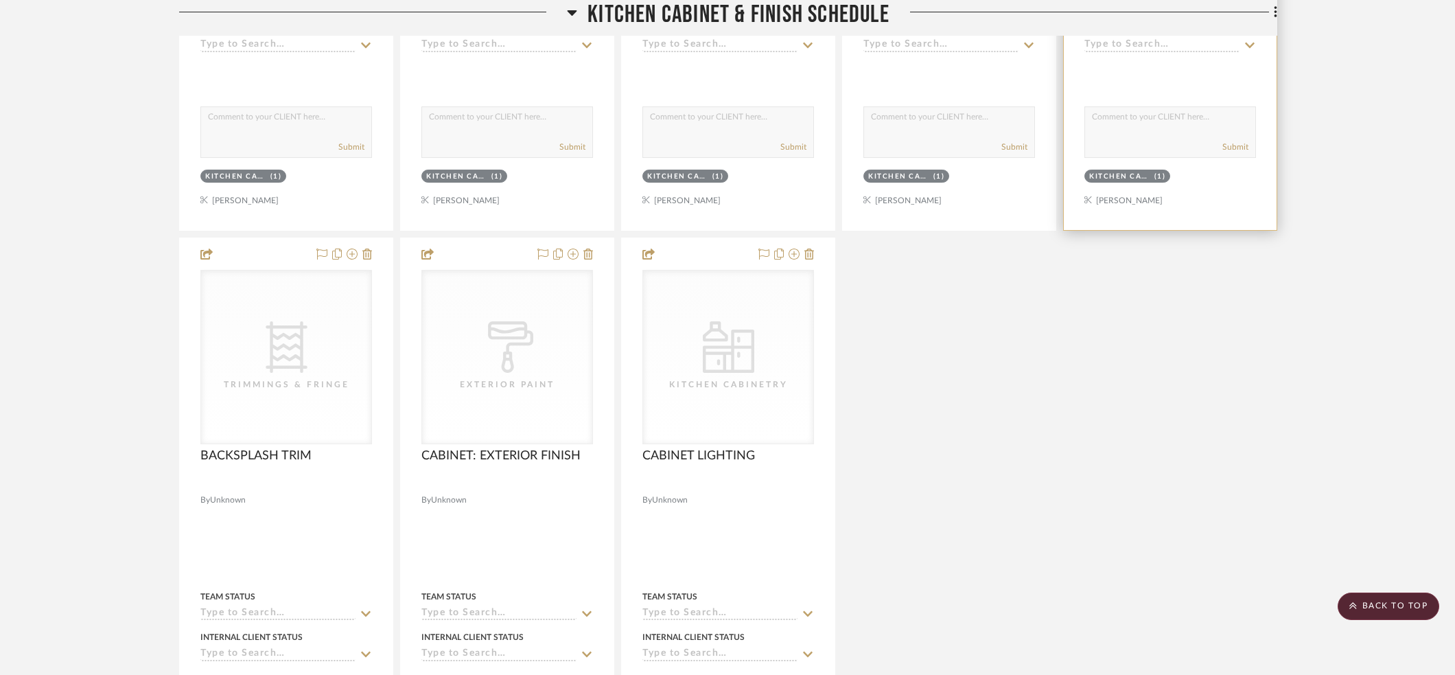
scroll to position [11146, 0]
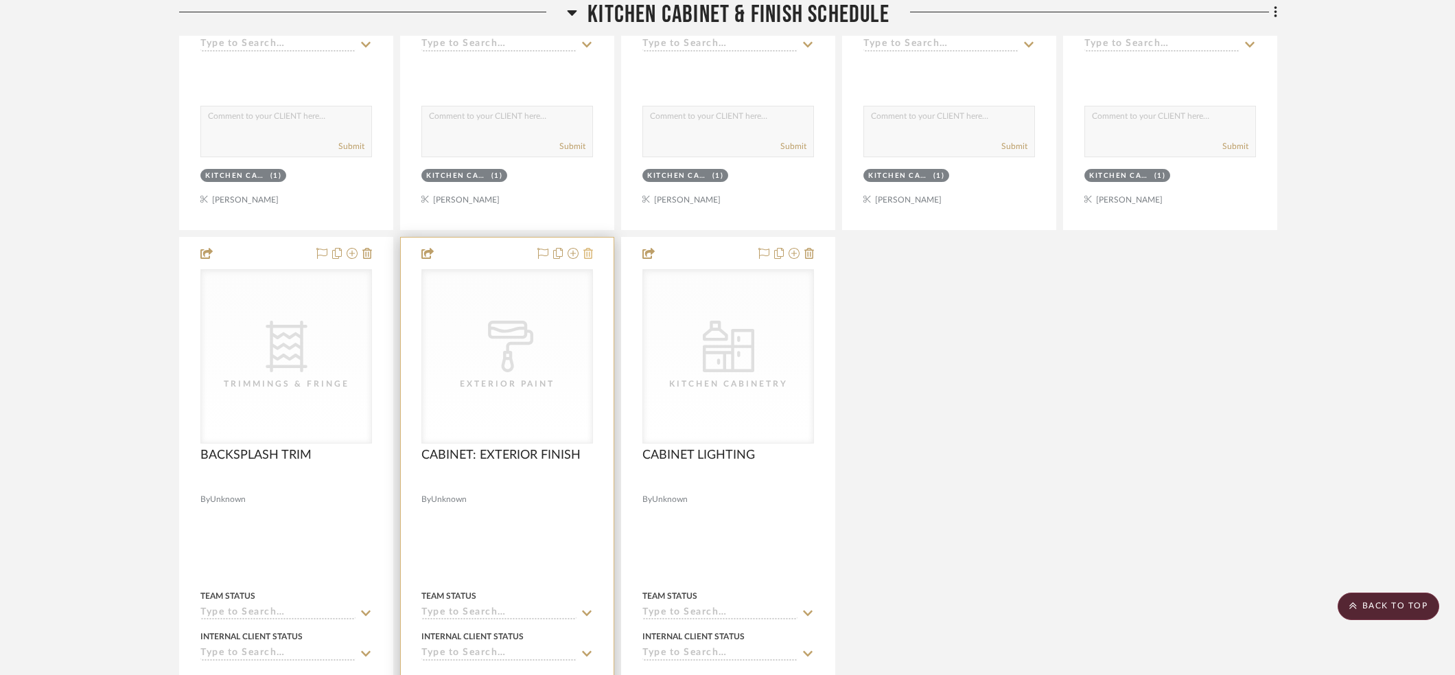
click at [586, 248] on icon at bounding box center [588, 253] width 10 height 11
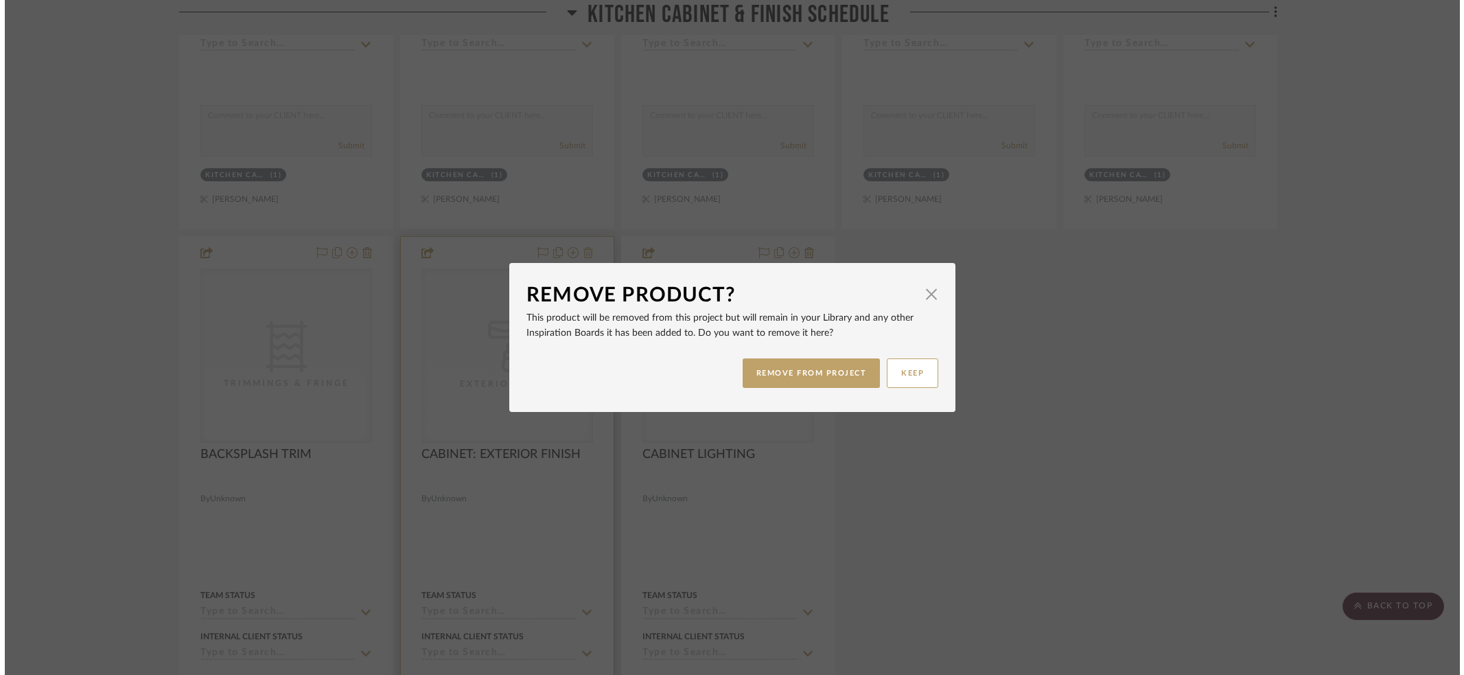
scroll to position [0, 0]
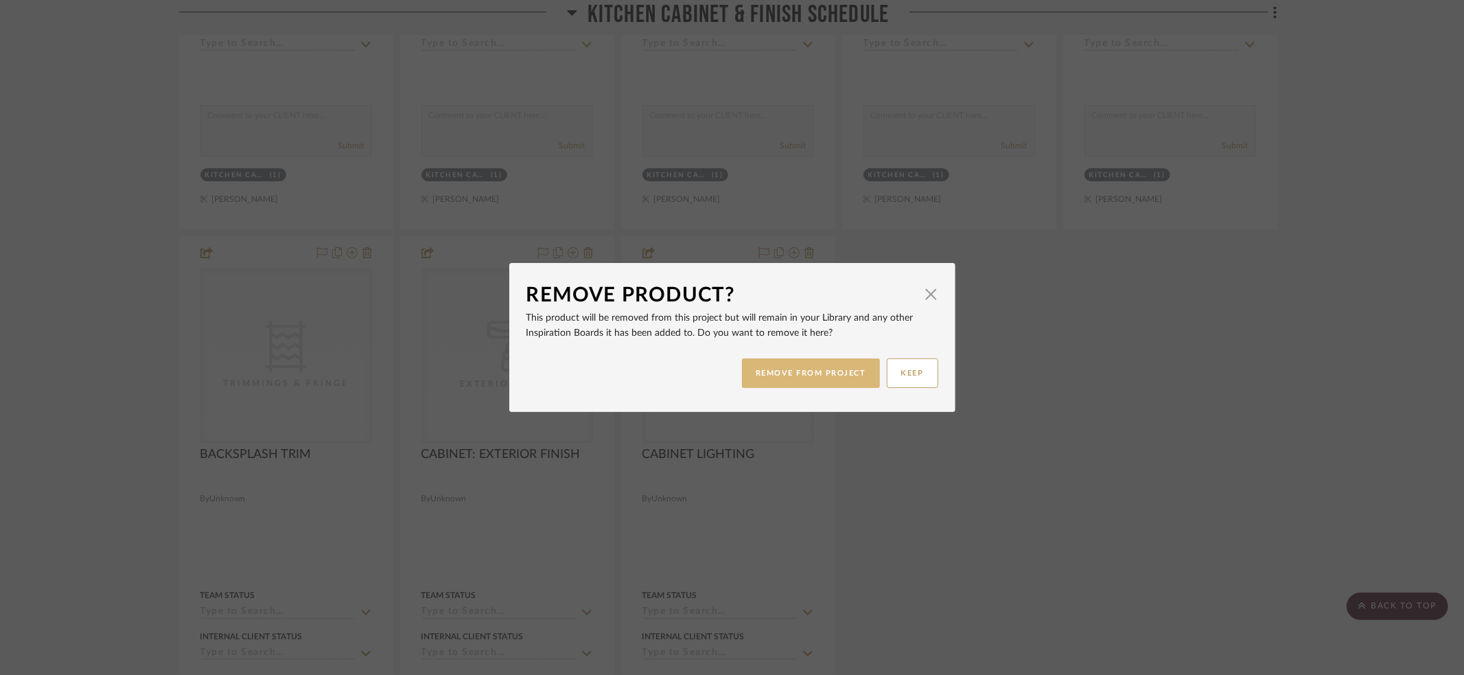
click at [807, 369] on button "REMOVE FROM PROJECT" at bounding box center [811, 373] width 138 height 30
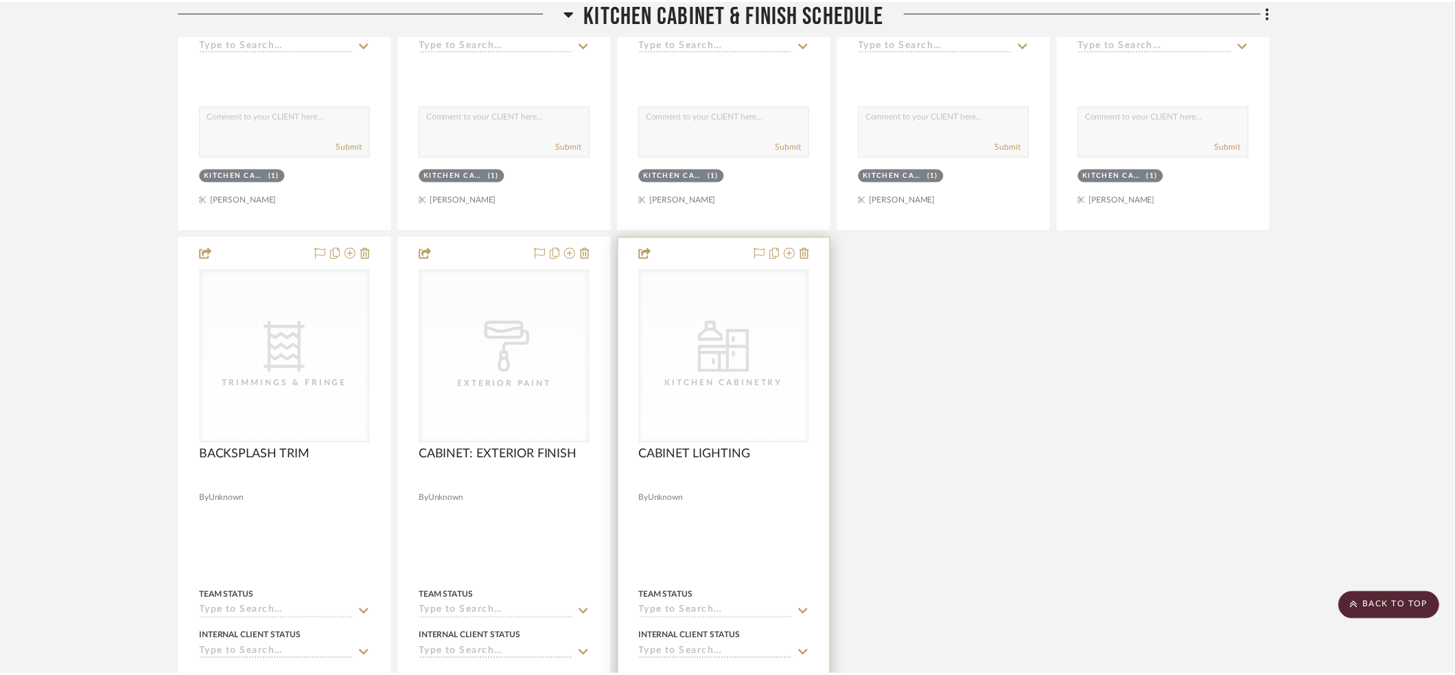
scroll to position [11146, 0]
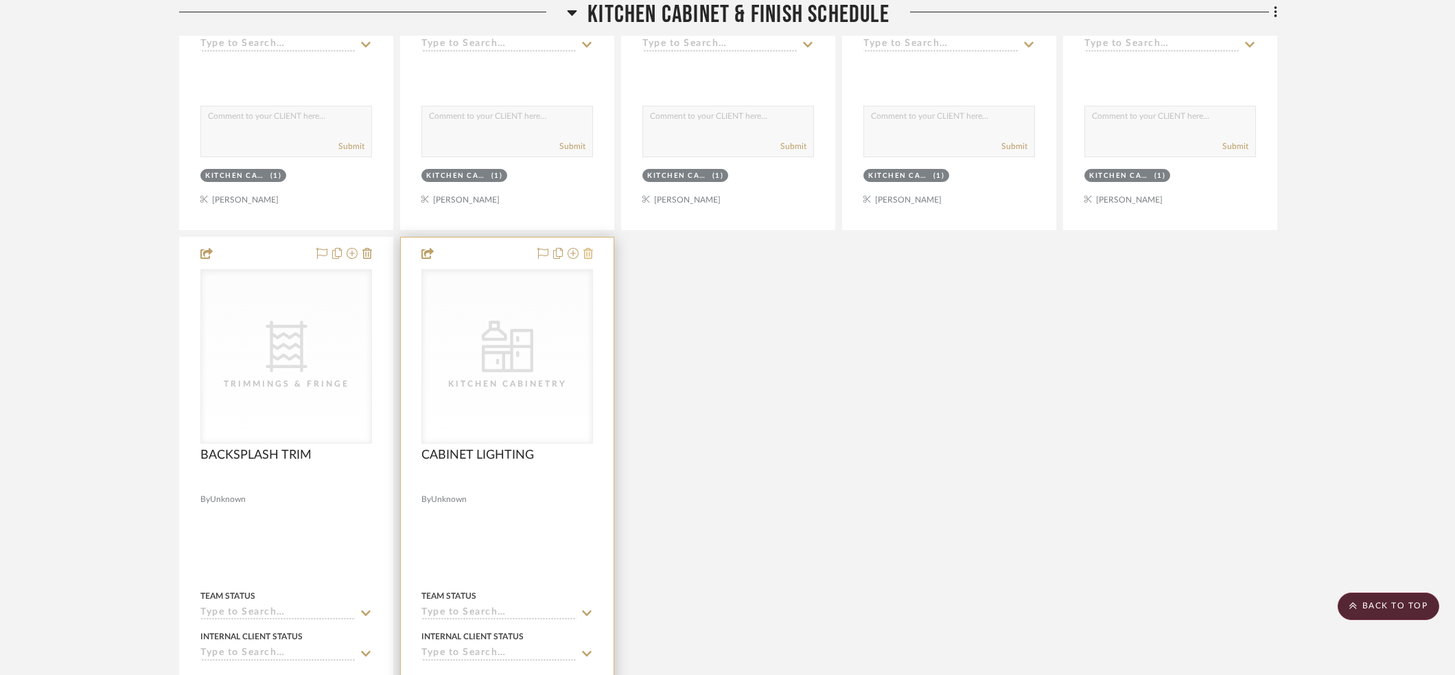
click at [586, 248] on icon at bounding box center [588, 253] width 10 height 11
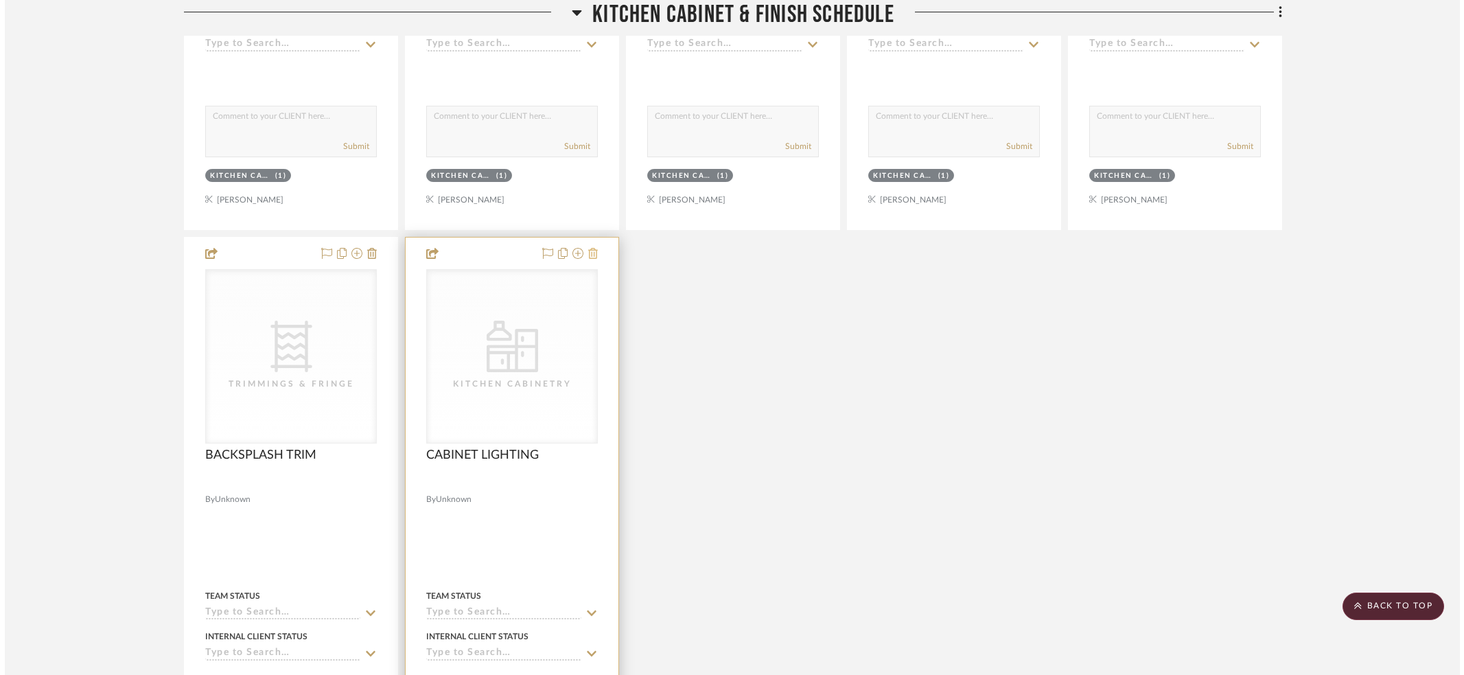
scroll to position [0, 0]
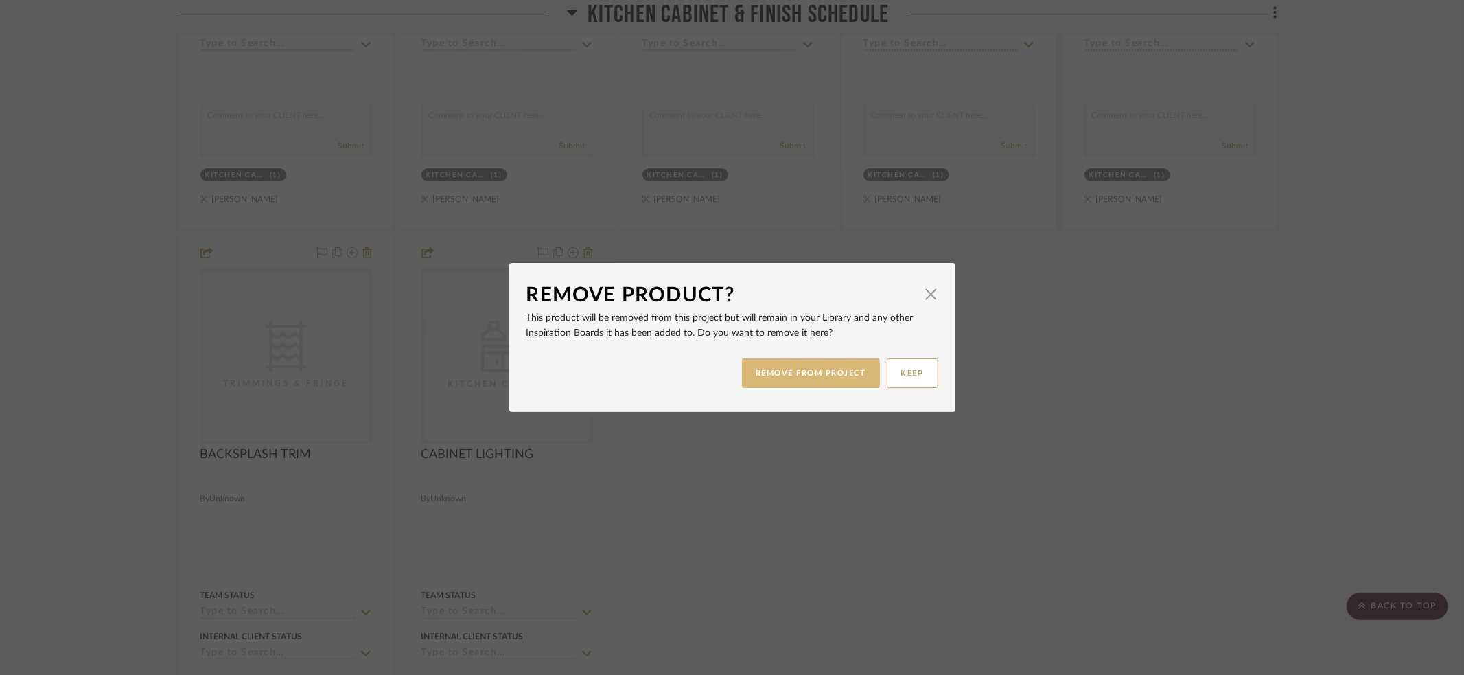
click at [773, 368] on button "REMOVE FROM PROJECT" at bounding box center [811, 373] width 138 height 30
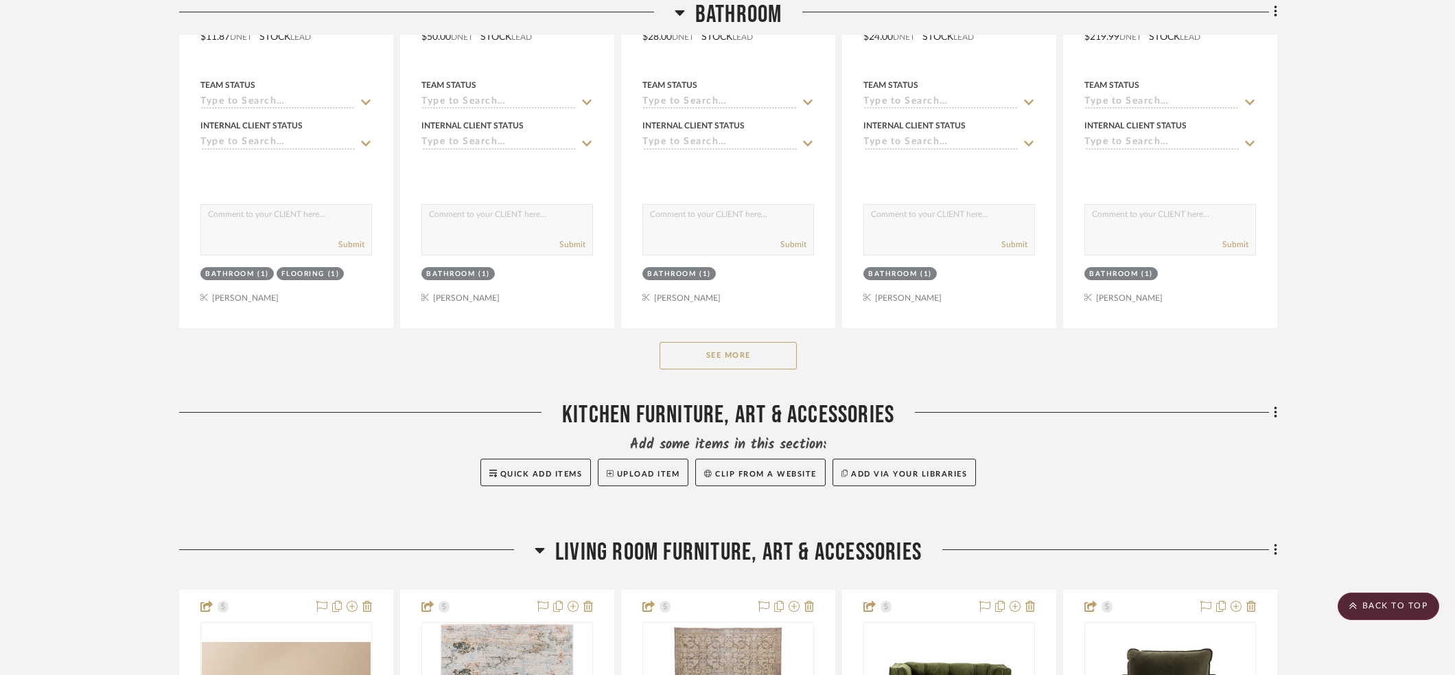
scroll to position [13111, 0]
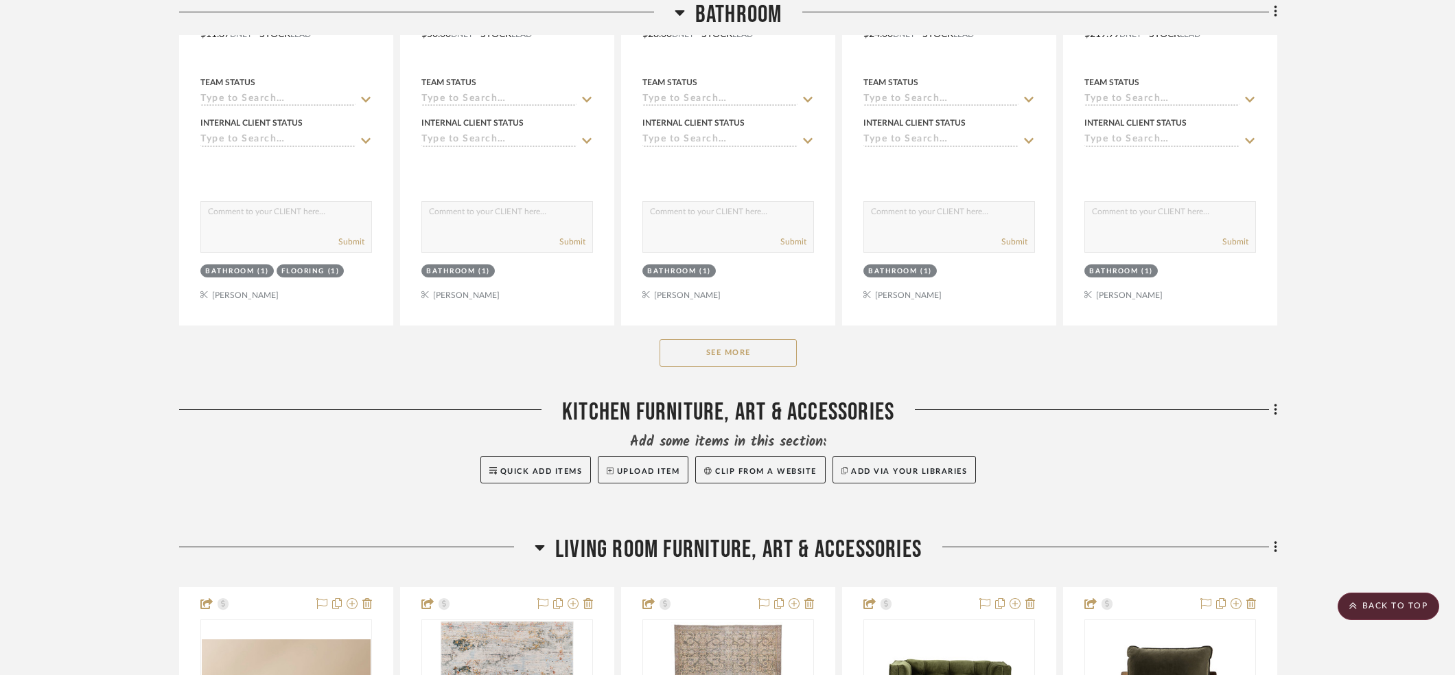
click at [727, 339] on button "See More" at bounding box center [727, 352] width 137 height 27
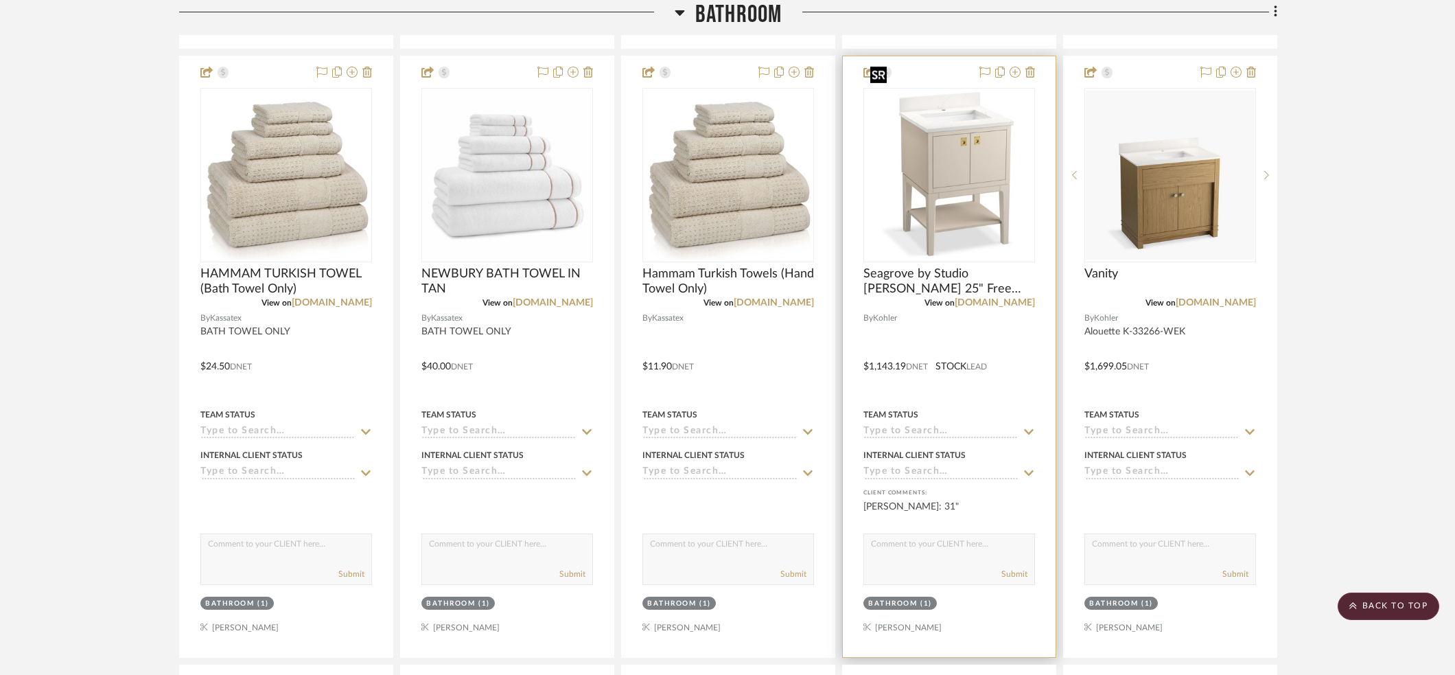
scroll to position [13391, 0]
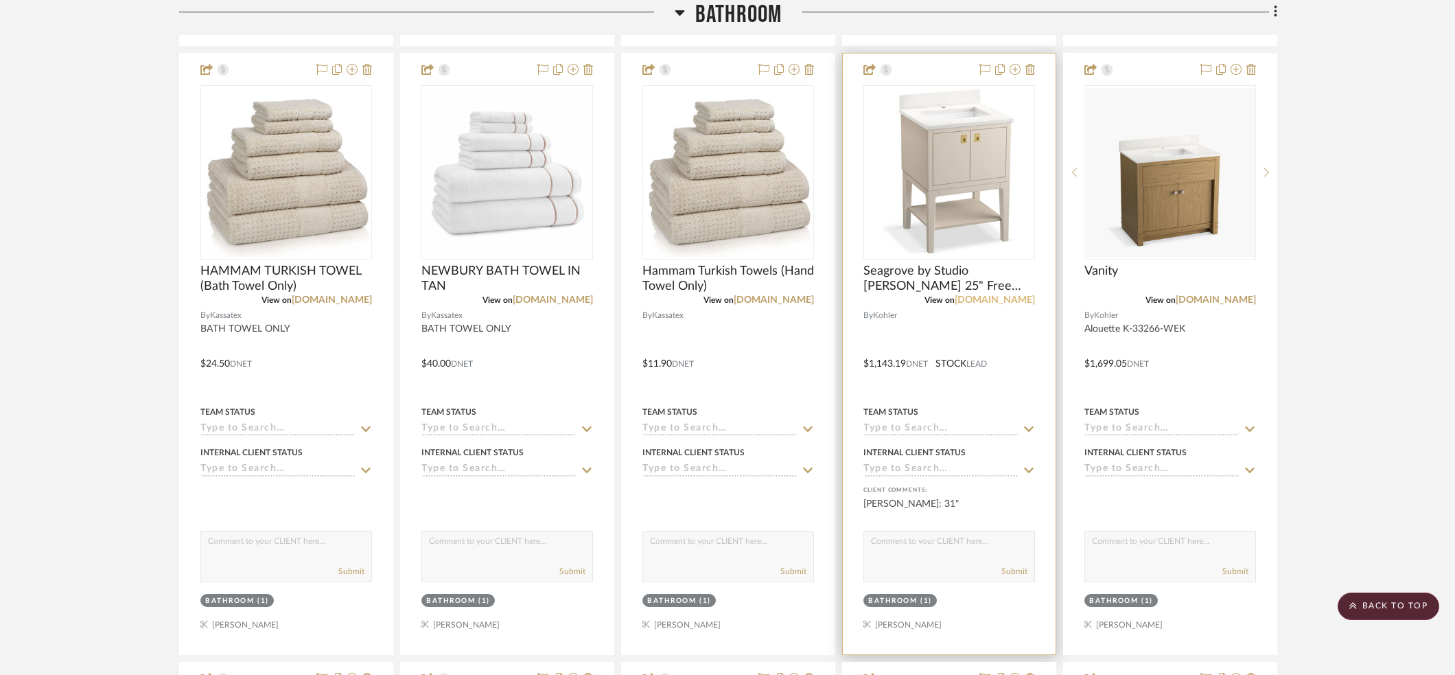
click at [1021, 295] on link "[DOMAIN_NAME]" at bounding box center [995, 300] width 80 height 10
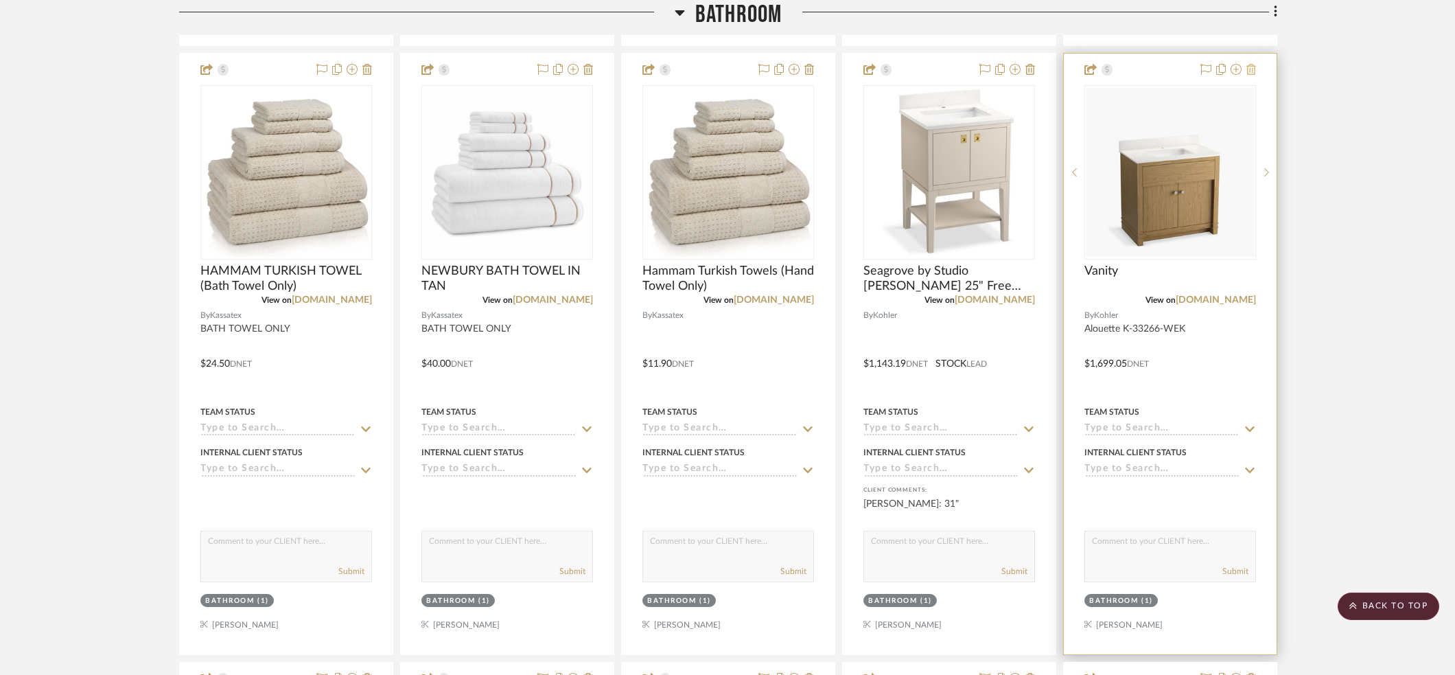
click at [1252, 64] on icon at bounding box center [1251, 69] width 10 height 11
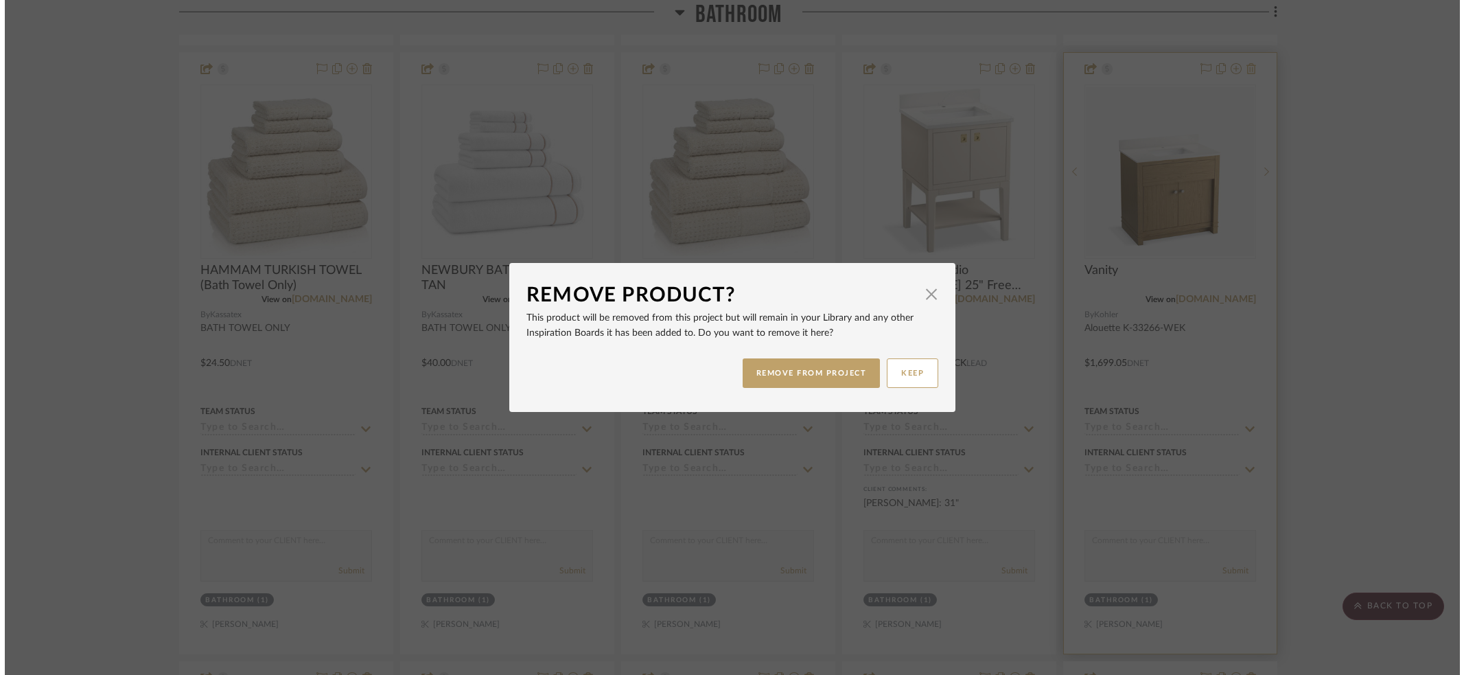
scroll to position [0, 0]
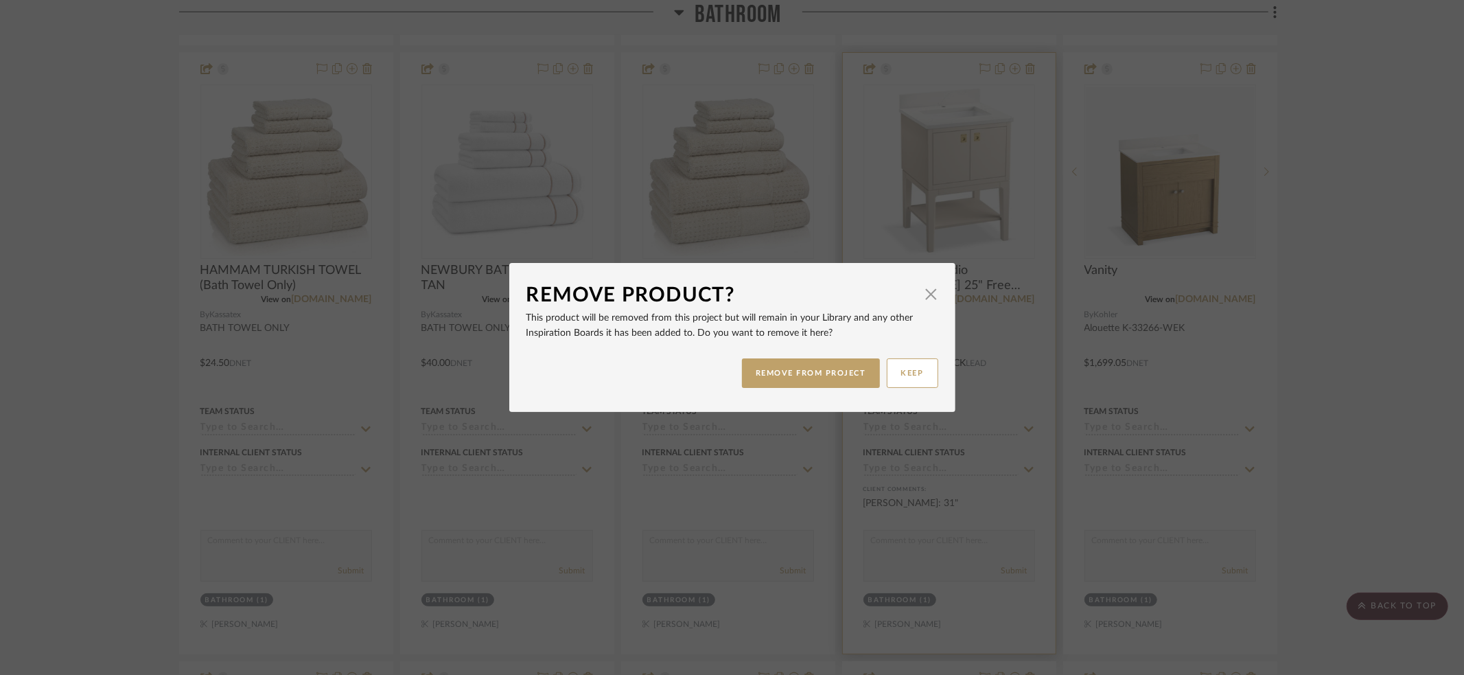
drag, startPoint x: 758, startPoint y: 375, endPoint x: 854, endPoint y: 361, distance: 97.1
click at [758, 375] on button "REMOVE FROM PROJECT" at bounding box center [811, 373] width 138 height 30
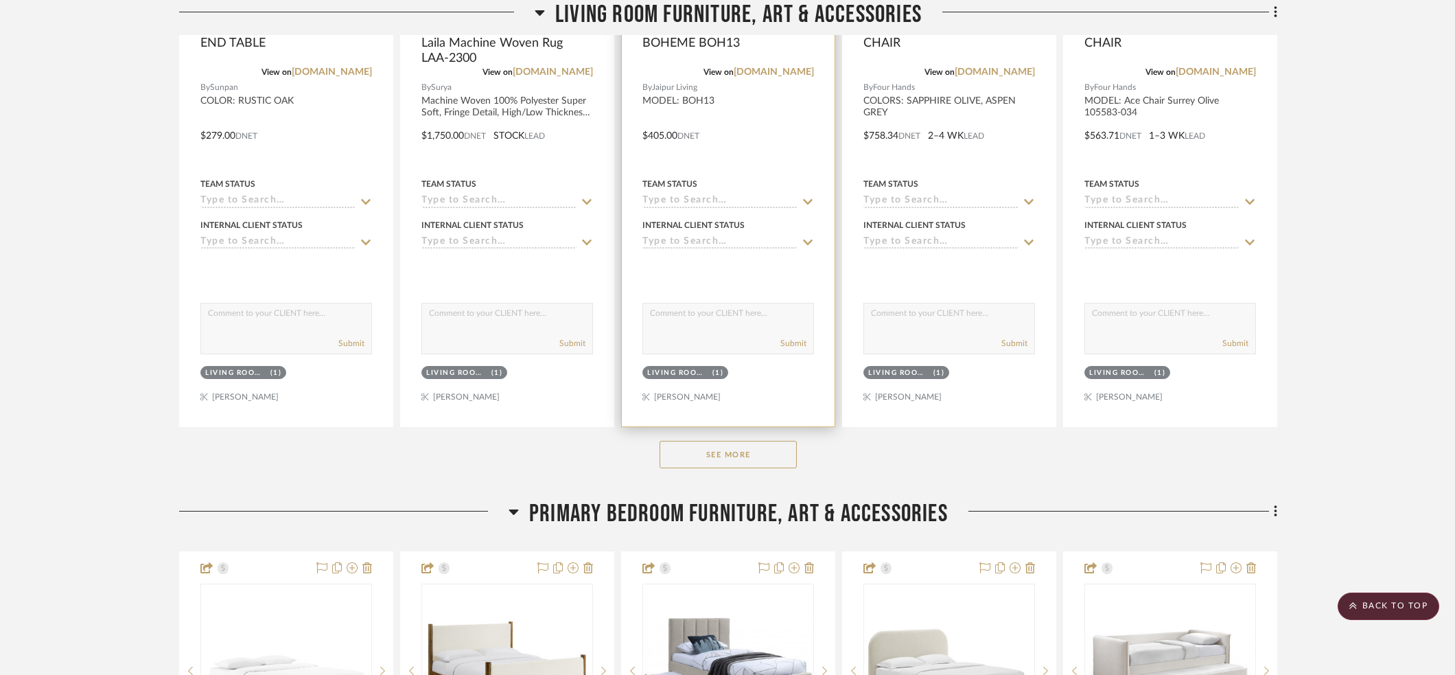
scroll to position [16282, 0]
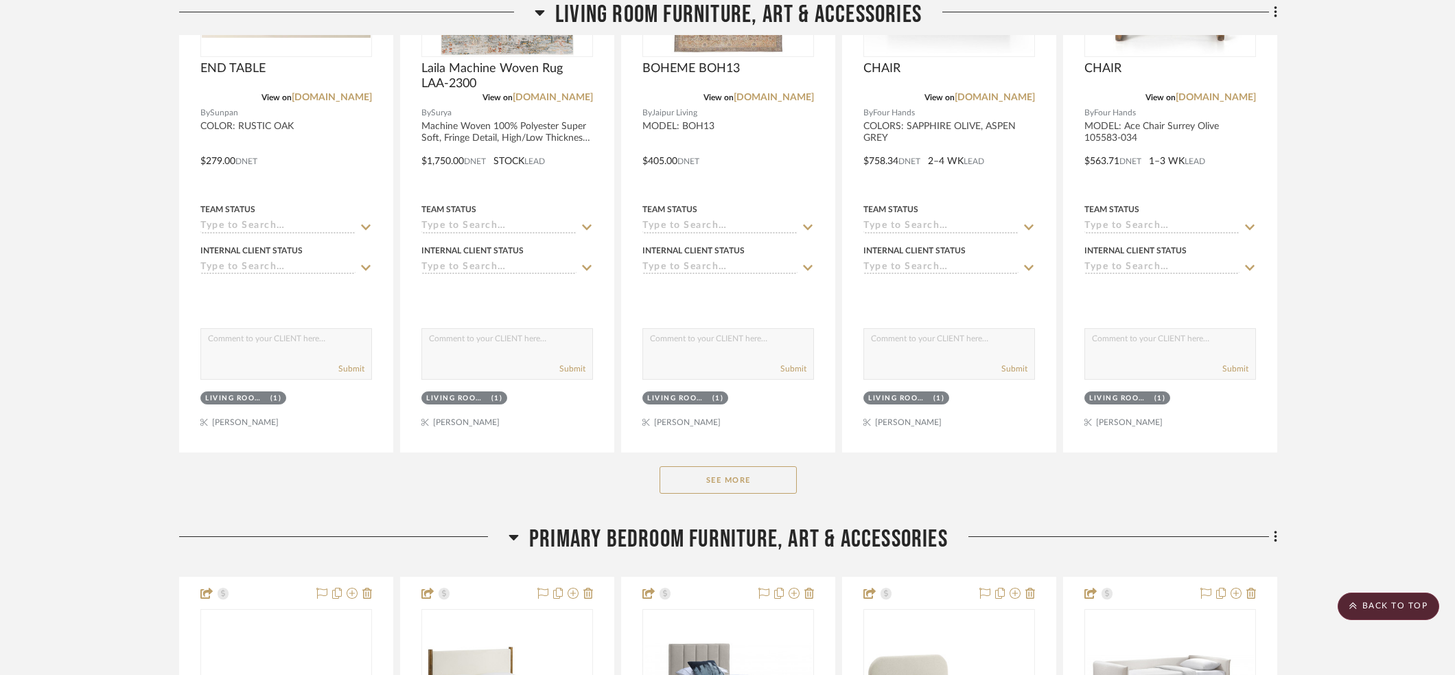
click at [754, 466] on button "See More" at bounding box center [727, 479] width 137 height 27
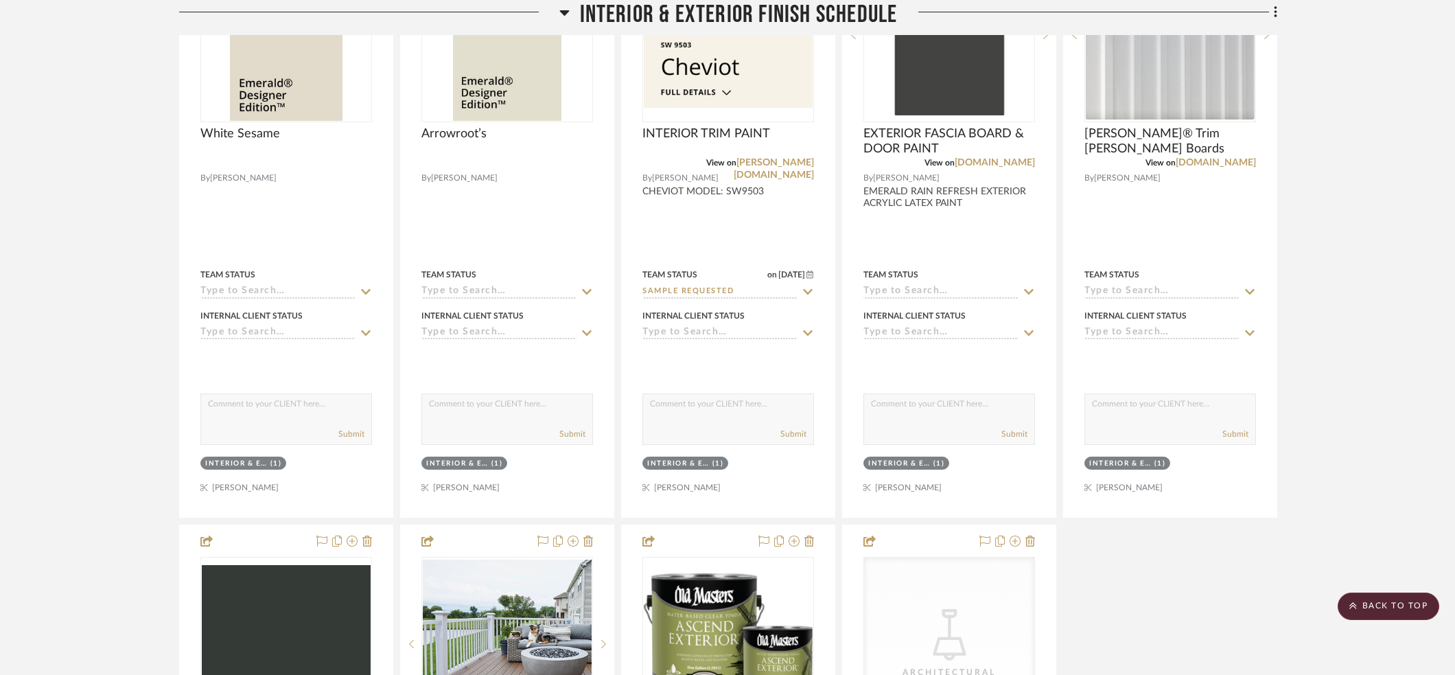
scroll to position [0, 0]
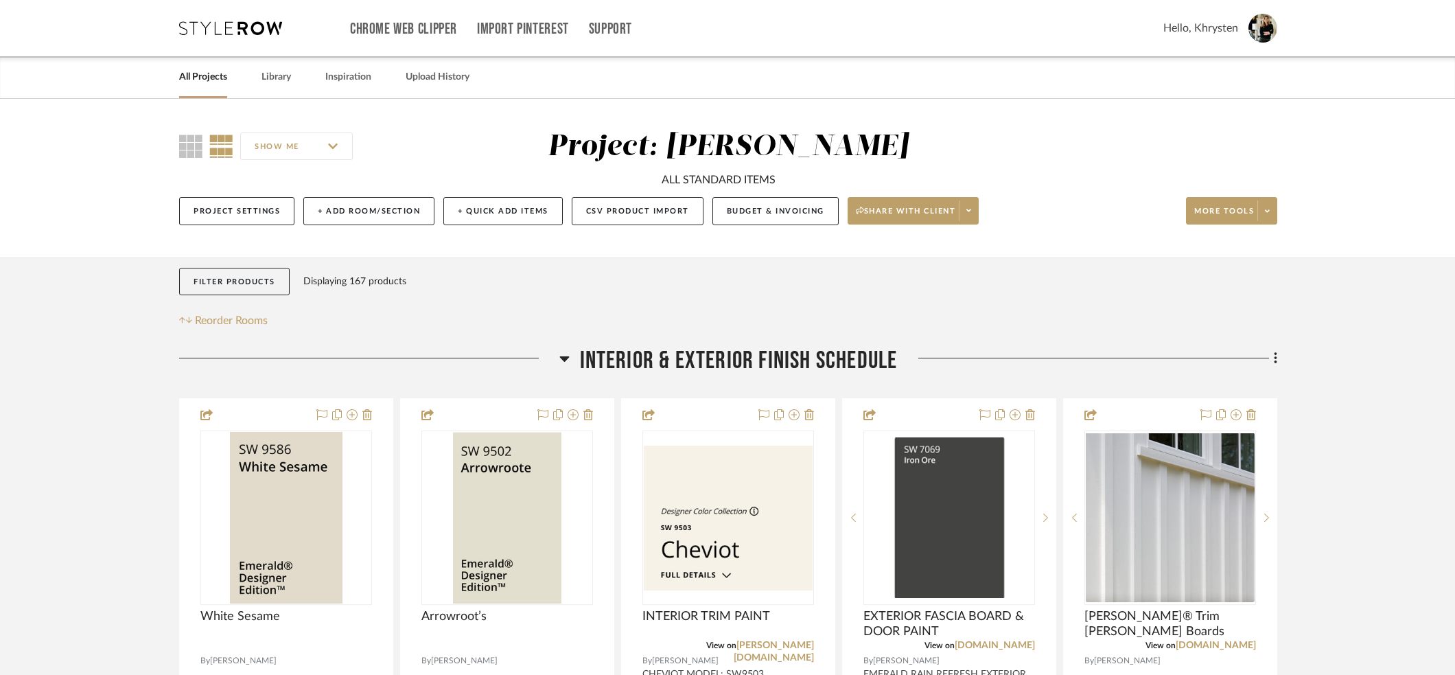
click at [202, 78] on link "All Projects" at bounding box center [203, 77] width 48 height 19
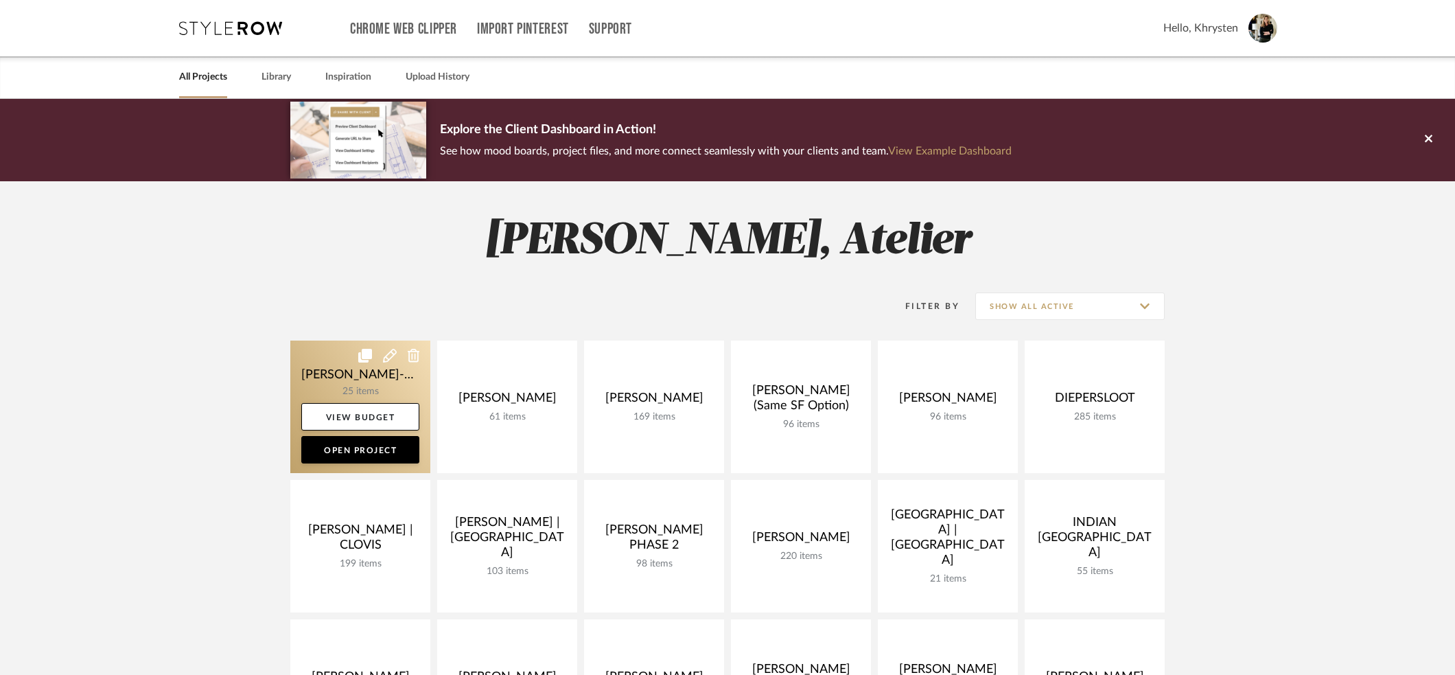
click at [341, 360] on link at bounding box center [360, 406] width 140 height 132
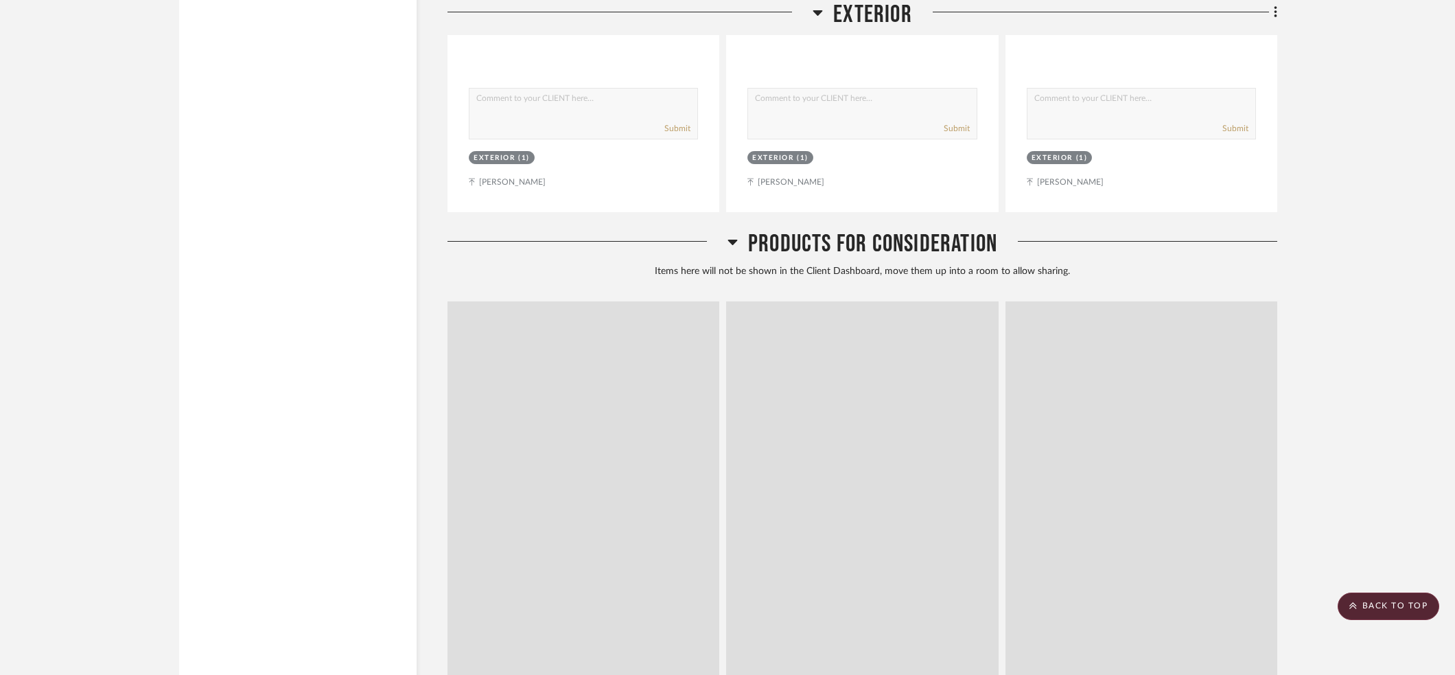
scroll to position [6744, 0]
